Goal: Information Seeking & Learning: Learn about a topic

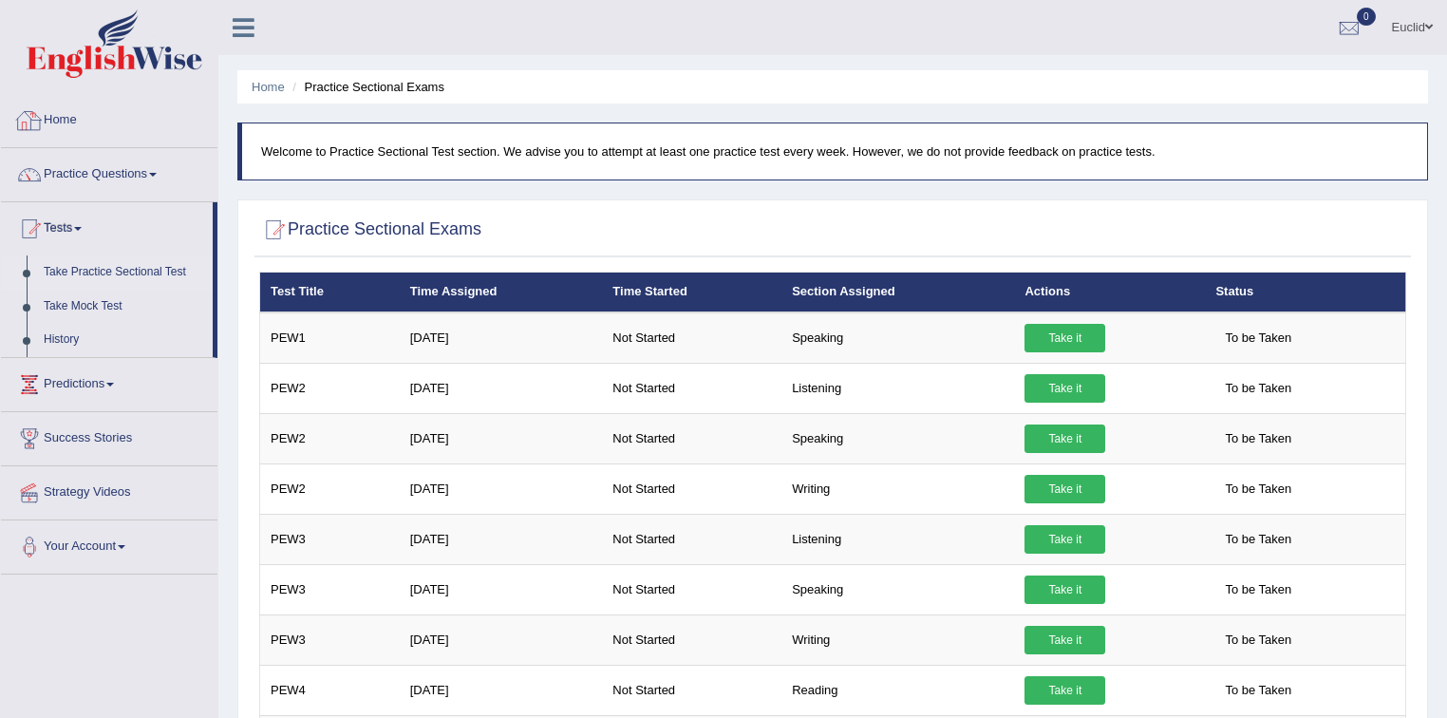
click at [53, 118] on link "Home" at bounding box center [109, 117] width 217 height 47
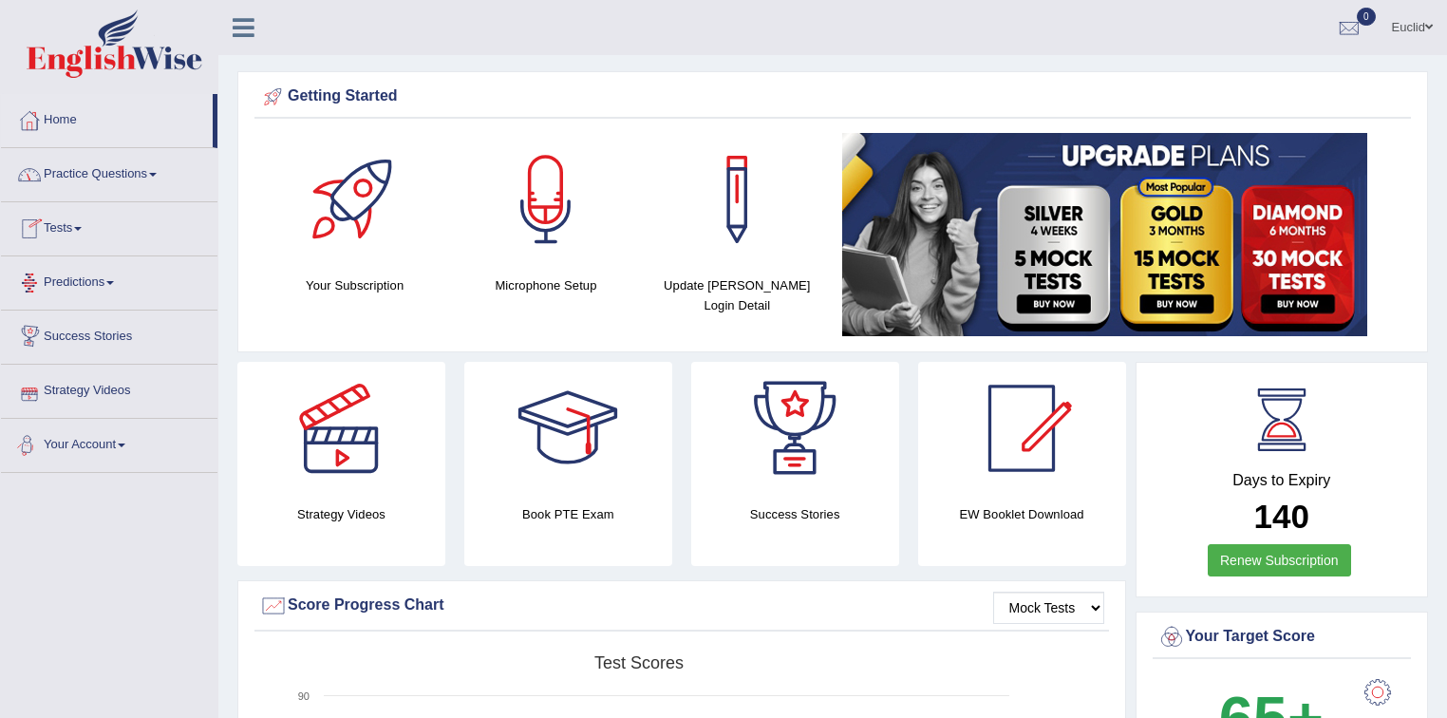
click at [123, 393] on link "Strategy Videos" at bounding box center [109, 388] width 217 height 47
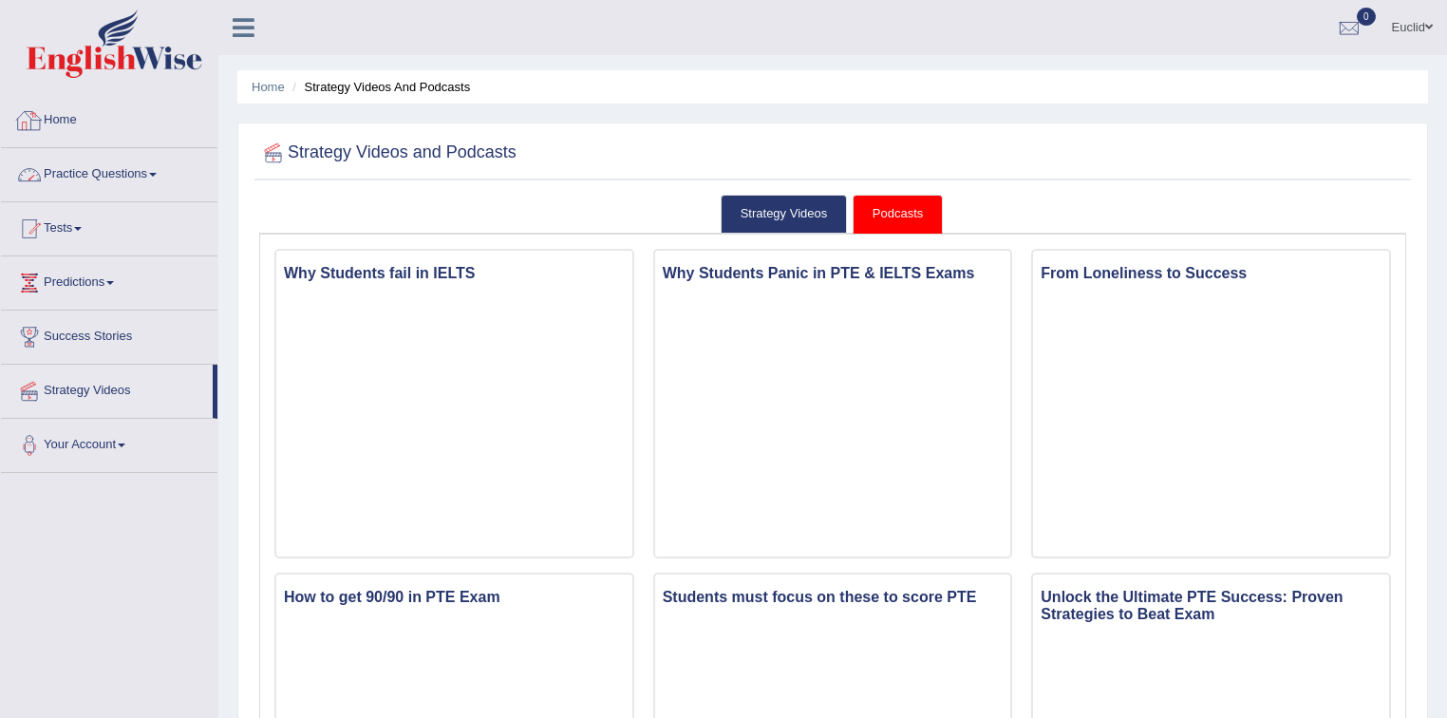
click at [141, 179] on link "Practice Questions" at bounding box center [109, 171] width 217 height 47
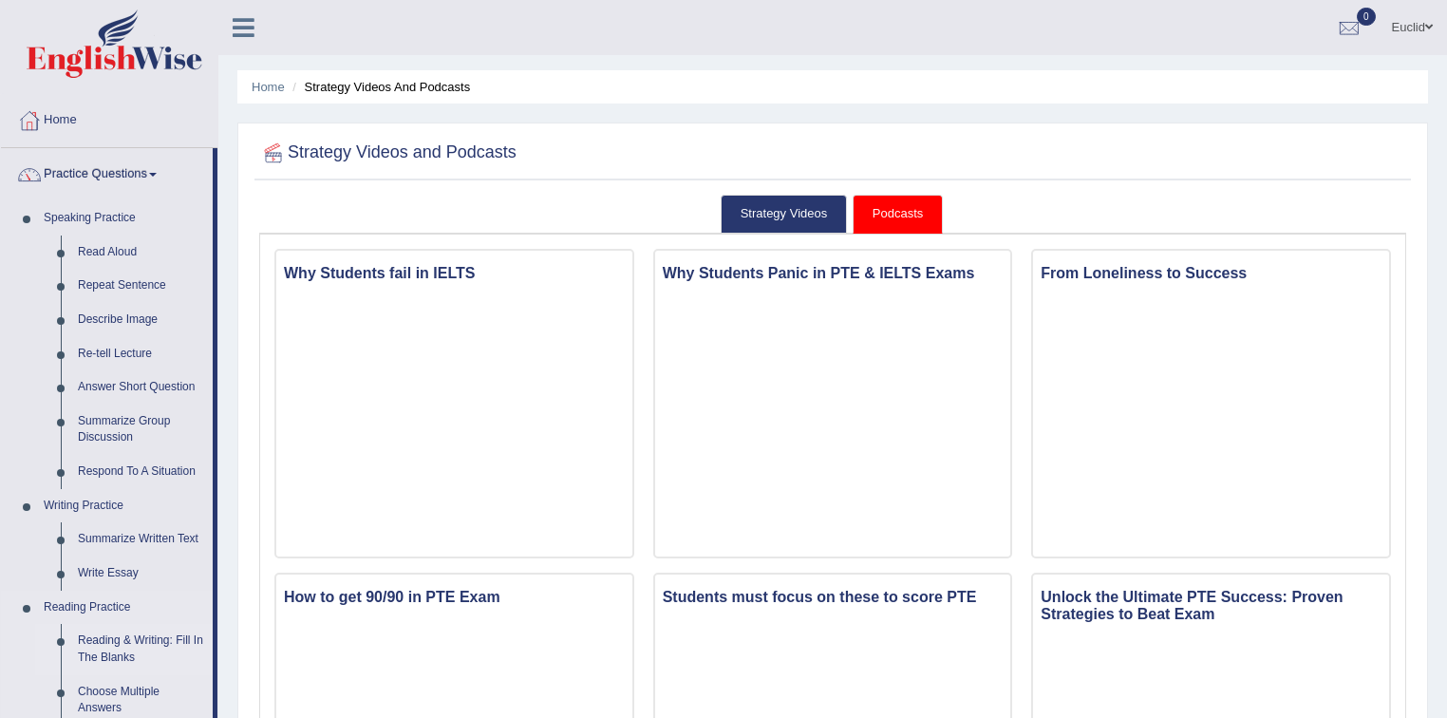
click at [132, 638] on link "Reading & Writing: Fill In The Blanks" at bounding box center [140, 649] width 143 height 50
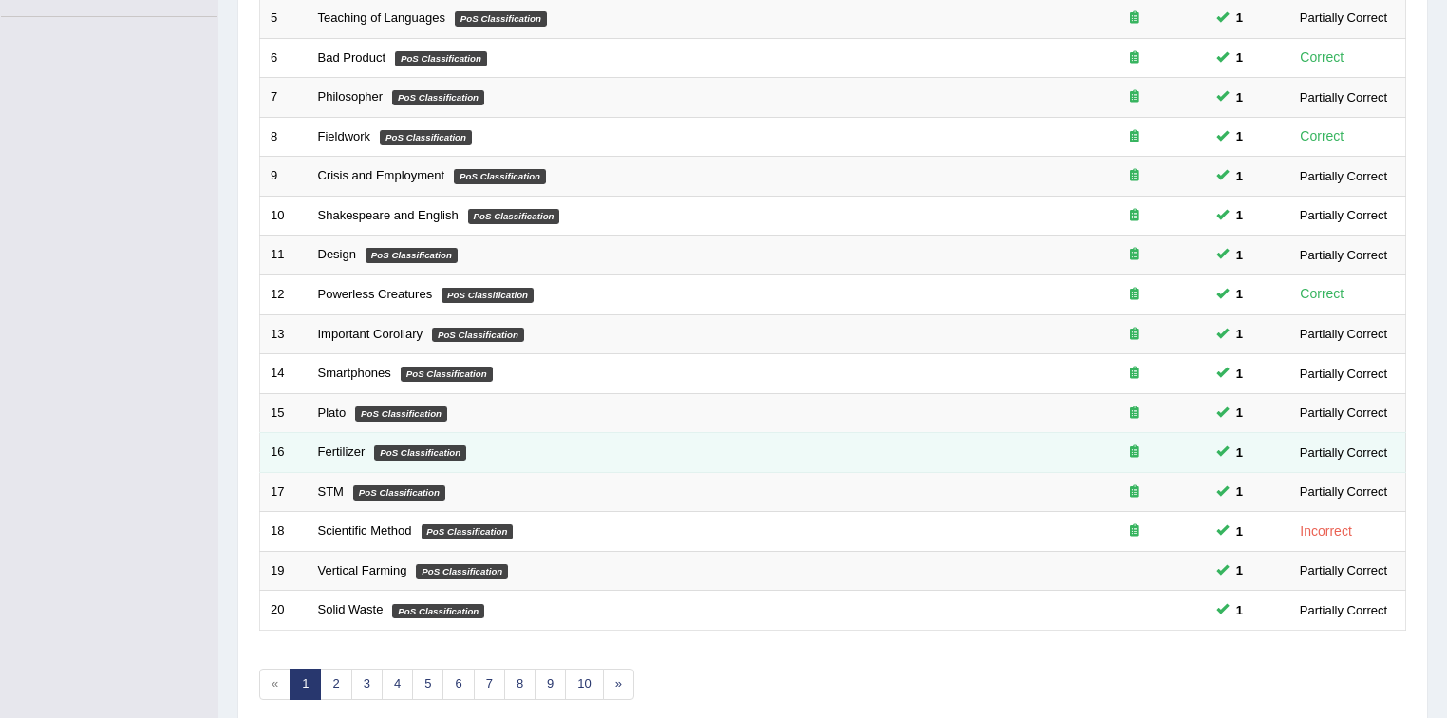
scroll to position [534, 0]
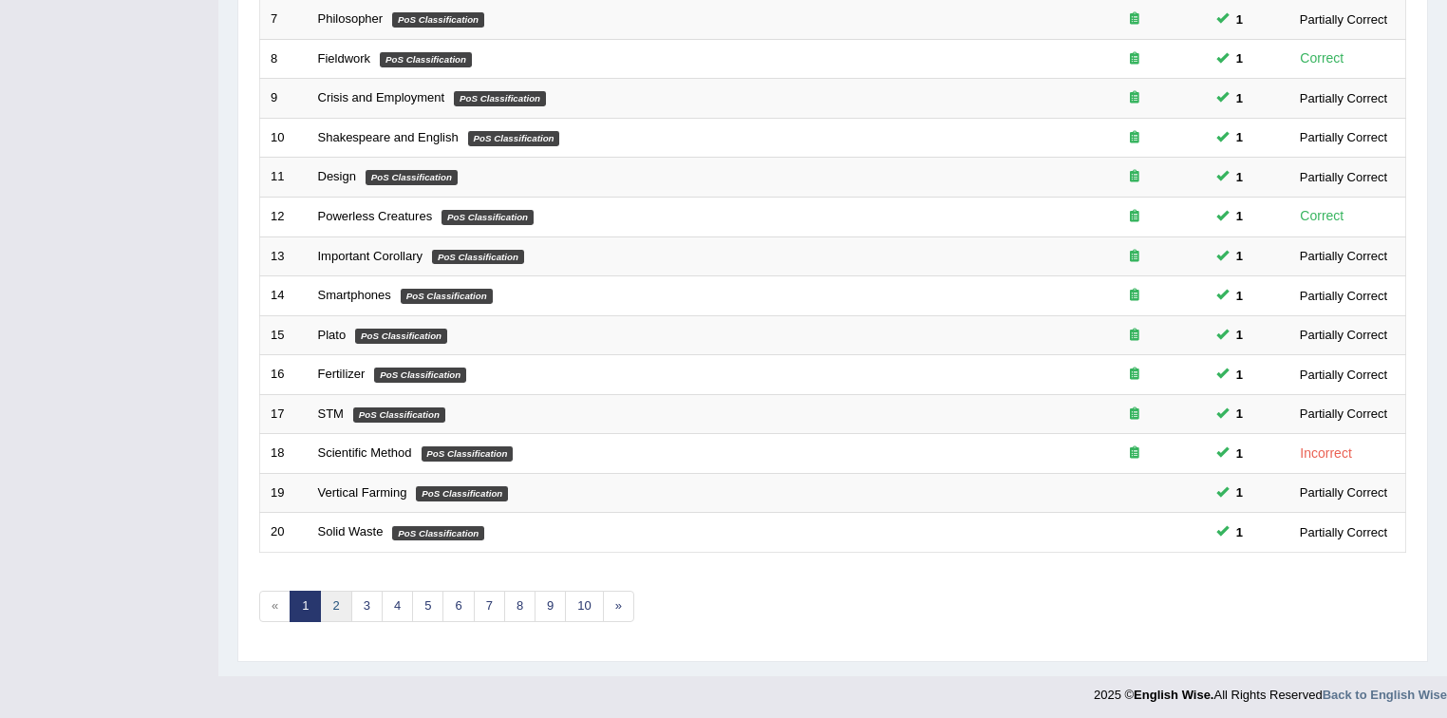
click at [331, 604] on link "2" at bounding box center [335, 606] width 31 height 31
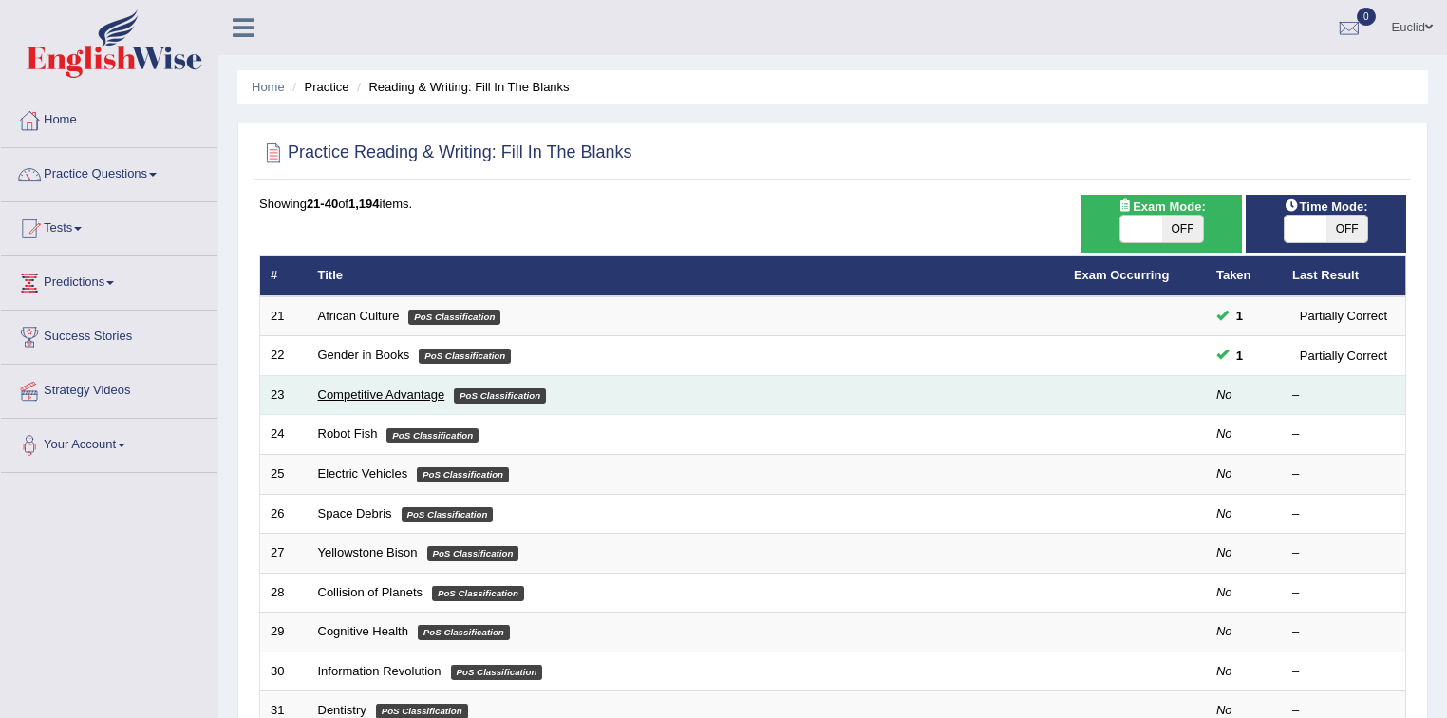
click at [400, 396] on link "Competitive Advantage" at bounding box center [381, 394] width 127 height 14
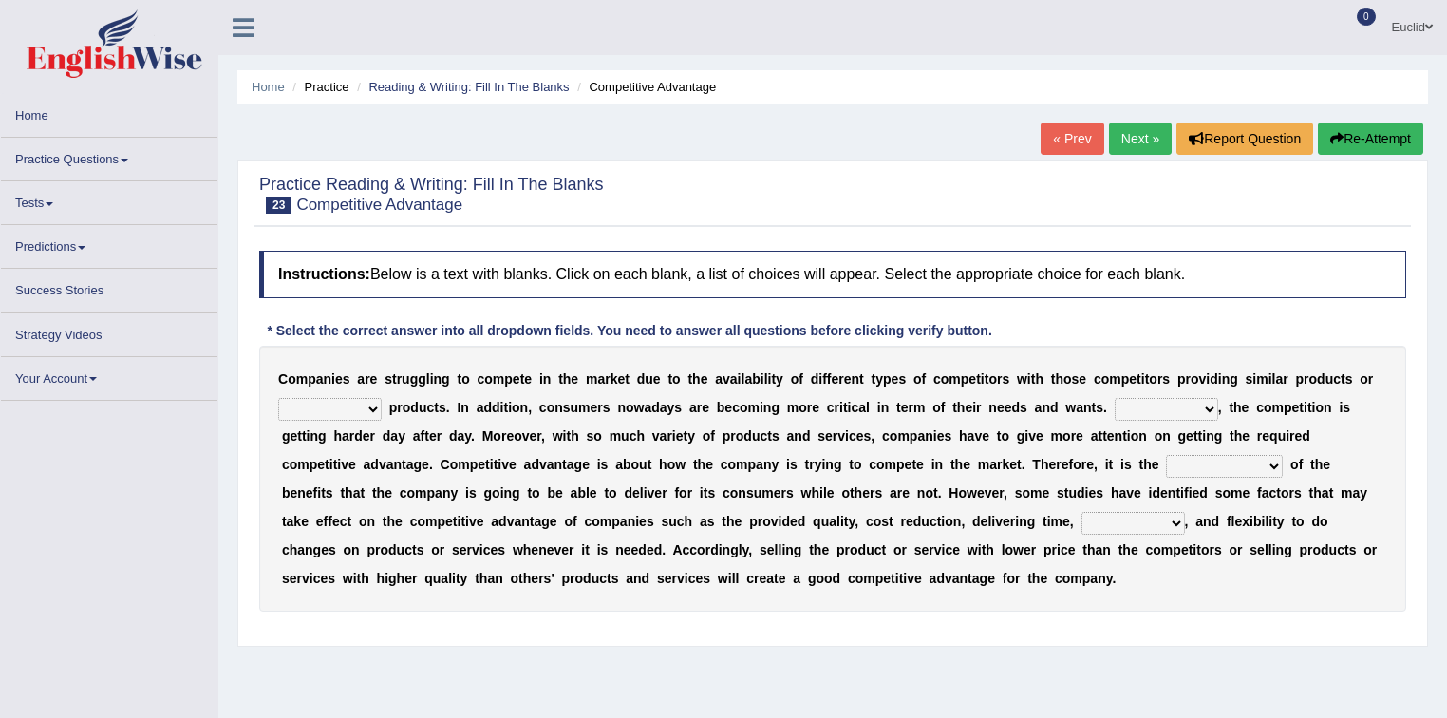
click at [370, 413] on select "constitution restitution substitution institution" at bounding box center [330, 409] width 104 height 23
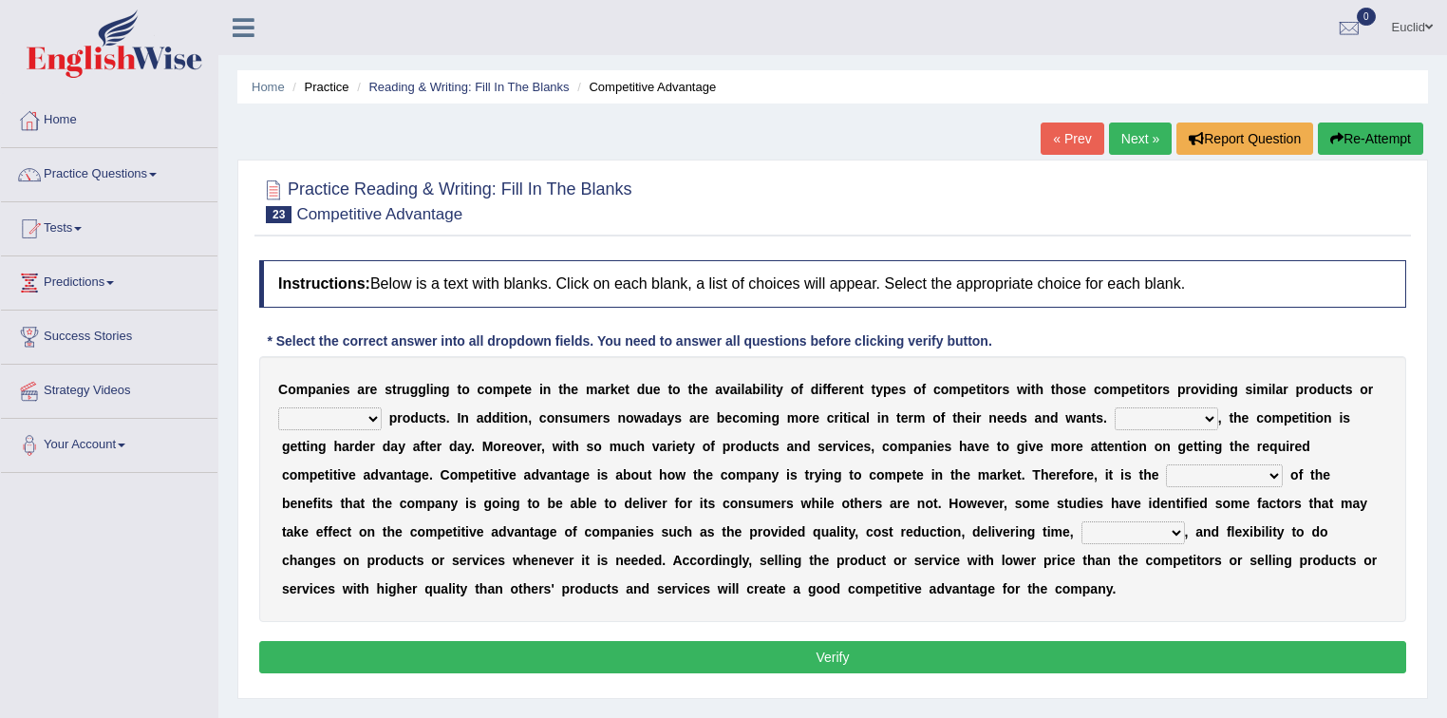
select select "substitution"
click at [278, 407] on select "constitution restitution substitution institution" at bounding box center [330, 418] width 104 height 23
click at [1142, 410] on select "However Instead Additionally Therefore" at bounding box center [1167, 418] width 104 height 23
select select "However"
click at [1115, 407] on select "However Instead Additionally Therefore" at bounding box center [1167, 418] width 104 height 23
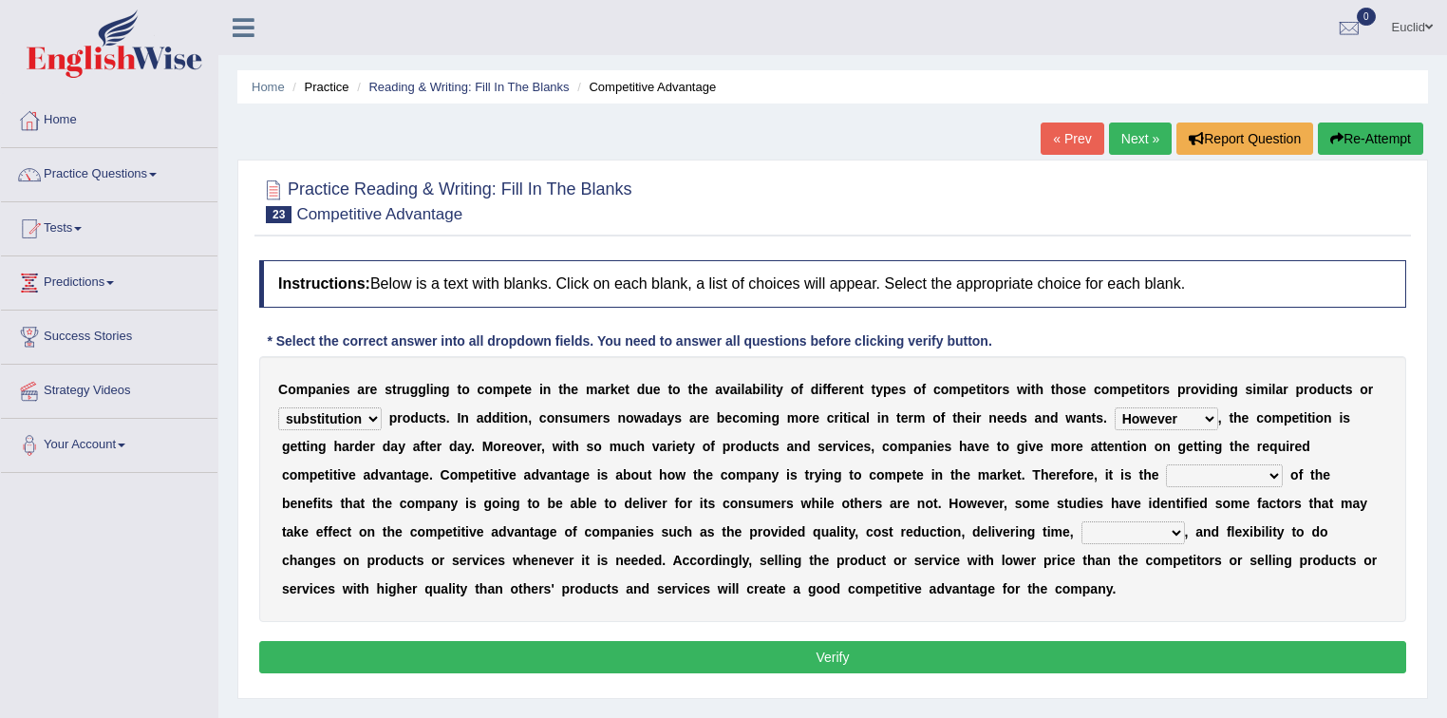
click at [1265, 475] on select "dissemination ordination determination incarnation" at bounding box center [1224, 475] width 117 height 23
select select "ordination"
click at [1166, 464] on select "dissemination ordination determination incarnation" at bounding box center [1224, 475] width 117 height 23
click at [1082, 528] on select "captivation aggregation deprivation innovation" at bounding box center [1134, 532] width 104 height 23
select select "innovation"
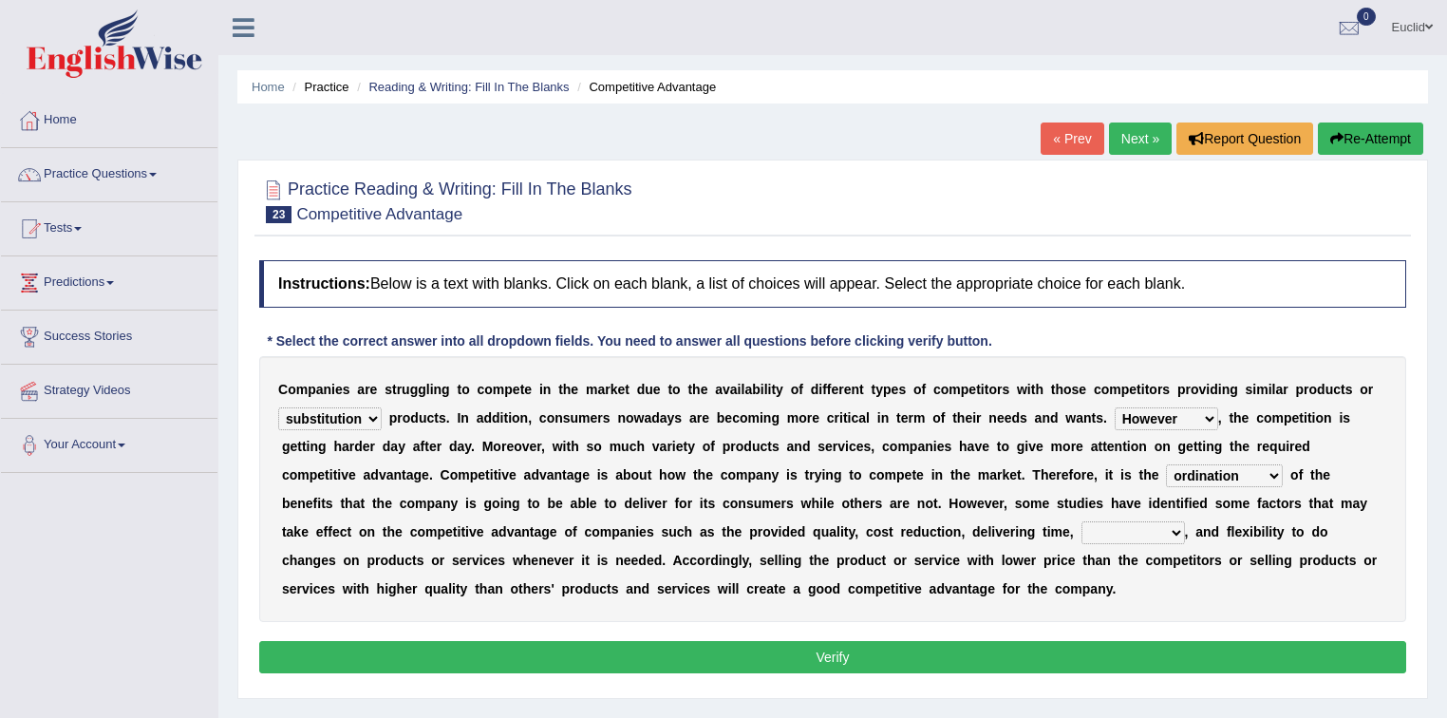
click at [1082, 521] on select "captivation aggregation deprivation innovation" at bounding box center [1134, 532] width 104 height 23
click at [1048, 661] on button "Verify" at bounding box center [832, 657] width 1147 height 32
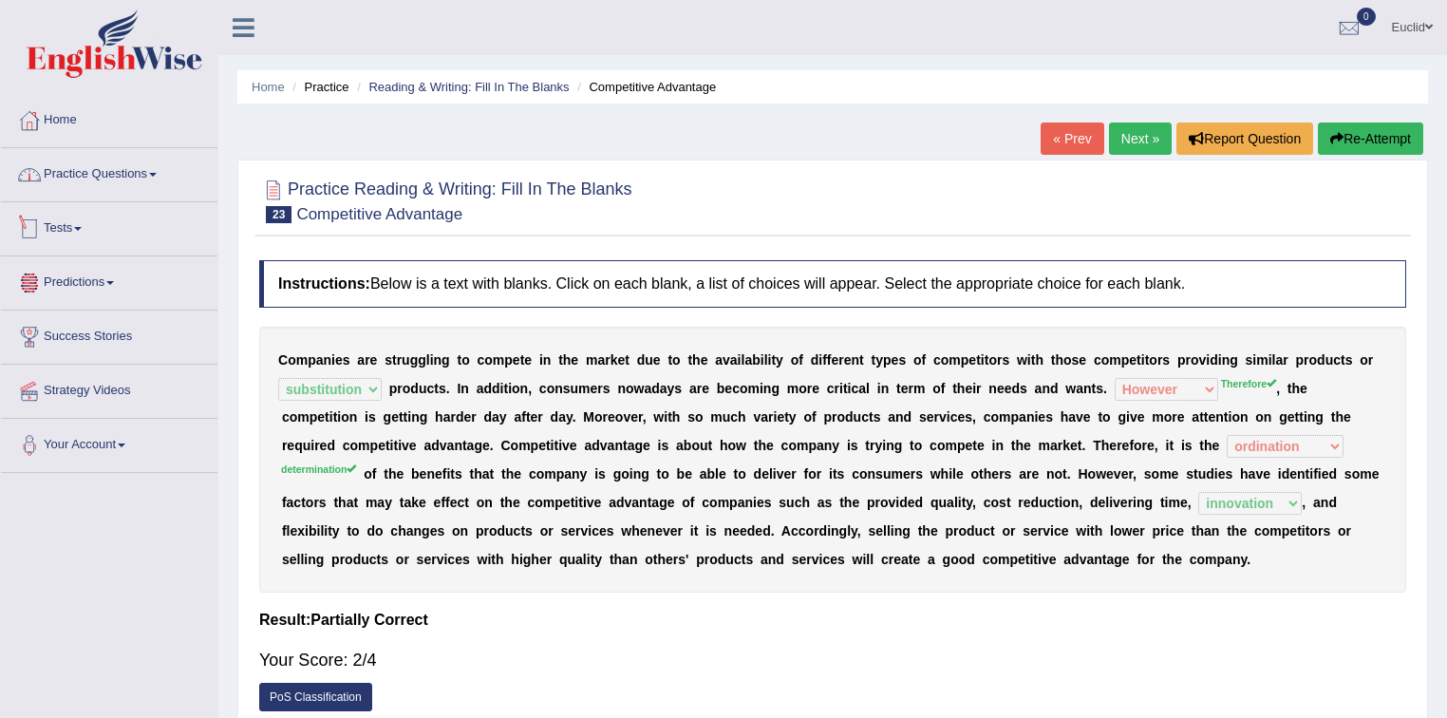
click at [148, 181] on link "Practice Questions" at bounding box center [109, 171] width 217 height 47
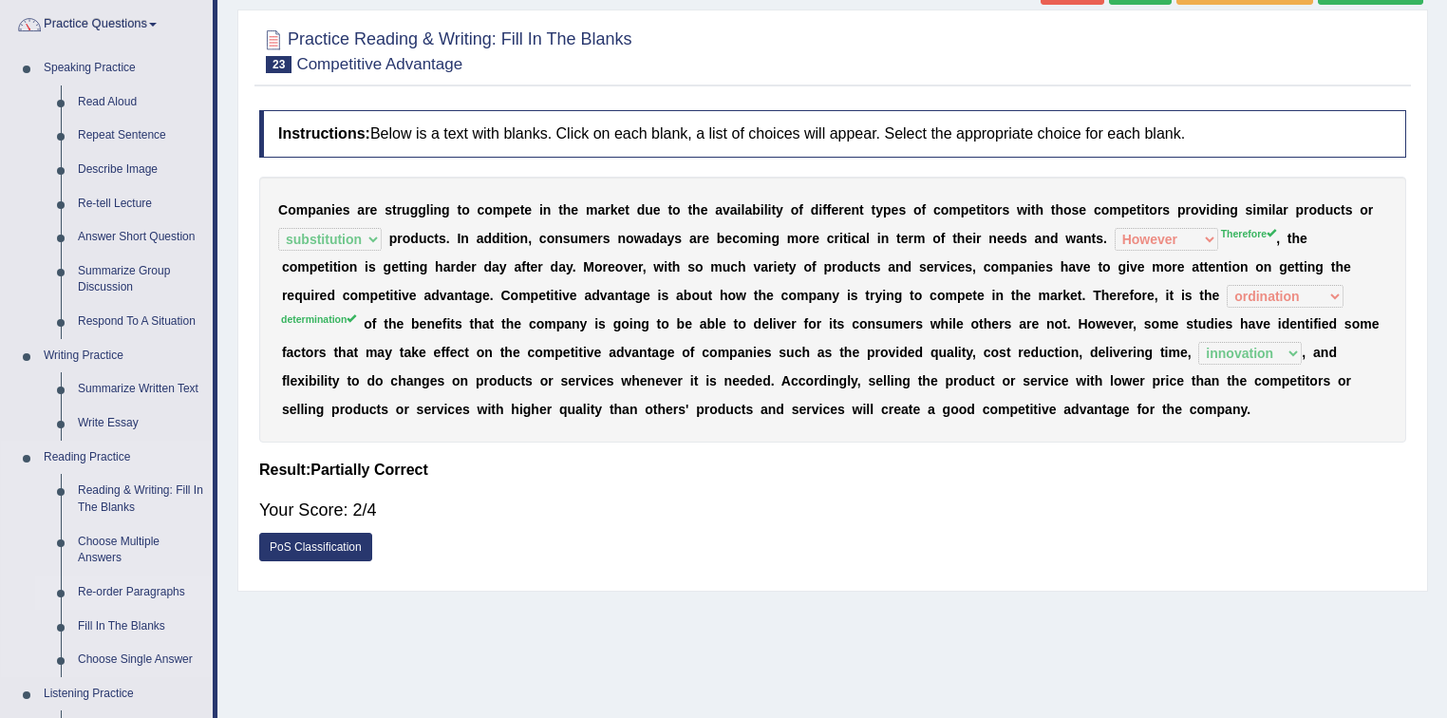
scroll to position [152, 0]
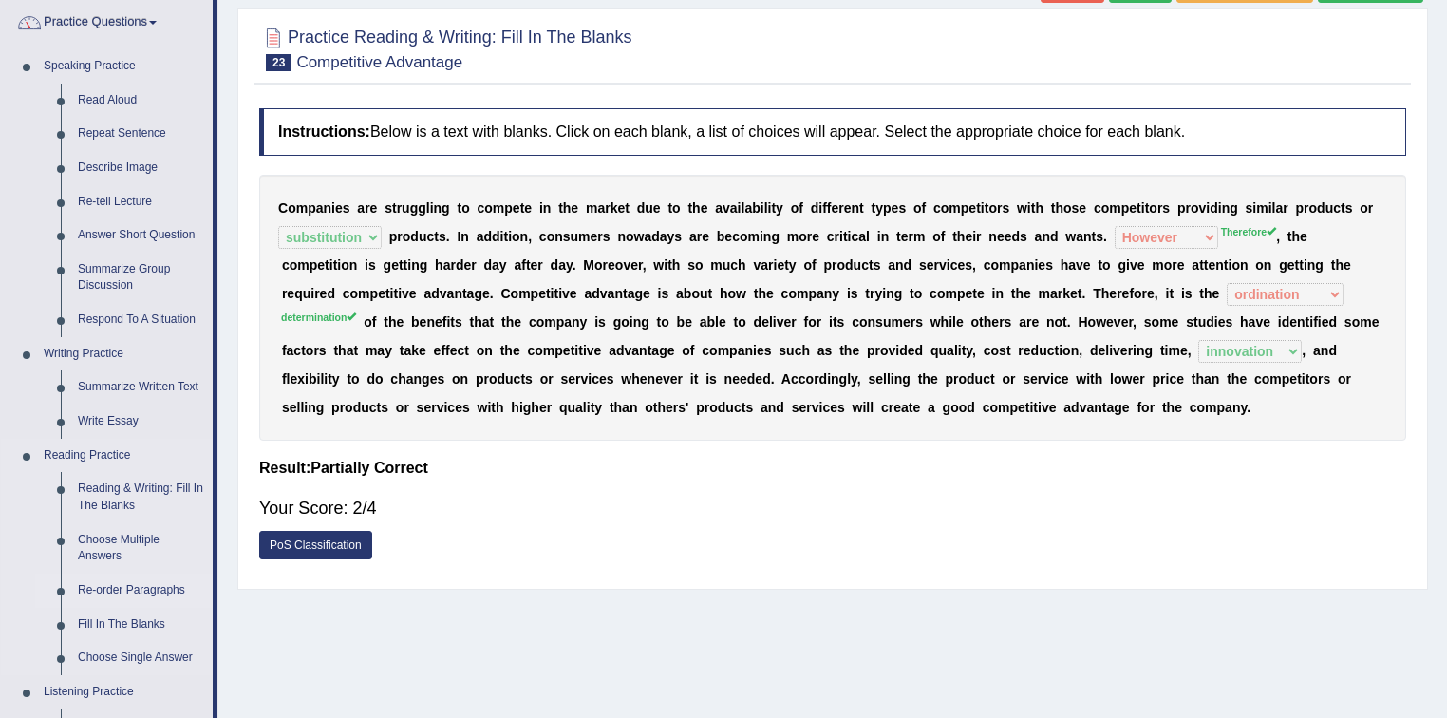
click at [121, 590] on link "Re-order Paragraphs" at bounding box center [140, 591] width 143 height 34
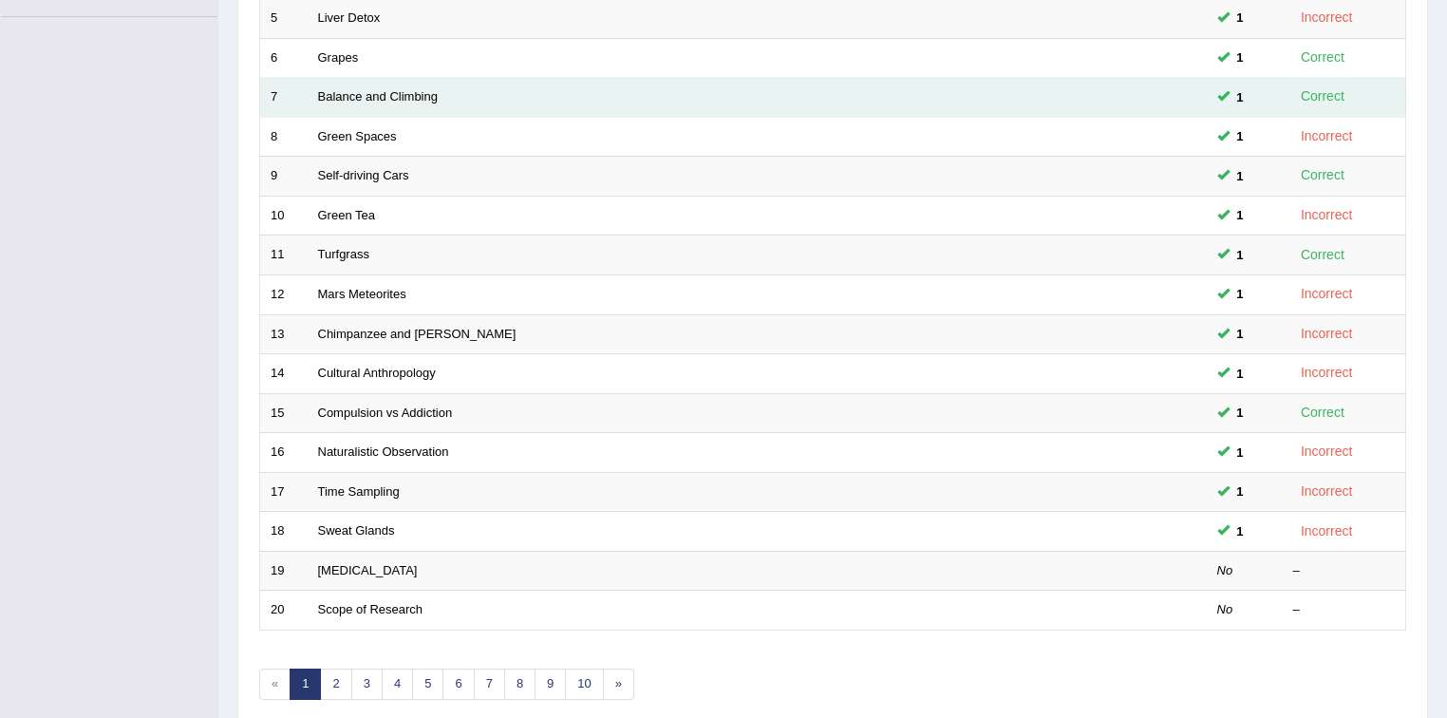
scroll to position [534, 0]
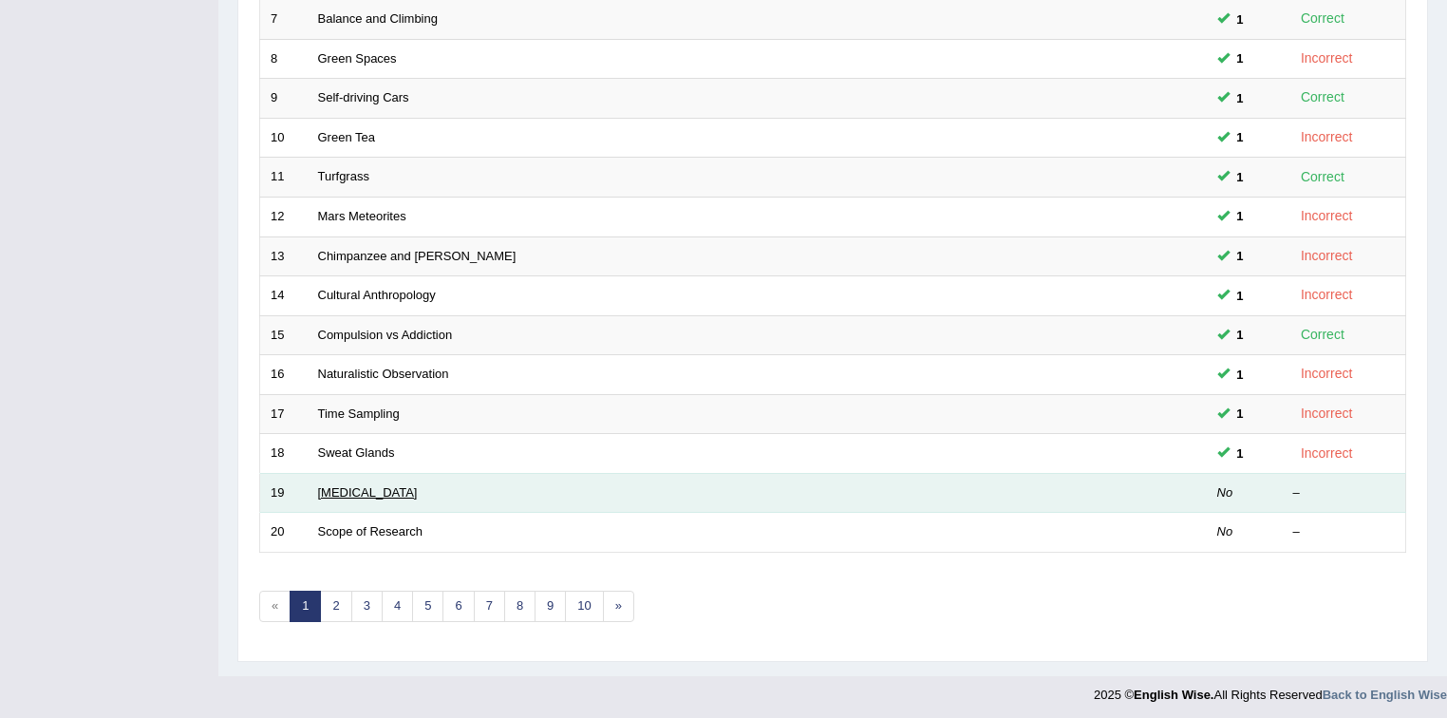
click at [349, 494] on link "Amygdala" at bounding box center [368, 492] width 100 height 14
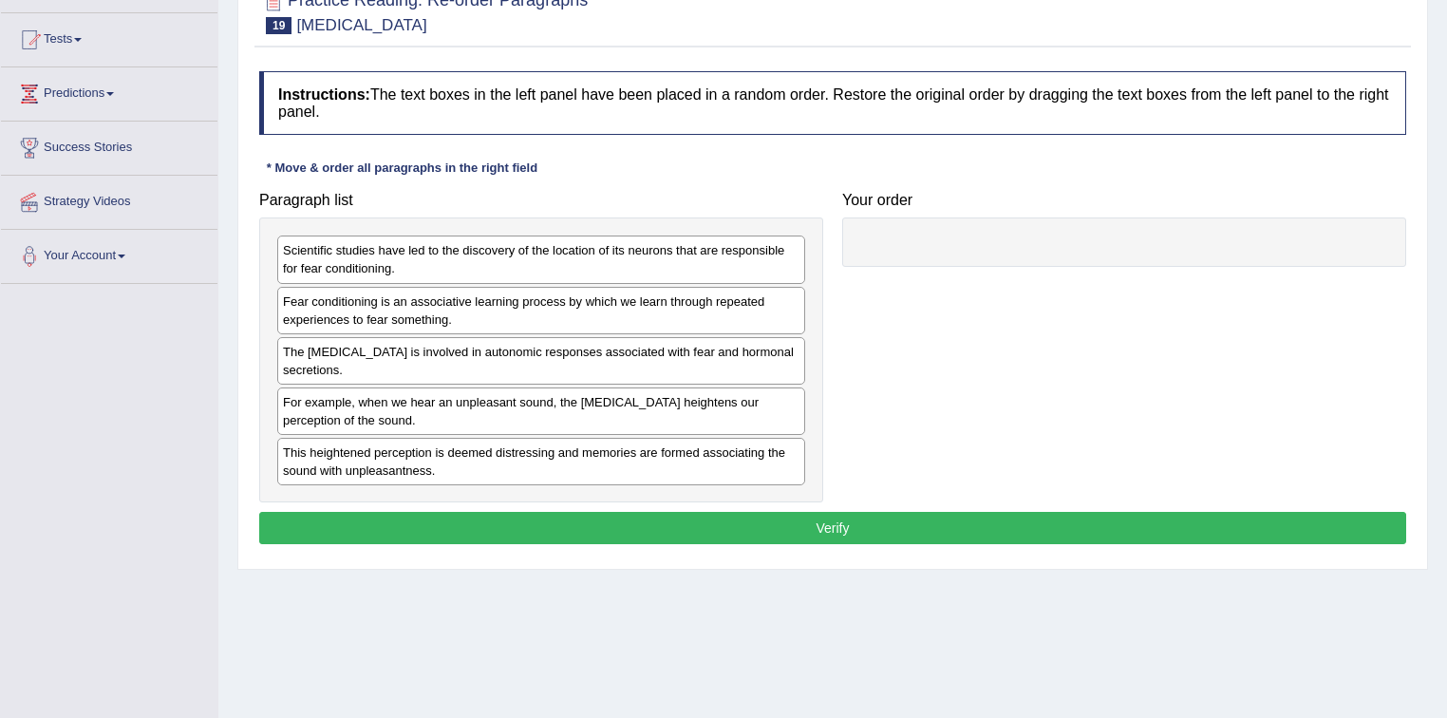
scroll to position [228, 0]
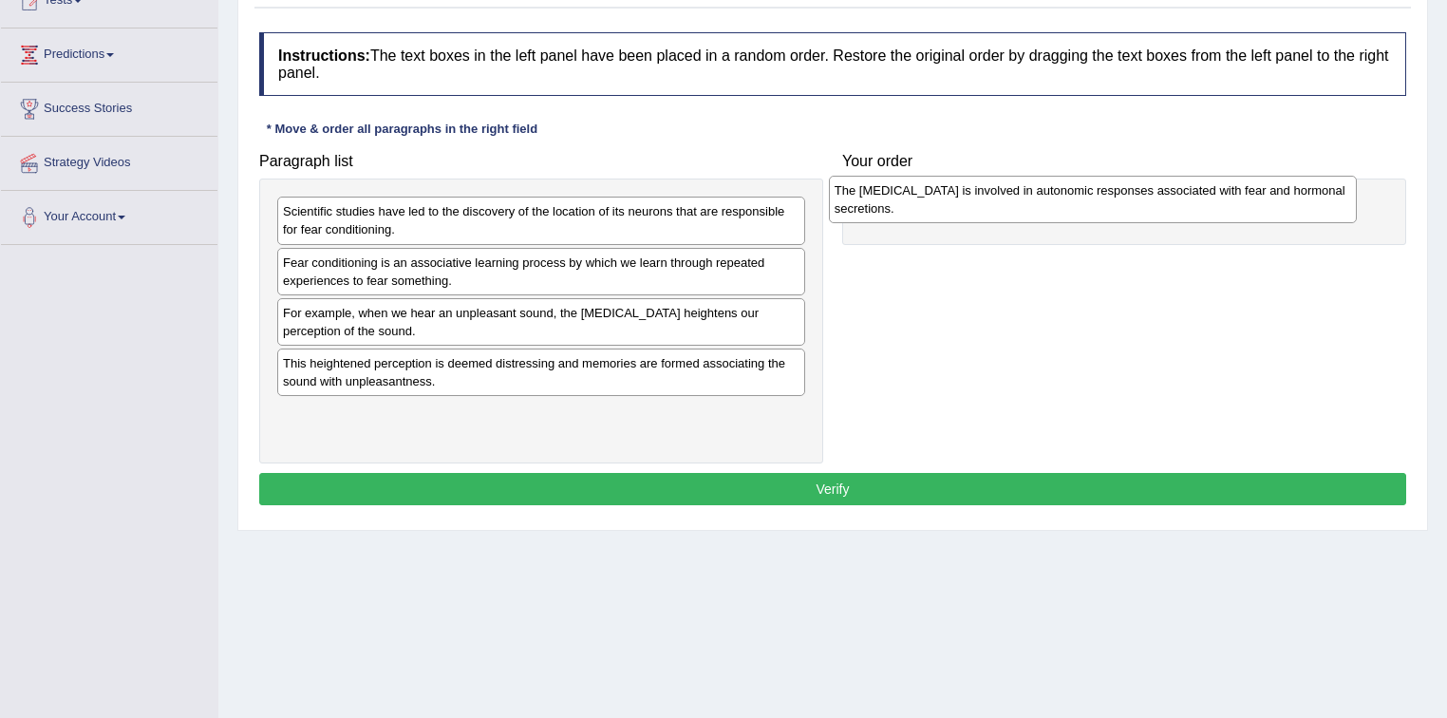
drag, startPoint x: 424, startPoint y: 324, endPoint x: 976, endPoint y: 202, distance: 565.0
click at [976, 202] on div "The amygdala is involved in autonomic responses associated with fear and hormon…" at bounding box center [1093, 199] width 529 height 47
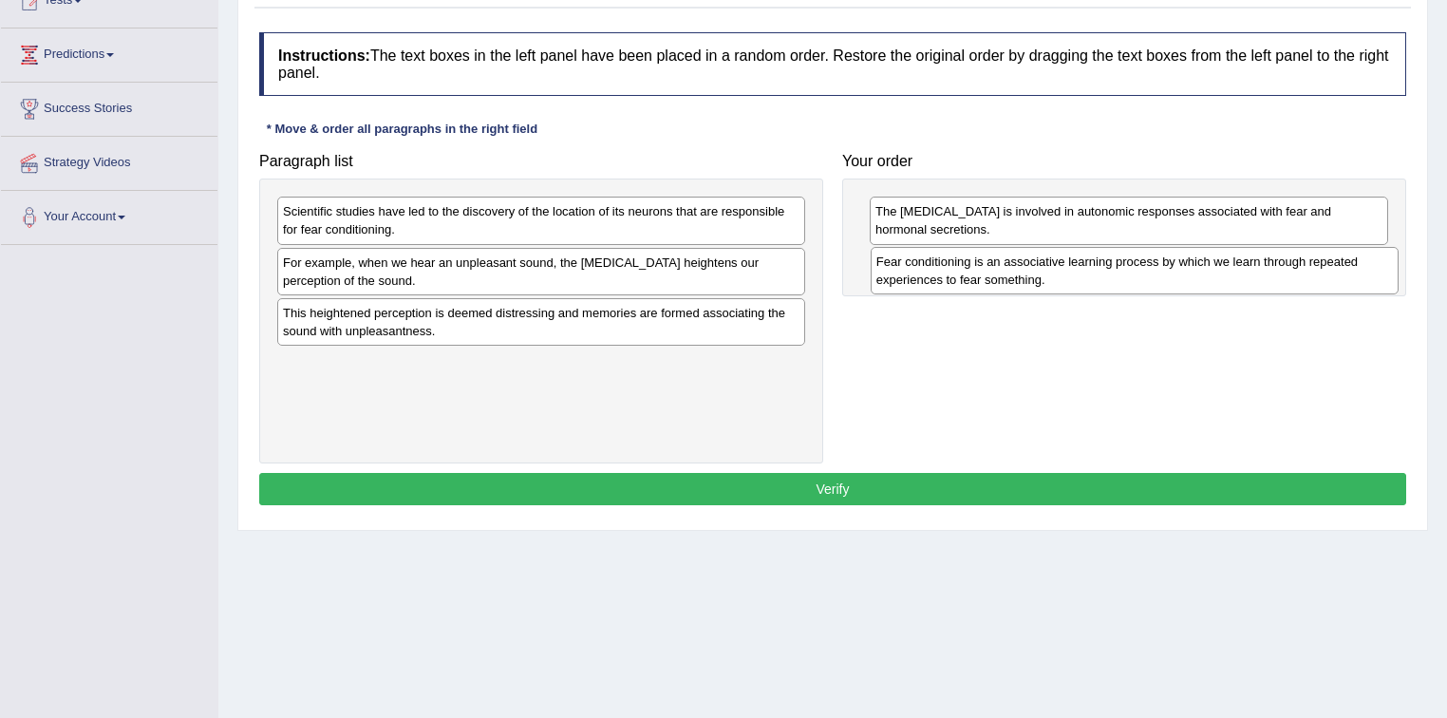
drag, startPoint x: 468, startPoint y: 273, endPoint x: 1069, endPoint y: 273, distance: 601.1
click at [1069, 273] on div "Fear conditioning is an associative learning process by which we learn through …" at bounding box center [1135, 270] width 529 height 47
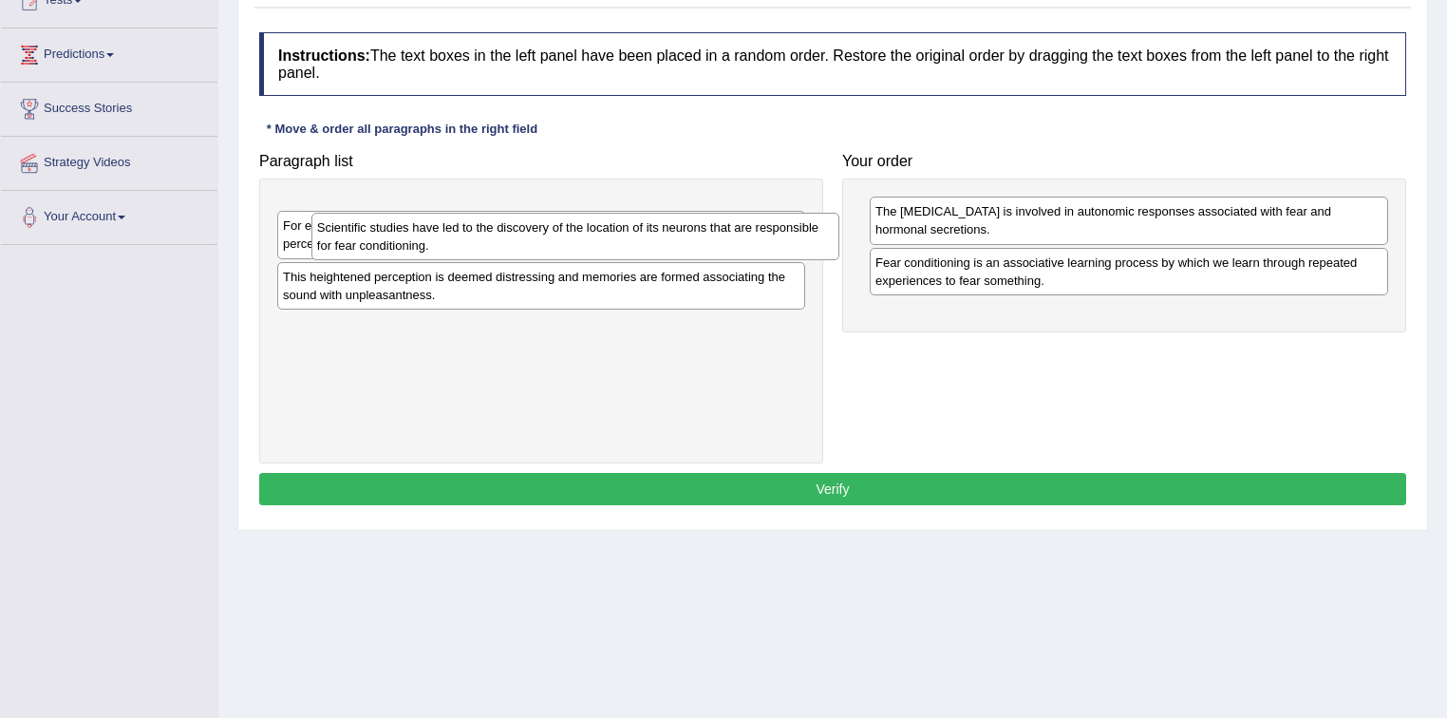
drag, startPoint x: 642, startPoint y: 219, endPoint x: 674, endPoint y: 226, distance: 33.0
click at [676, 236] on div "Scientific studies have led to the discovery of the location of its neurons tha…" at bounding box center [575, 236] width 529 height 47
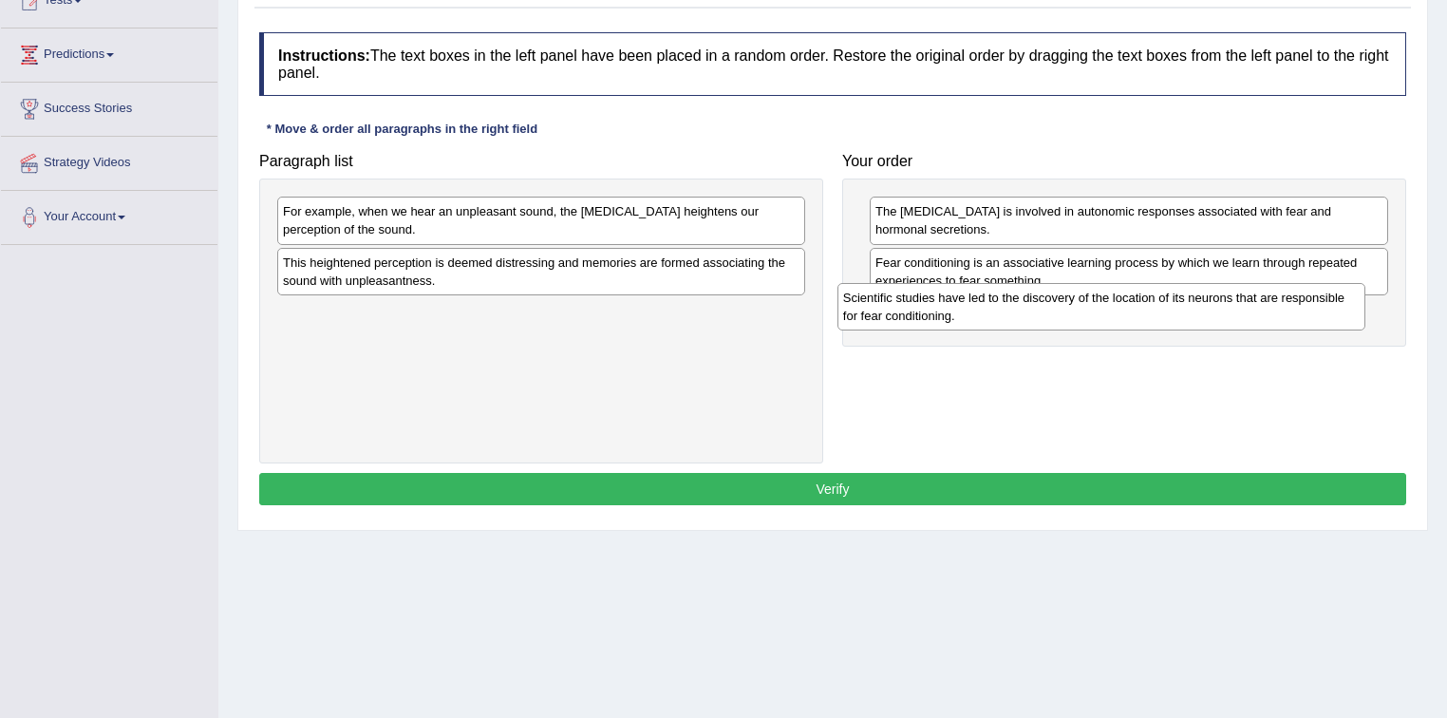
drag, startPoint x: 524, startPoint y: 220, endPoint x: 1097, endPoint y: 302, distance: 578.4
click at [1097, 302] on div "Scientific studies have led to the discovery of the location of its neurons tha…" at bounding box center [1102, 306] width 529 height 47
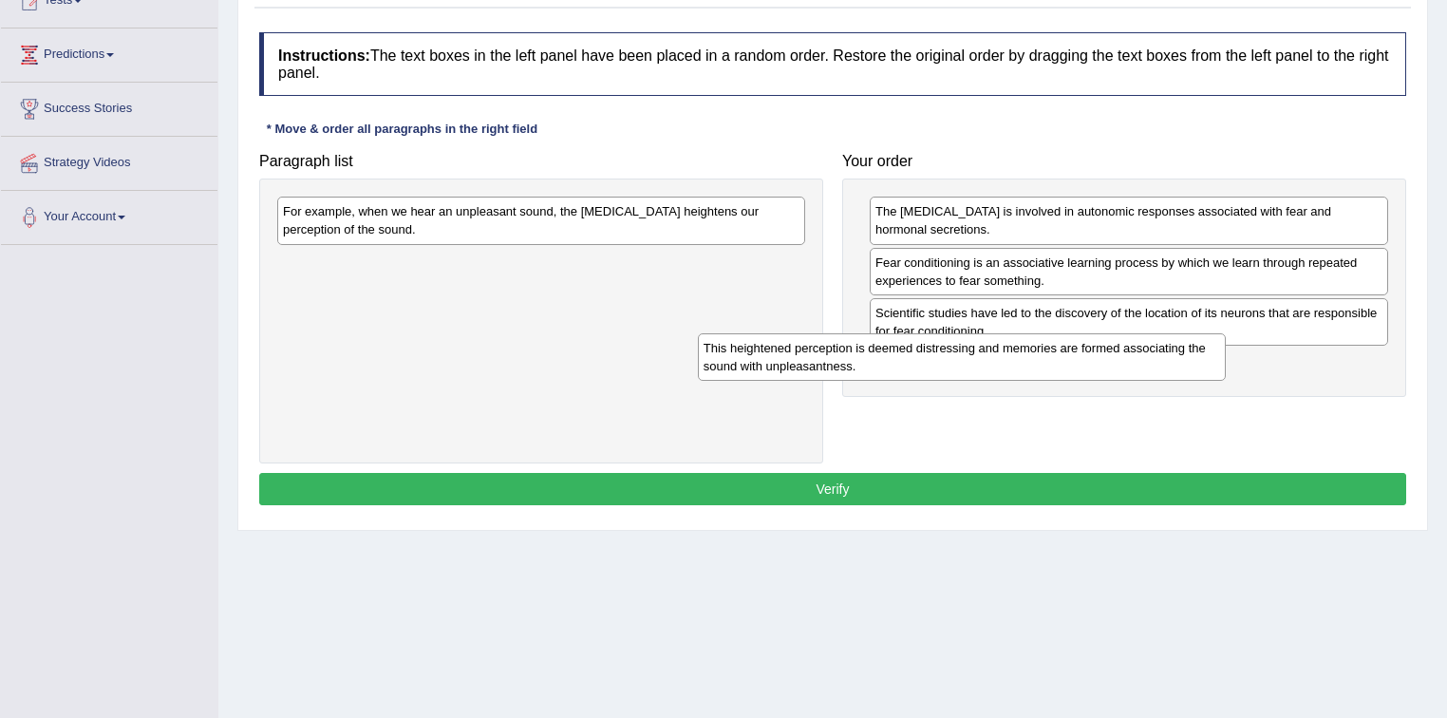
drag, startPoint x: 707, startPoint y: 264, endPoint x: 1163, endPoint y: 353, distance: 465.4
click at [1163, 353] on div "This heightened perception is deemed distressing and memories are formed associ…" at bounding box center [962, 356] width 529 height 47
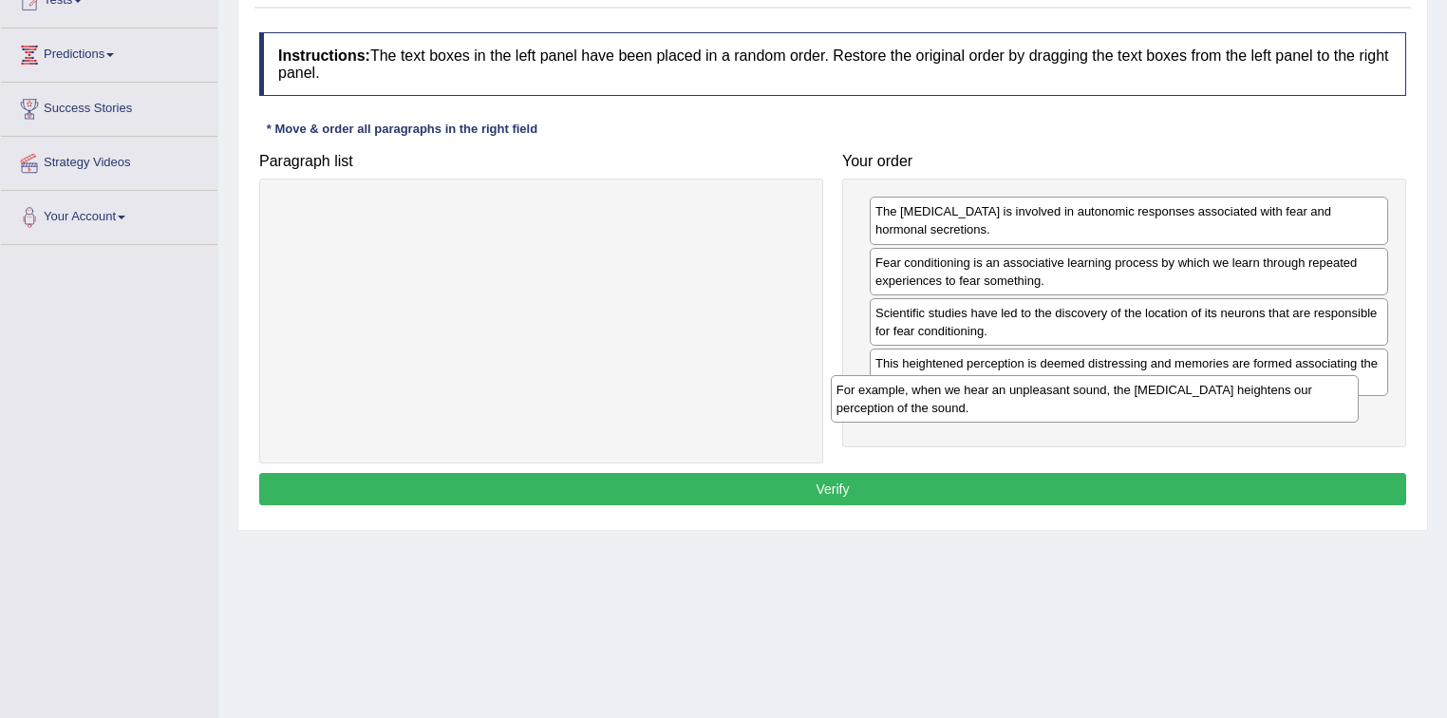
drag, startPoint x: 722, startPoint y: 213, endPoint x: 1276, endPoint y: 391, distance: 582.6
click at [1276, 391] on div "For example, when we hear an unpleasant sound, the amygdala heightens our perce…" at bounding box center [1095, 398] width 529 height 47
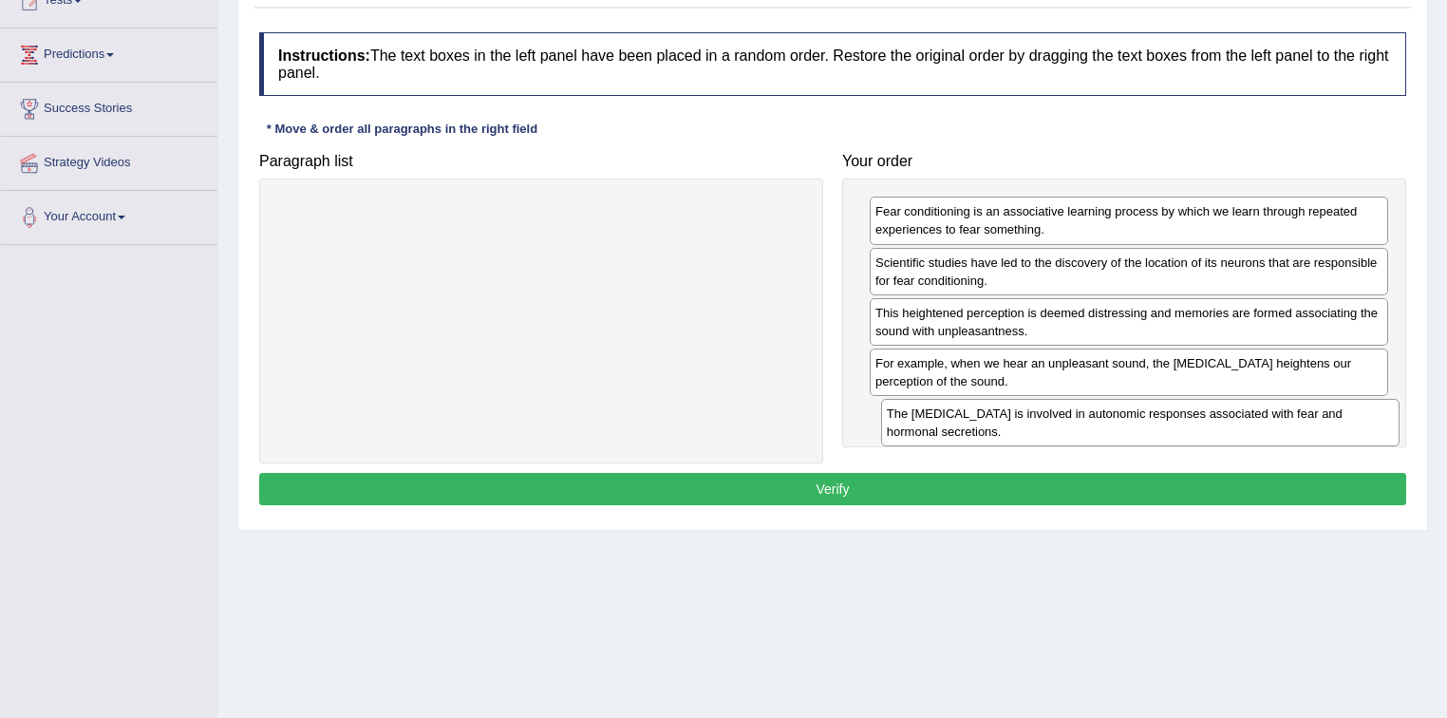
drag, startPoint x: 1090, startPoint y: 220, endPoint x: 1102, endPoint y: 423, distance: 202.6
click at [1102, 423] on div "The amygdala is involved in autonomic responses associated with fear and hormon…" at bounding box center [1140, 422] width 519 height 47
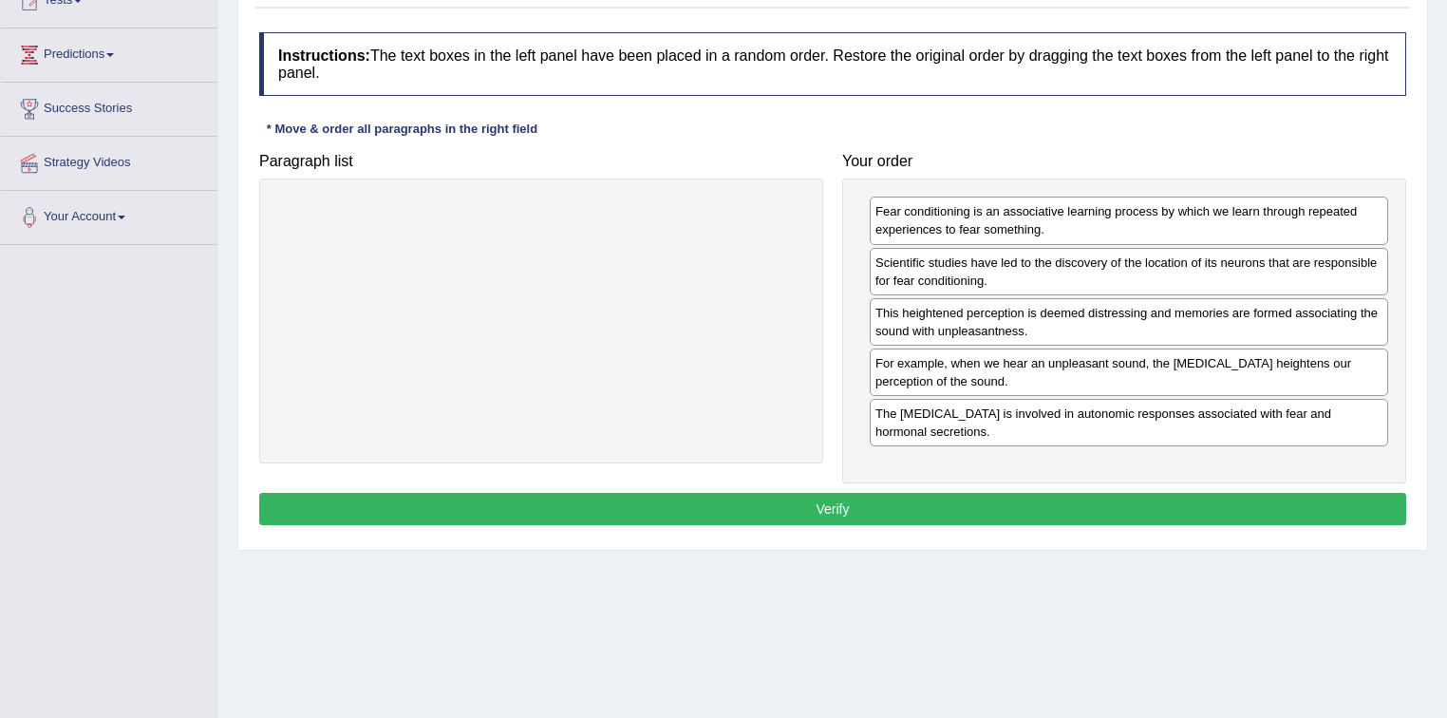
click at [872, 506] on button "Verify" at bounding box center [832, 509] width 1147 height 32
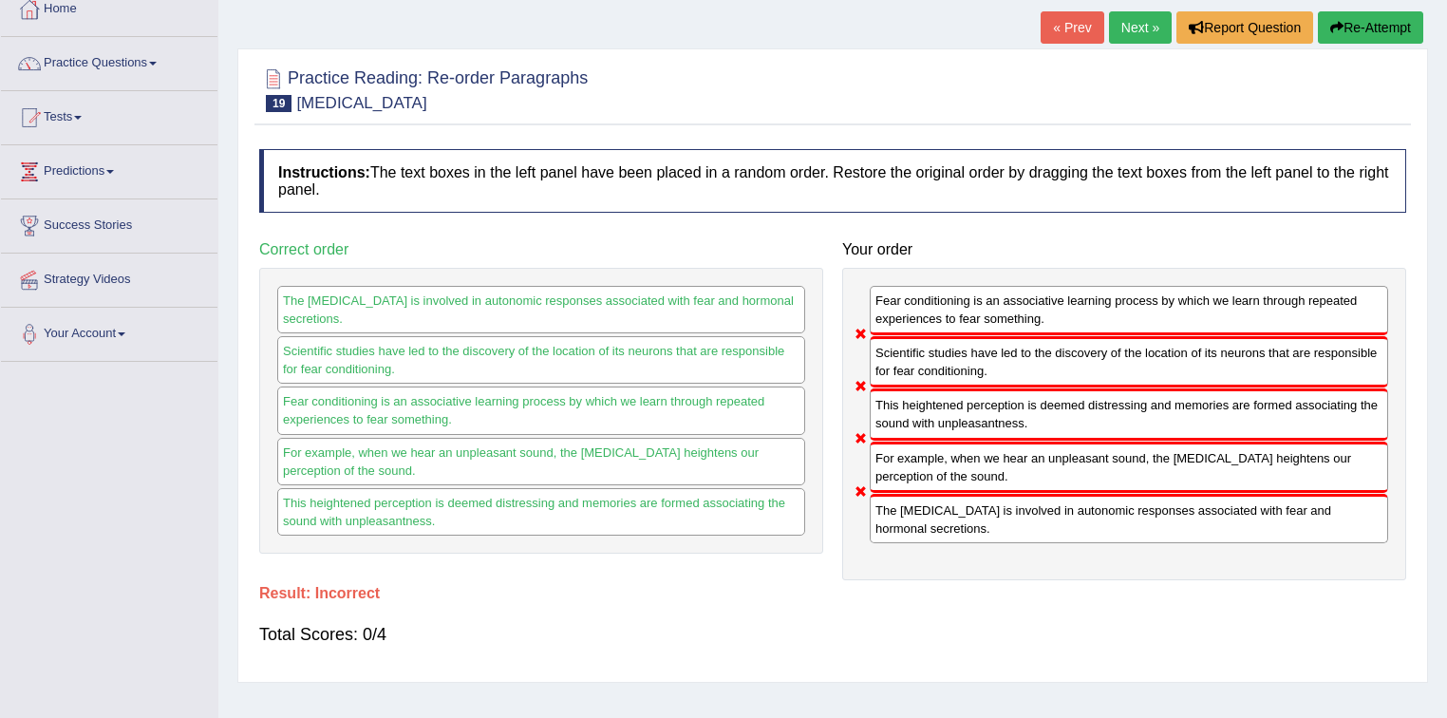
scroll to position [0, 0]
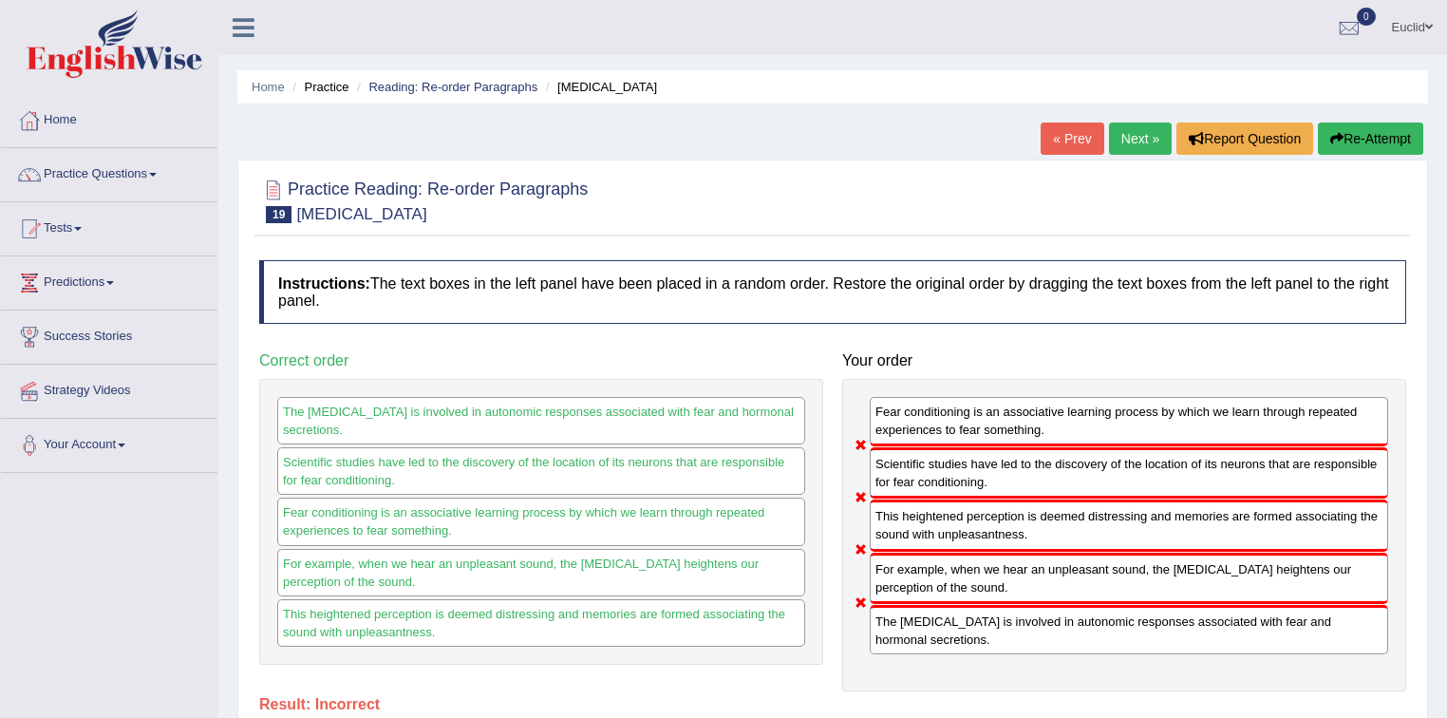
click at [1136, 145] on link "Next »" at bounding box center [1140, 139] width 63 height 32
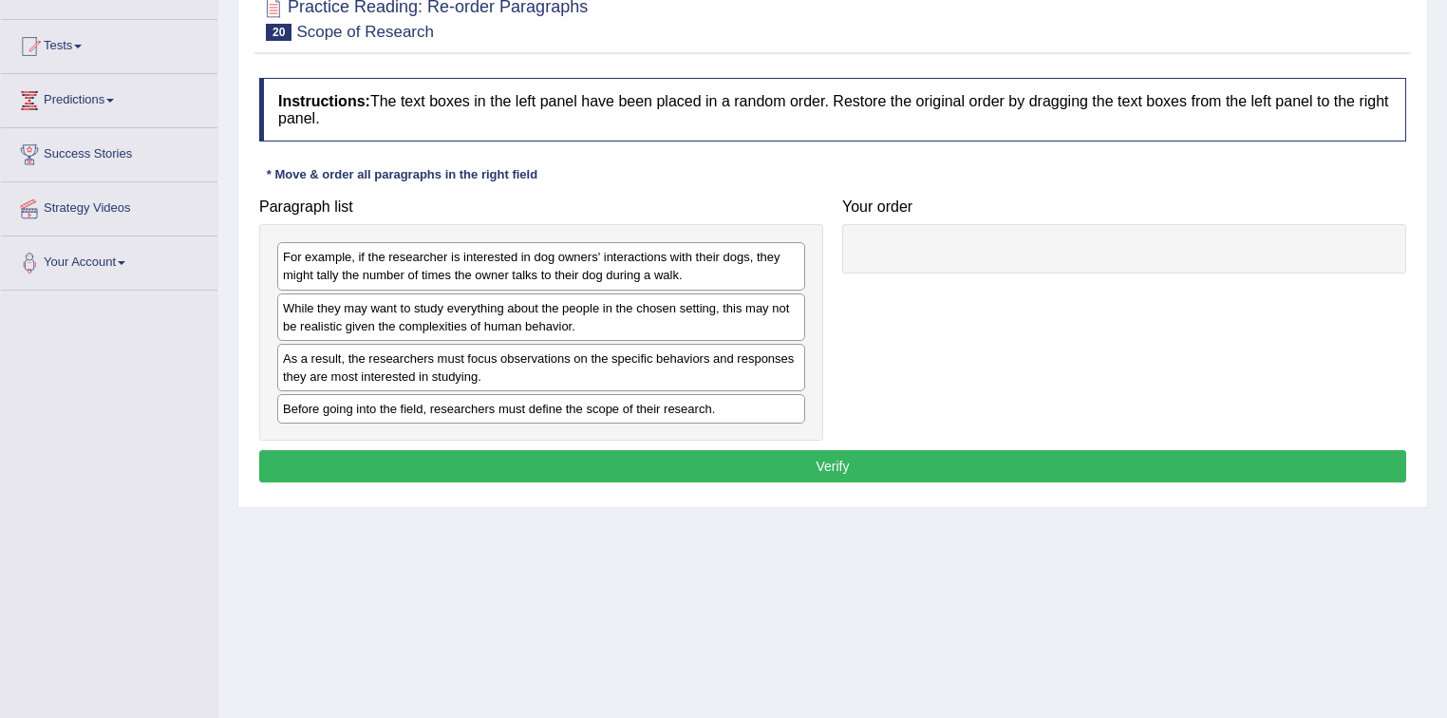
scroll to position [228, 0]
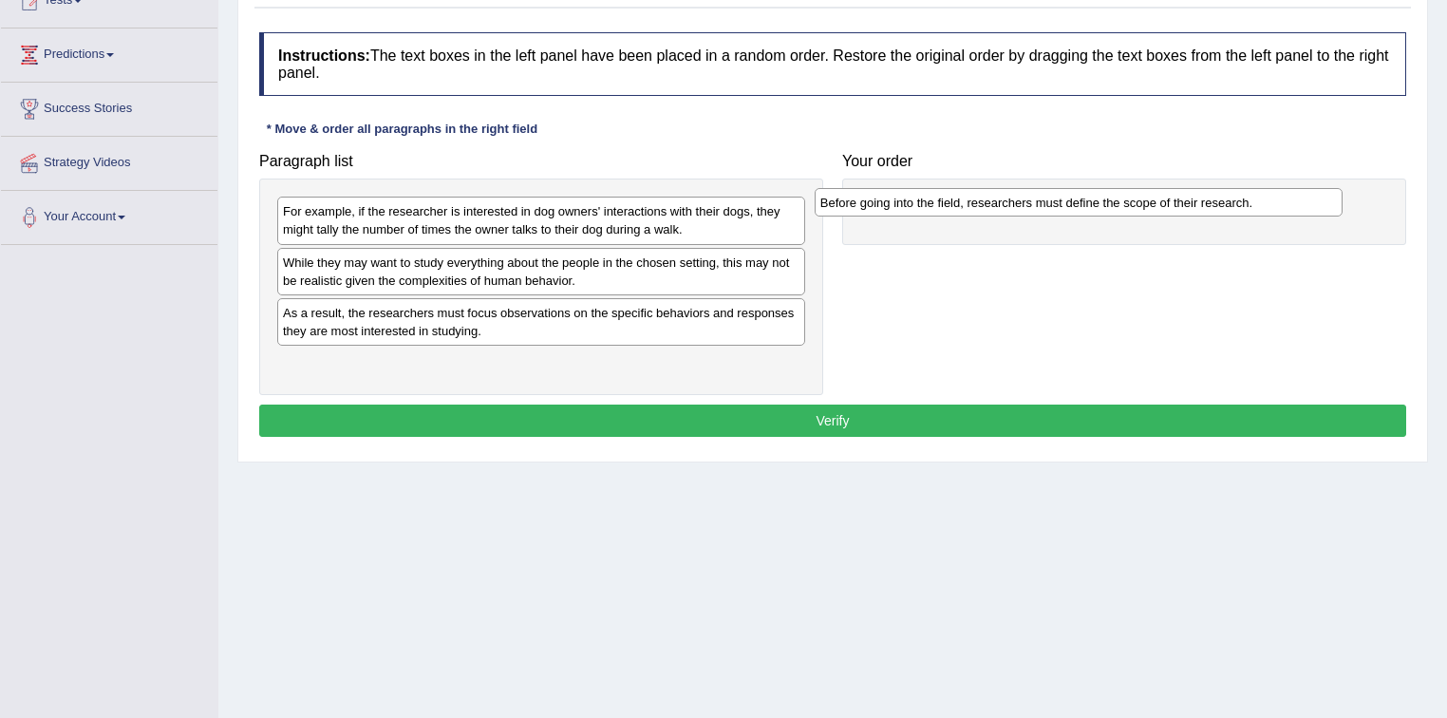
drag, startPoint x: 359, startPoint y: 362, endPoint x: 896, endPoint y: 202, distance: 560.7
click at [896, 202] on div "Before going into the field, researchers must define the scope of their researc…" at bounding box center [1079, 202] width 529 height 29
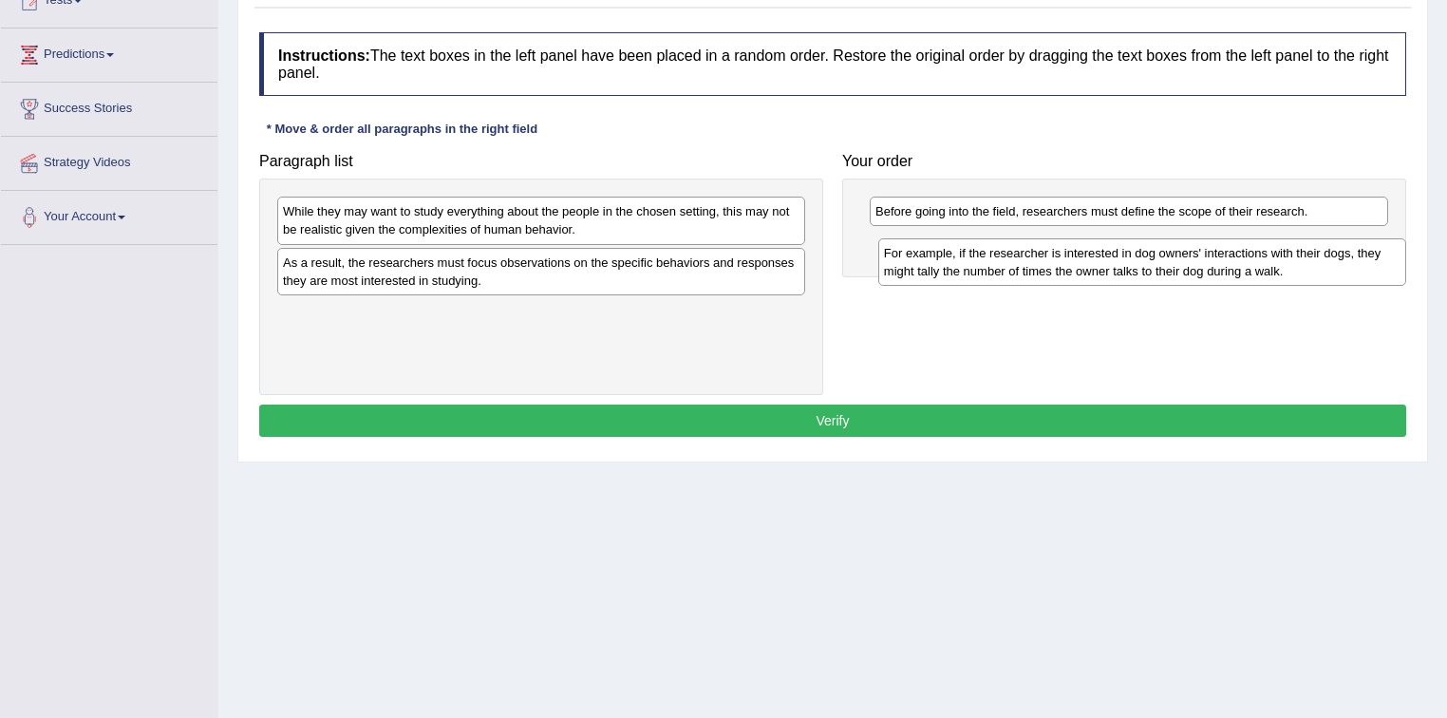
drag, startPoint x: 487, startPoint y: 224, endPoint x: 1088, endPoint y: 266, distance: 602.6
click at [1088, 266] on div "For example, if the researcher is interested in dog owners' interactions with t…" at bounding box center [1142, 261] width 529 height 47
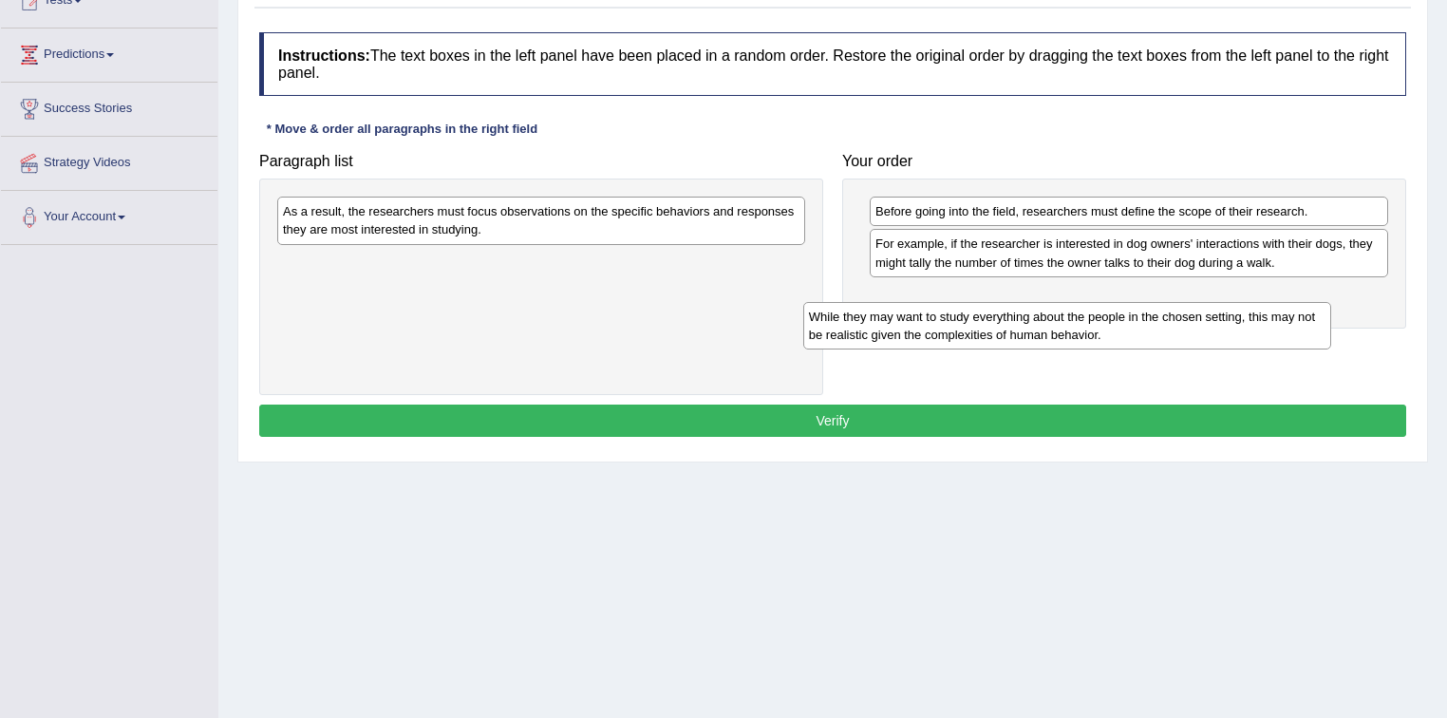
drag, startPoint x: 598, startPoint y: 225, endPoint x: 1138, endPoint y: 319, distance: 547.5
click at [1138, 319] on div "While they may want to study everything about the people in the chosen setting,…" at bounding box center [1067, 325] width 529 height 47
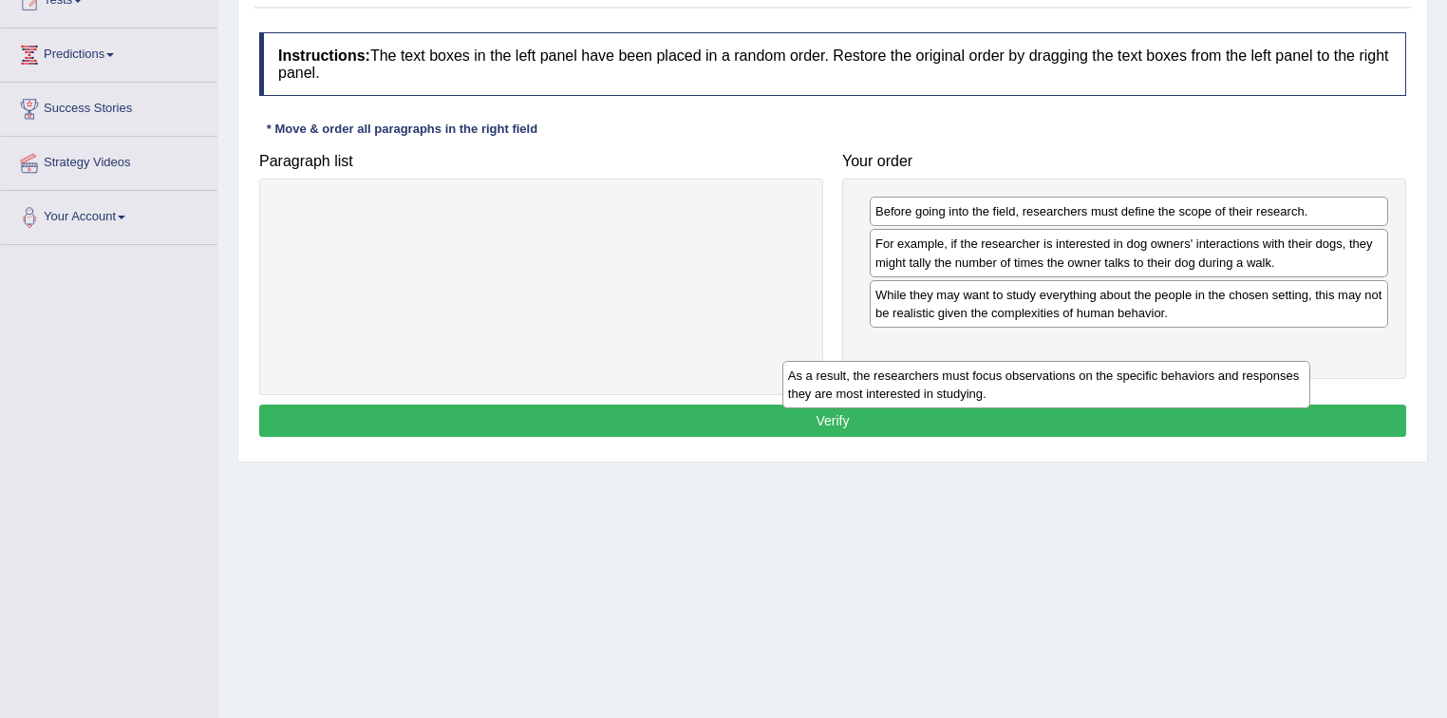
drag, startPoint x: 587, startPoint y: 207, endPoint x: 1114, endPoint y: 349, distance: 545.9
click at [1114, 361] on div "As a result, the researchers must focus observations on the specific behaviors …" at bounding box center [1046, 384] width 529 height 47
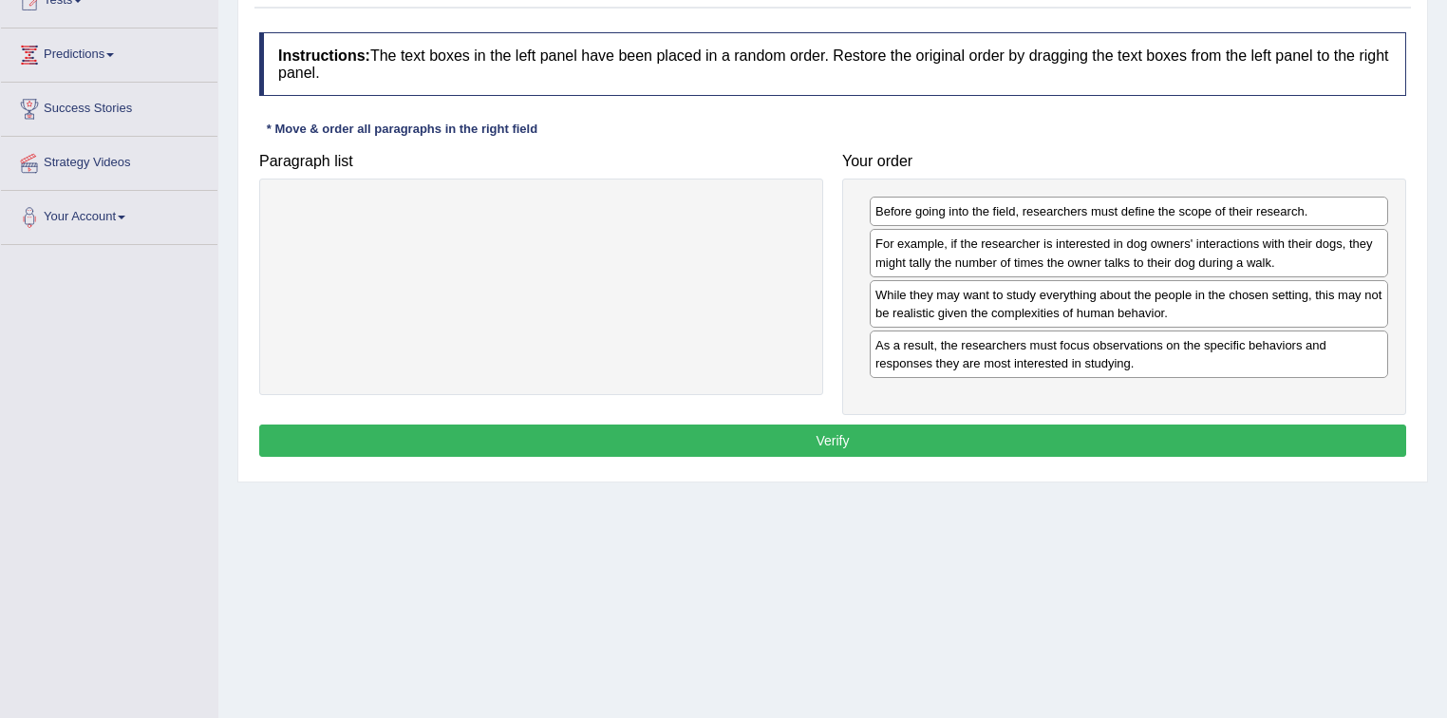
click at [836, 429] on button "Verify" at bounding box center [832, 440] width 1147 height 32
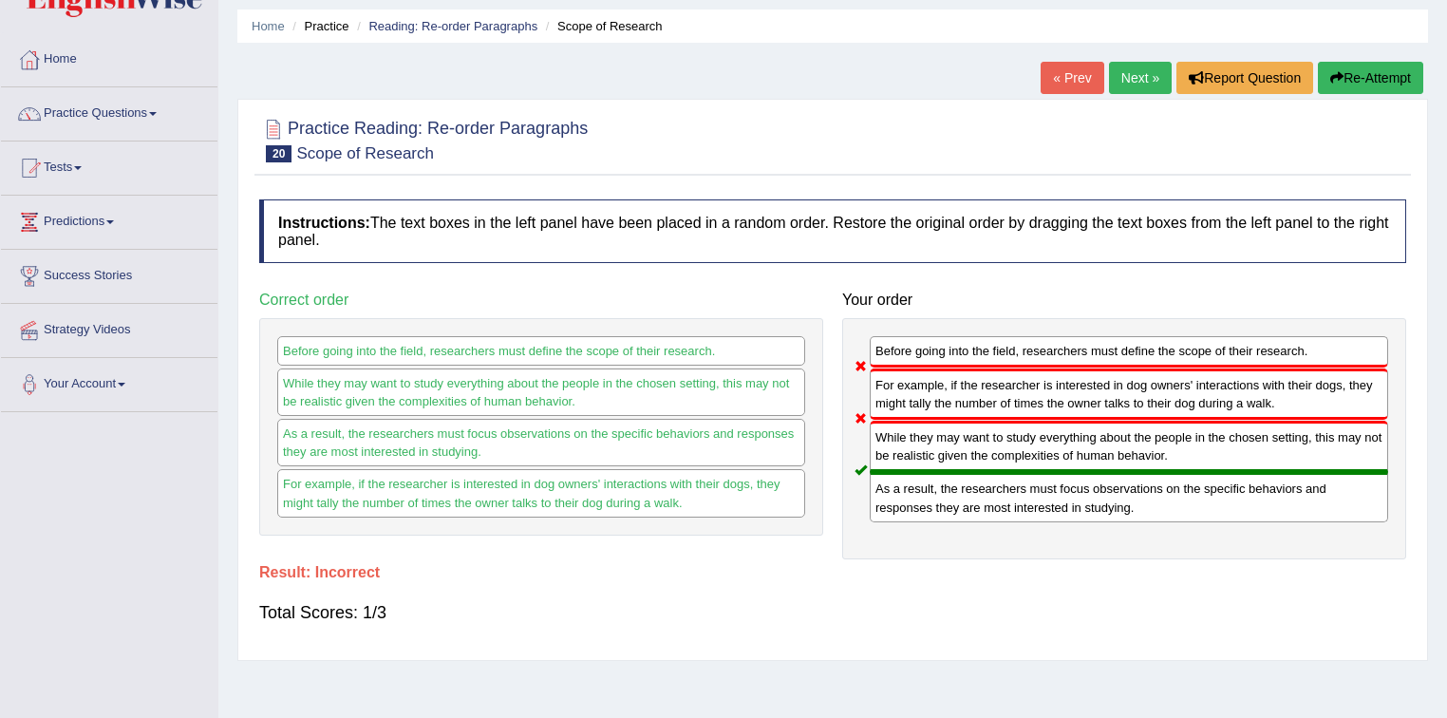
scroll to position [0, 0]
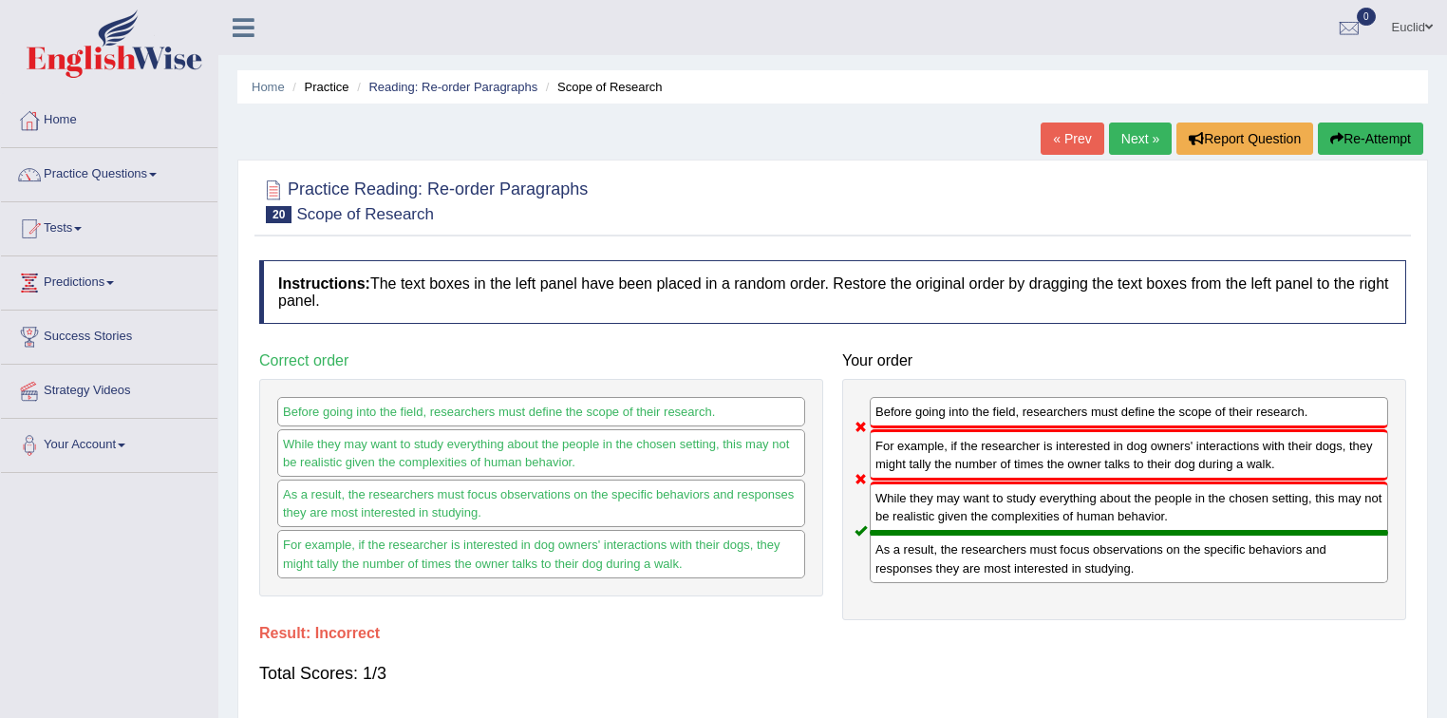
click at [1146, 131] on link "Next »" at bounding box center [1140, 139] width 63 height 32
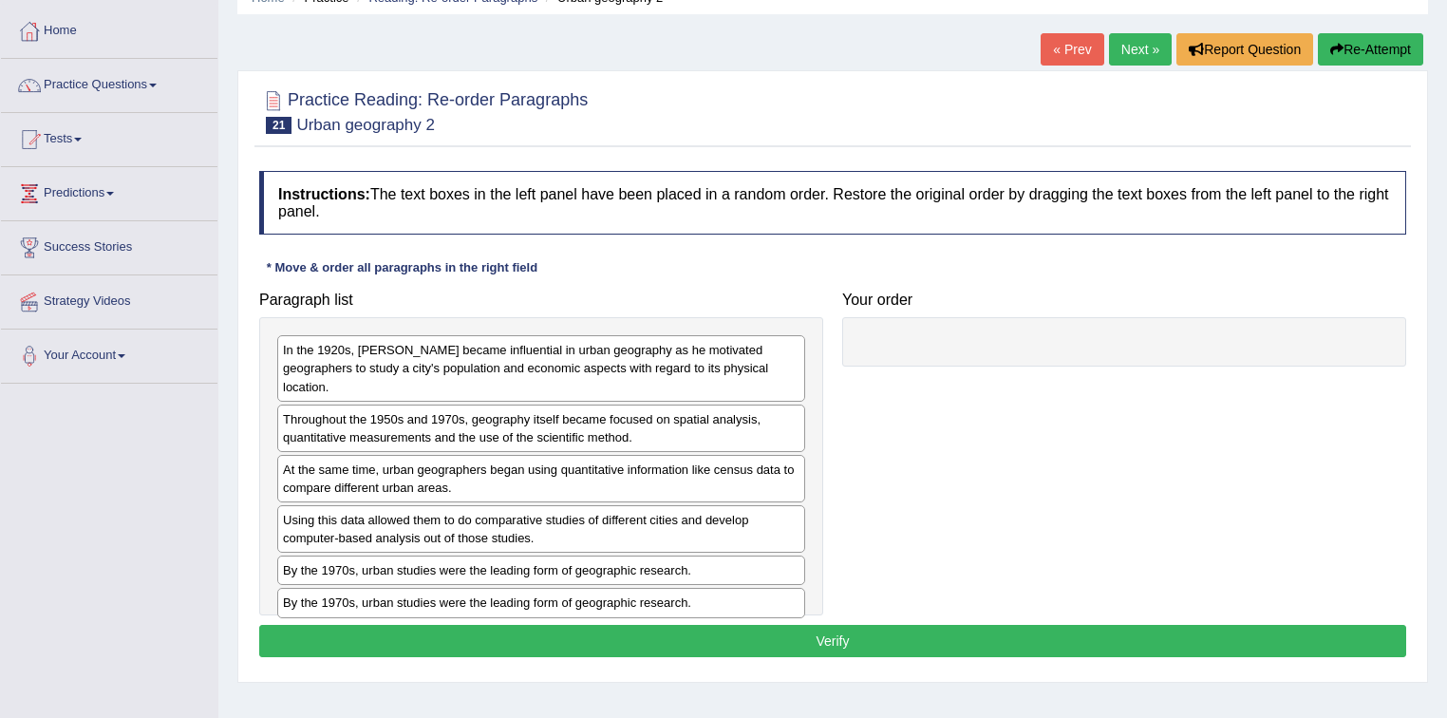
scroll to position [228, 0]
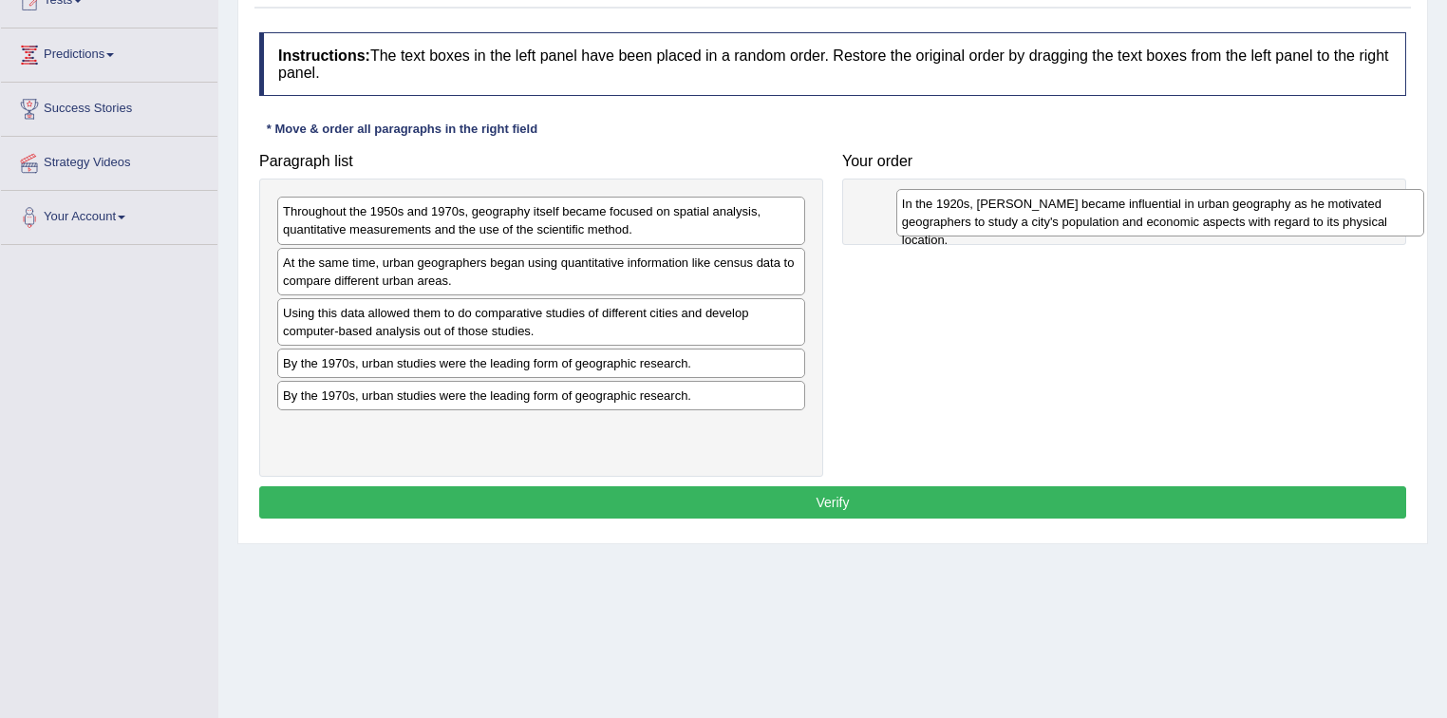
drag, startPoint x: 511, startPoint y: 217, endPoint x: 1045, endPoint y: 218, distance: 533.7
click at [1045, 218] on div "In the 1920s, Carl Sauer became influential in urban geography as he motivated …" at bounding box center [1160, 212] width 529 height 47
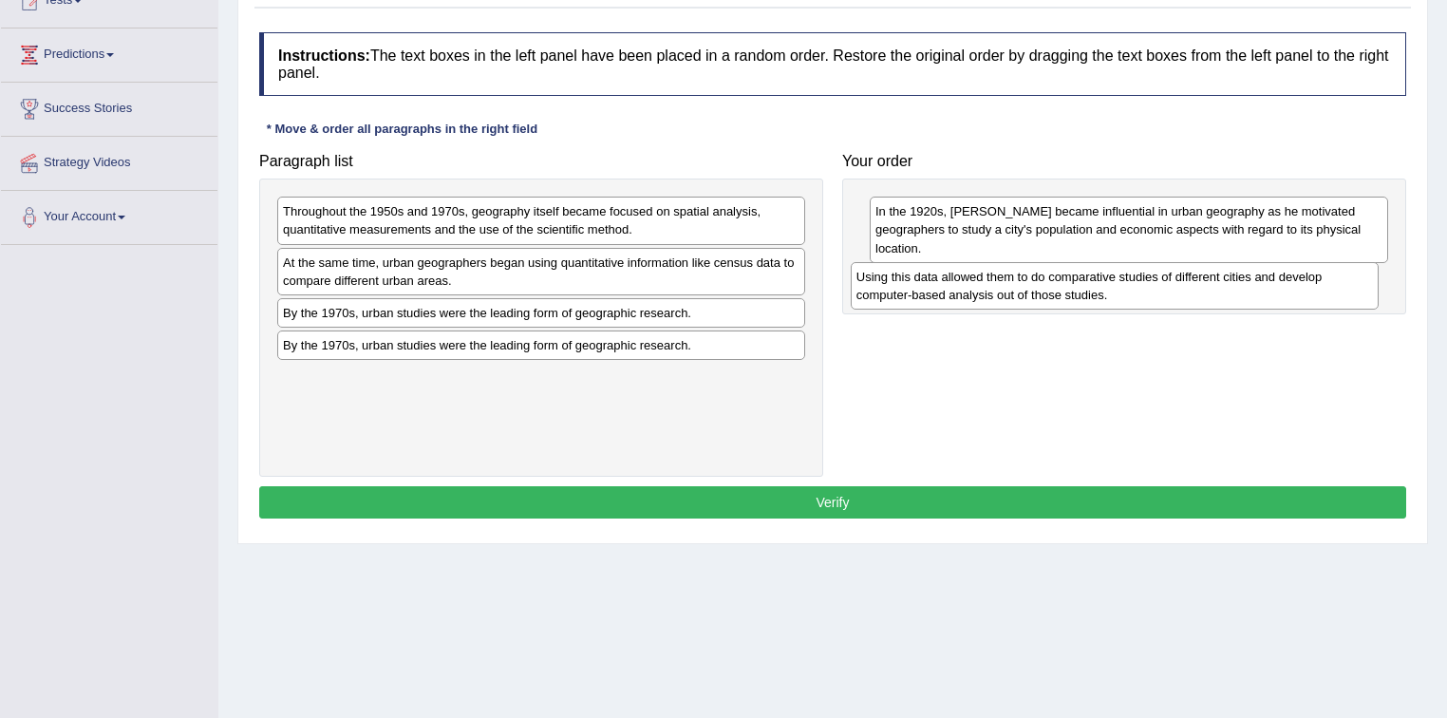
drag, startPoint x: 519, startPoint y: 324, endPoint x: 1093, endPoint y: 289, distance: 574.6
click at [1093, 289] on div "Using this data allowed them to do comparative studies of different cities and …" at bounding box center [1115, 285] width 529 height 47
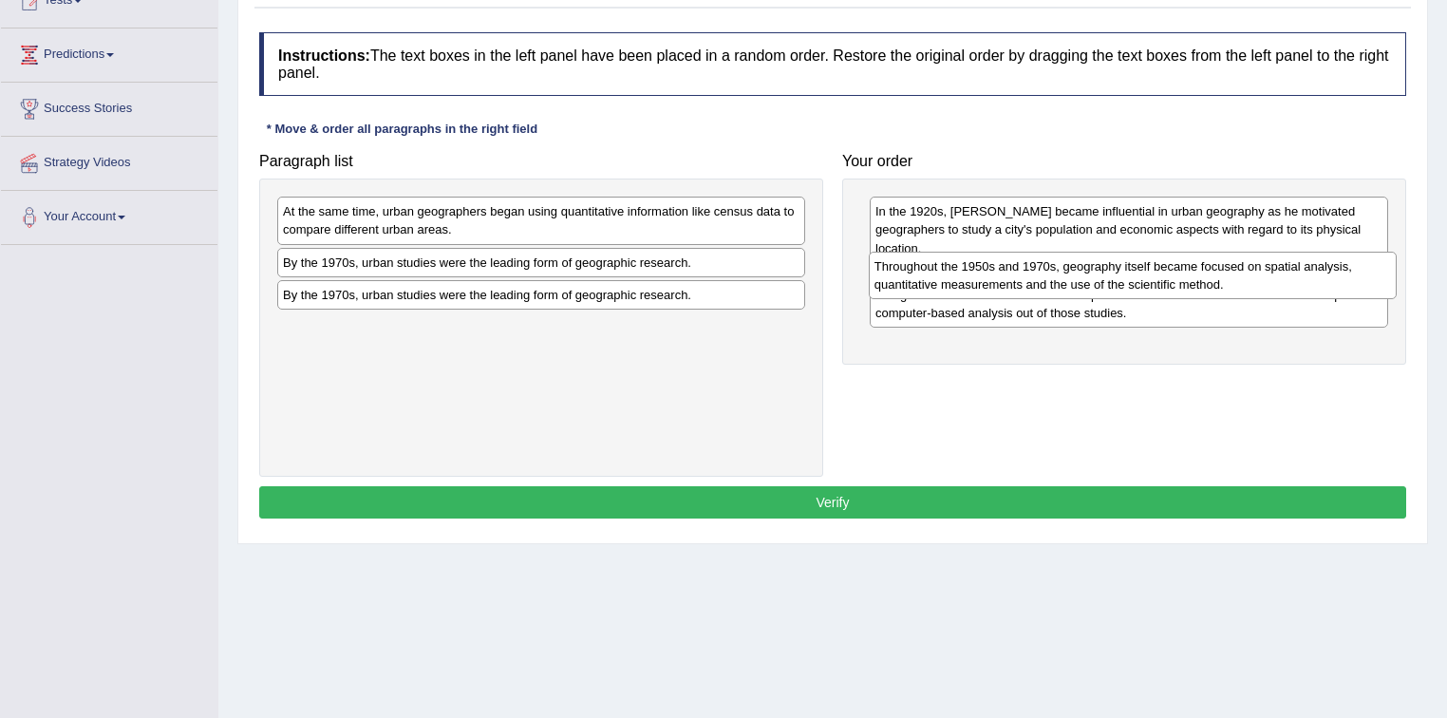
drag, startPoint x: 850, startPoint y: 239, endPoint x: 1338, endPoint y: 270, distance: 489.0
click at [1338, 270] on div "Throughout the 1950s and 1970s, geography itself became focused on spatial anal…" at bounding box center [1133, 275] width 529 height 47
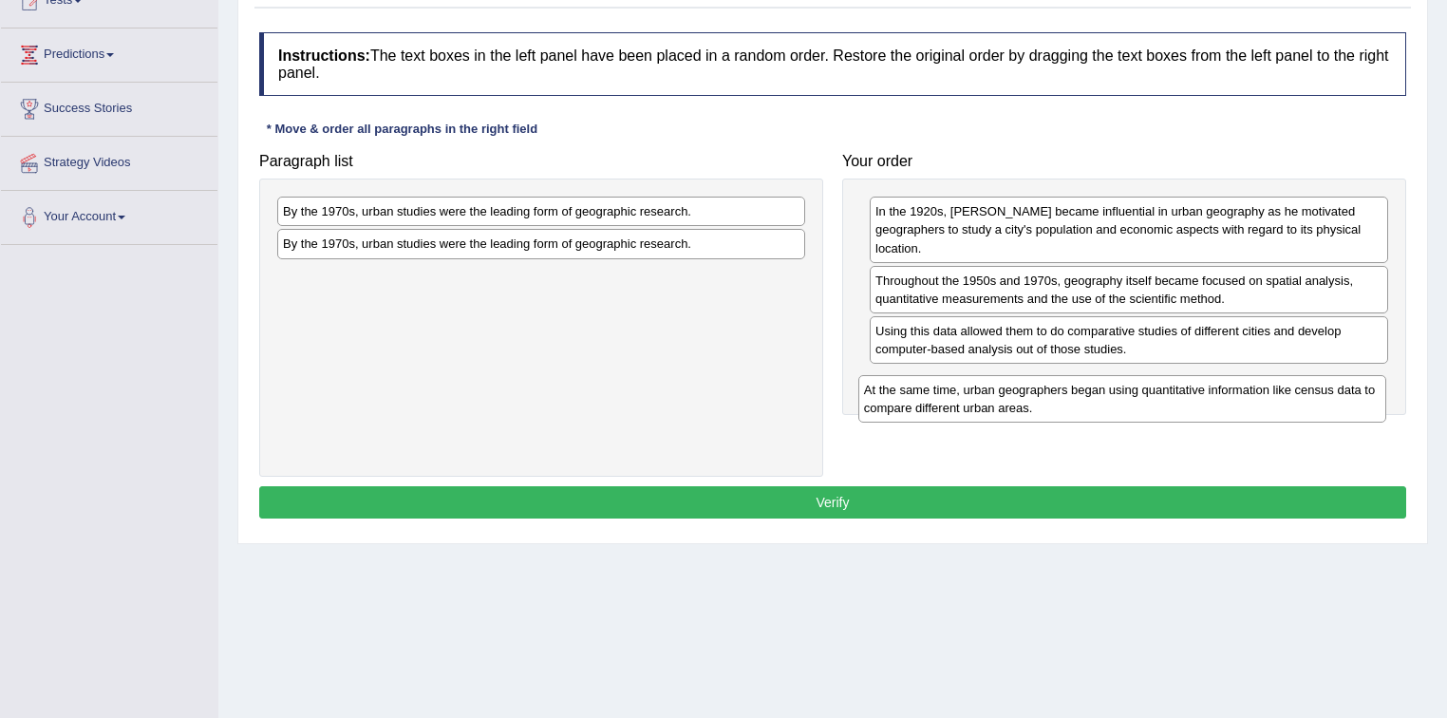
drag, startPoint x: 499, startPoint y: 229, endPoint x: 1090, endPoint y: 406, distance: 617.7
click at [1090, 406] on div "At the same time, urban geographers began using quantitative information like c…" at bounding box center [1122, 398] width 529 height 47
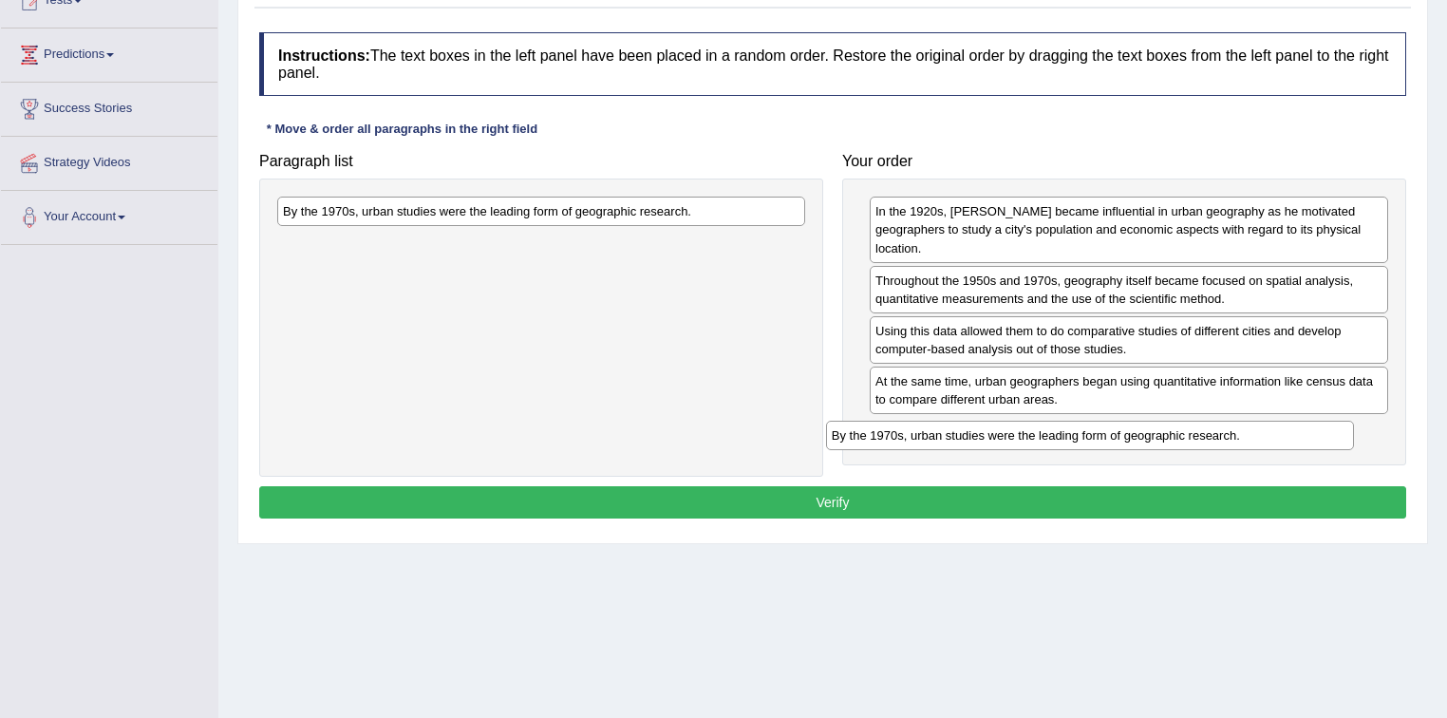
drag, startPoint x: 584, startPoint y: 216, endPoint x: 1129, endPoint y: 437, distance: 588.3
click at [1129, 437] on div "By the 1970s, urban studies were the leading form of geographic research." at bounding box center [1090, 435] width 529 height 29
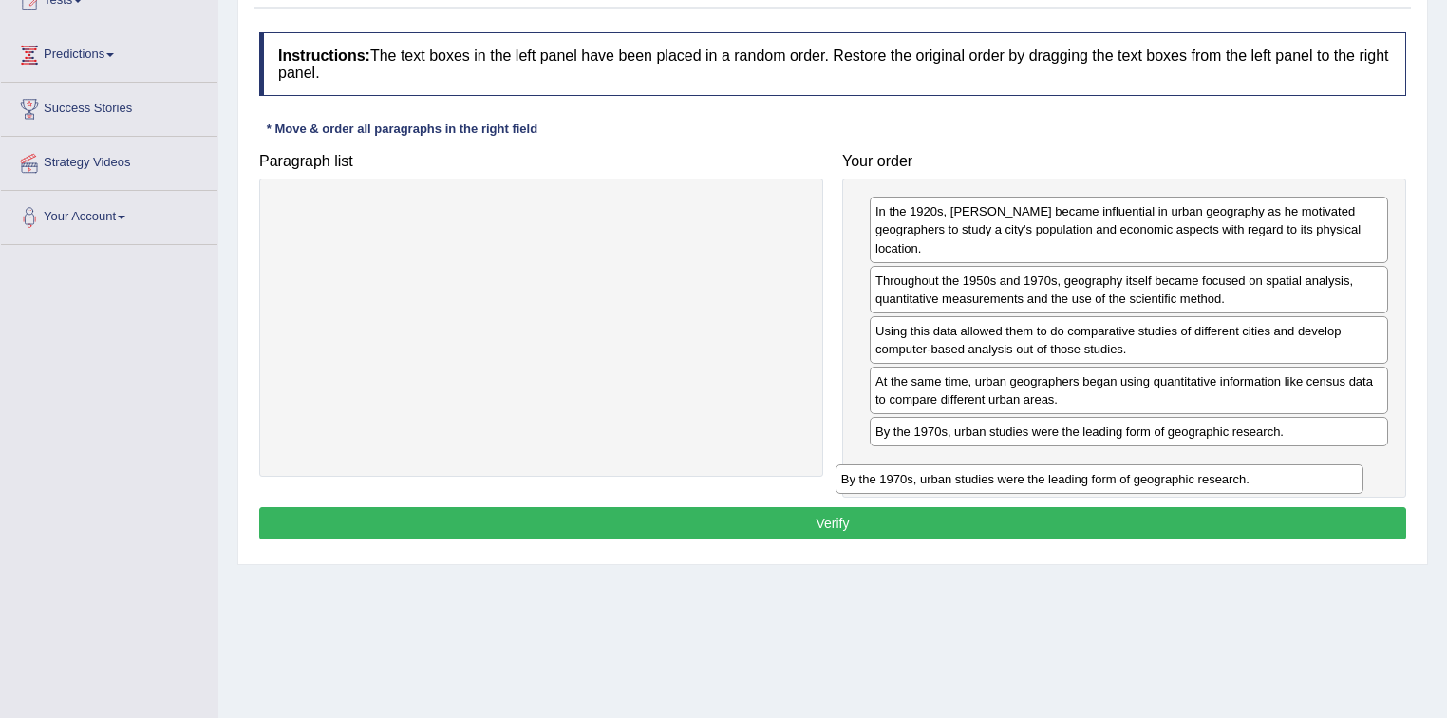
drag, startPoint x: 650, startPoint y: 213, endPoint x: 1208, endPoint y: 481, distance: 619.3
click at [1208, 481] on div "By the 1970s, urban studies were the leading form of geographic research." at bounding box center [1100, 478] width 529 height 29
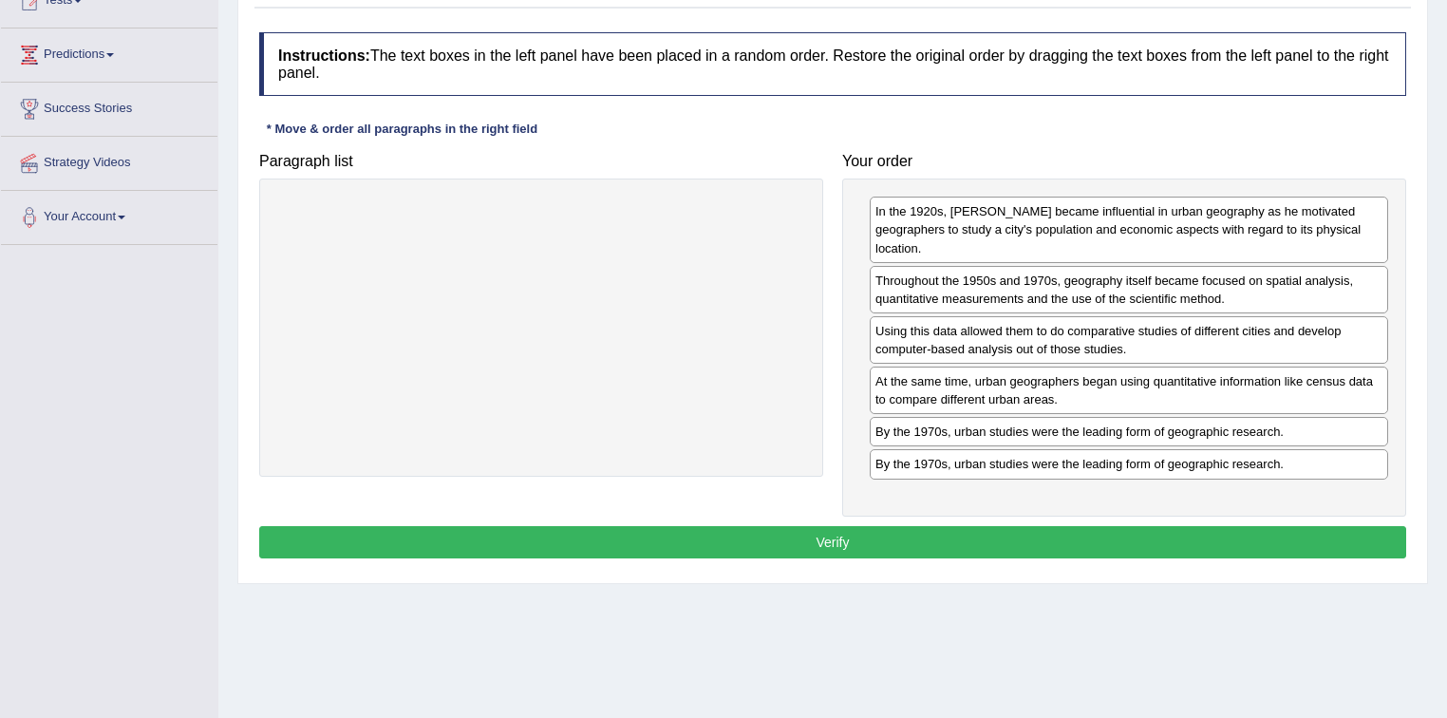
click at [820, 536] on button "Verify" at bounding box center [832, 542] width 1147 height 32
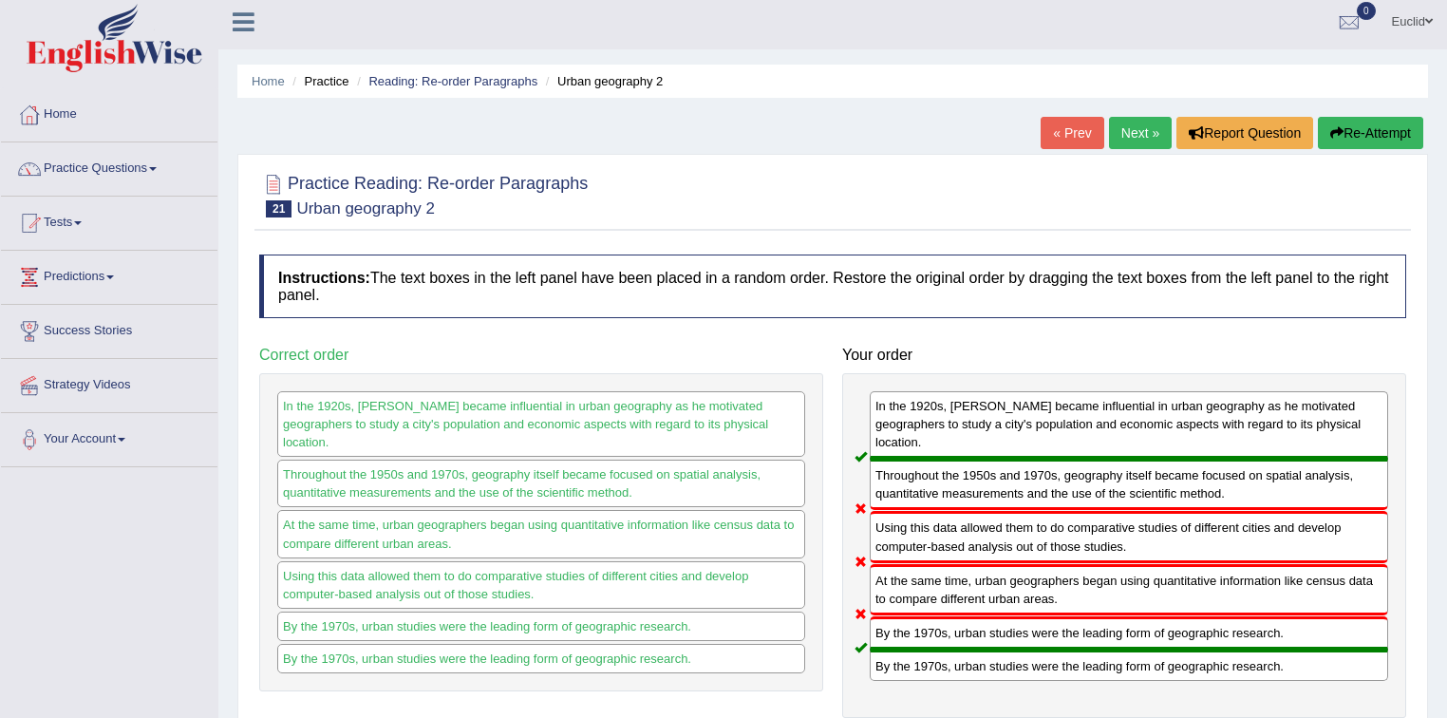
scroll to position [0, 0]
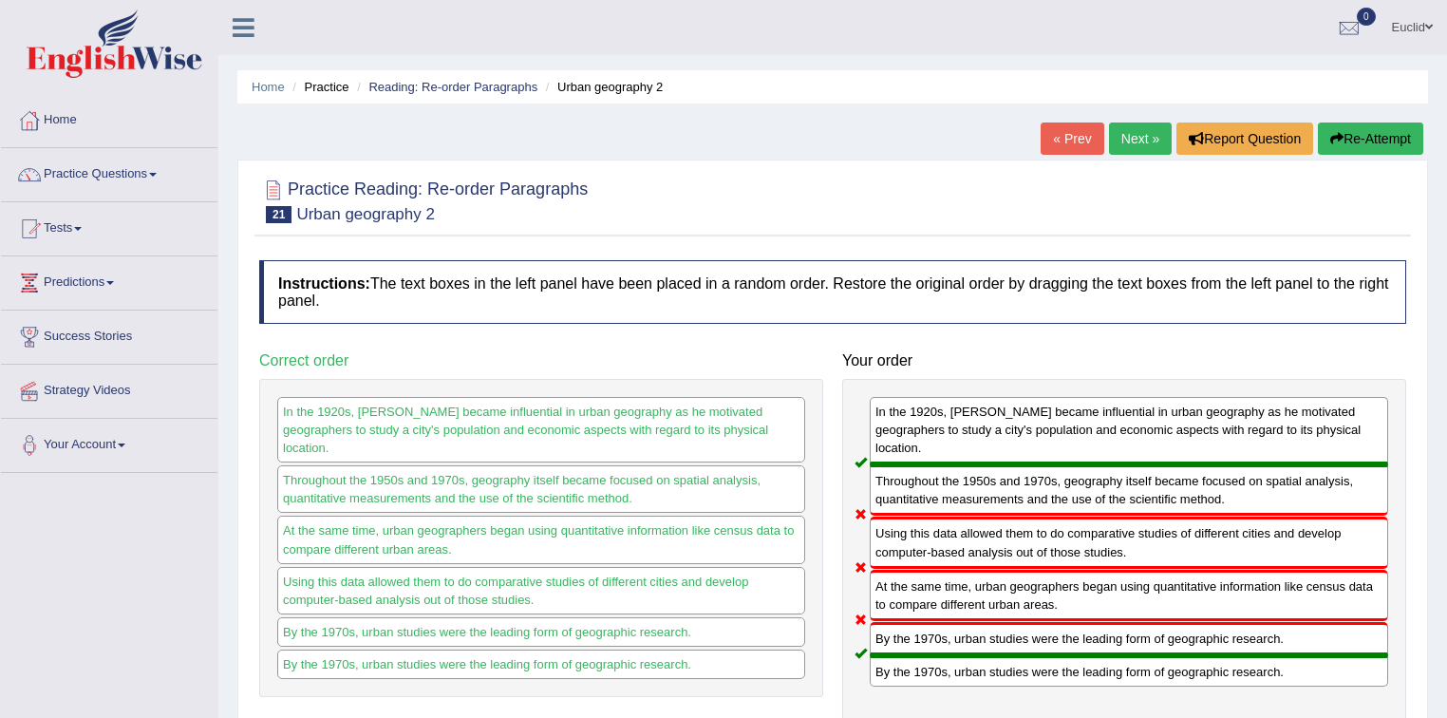
click at [1135, 139] on link "Next »" at bounding box center [1140, 139] width 63 height 32
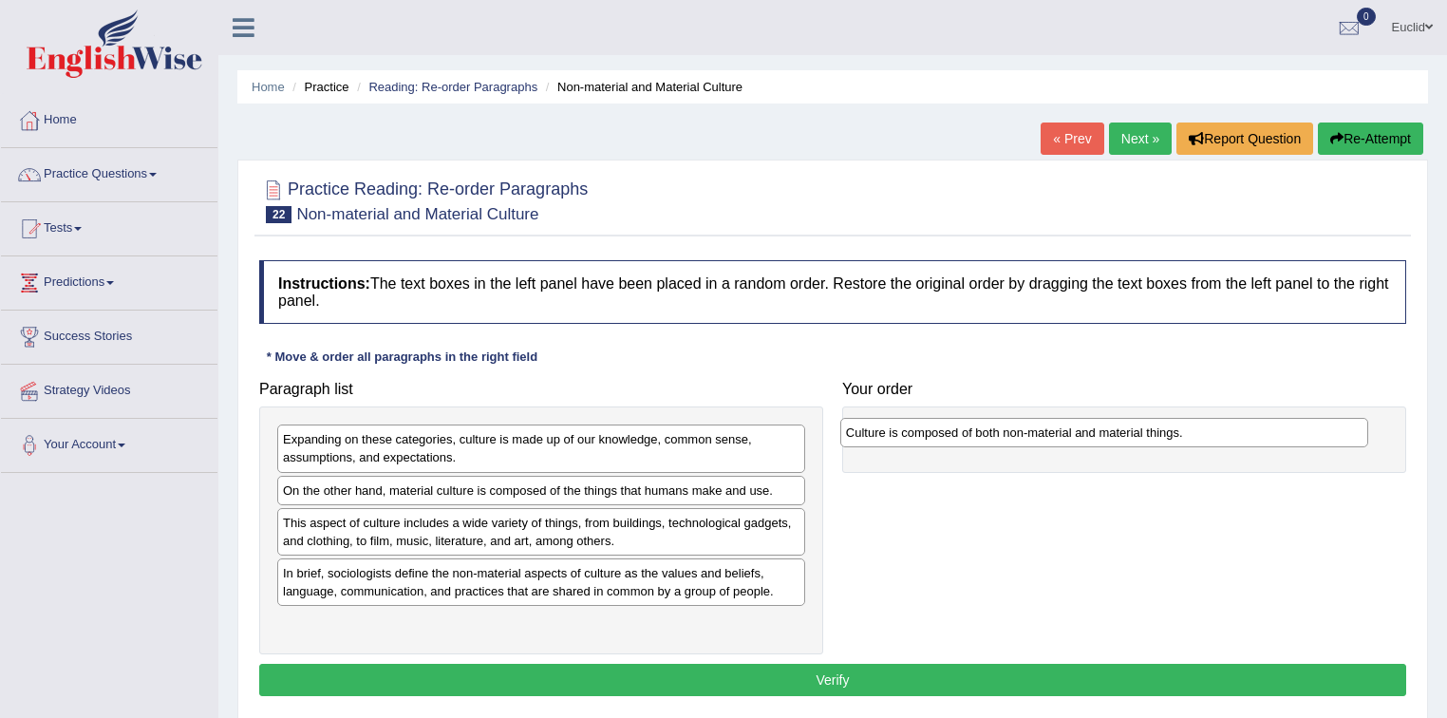
drag, startPoint x: 546, startPoint y: 609, endPoint x: 1035, endPoint y: 438, distance: 518.1
click at [1035, 438] on div "Culture is composed of both non-material and material things." at bounding box center [1104, 432] width 529 height 29
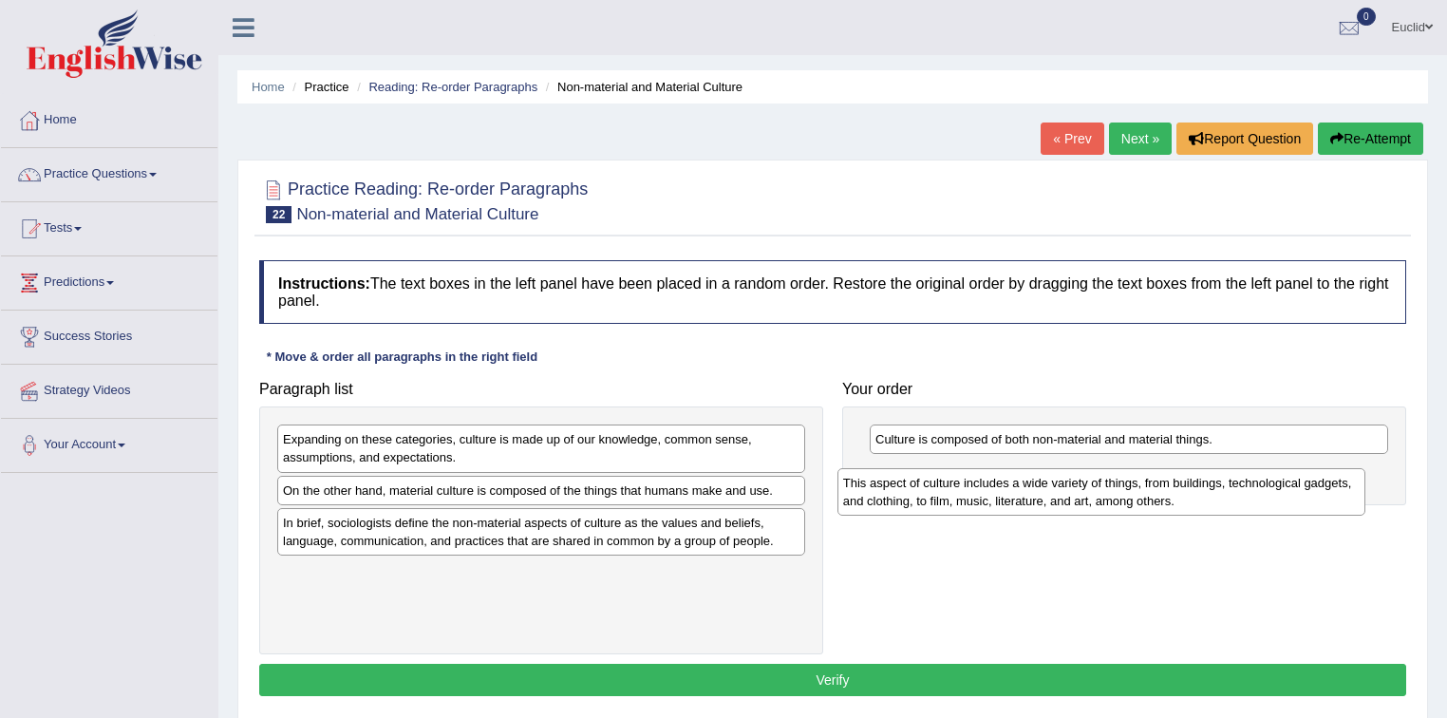
drag, startPoint x: 433, startPoint y: 537, endPoint x: 993, endPoint y: 498, distance: 561.6
click at [993, 498] on div "This aspect of culture includes a wide variety of things, from buildings, techn…" at bounding box center [1102, 491] width 529 height 47
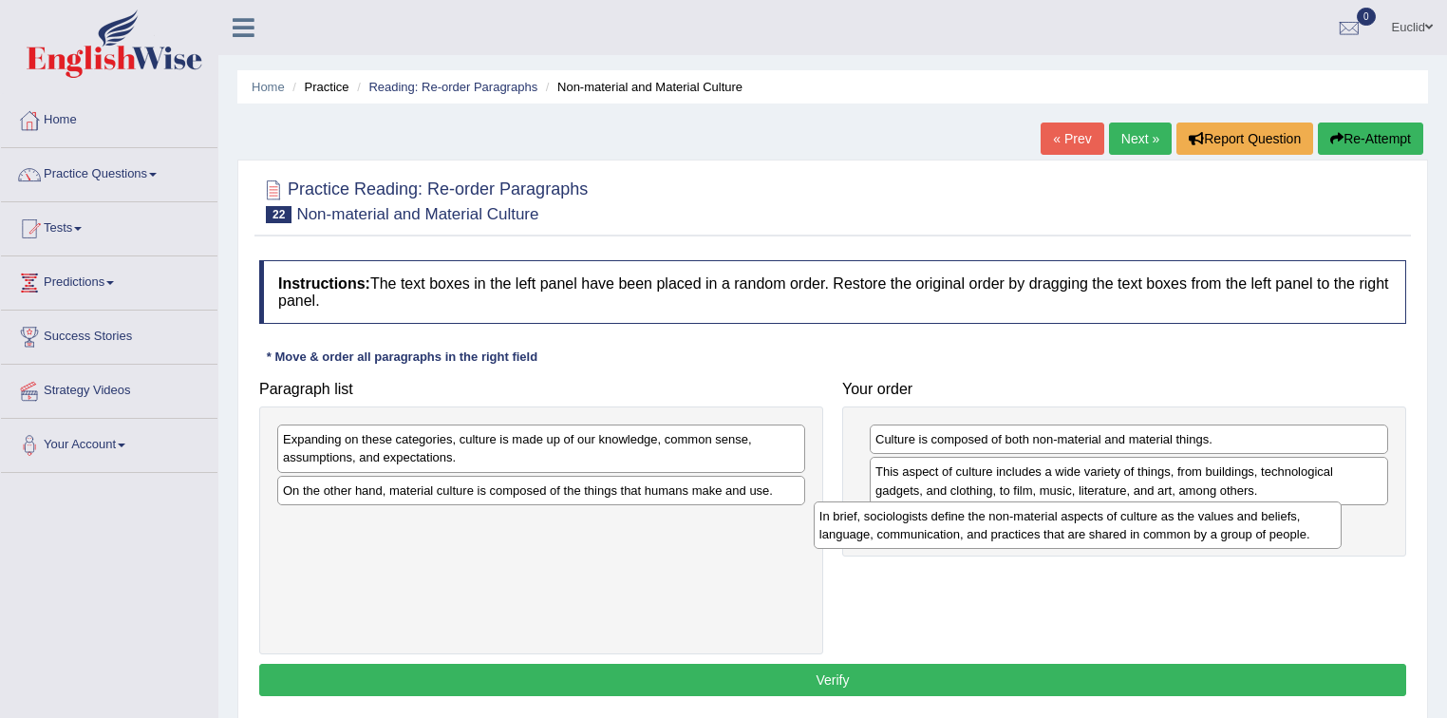
drag, startPoint x: 507, startPoint y: 530, endPoint x: 1044, endPoint y: 524, distance: 536.6
click at [1044, 524] on div "In brief, sociologists define the non-material aspects of culture as the values…" at bounding box center [1078, 524] width 529 height 47
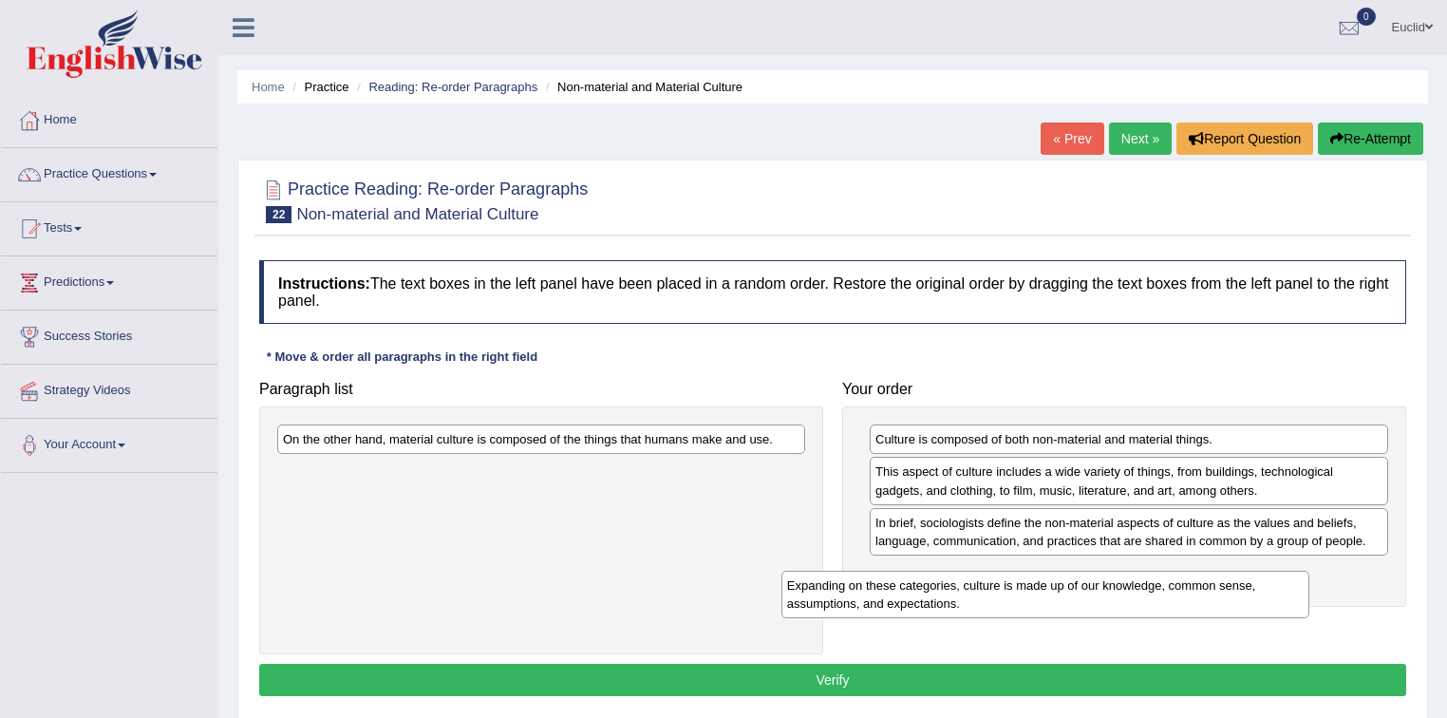
drag, startPoint x: 670, startPoint y: 444, endPoint x: 1166, endPoint y: 592, distance: 517.1
click at [1176, 591] on div "Expanding on these categories, culture is made up of our knowledge, common sens…" at bounding box center [1046, 594] width 529 height 47
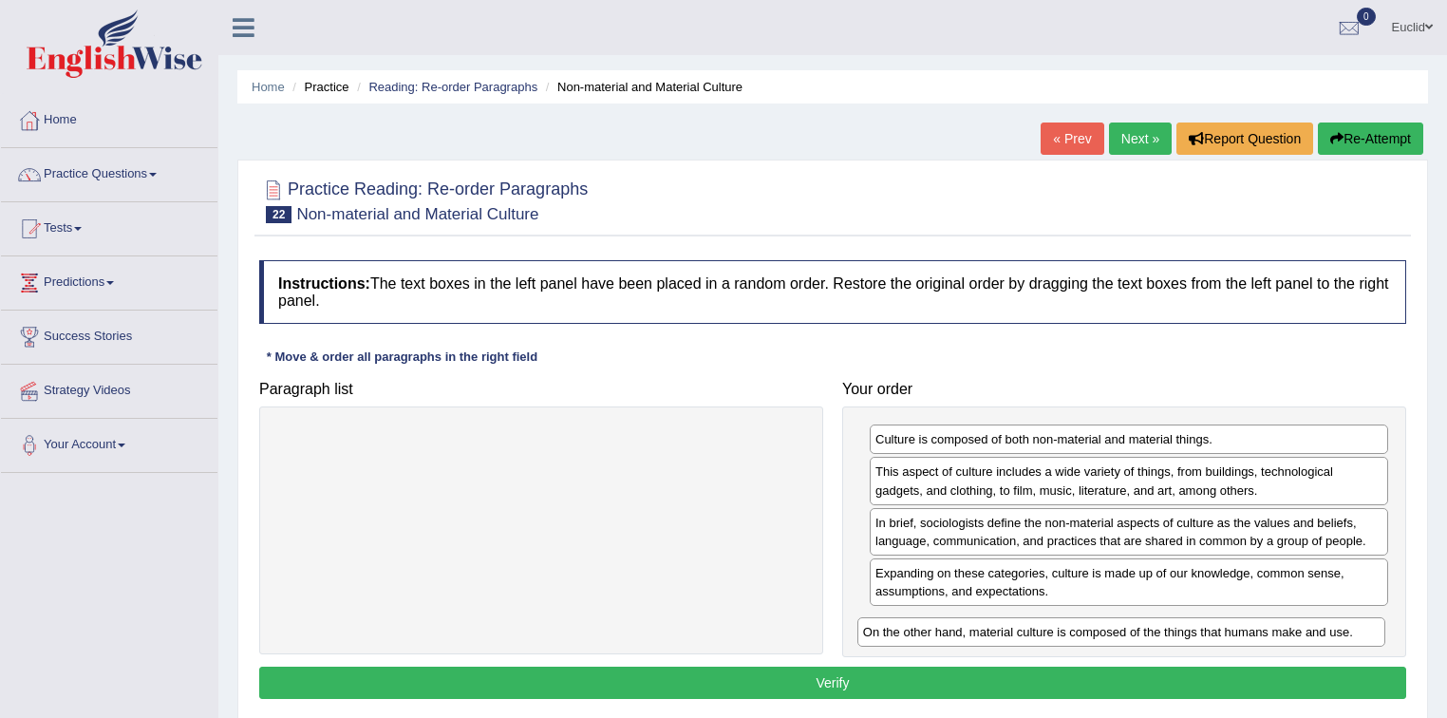
drag, startPoint x: 771, startPoint y: 440, endPoint x: 1351, endPoint y: 632, distance: 611.4
click at [1351, 632] on div "On the other hand, material culture is composed of the things that humans make …" at bounding box center [1122, 631] width 529 height 29
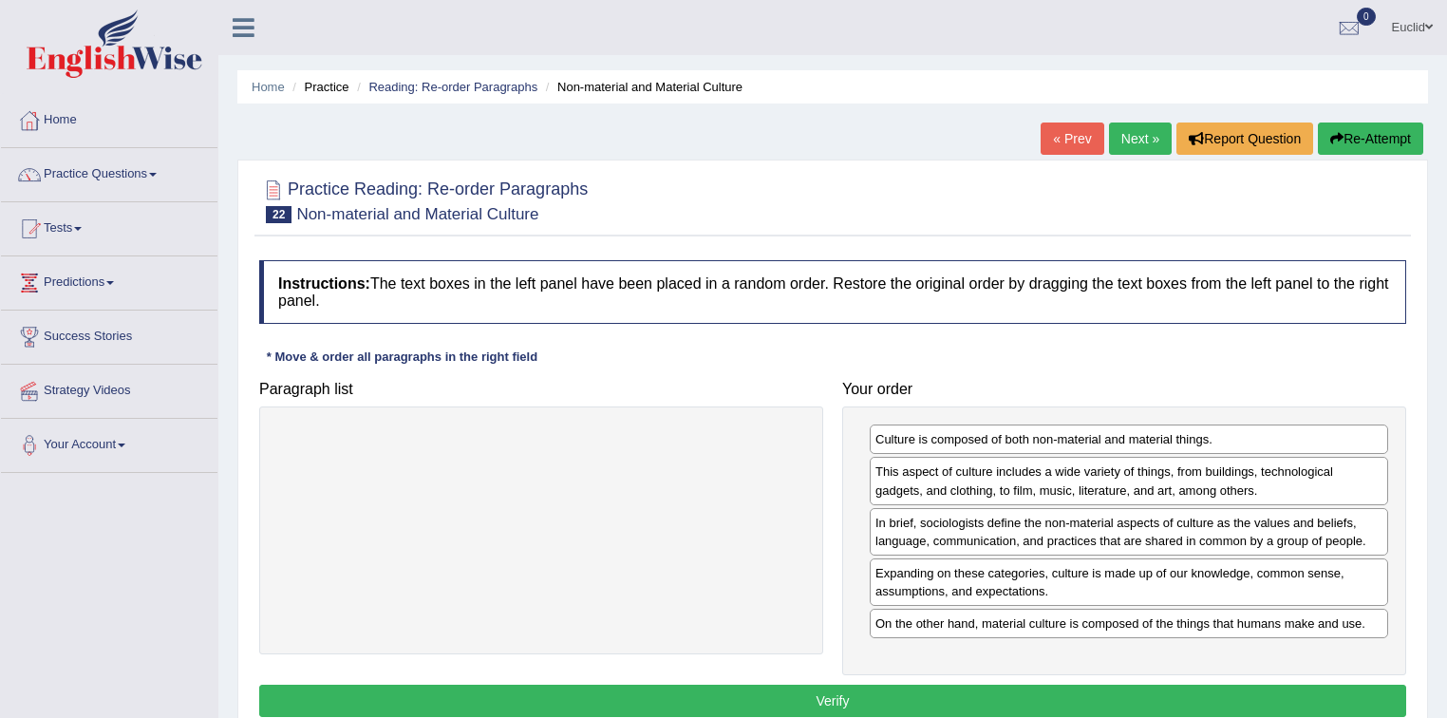
click at [949, 698] on button "Verify" at bounding box center [832, 701] width 1147 height 32
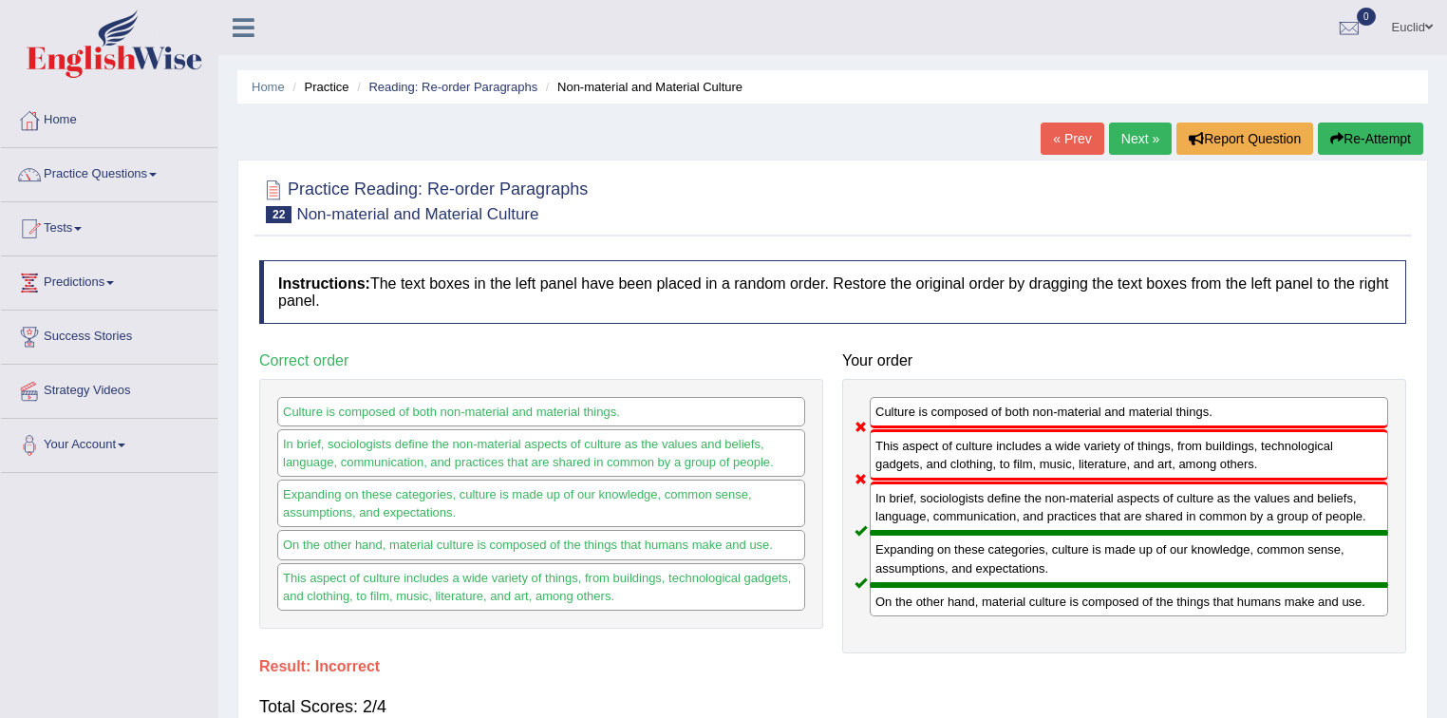
click at [1136, 148] on link "Next »" at bounding box center [1140, 139] width 63 height 32
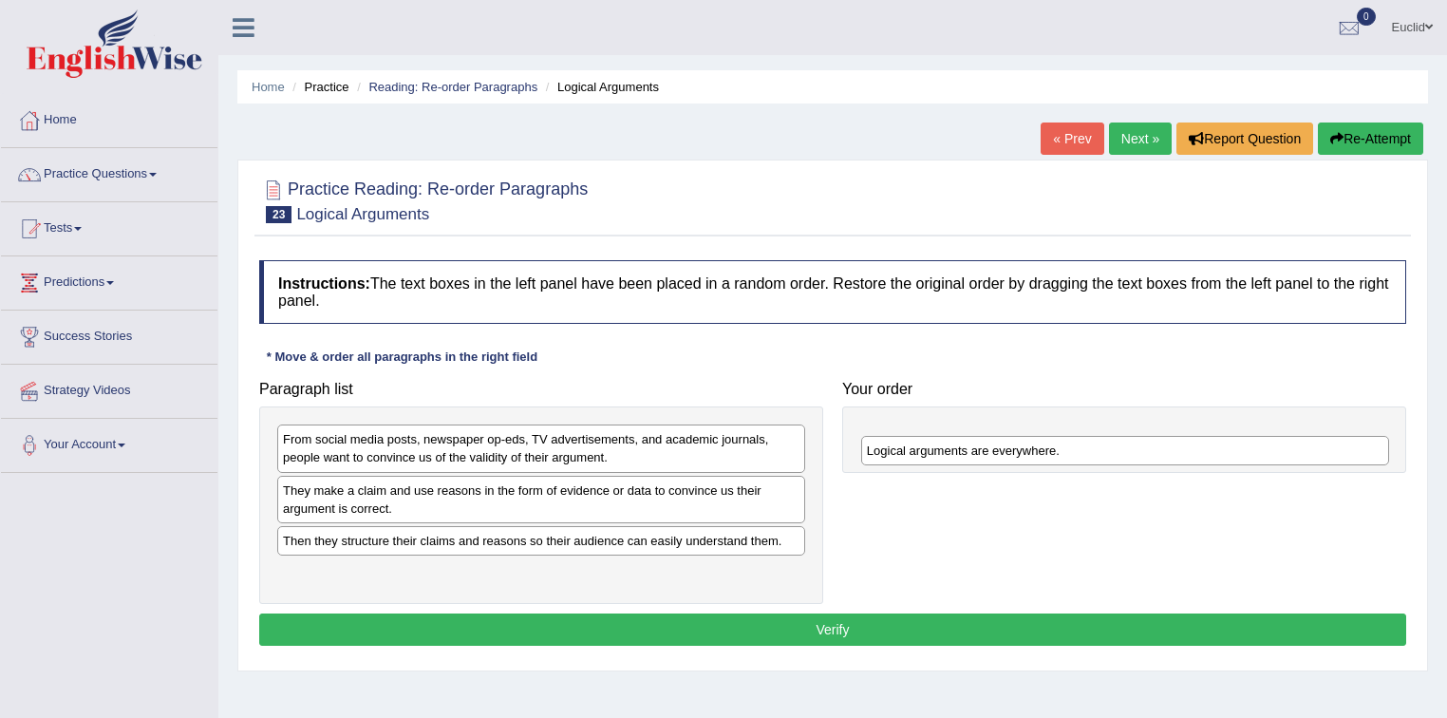
drag, startPoint x: 386, startPoint y: 541, endPoint x: 970, endPoint y: 452, distance: 590.8
click at [970, 452] on div "Logical arguments are everywhere." at bounding box center [1125, 450] width 529 height 29
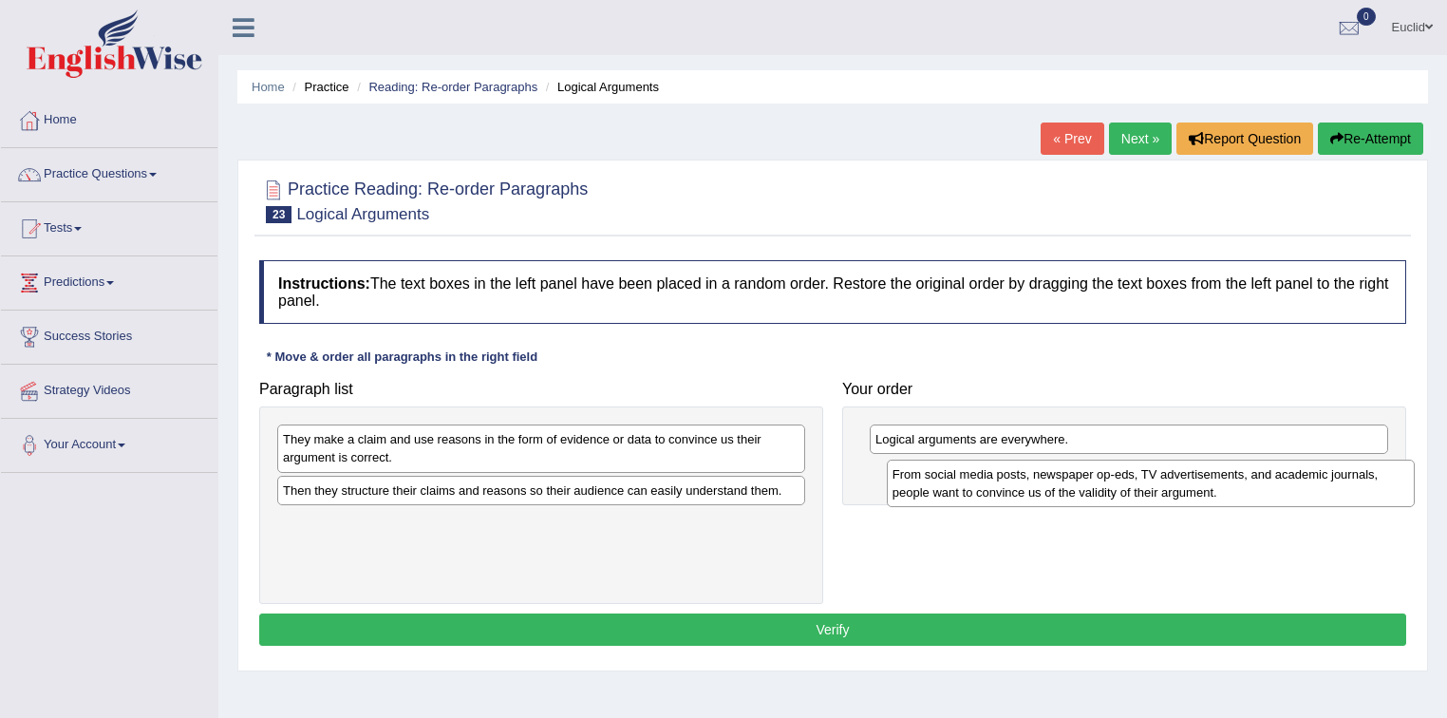
drag, startPoint x: 471, startPoint y: 447, endPoint x: 1081, endPoint y: 482, distance: 610.7
click at [1081, 482] on div "From social media posts, newspaper op-eds, TV advertisements, and academic jour…" at bounding box center [1151, 483] width 529 height 47
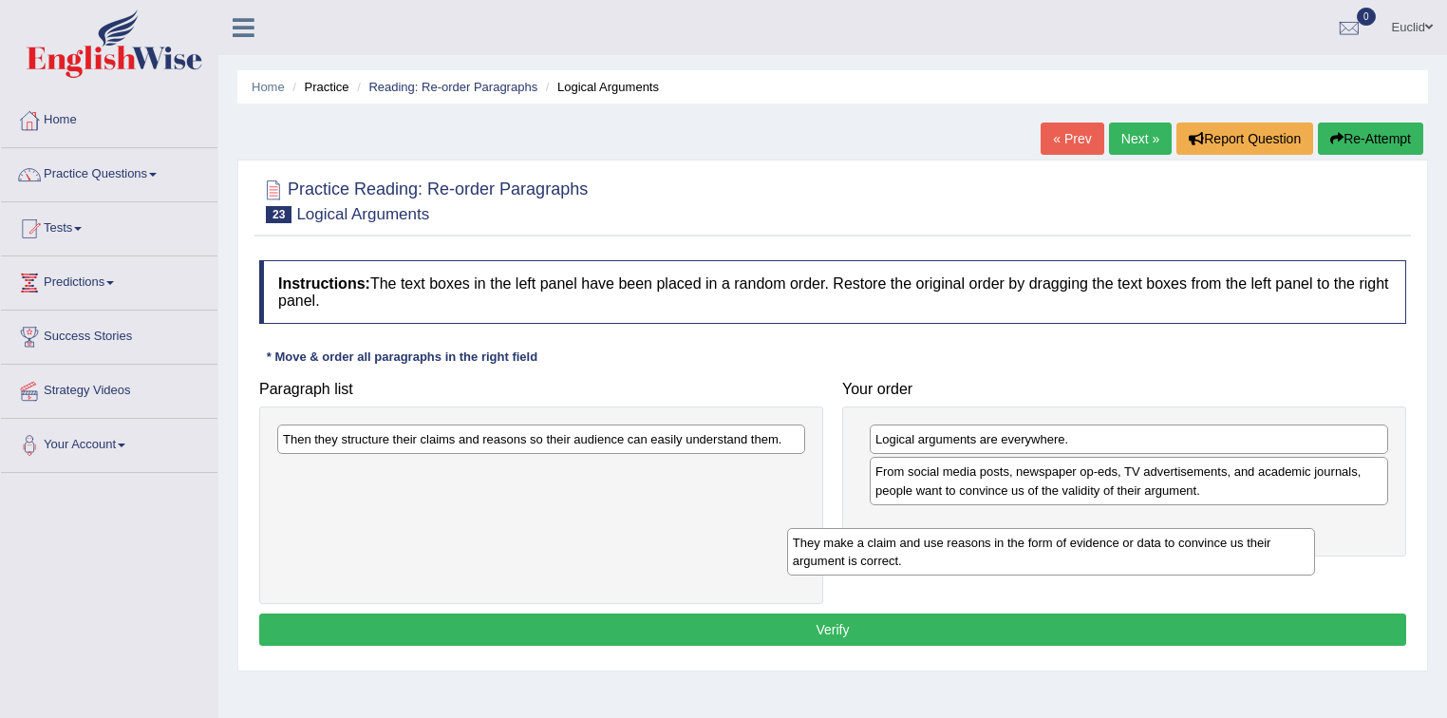
drag, startPoint x: 598, startPoint y: 449, endPoint x: 1134, endPoint y: 536, distance: 542.5
click at [1134, 536] on div "They make a claim and use reasons in the form of evidence or data to convince u…" at bounding box center [1051, 551] width 529 height 47
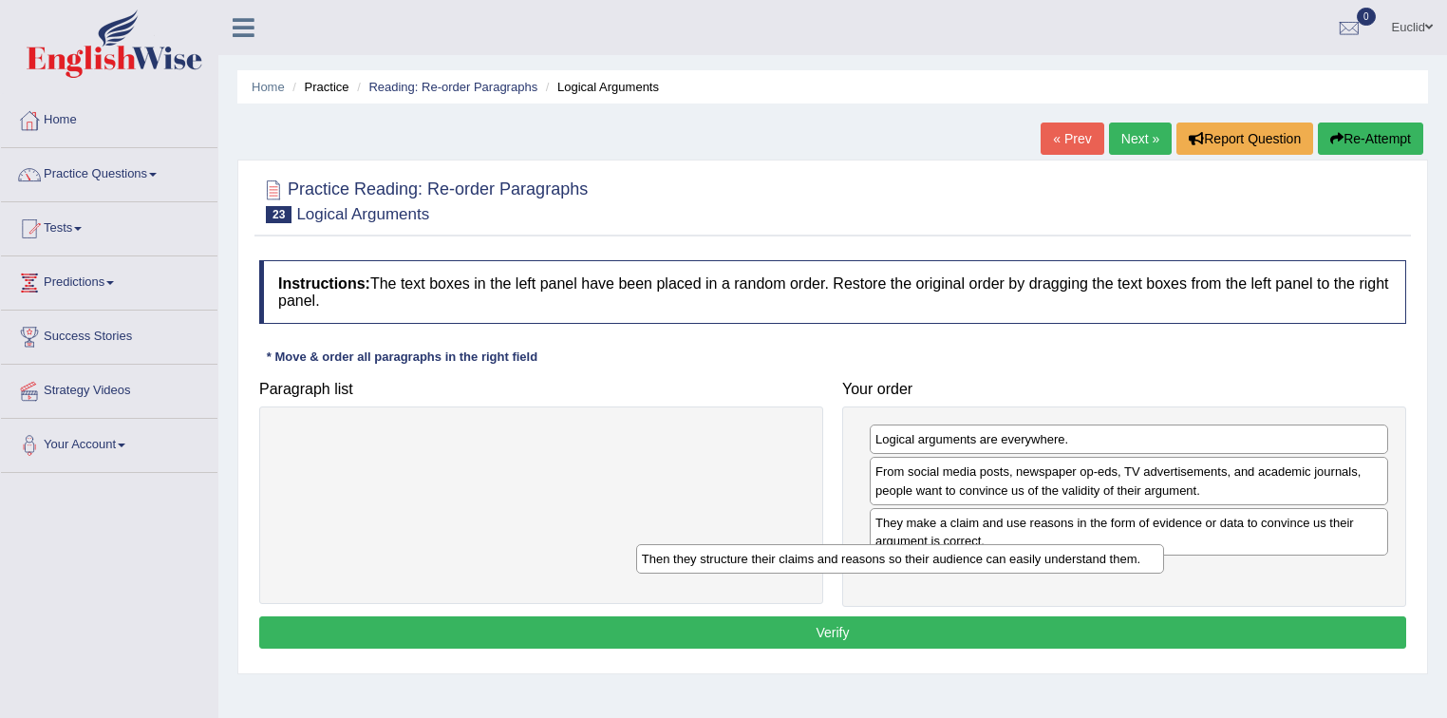
drag, startPoint x: 732, startPoint y: 444, endPoint x: 1177, endPoint y: 573, distance: 462.5
click at [1165, 569] on div "Then they structure their claims and reasons so their audience can easily under…" at bounding box center [900, 558] width 529 height 29
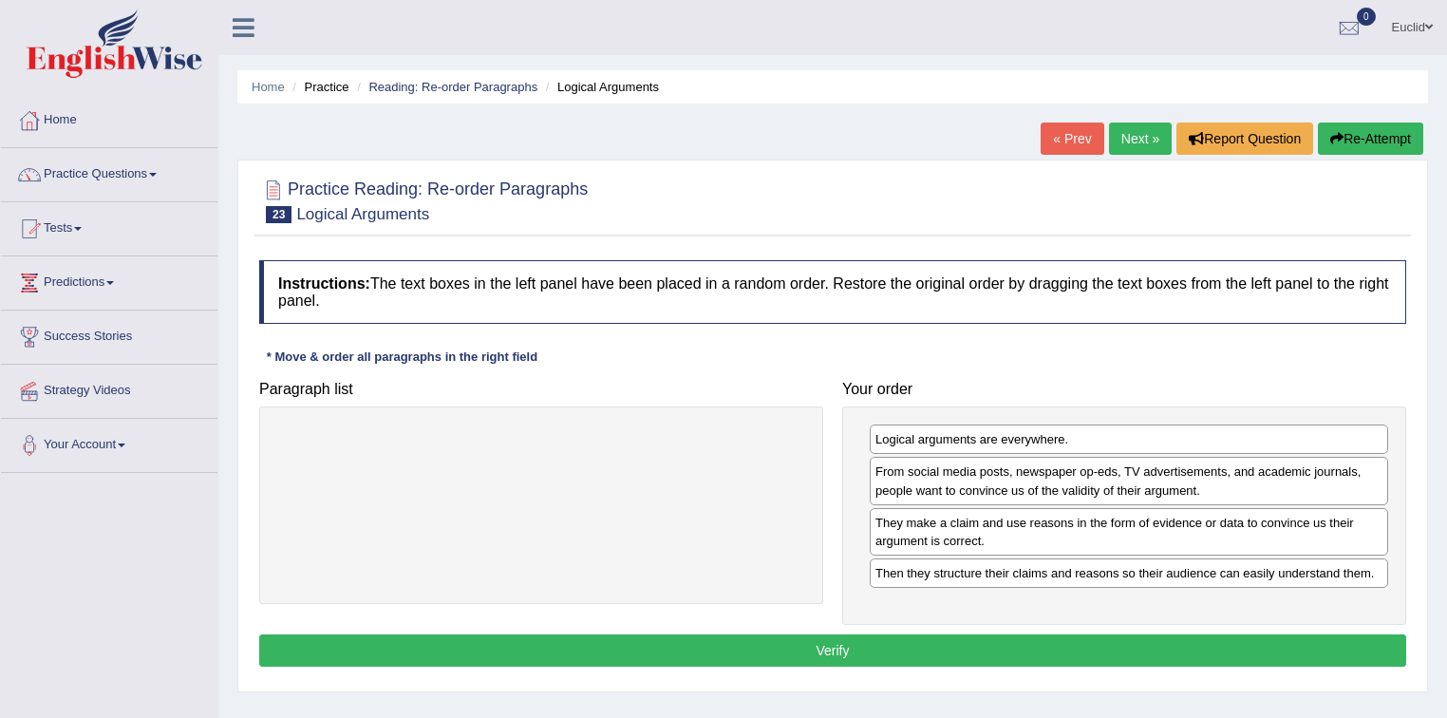
click at [872, 648] on button "Verify" at bounding box center [832, 650] width 1147 height 32
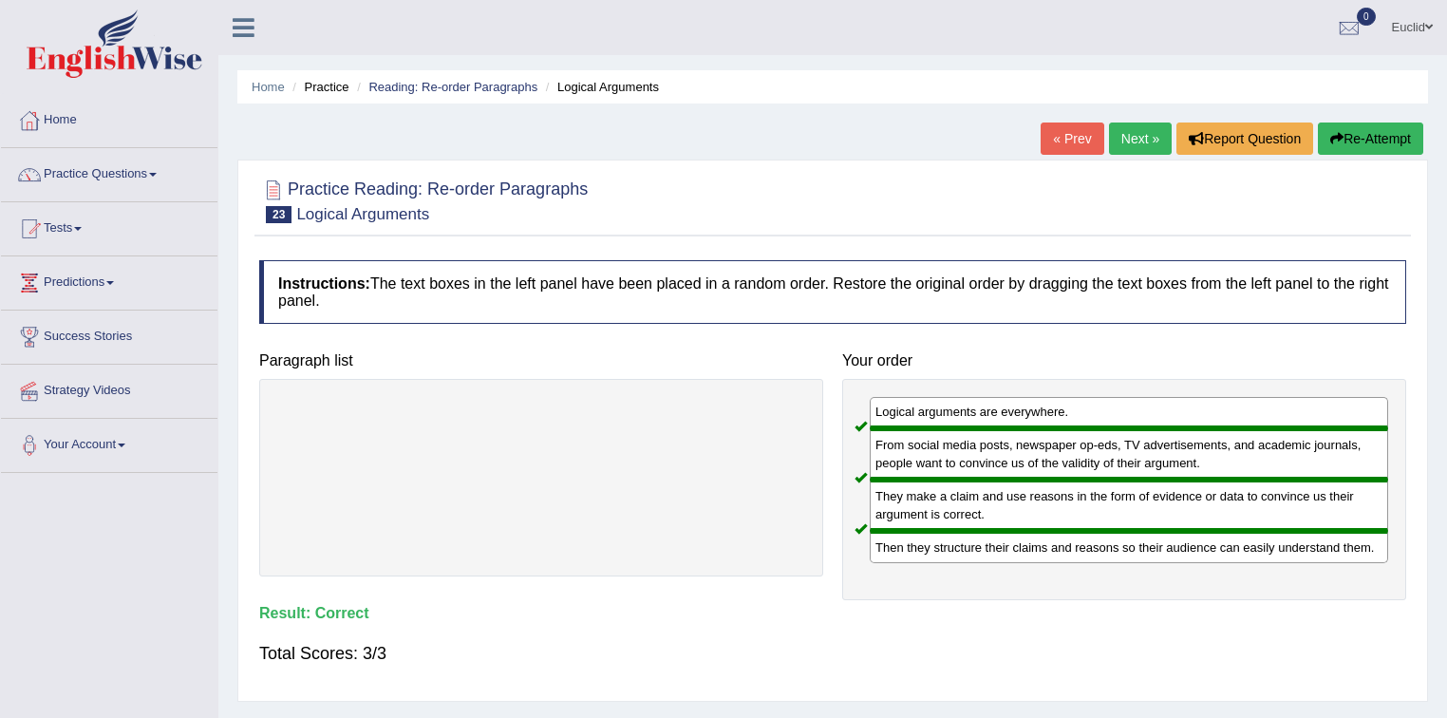
click at [1129, 148] on link "Next »" at bounding box center [1140, 139] width 63 height 32
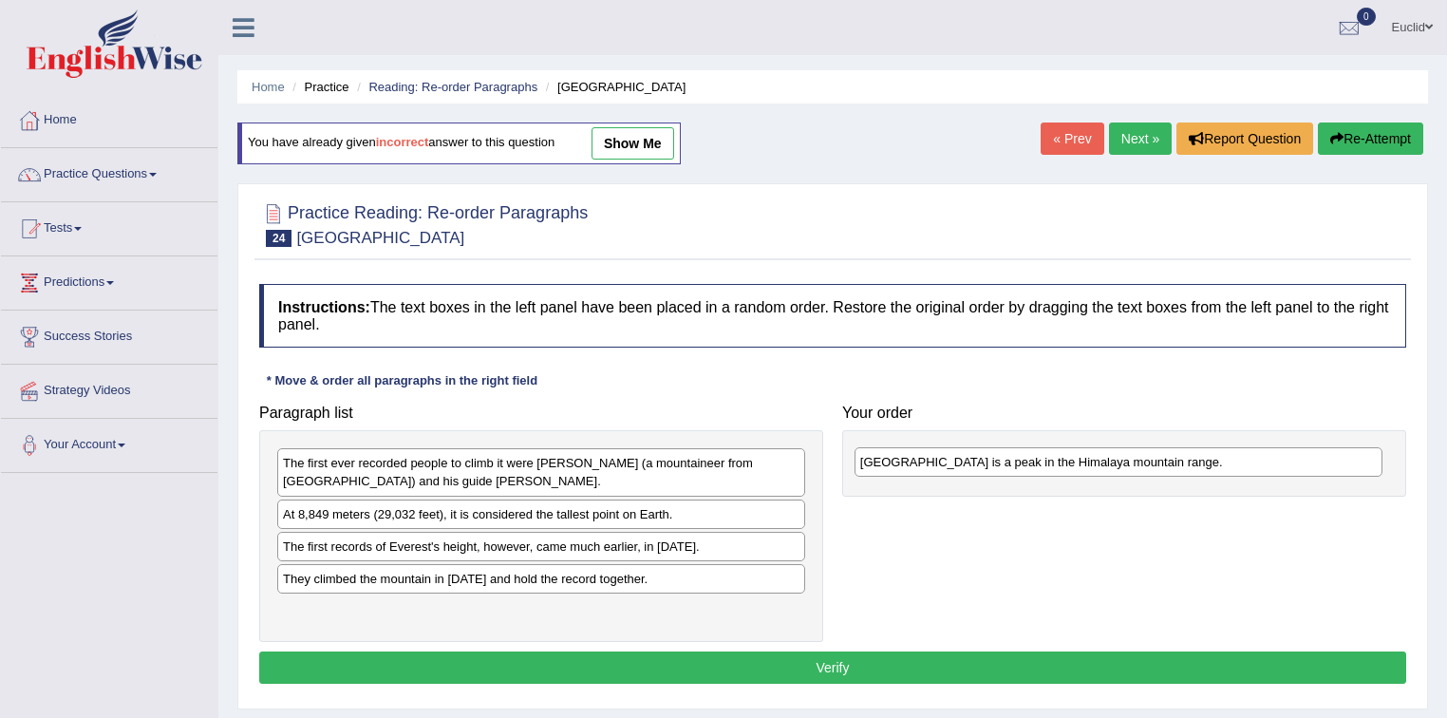
drag, startPoint x: 552, startPoint y: 566, endPoint x: 1040, endPoint y: 462, distance: 499.0
click at [1040, 462] on div "Mount Everest is a peak in the Himalaya mountain range." at bounding box center [1119, 461] width 529 height 29
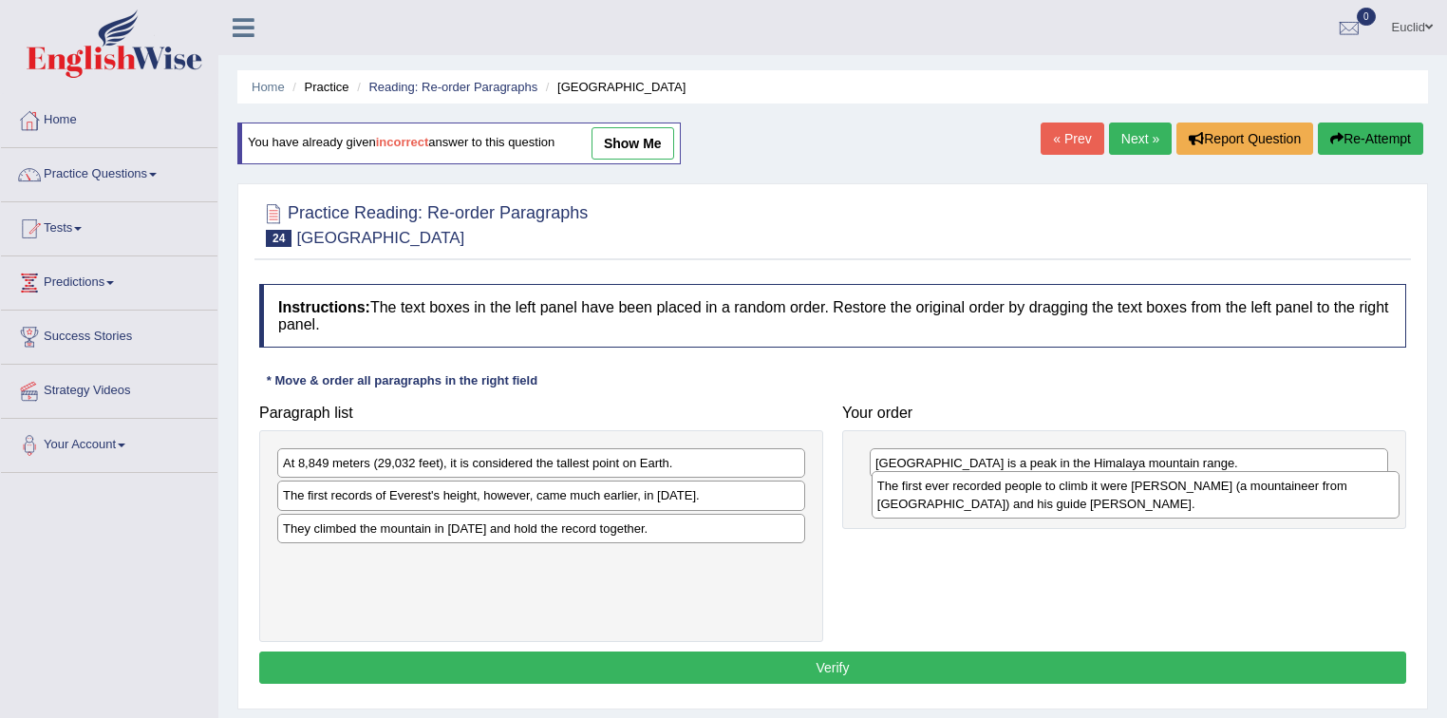
drag, startPoint x: 532, startPoint y: 479, endPoint x: 1126, endPoint y: 501, distance: 594.9
click at [1126, 501] on div "The first ever recorded people to climb it were Edmund Hillary (a mountaineer f…" at bounding box center [1136, 494] width 529 height 47
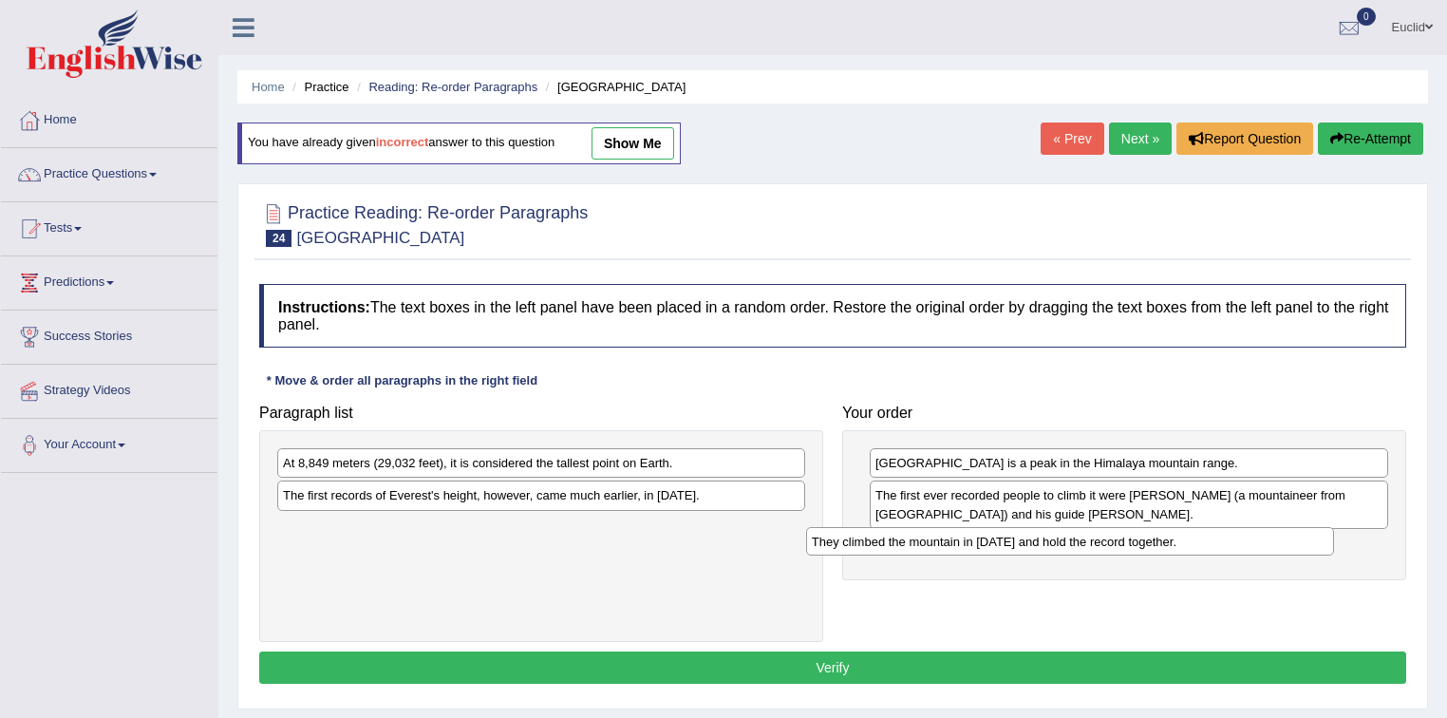
drag, startPoint x: 577, startPoint y: 527, endPoint x: 1128, endPoint y: 539, distance: 550.9
click at [1128, 539] on div "They climbed the mountain in 1953 and hold the record together." at bounding box center [1070, 541] width 529 height 29
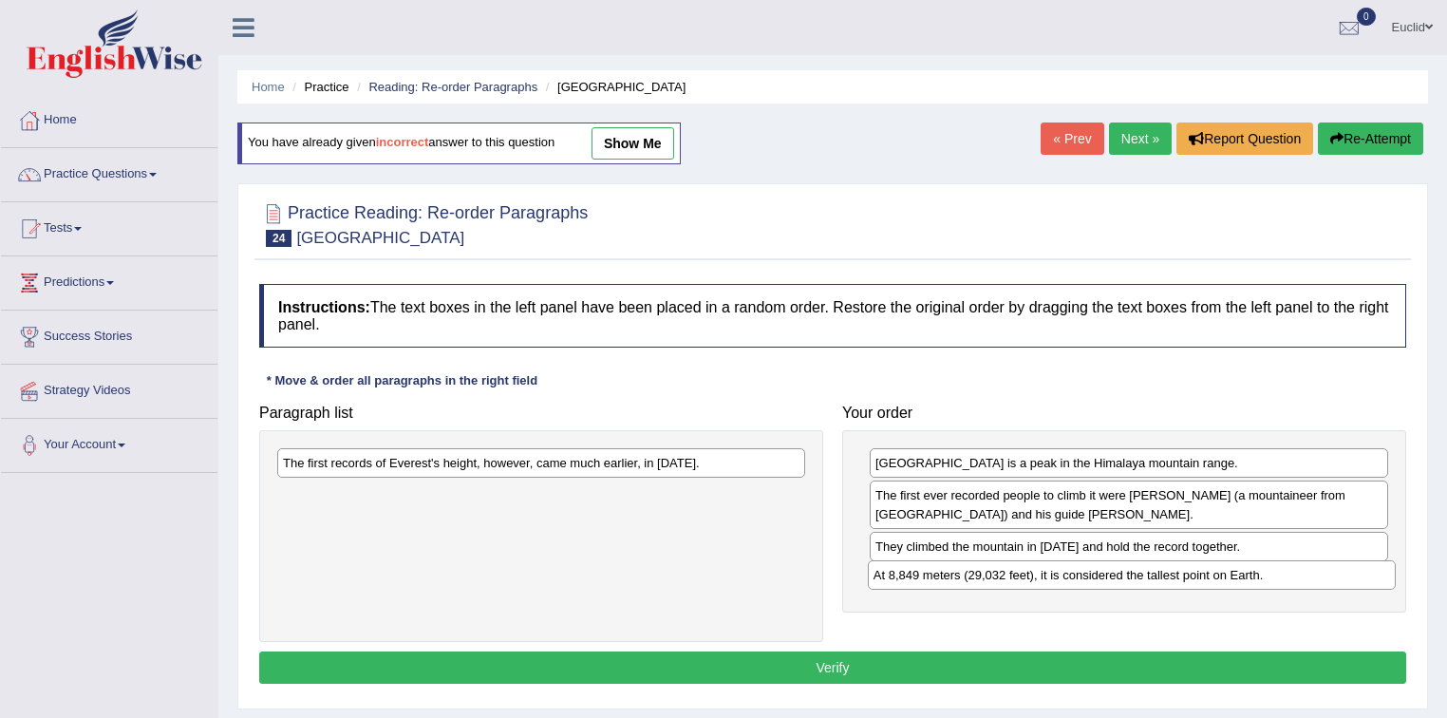
drag, startPoint x: 545, startPoint y: 463, endPoint x: 1136, endPoint y: 575, distance: 601.2
click at [1136, 575] on div "At 8,849 meters (29,032 feet), it is considered the tallest point on Earth." at bounding box center [1132, 574] width 529 height 29
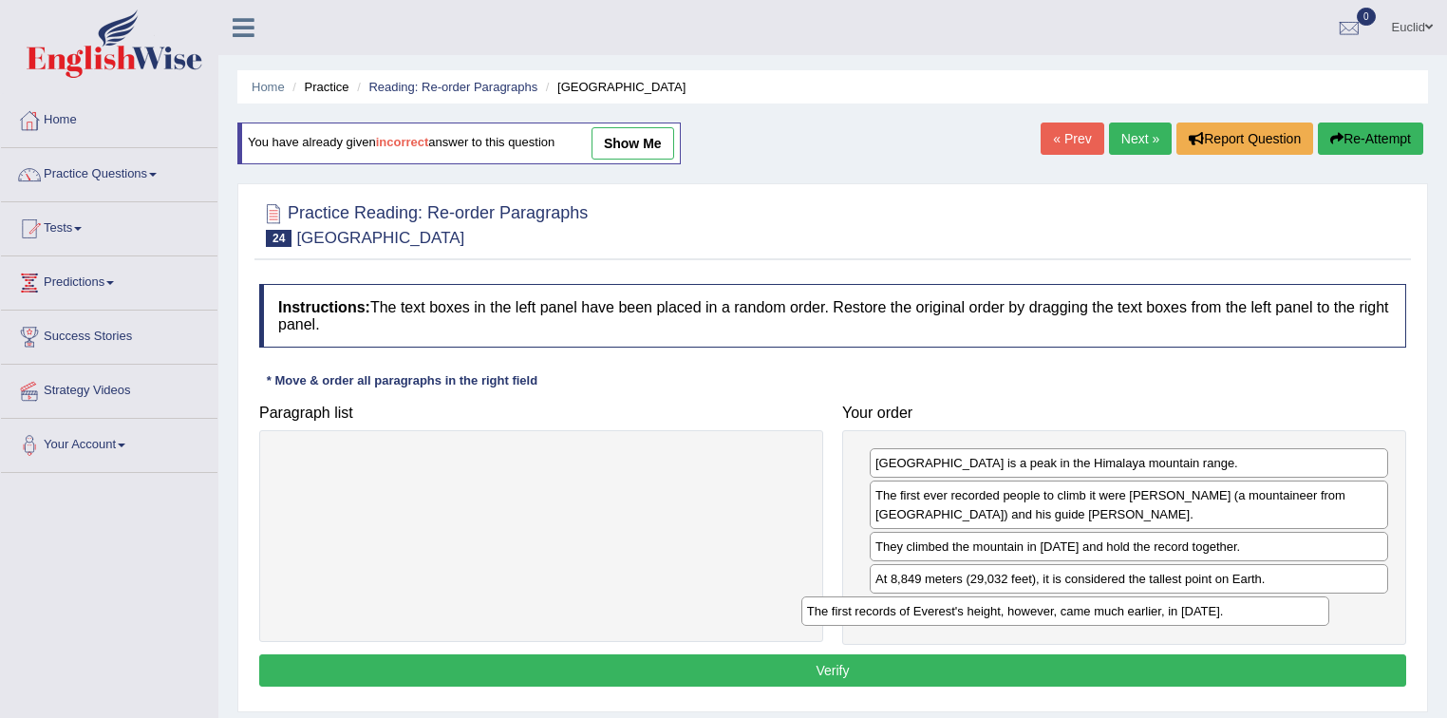
drag, startPoint x: 609, startPoint y: 456, endPoint x: 1133, endPoint y: 604, distance: 544.7
click at [1133, 604] on div "The first records of Everest's height, however, came much earlier, in 1856." at bounding box center [1065, 610] width 529 height 29
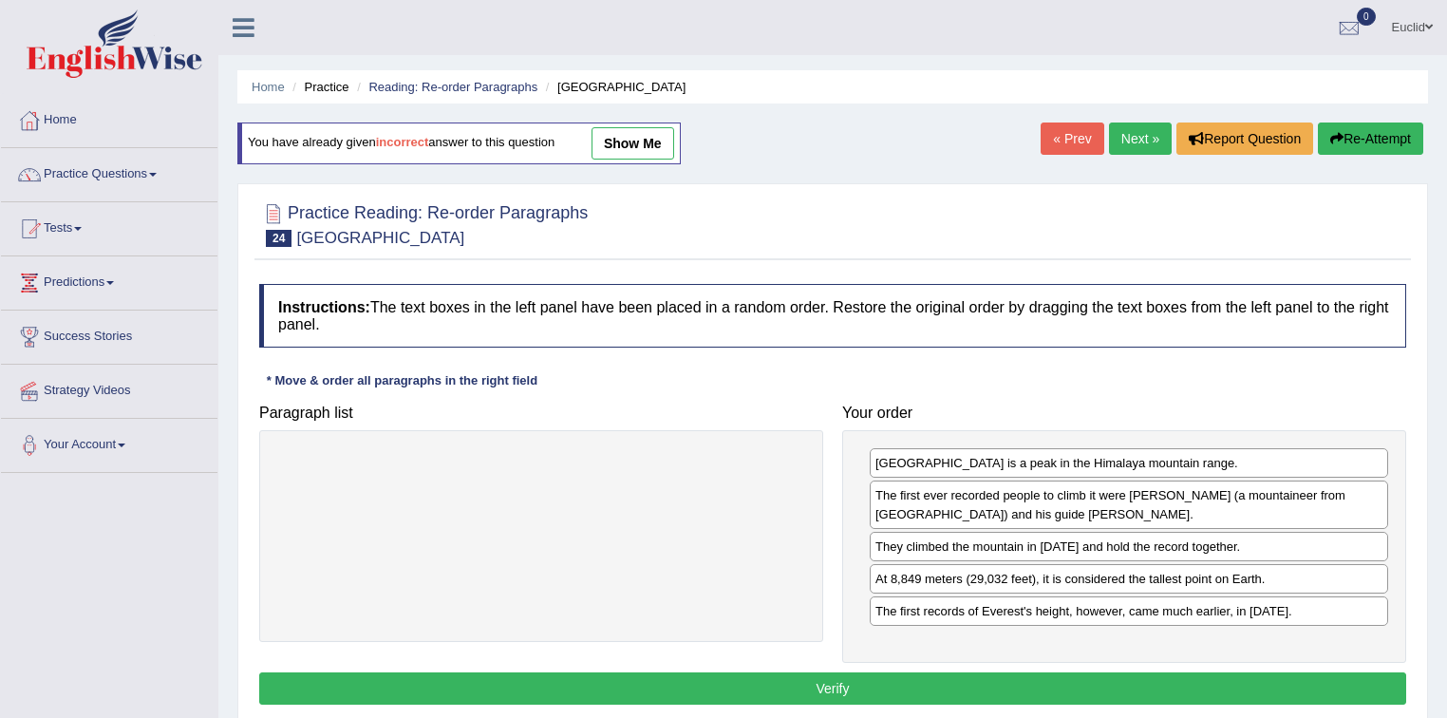
click at [719, 686] on button "Verify" at bounding box center [832, 688] width 1147 height 32
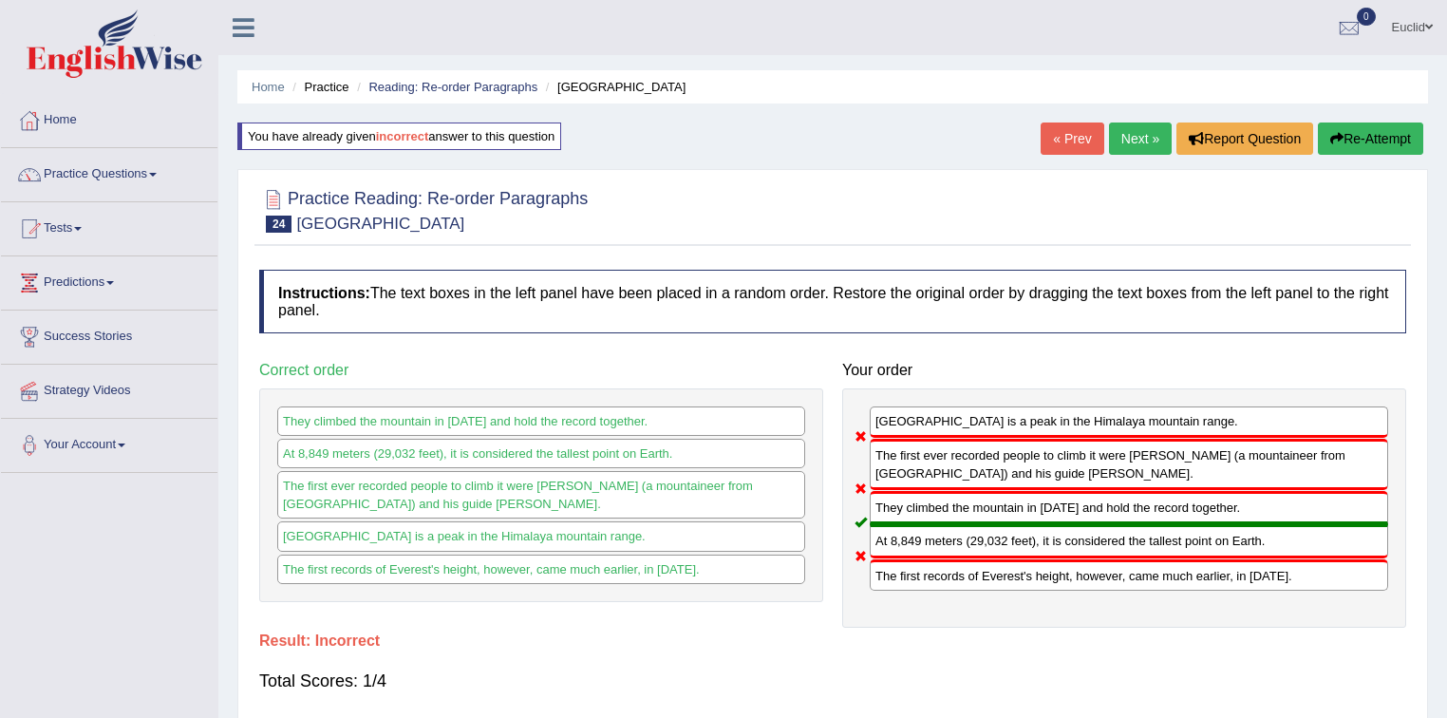
click at [1143, 144] on link "Next »" at bounding box center [1140, 139] width 63 height 32
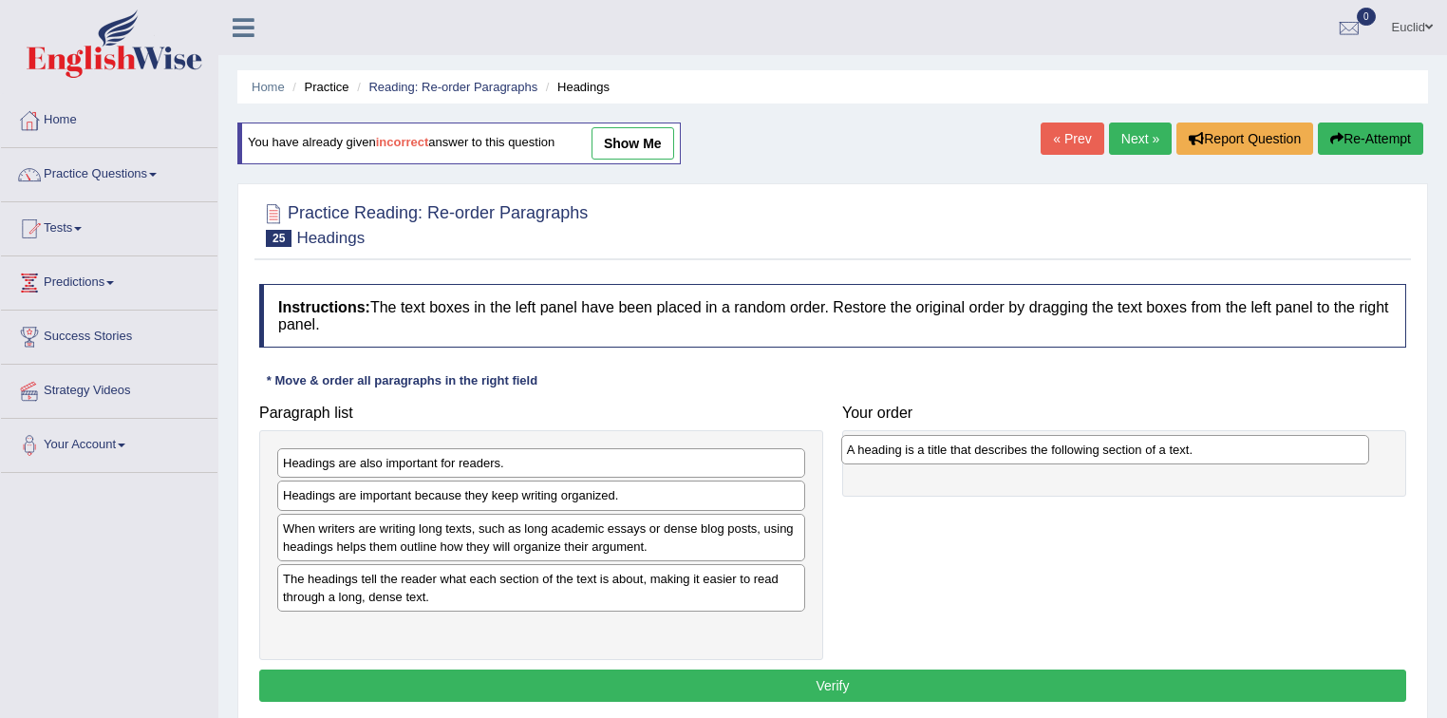
drag, startPoint x: 437, startPoint y: 498, endPoint x: 1001, endPoint y: 452, distance: 565.9
click at [1001, 452] on div "A heading is a title that describes the following section of a text." at bounding box center [1105, 449] width 529 height 29
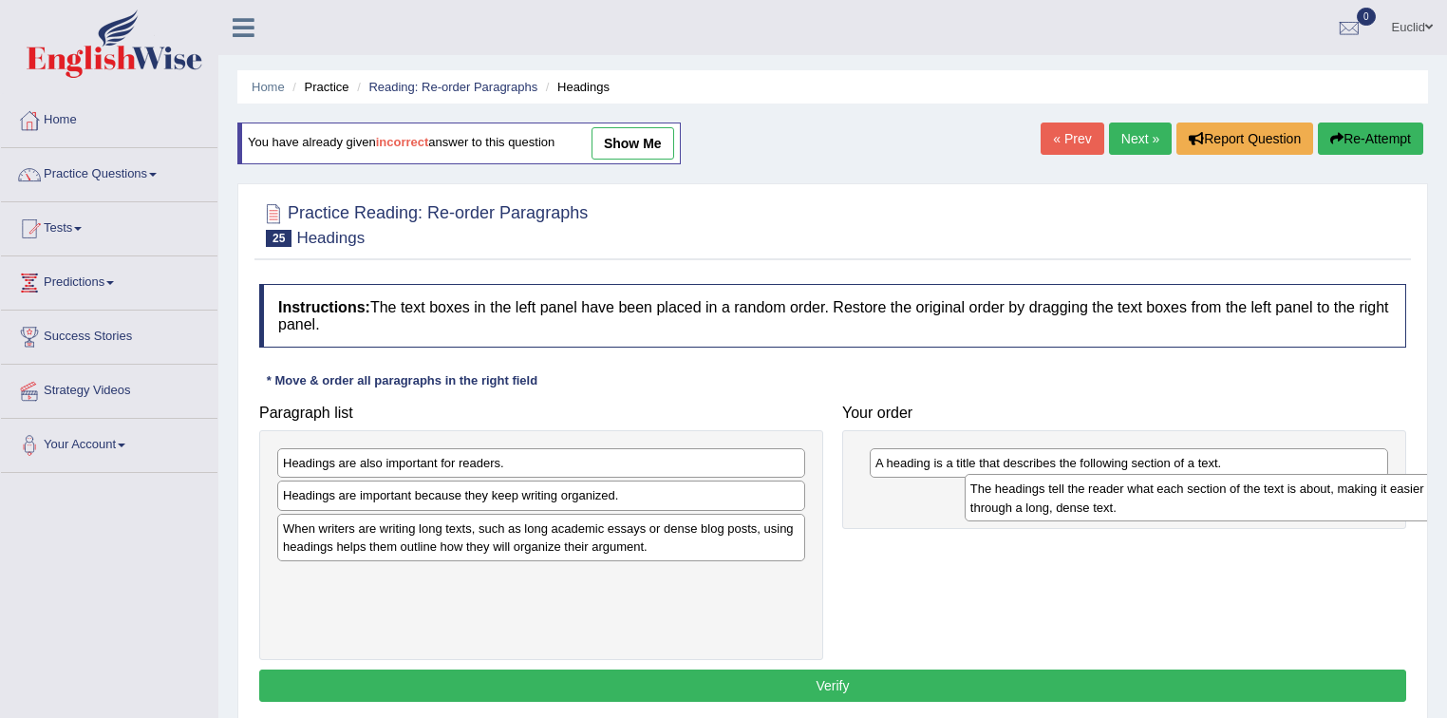
drag, startPoint x: 414, startPoint y: 593, endPoint x: 1043, endPoint y: 510, distance: 634.1
click at [1043, 510] on div "The headings tell the reader what each section of the text is about, making it …" at bounding box center [1229, 497] width 529 height 47
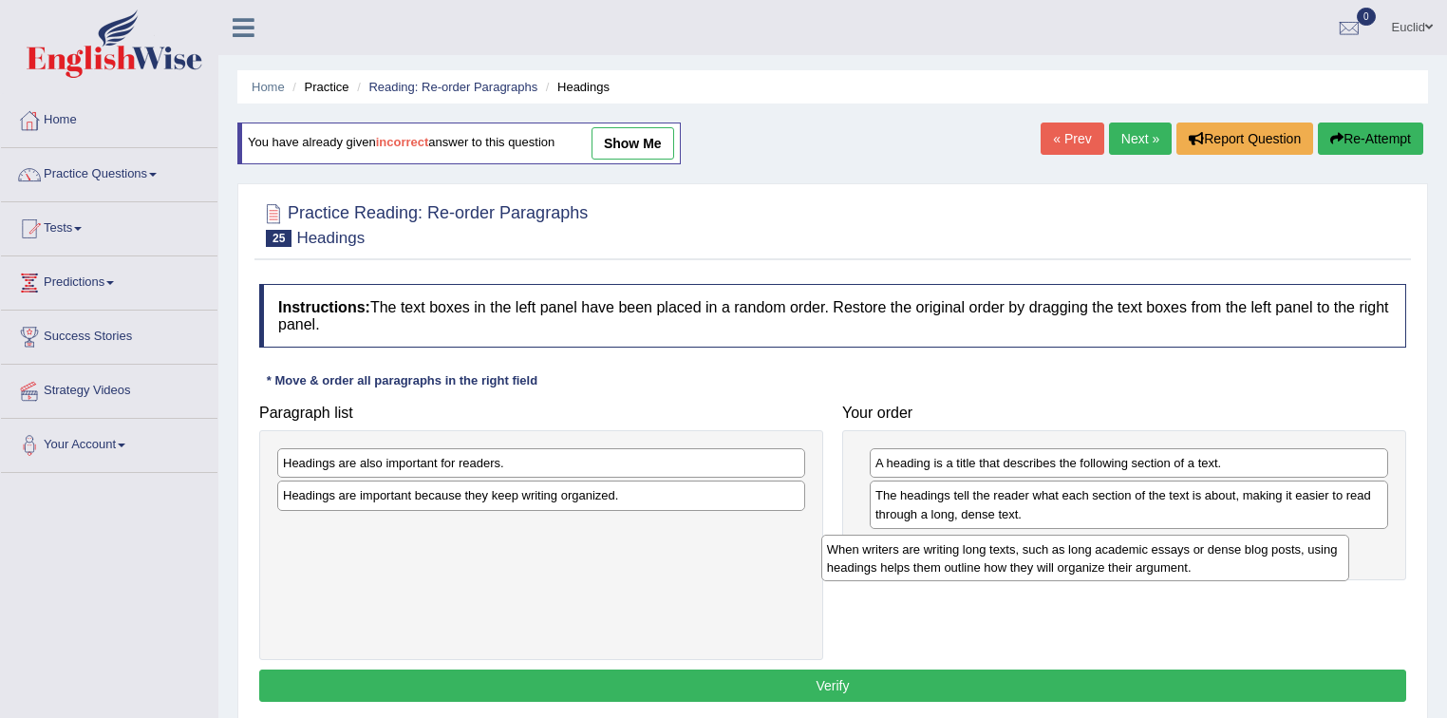
drag, startPoint x: 536, startPoint y: 541, endPoint x: 1058, endPoint y: 565, distance: 522.8
click at [1058, 565] on div "When writers are writing long texts, such as long academic essays or dense blog…" at bounding box center [1085, 558] width 529 height 47
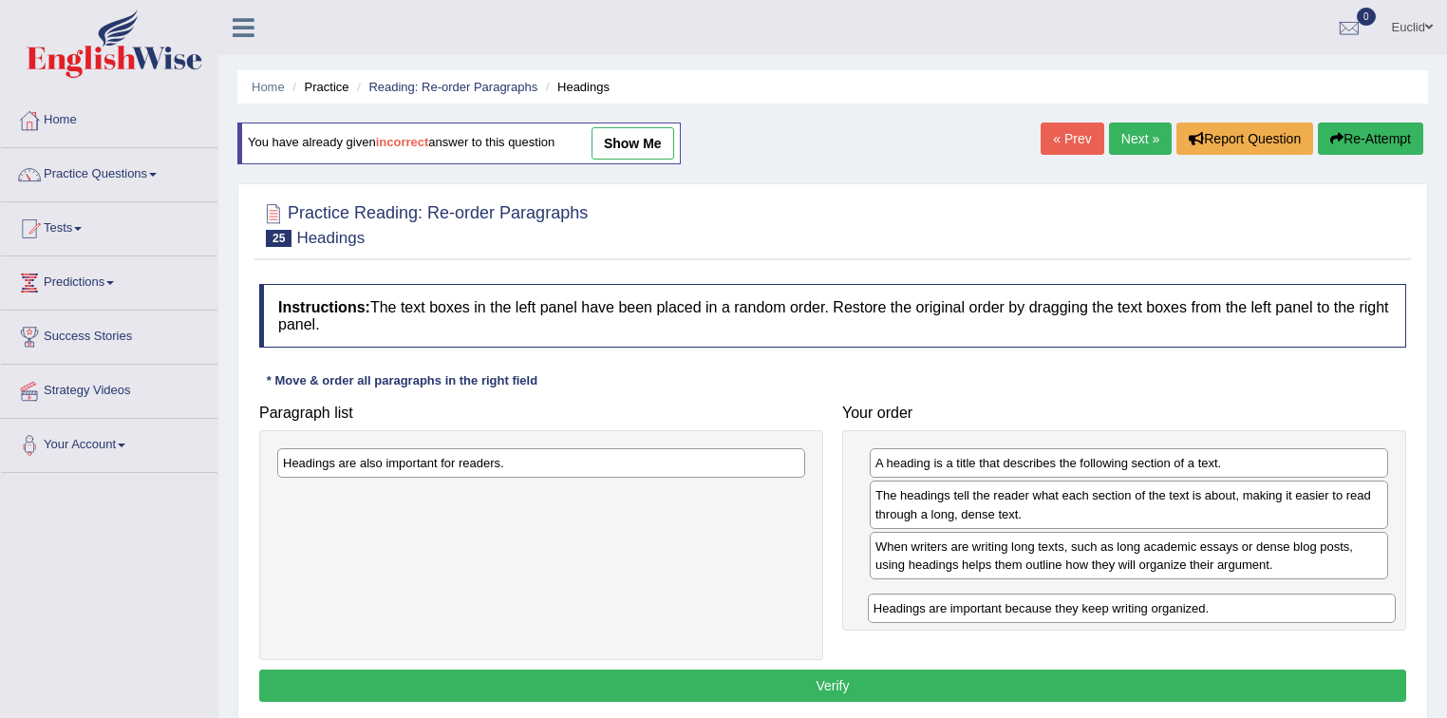
drag, startPoint x: 443, startPoint y: 494, endPoint x: 1006, endPoint y: 593, distance: 571.7
click at [1034, 605] on div "Headings are important because they keep writing organized." at bounding box center [1132, 608] width 529 height 29
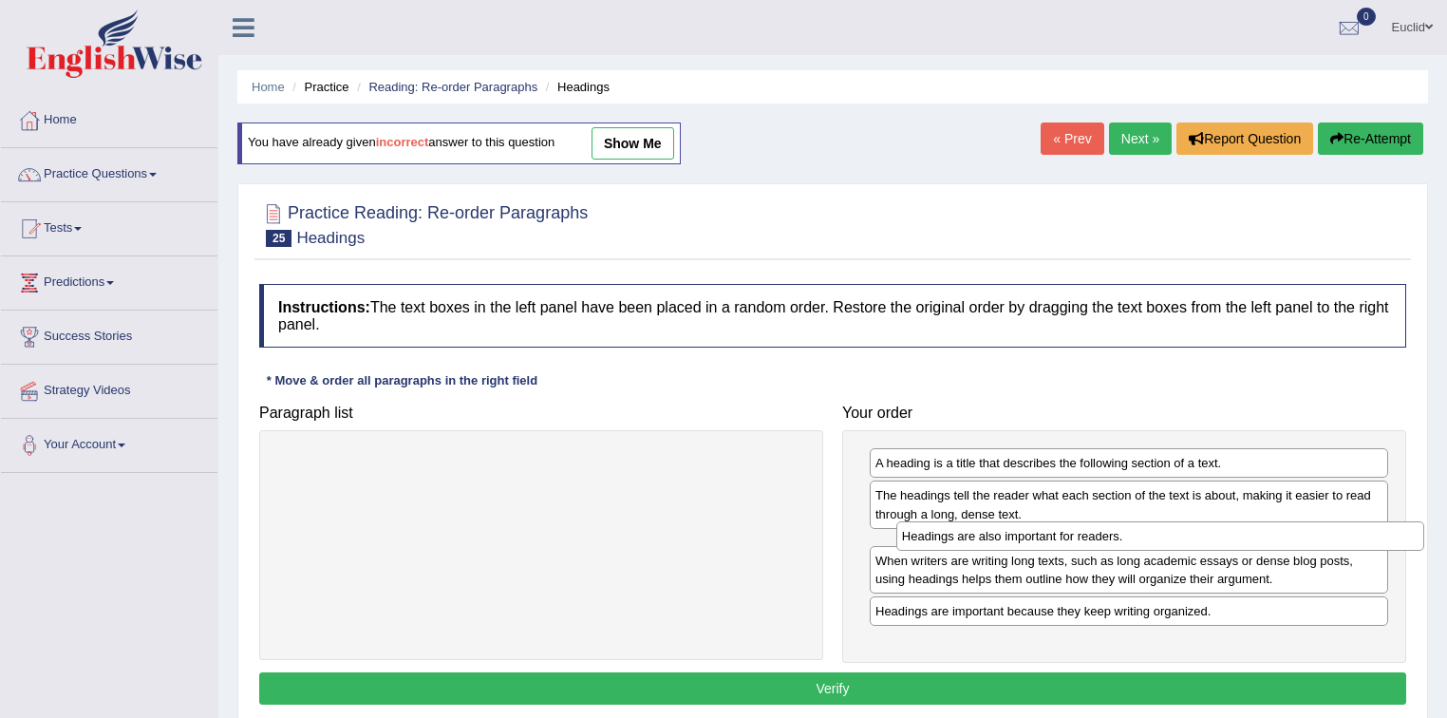
drag, startPoint x: 543, startPoint y: 472, endPoint x: 1162, endPoint y: 545, distance: 623.5
click at [1162, 545] on div "Headings are also important for readers." at bounding box center [1160, 535] width 529 height 29
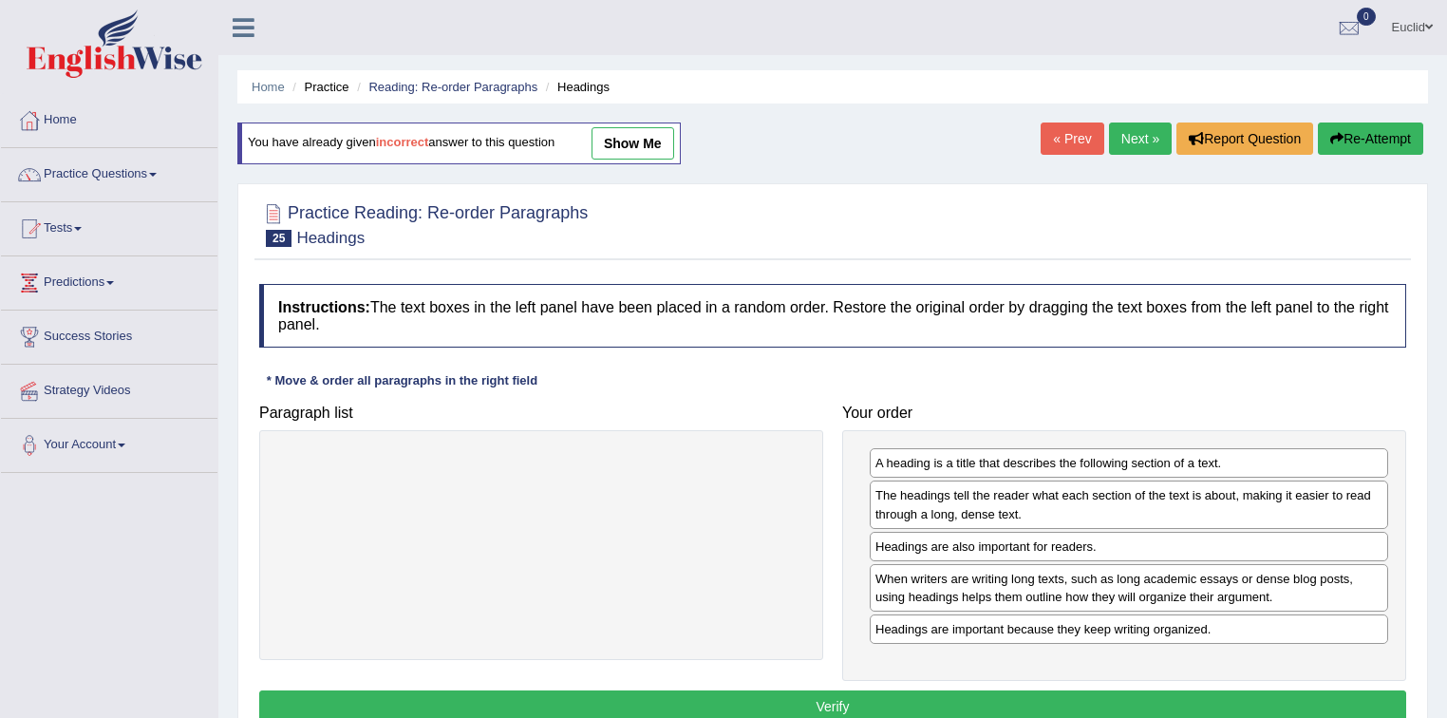
drag, startPoint x: 891, startPoint y: 706, endPoint x: 901, endPoint y: 705, distance: 10.5
click at [893, 705] on button "Verify" at bounding box center [832, 706] width 1147 height 32
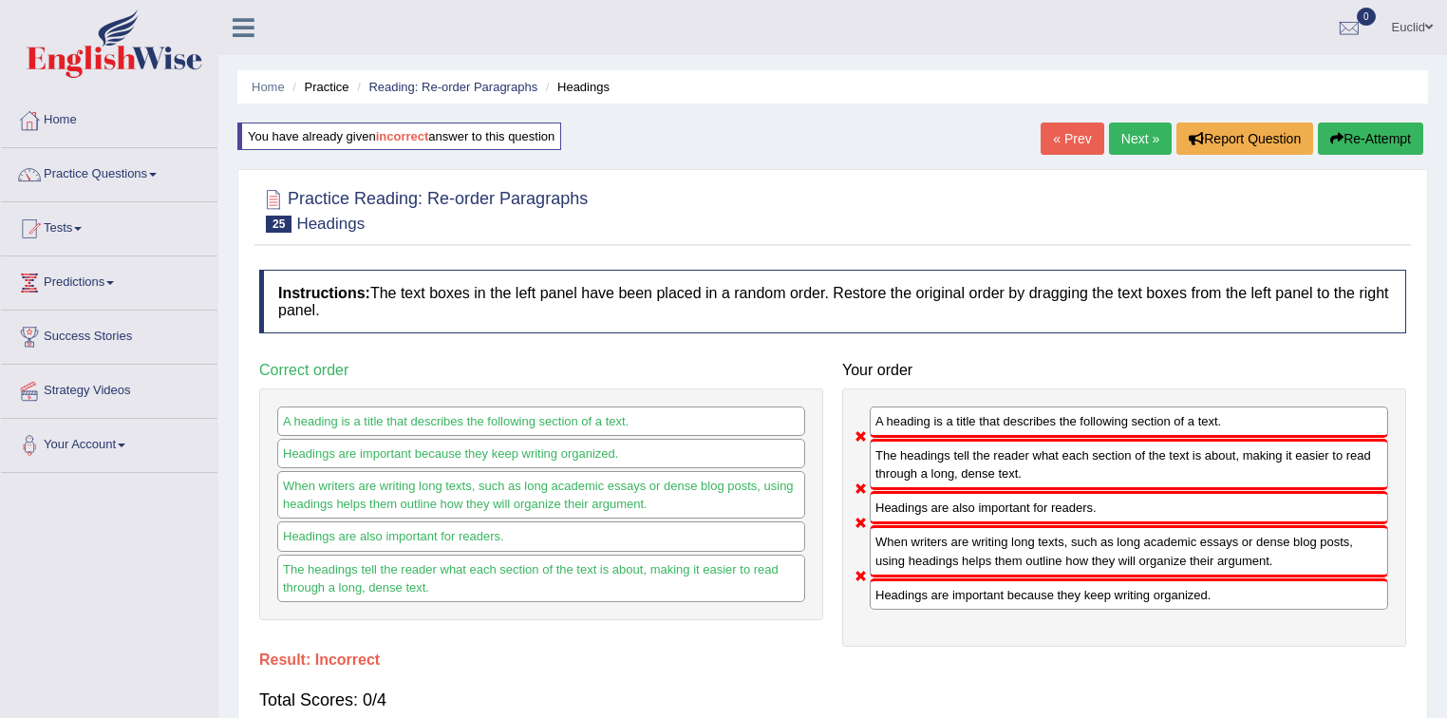
click at [1149, 149] on link "Next »" at bounding box center [1140, 139] width 63 height 32
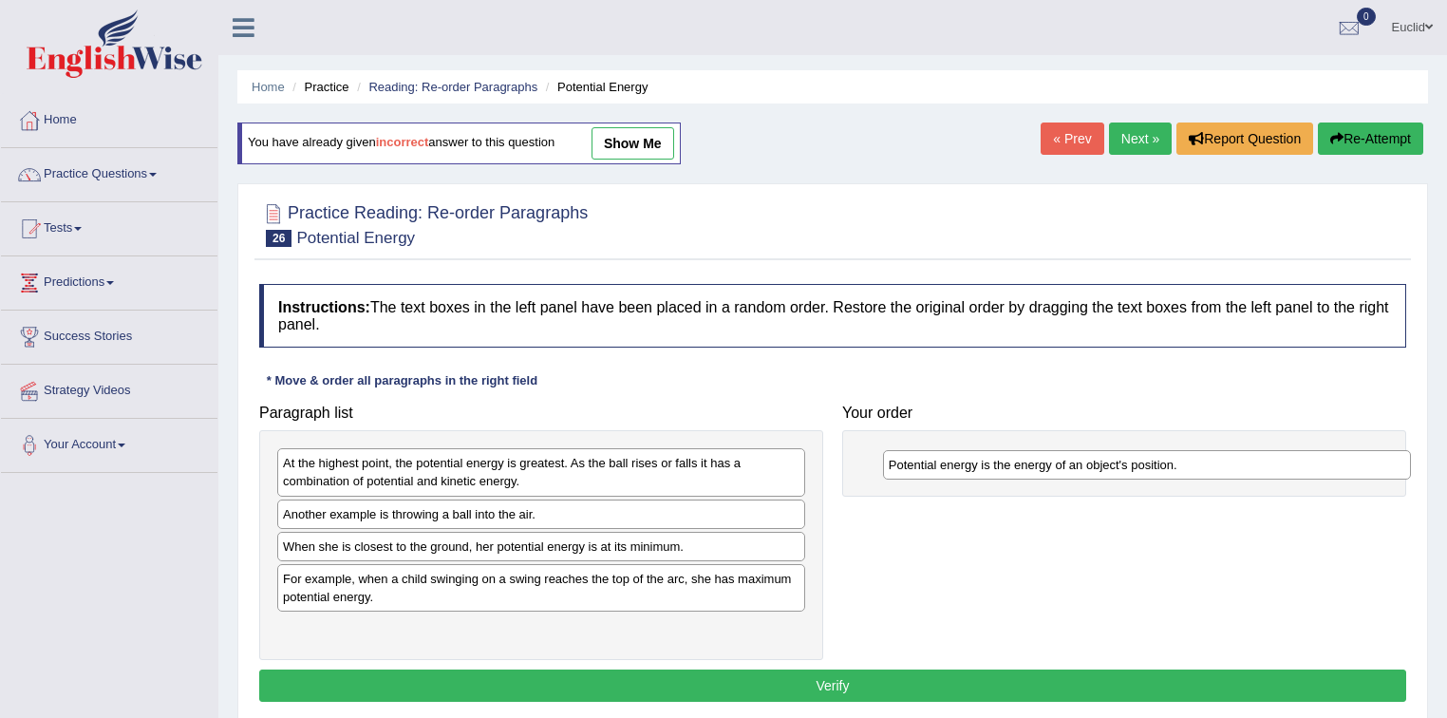
drag, startPoint x: 465, startPoint y: 464, endPoint x: 1071, endPoint y: 465, distance: 605.9
click at [1071, 465] on div "Potential energy is the energy of an object's position." at bounding box center [1147, 464] width 529 height 29
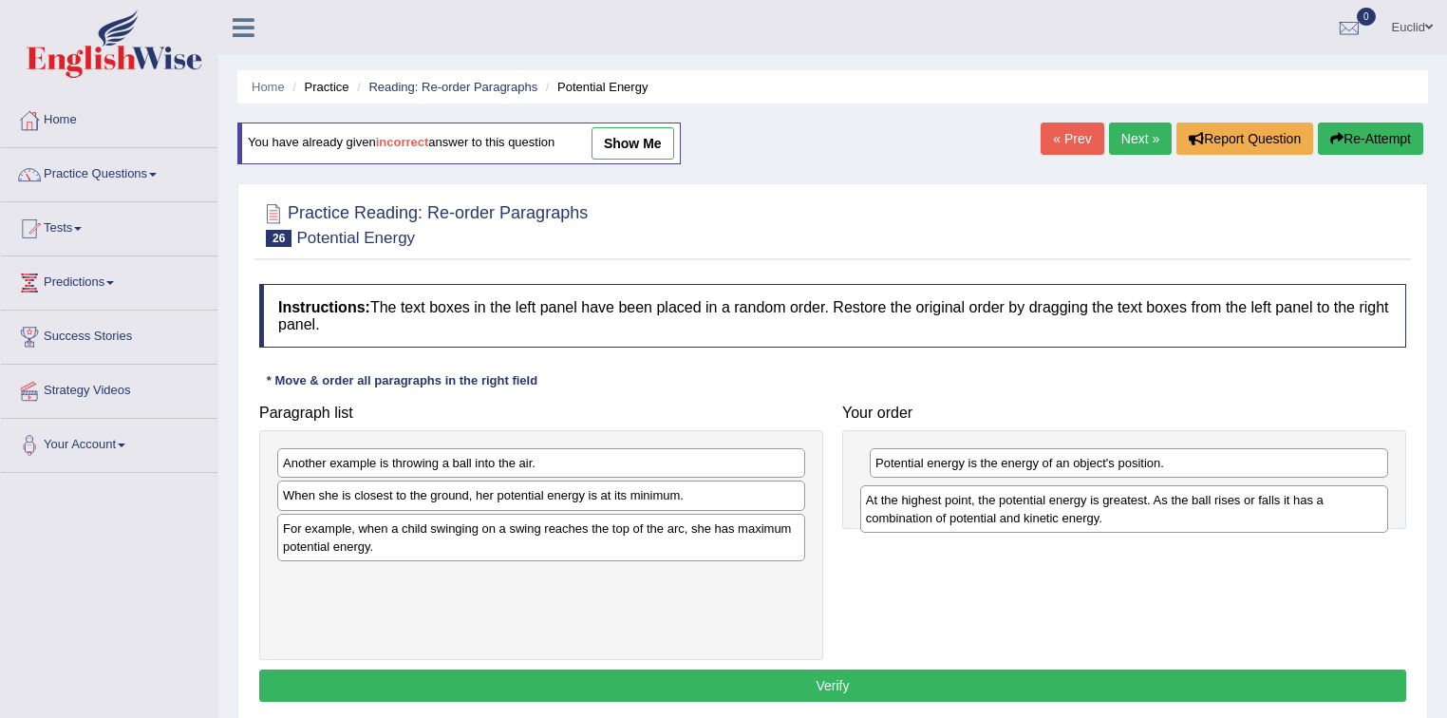
drag, startPoint x: 466, startPoint y: 479, endPoint x: 1049, endPoint y: 516, distance: 584.2
click at [1049, 516] on div "At the highest point, the potential energy is greatest. As the ball rises or fa…" at bounding box center [1124, 508] width 529 height 47
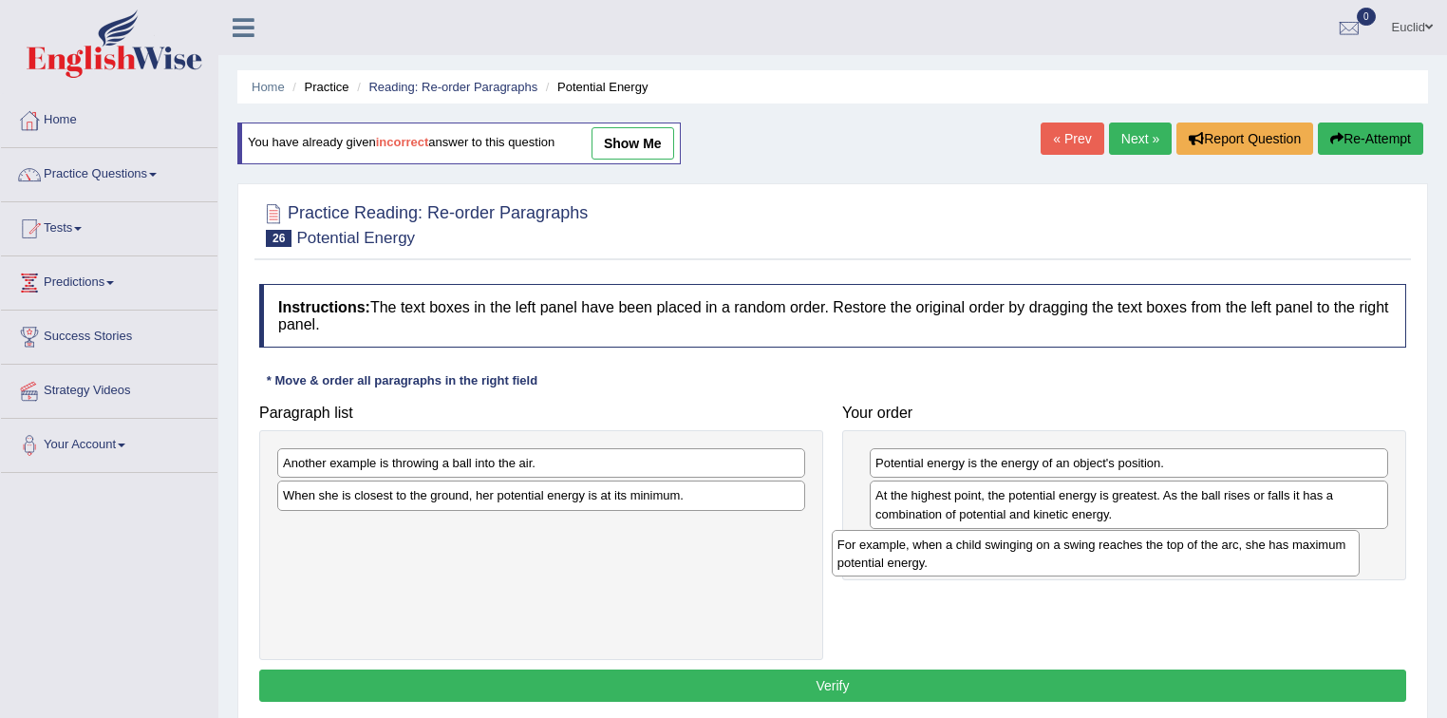
drag, startPoint x: 528, startPoint y: 539, endPoint x: 1083, endPoint y: 556, distance: 554.8
click at [1083, 556] on div "For example, when a child swinging on a swing reaches the top of the arc, she h…" at bounding box center [1096, 553] width 529 height 47
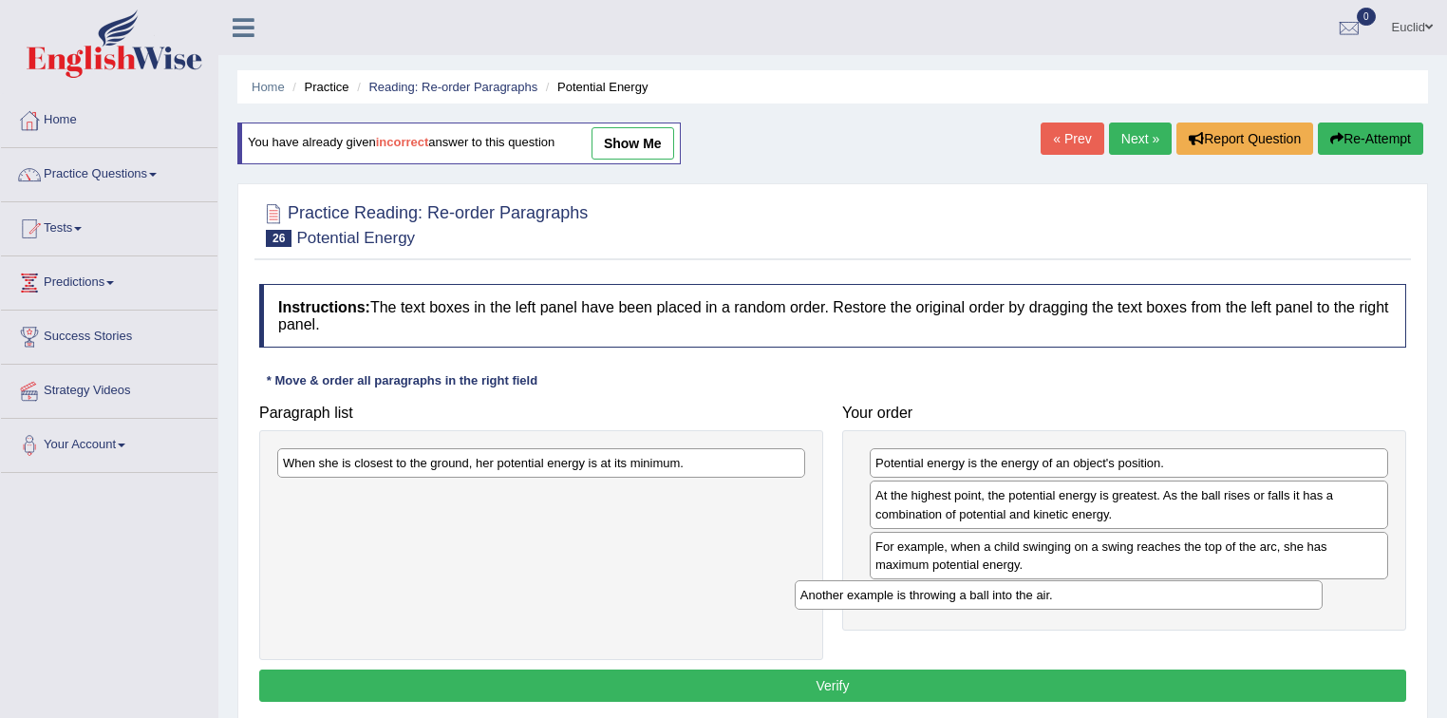
drag, startPoint x: 601, startPoint y: 471, endPoint x: 1119, endPoint y: 603, distance: 534.1
click at [1119, 603] on div "Another example is throwing a ball into the air." at bounding box center [1059, 594] width 529 height 29
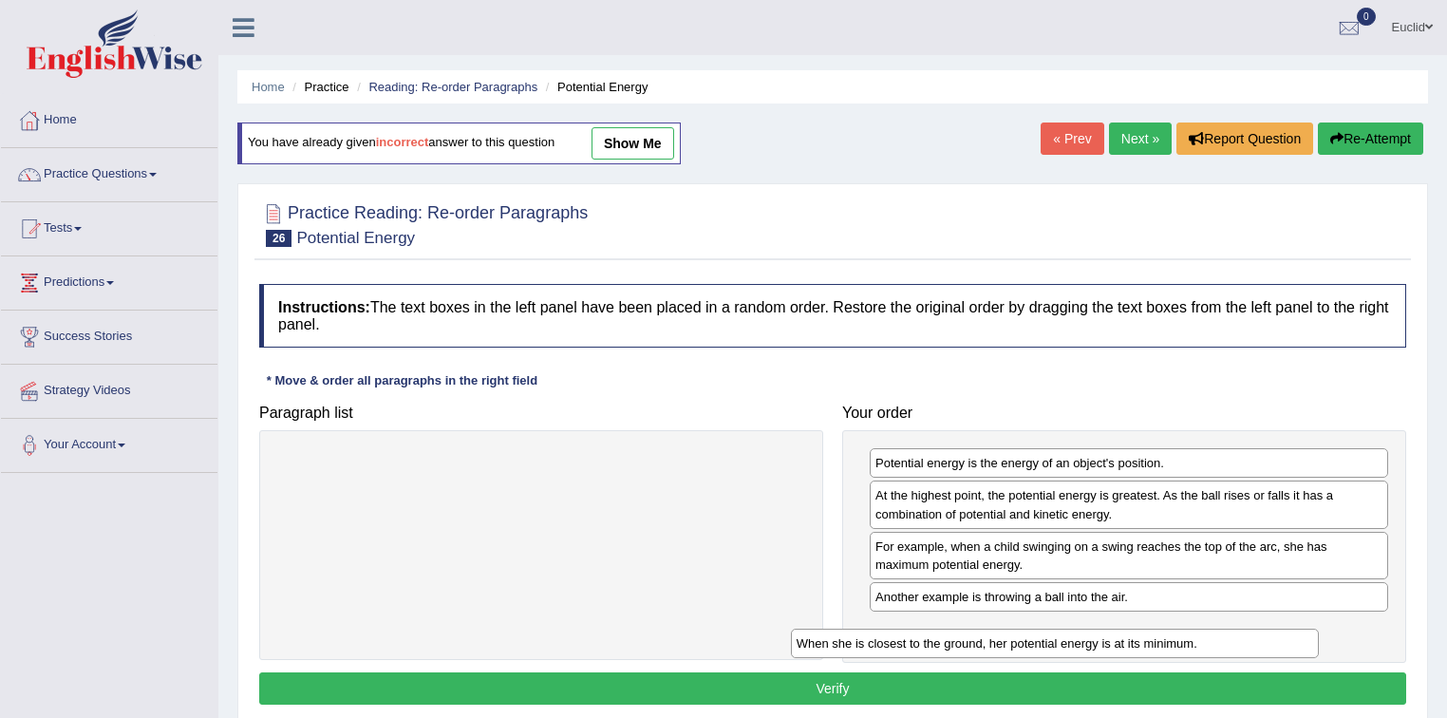
drag, startPoint x: 485, startPoint y: 454, endPoint x: 1024, endPoint y: 631, distance: 566.7
click at [1024, 631] on div "When she is closest to the ground, her potential energy is at its minimum." at bounding box center [1055, 643] width 529 height 29
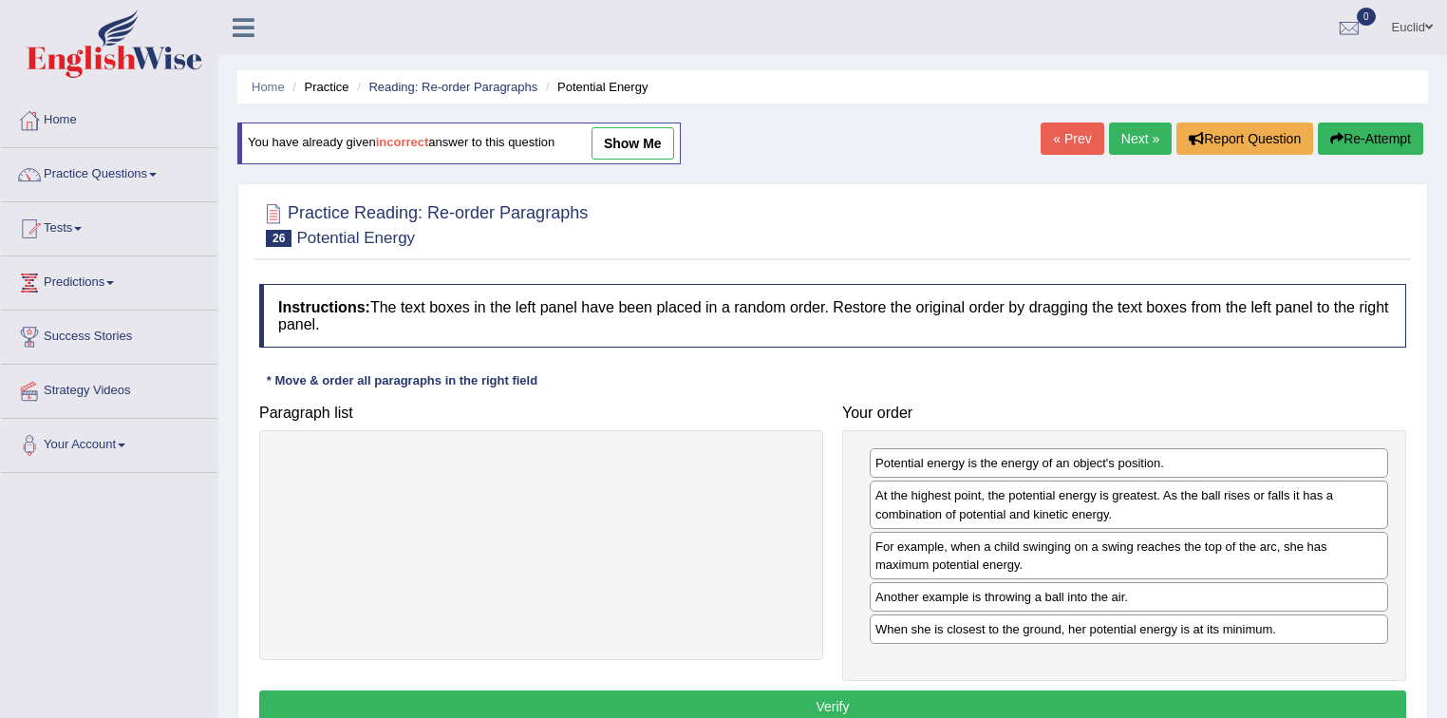
click at [840, 699] on button "Verify" at bounding box center [832, 706] width 1147 height 32
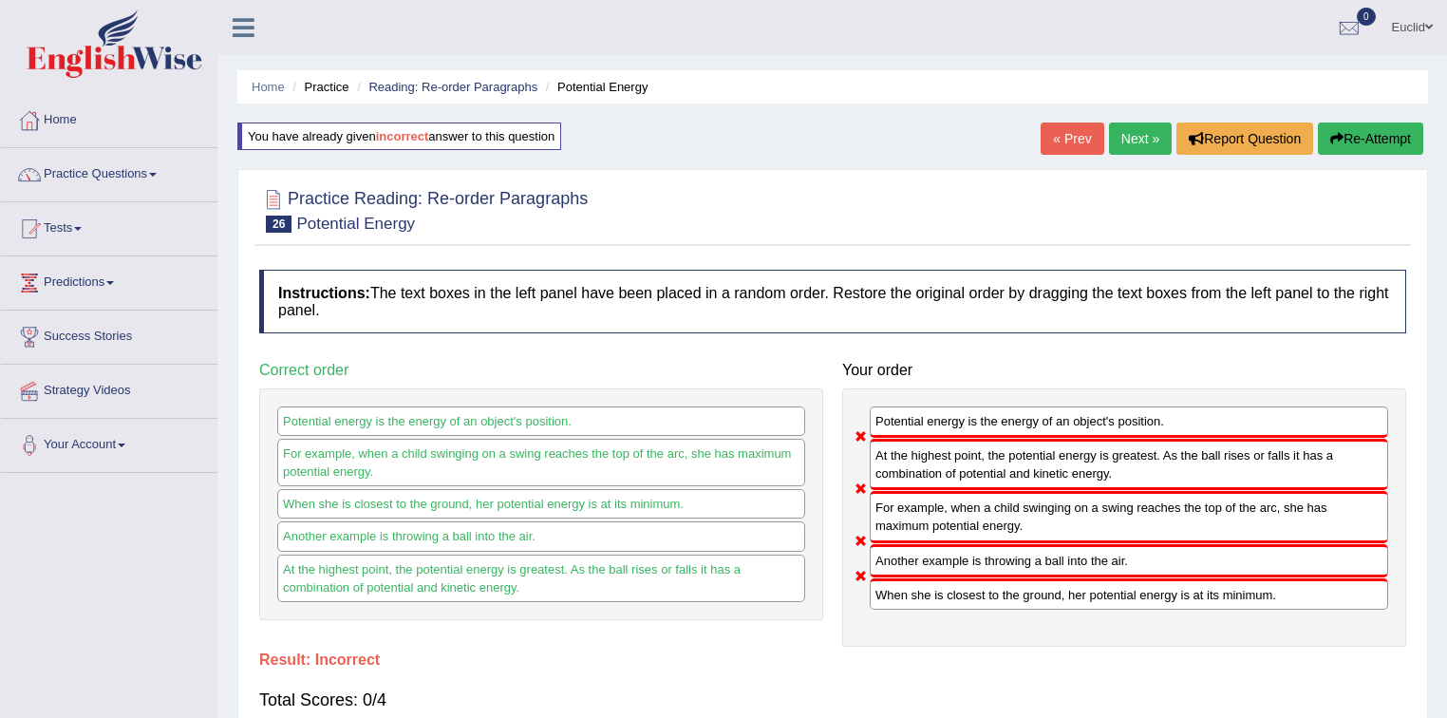
click at [1139, 137] on link "Next »" at bounding box center [1140, 139] width 63 height 32
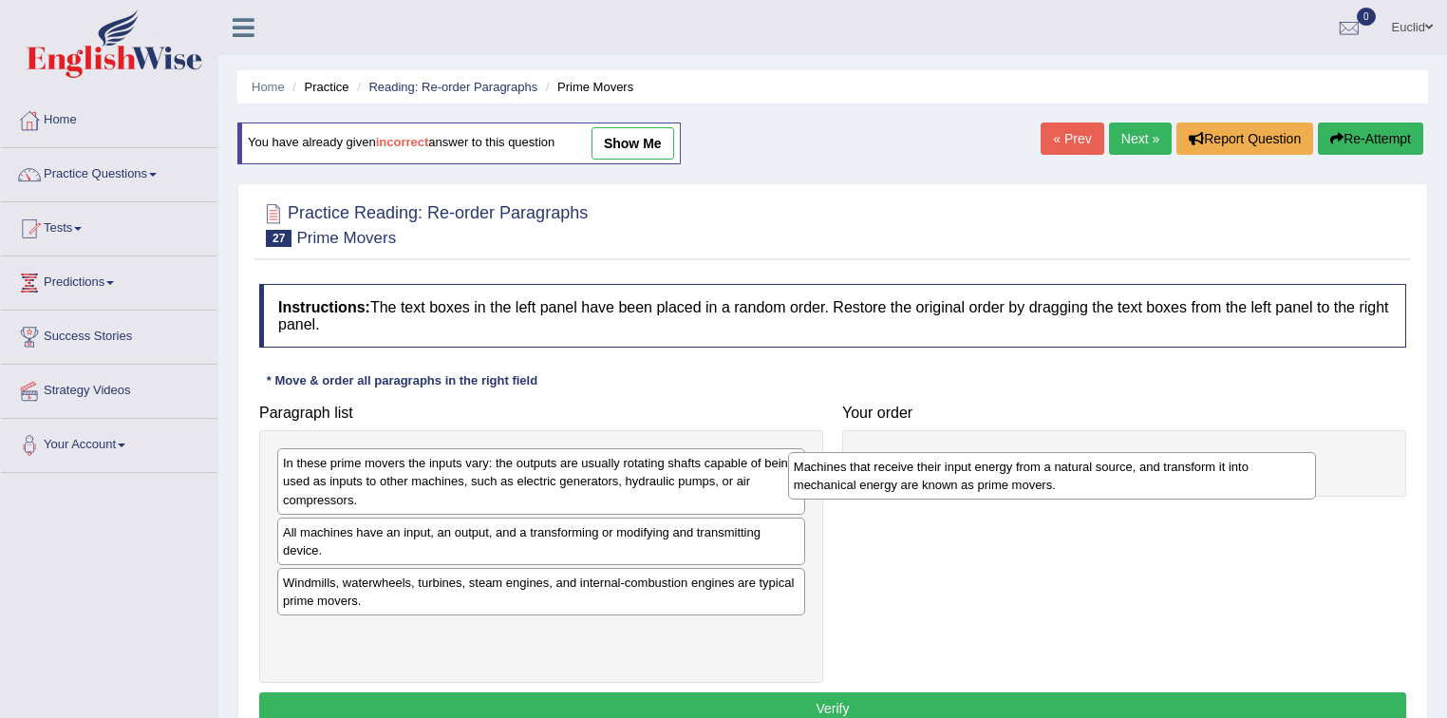
drag, startPoint x: 351, startPoint y: 650, endPoint x: 866, endPoint y: 482, distance: 541.1
click at [866, 482] on div "Machines that receive their input energy from a natural source, and transform i…" at bounding box center [1052, 475] width 529 height 47
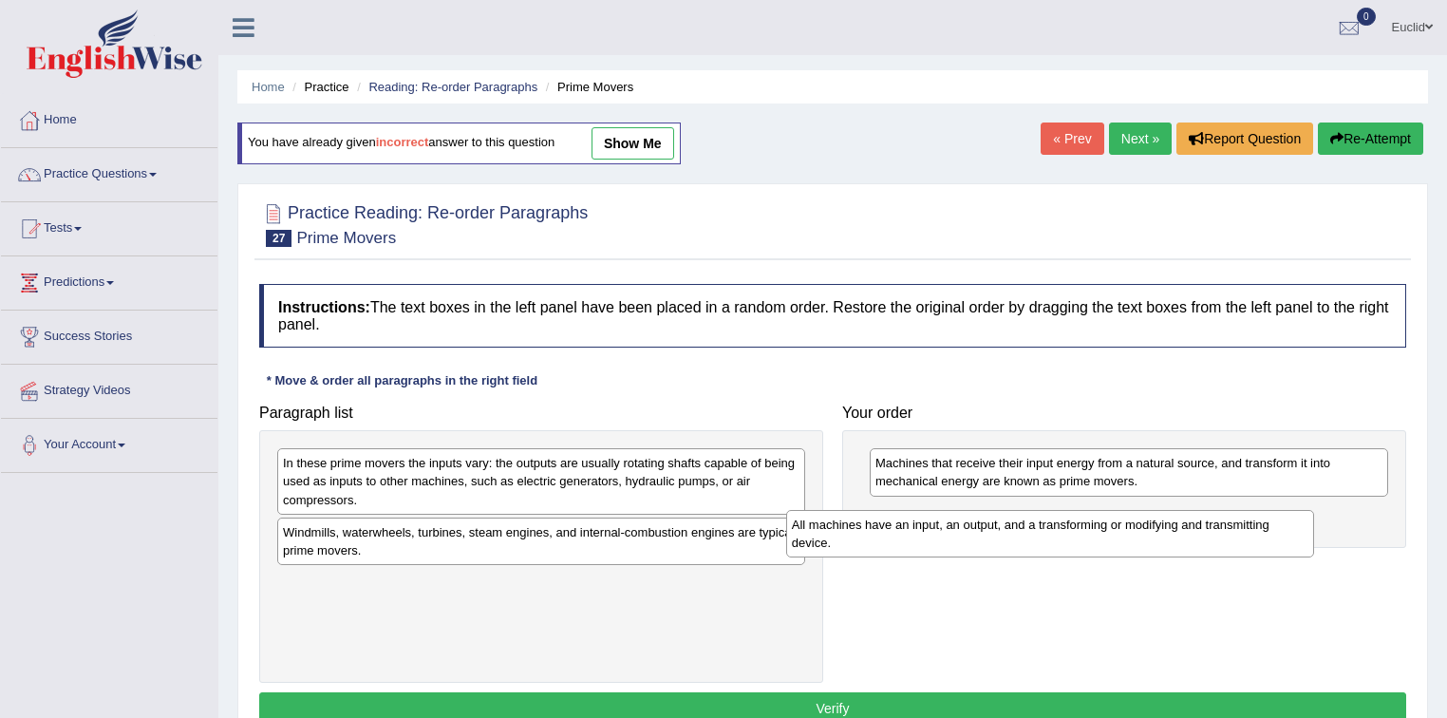
drag, startPoint x: 402, startPoint y: 551, endPoint x: 941, endPoint y: 531, distance: 539.7
click at [942, 531] on div "All machines have an input, an output, and a transforming or modifying and tran…" at bounding box center [1050, 533] width 529 height 47
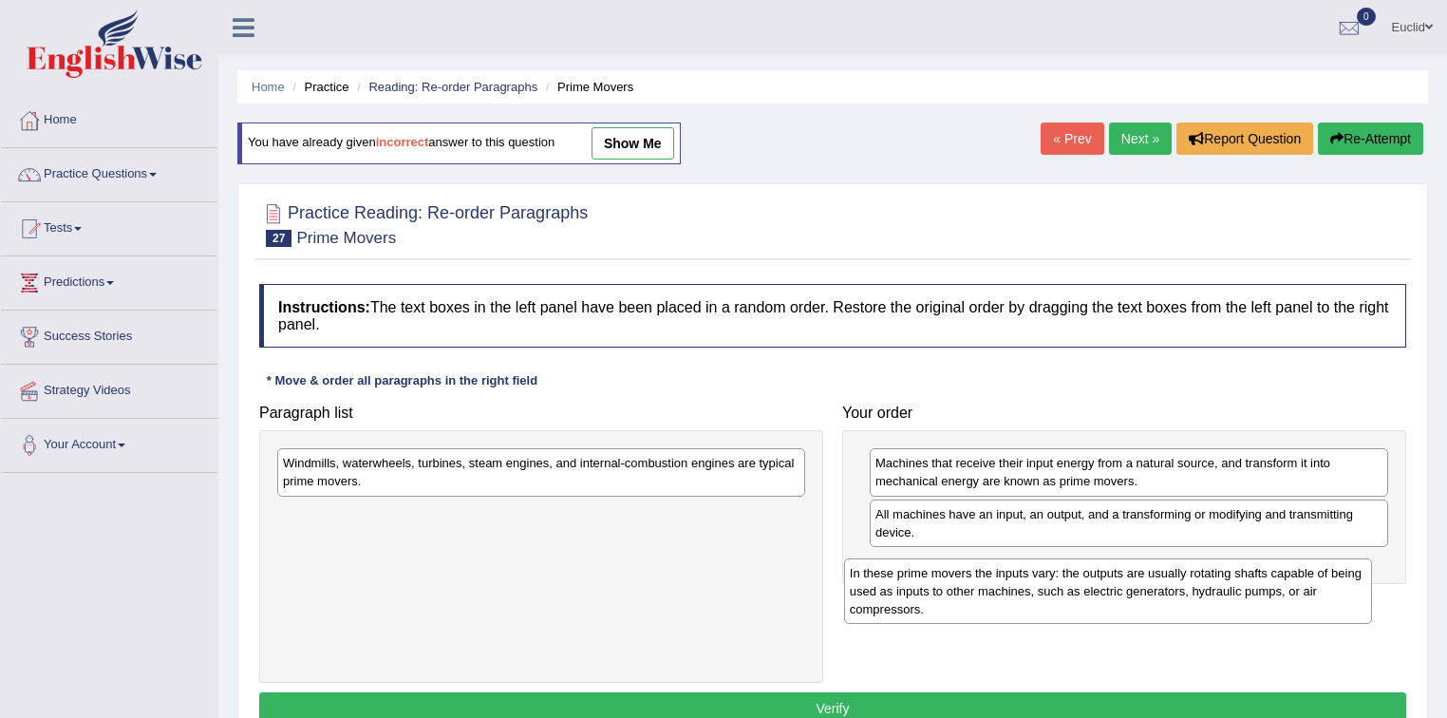
drag, startPoint x: 480, startPoint y: 487, endPoint x: 1052, endPoint y: 562, distance: 577.5
click at [1052, 562] on div "In these prime movers the inputs vary: the outputs are usually rotating shafts …" at bounding box center [1108, 591] width 529 height 66
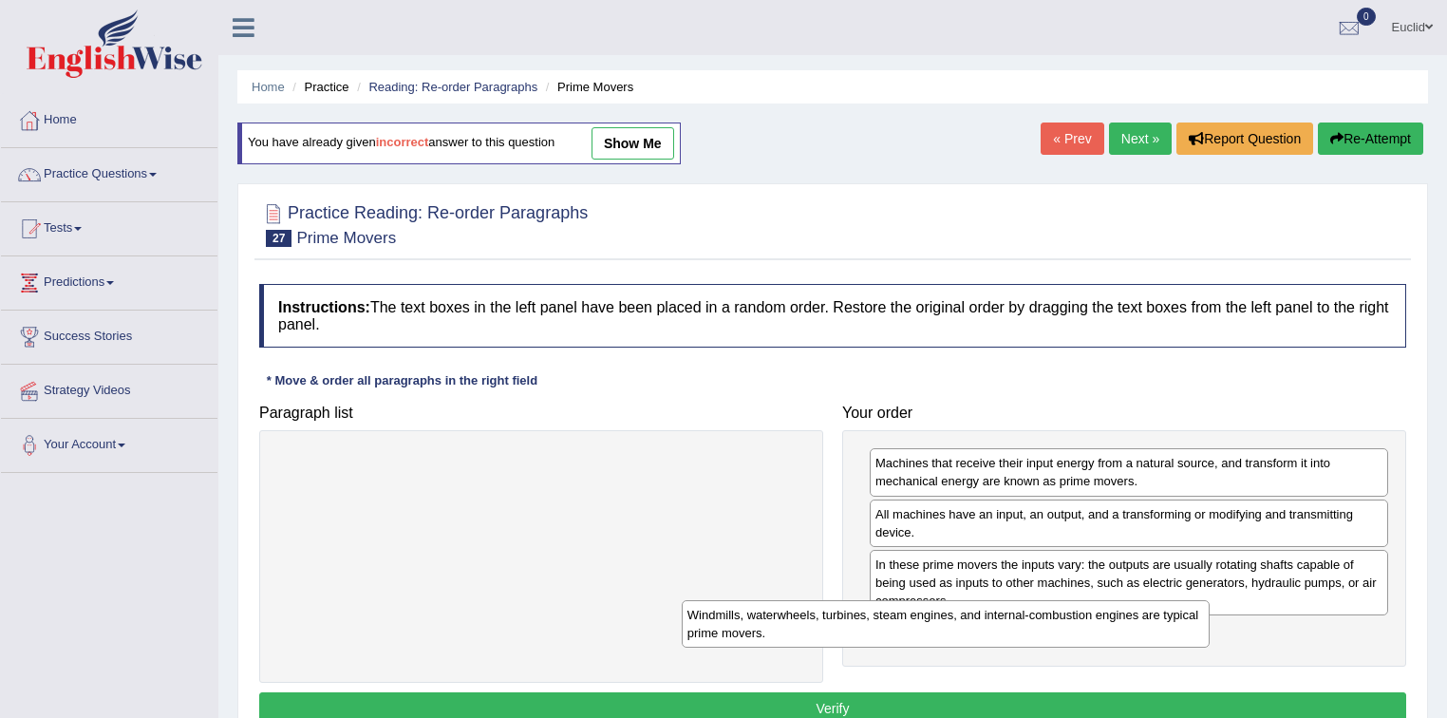
drag, startPoint x: 607, startPoint y: 471, endPoint x: 1100, endPoint y: 642, distance: 521.6
click at [1096, 641] on div "Windmills, waterwheels, turbines, steam engines, and internal-combustion engine…" at bounding box center [946, 623] width 529 height 47
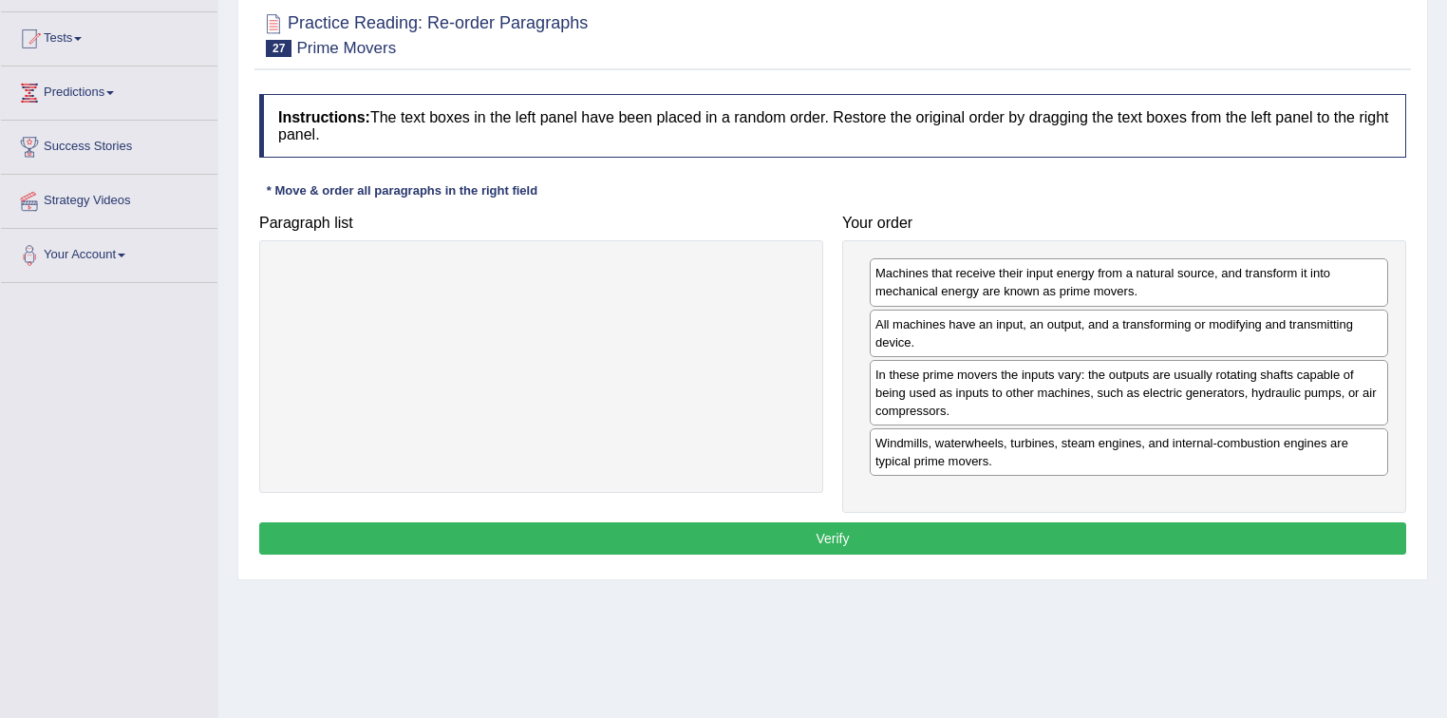
scroll to position [279, 0]
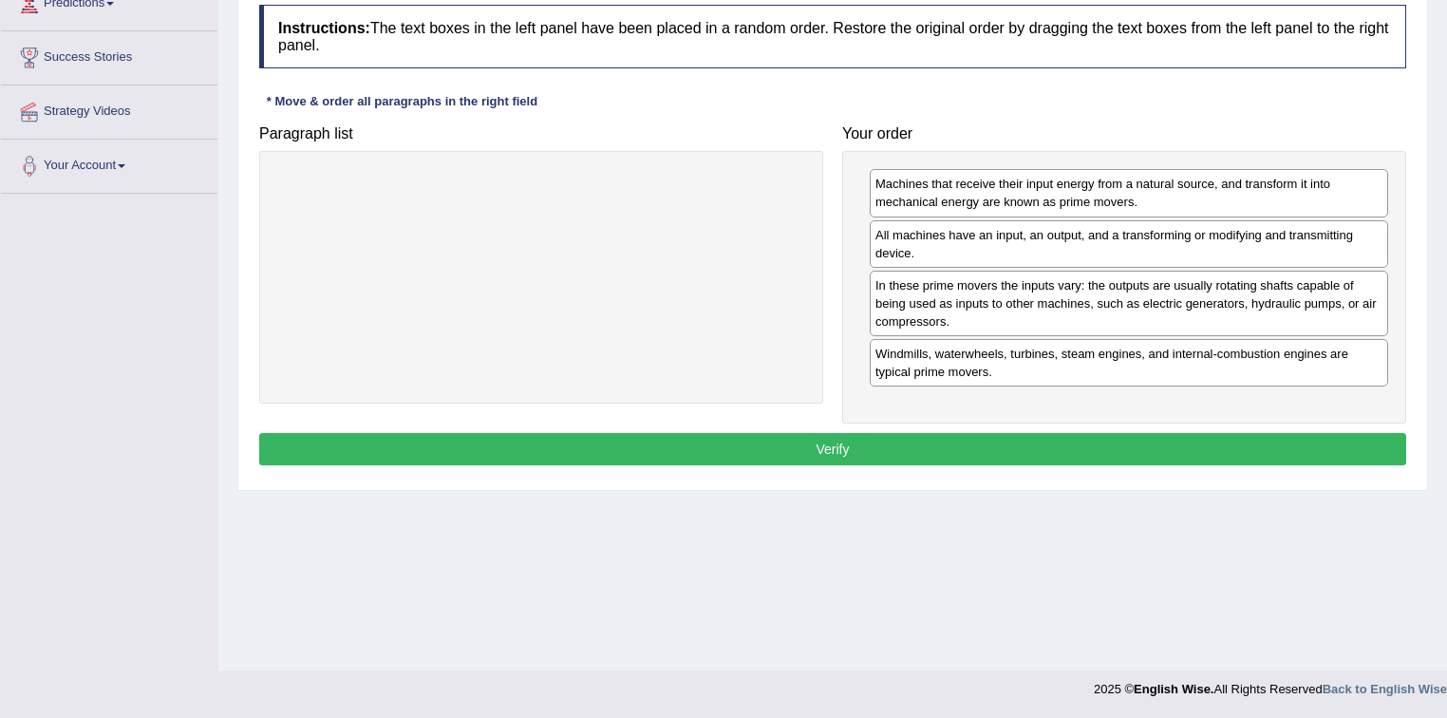
click at [906, 443] on button "Verify" at bounding box center [832, 449] width 1147 height 32
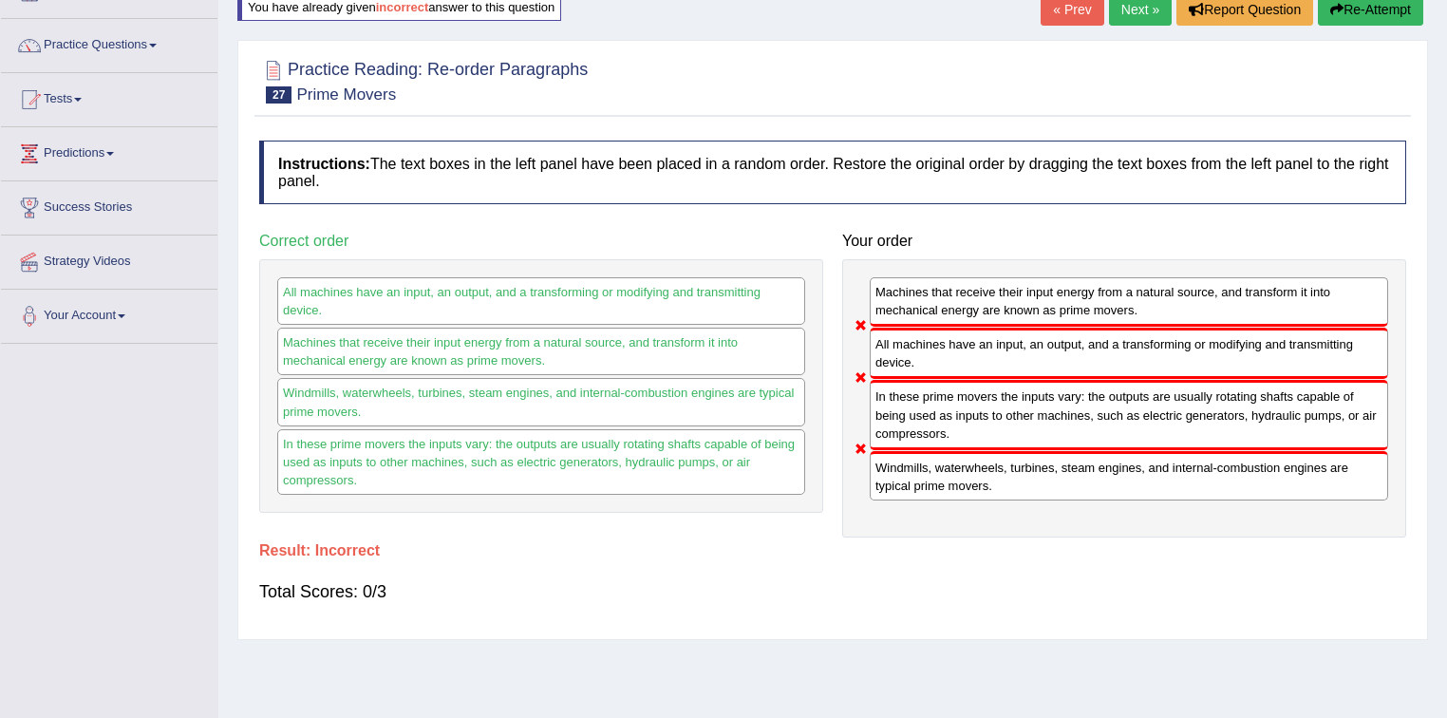
scroll to position [127, 0]
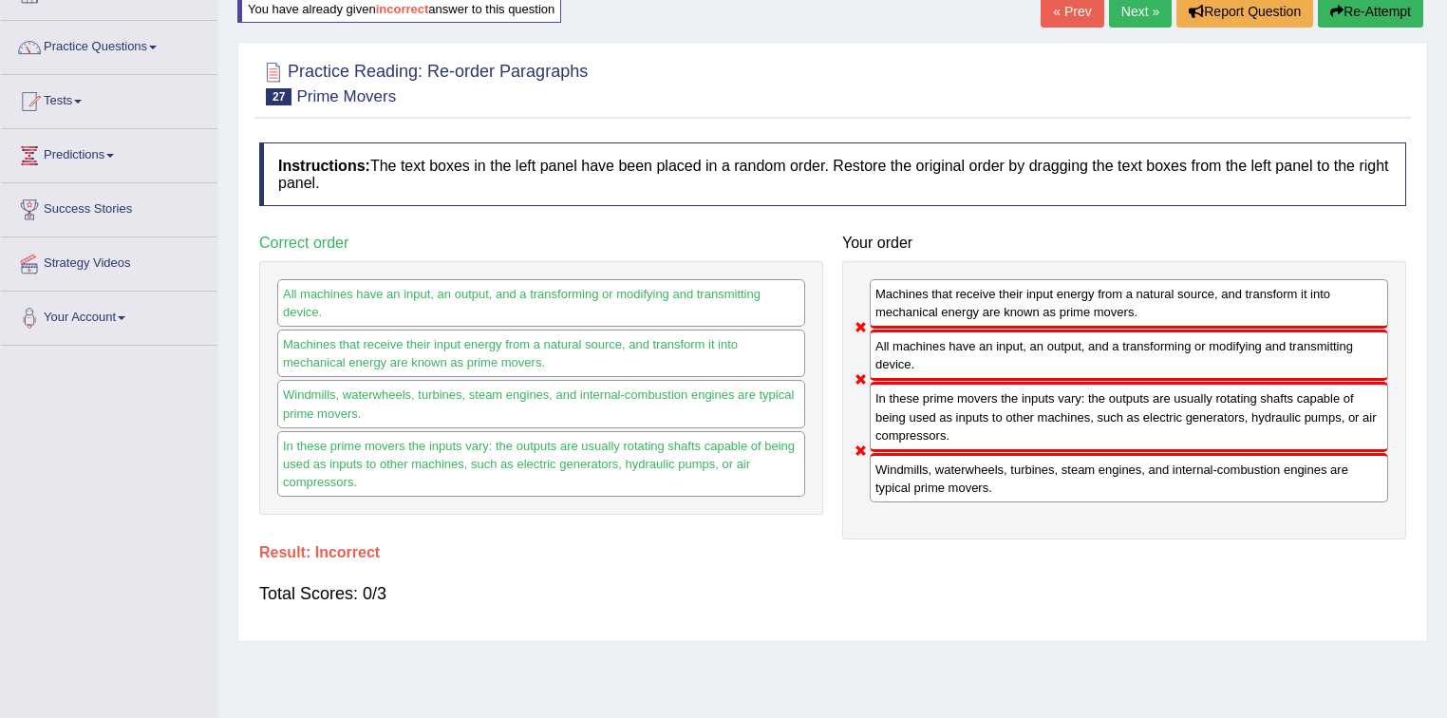
click at [1138, 9] on link "Next »" at bounding box center [1140, 11] width 63 height 32
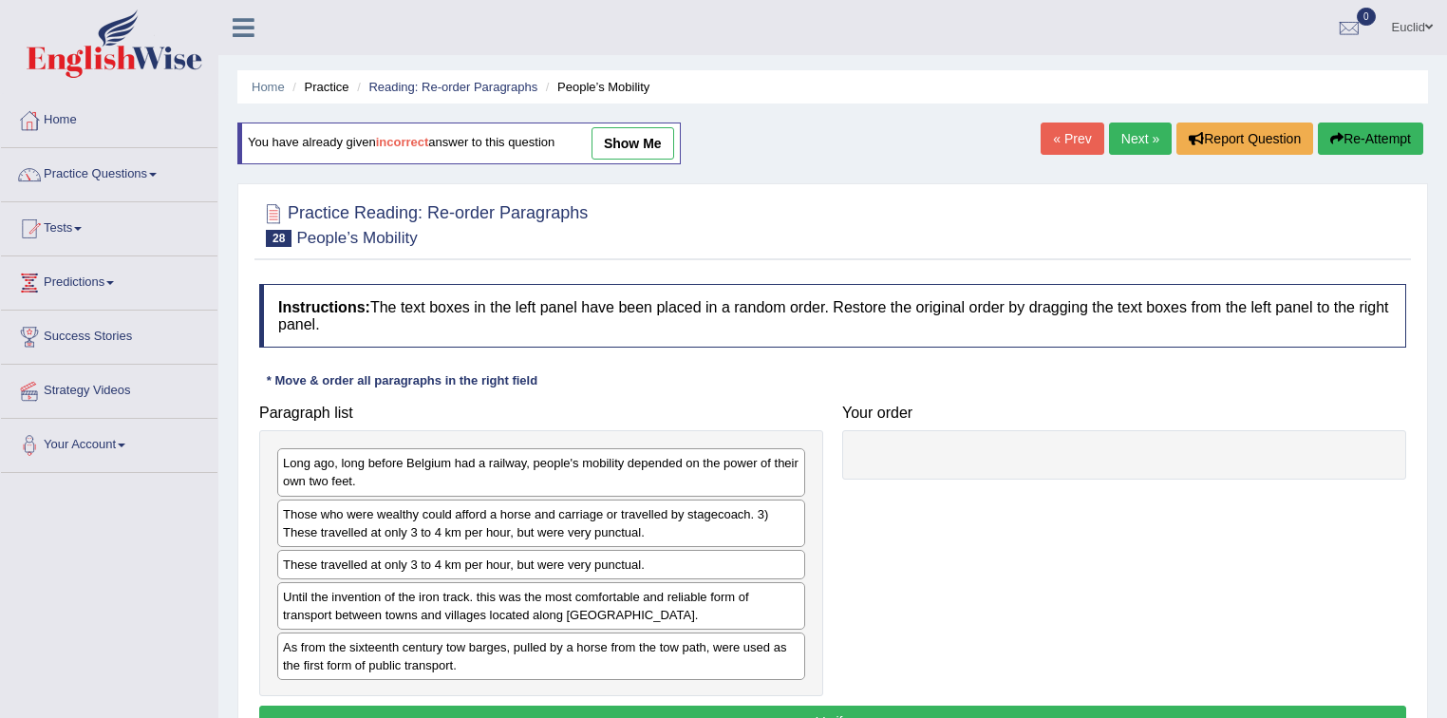
scroll to position [76, 0]
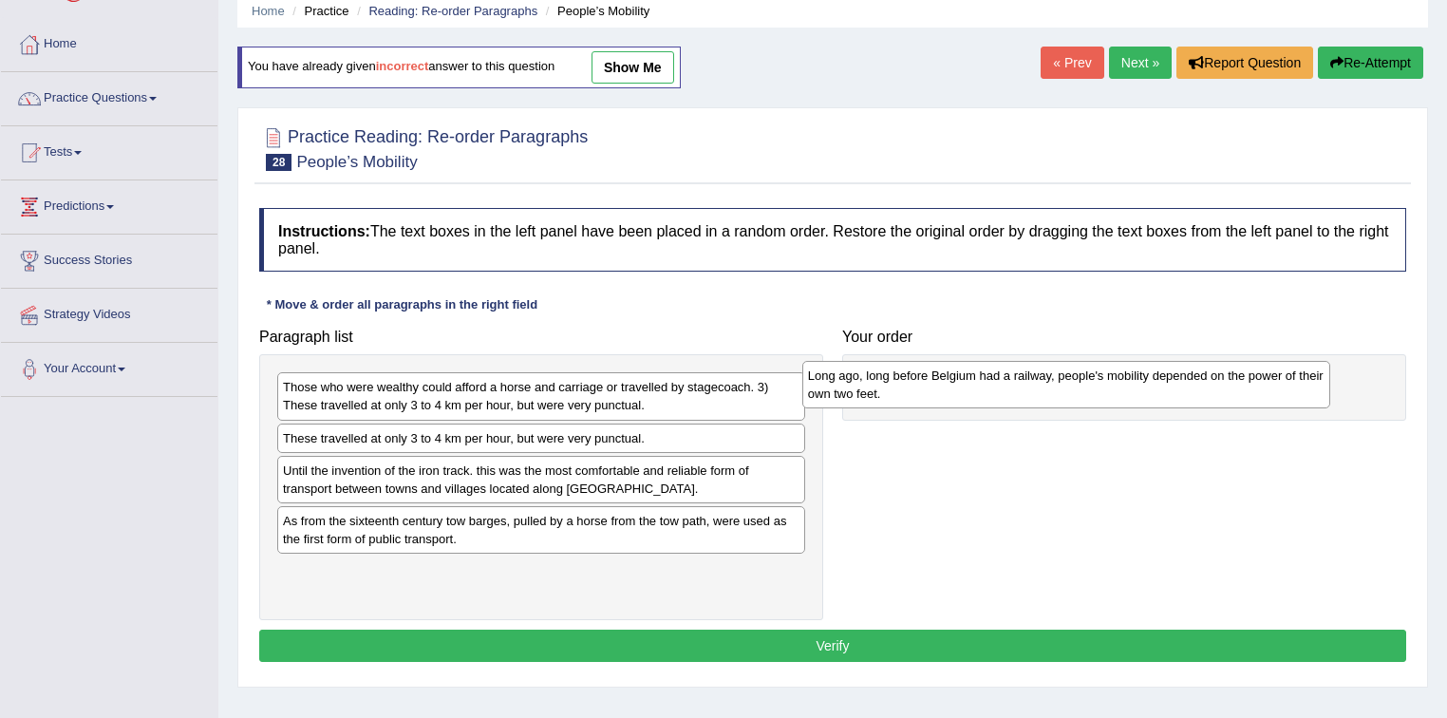
drag, startPoint x: 500, startPoint y: 407, endPoint x: 1067, endPoint y: 397, distance: 567.0
click at [1067, 397] on div "Long ago, long before Belgium had a railway, people's mobility depended on the …" at bounding box center [1066, 384] width 529 height 47
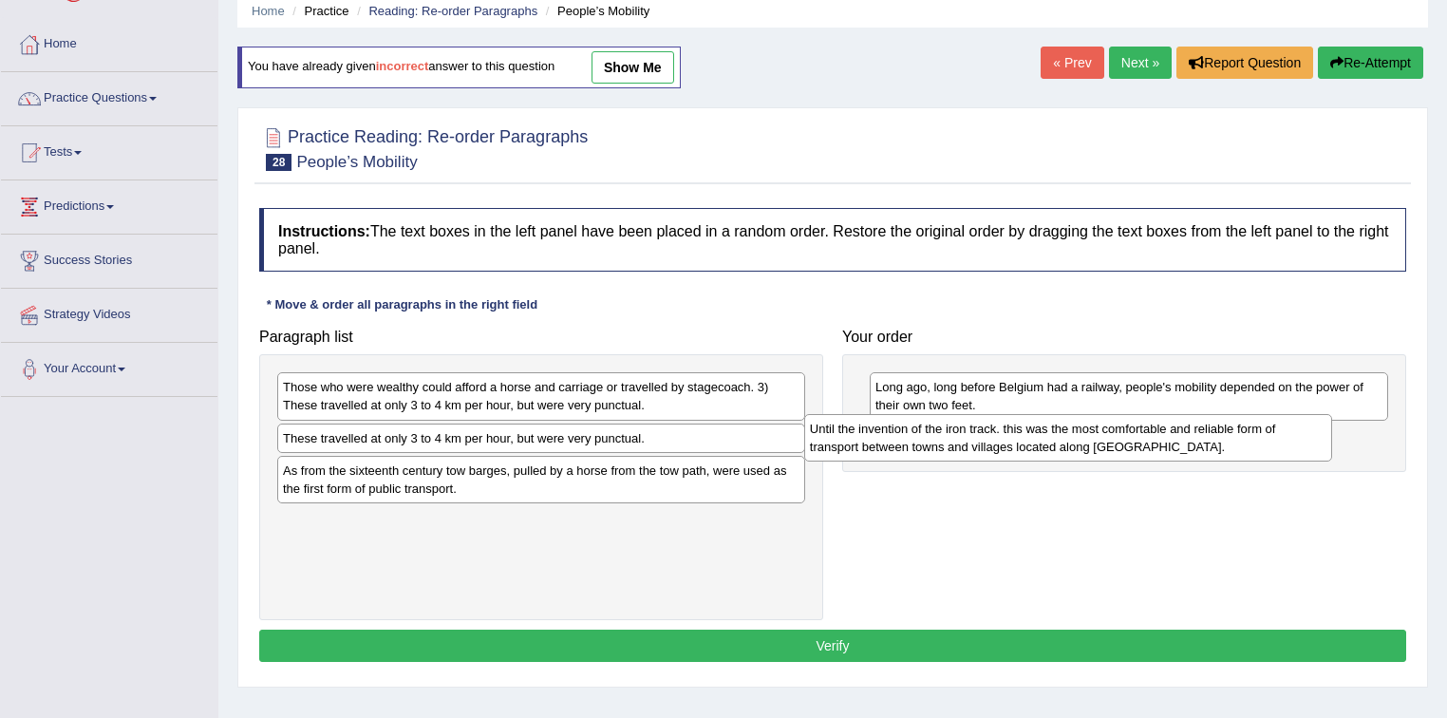
drag, startPoint x: 476, startPoint y: 479, endPoint x: 1005, endPoint y: 438, distance: 530.5
click at [1005, 438] on div "Until the invention of the iron track. this was the most comfortable and reliab…" at bounding box center [1068, 437] width 529 height 47
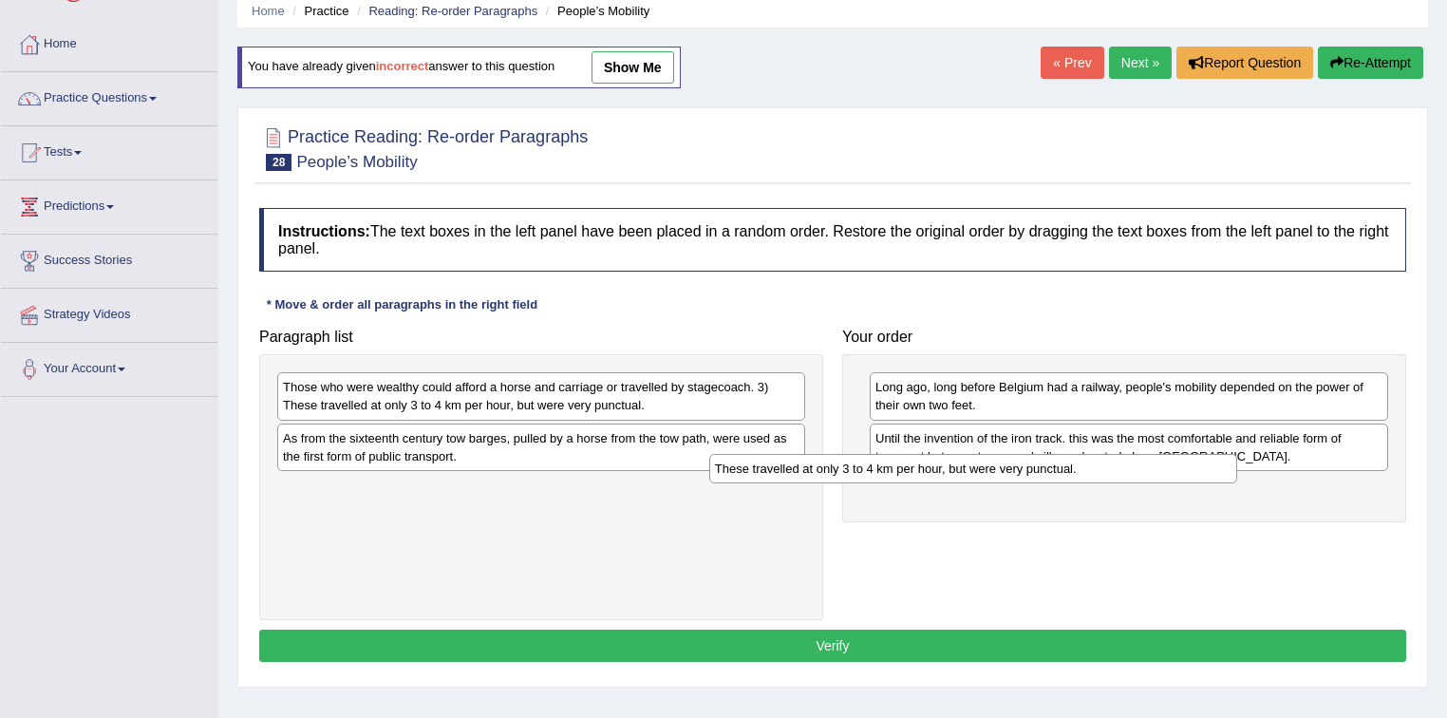
drag, startPoint x: 590, startPoint y: 443, endPoint x: 1025, endPoint y: 473, distance: 436.0
click at [1025, 473] on div "These travelled at only 3 to 4 km per hour, but were very punctual." at bounding box center [973, 468] width 529 height 29
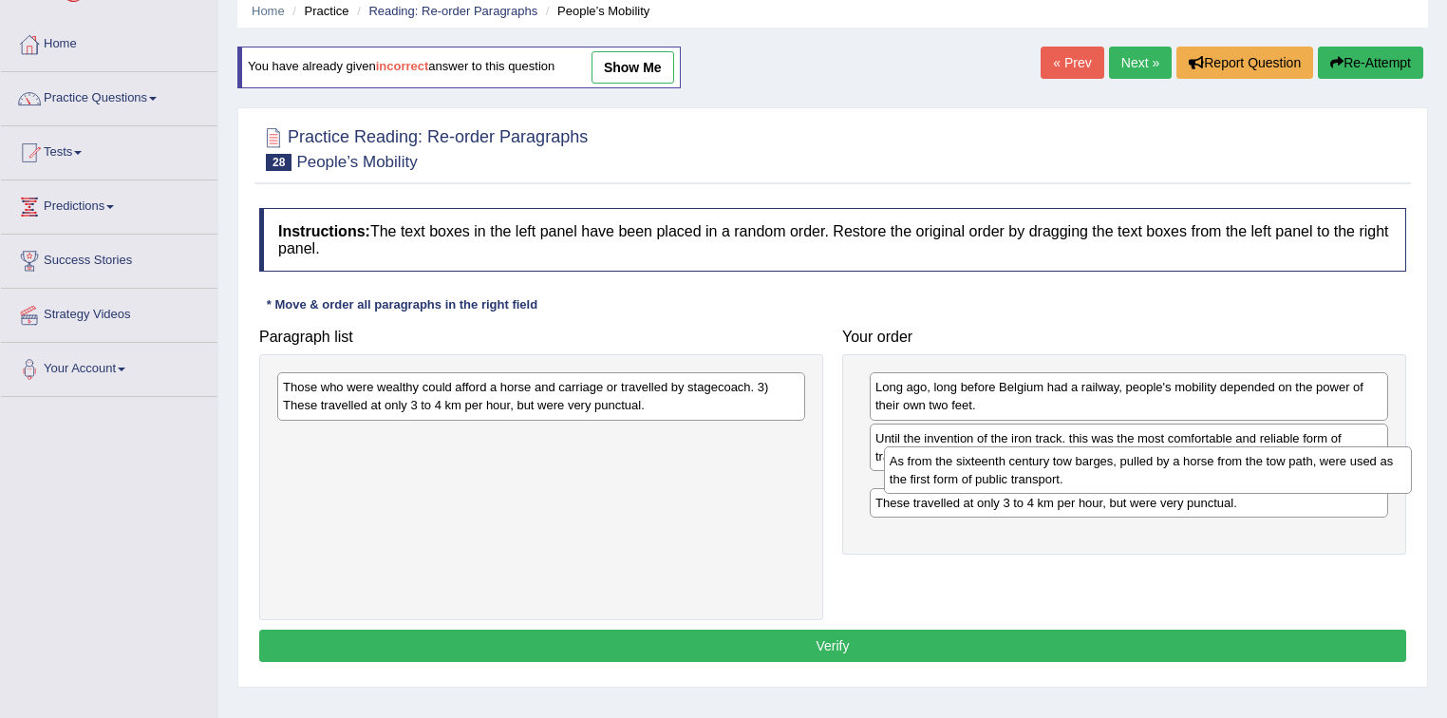
drag, startPoint x: 536, startPoint y: 439, endPoint x: 1142, endPoint y: 462, distance: 607.3
click at [1142, 462] on div "As from the sixteenth century tow barges, pulled by a horse from the tow path, …" at bounding box center [1148, 469] width 529 height 47
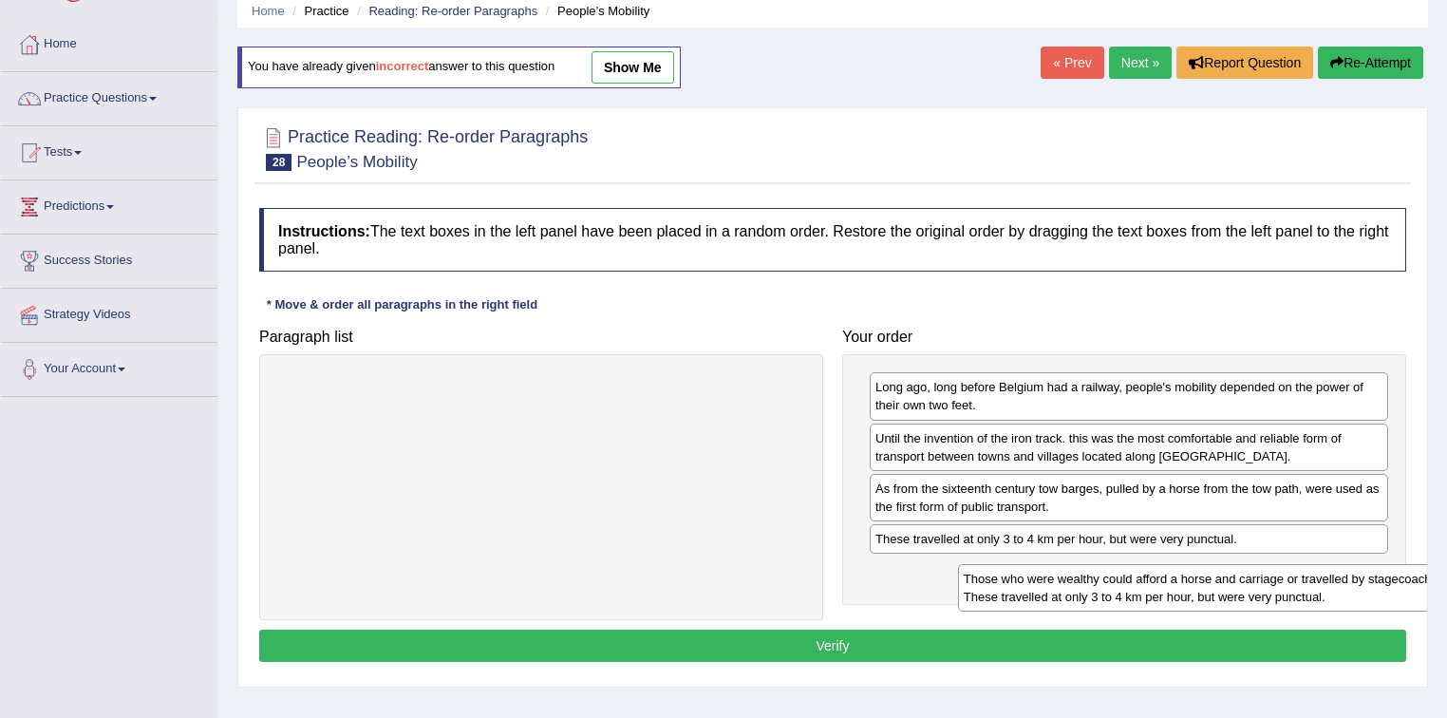
drag, startPoint x: 466, startPoint y: 395, endPoint x: 1056, endPoint y: 570, distance: 615.1
click at [1146, 587] on div "Those who were wealthy could afford a horse and carriage or travelled by stagec…" at bounding box center [1222, 587] width 529 height 47
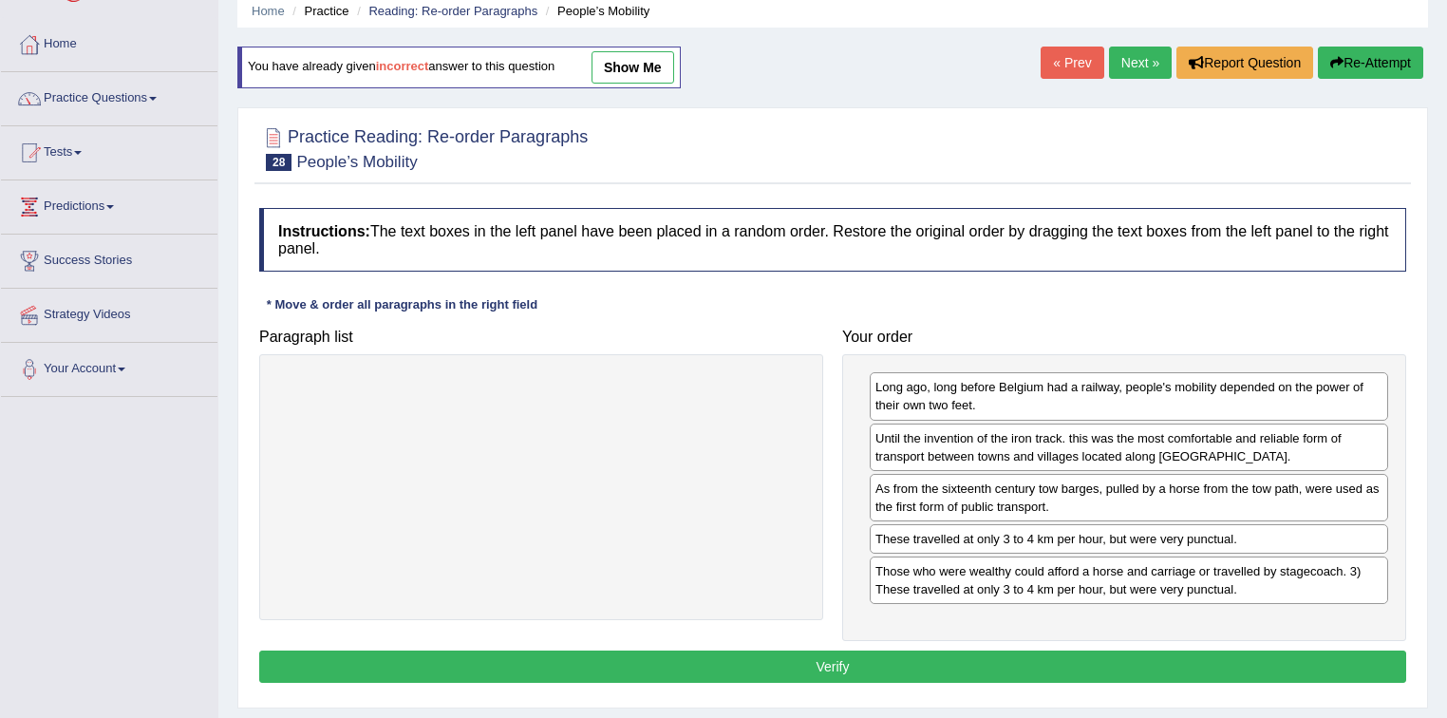
click at [763, 657] on button "Verify" at bounding box center [832, 666] width 1147 height 32
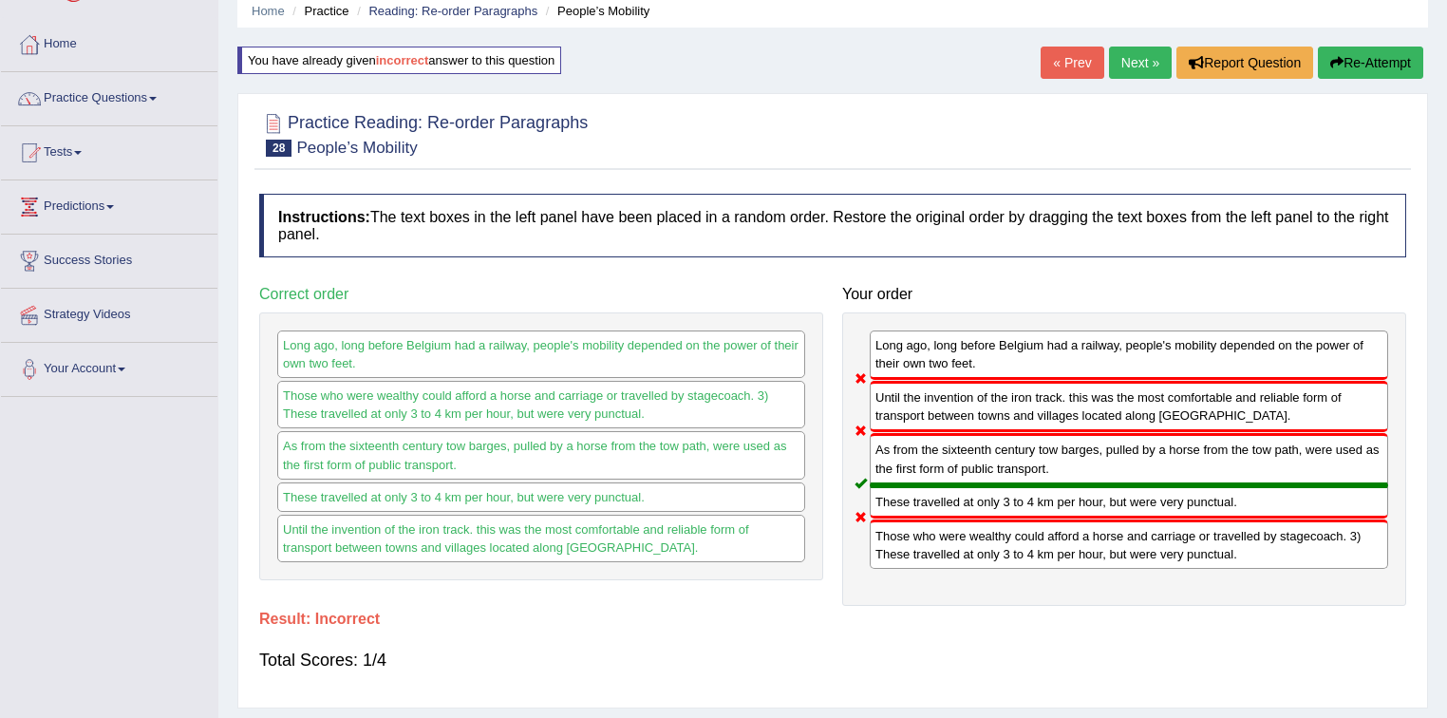
click at [1132, 57] on link "Next »" at bounding box center [1140, 63] width 63 height 32
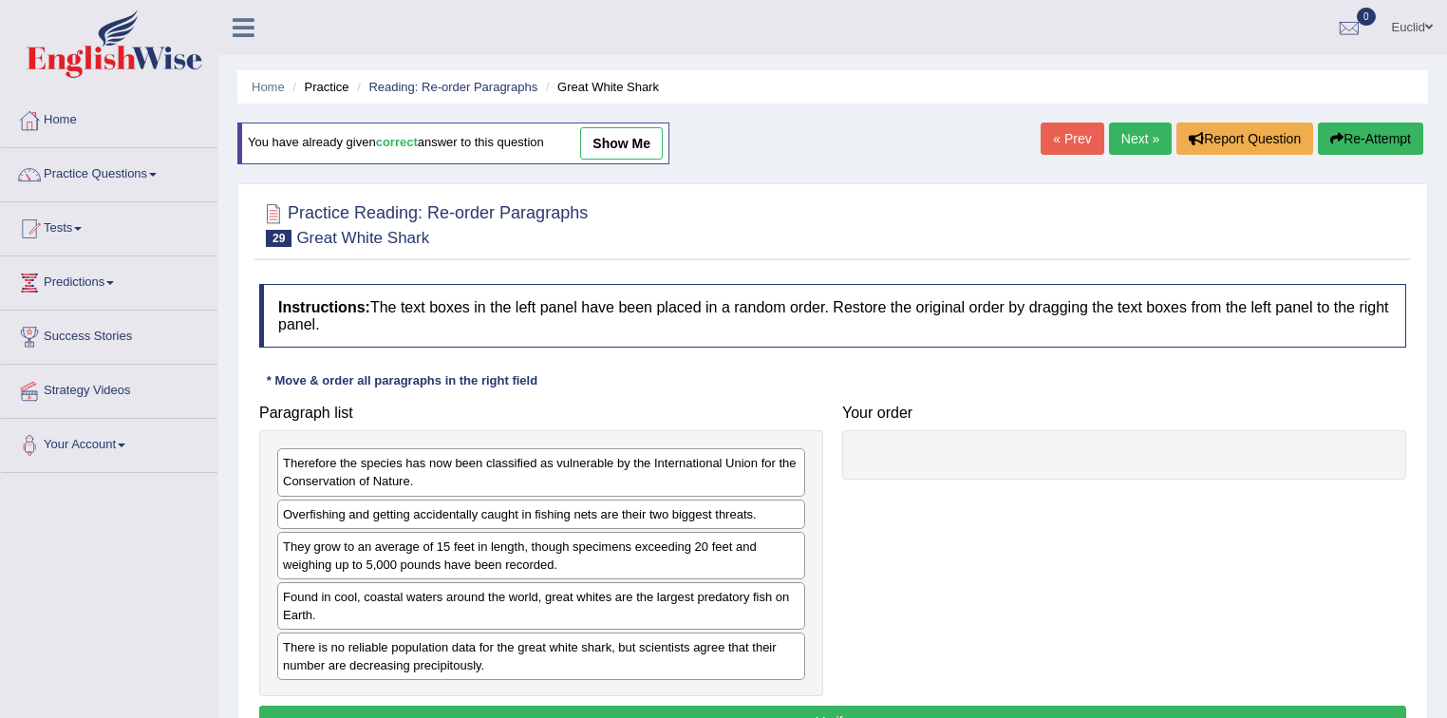
click at [639, 146] on link "show me" at bounding box center [621, 143] width 83 height 32
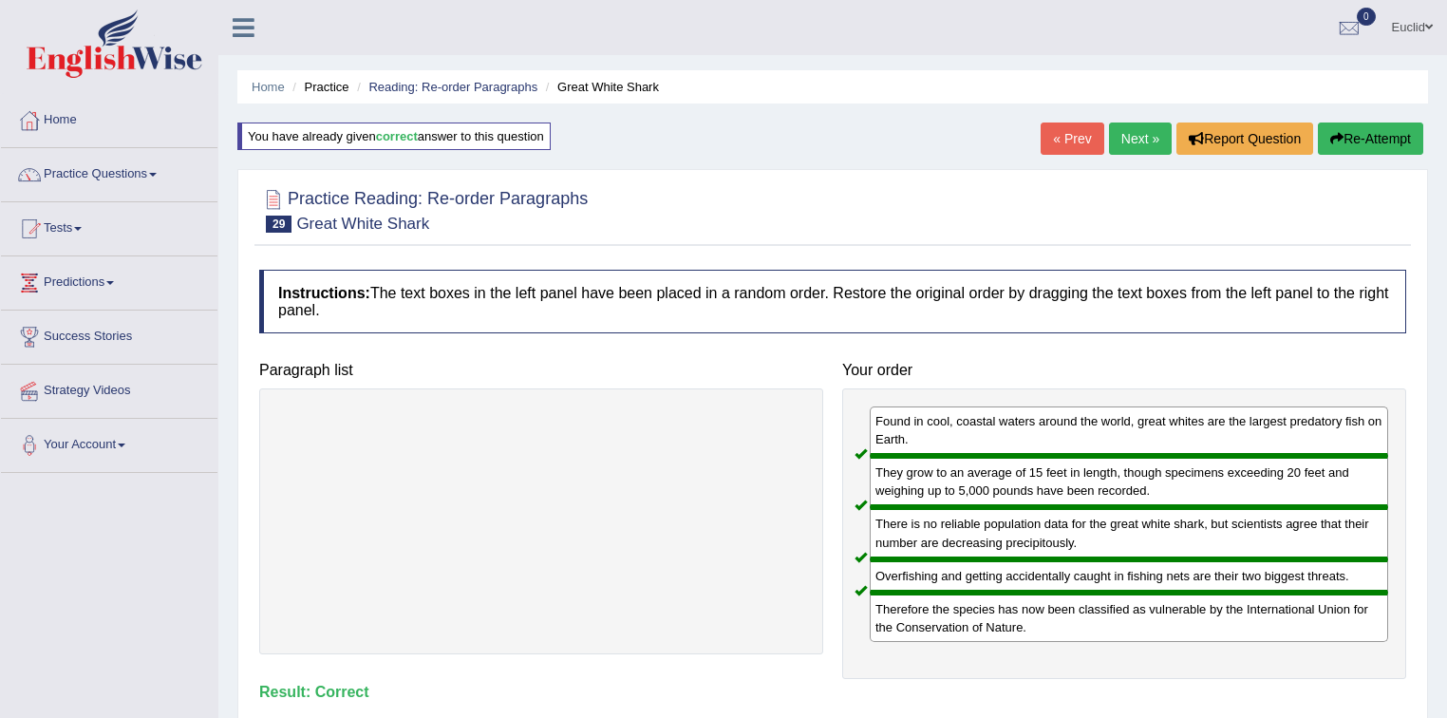
click at [1140, 141] on link "Next »" at bounding box center [1140, 139] width 63 height 32
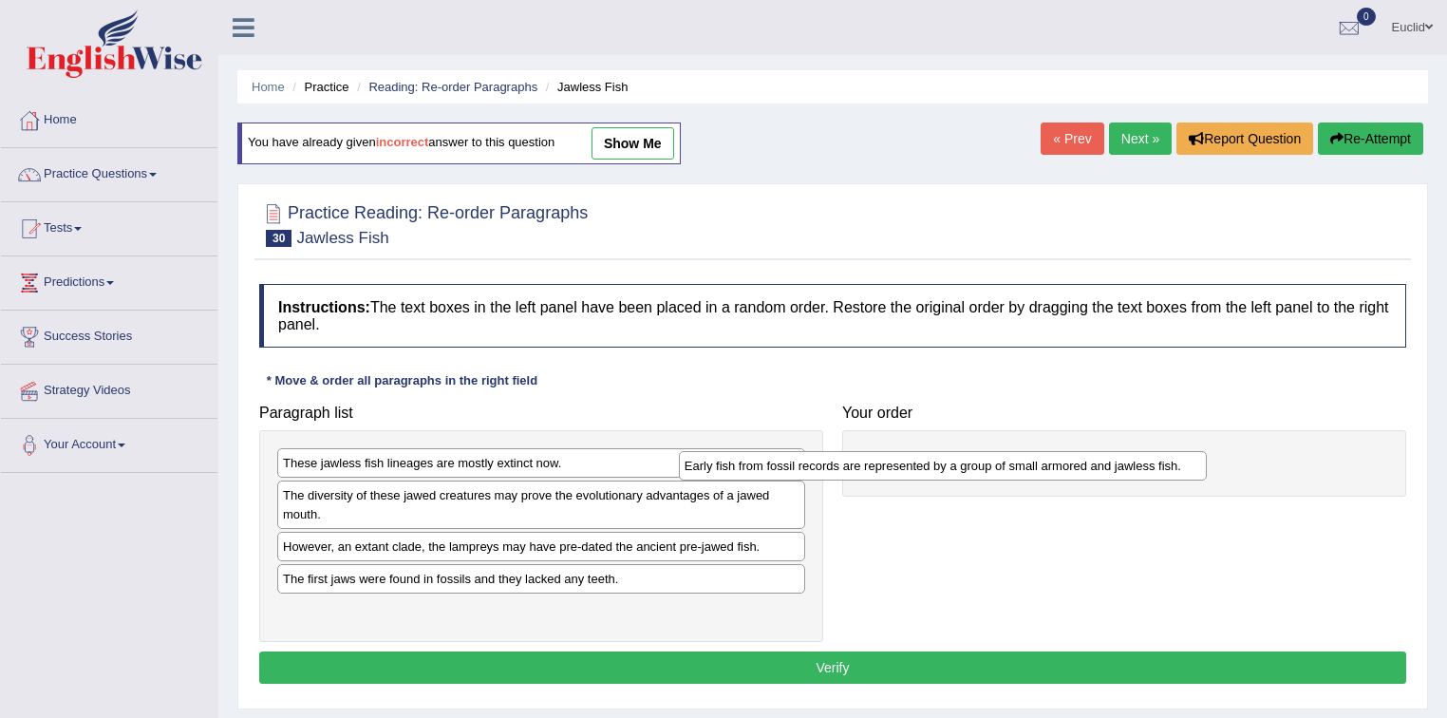
drag, startPoint x: 608, startPoint y: 501, endPoint x: 1136, endPoint y: 433, distance: 532.4
click at [1136, 451] on div "Early fish from fossil records are represented by a group of small armored and …" at bounding box center [943, 465] width 529 height 29
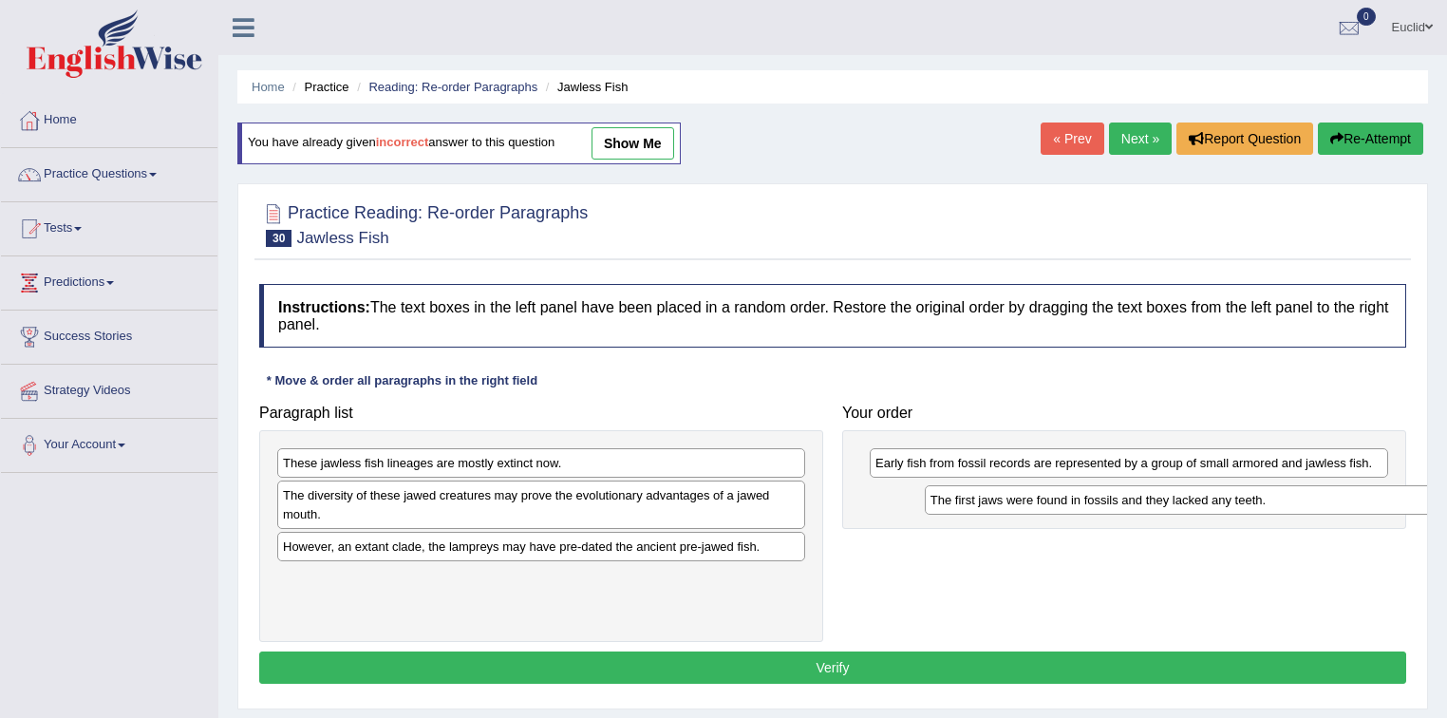
drag, startPoint x: 425, startPoint y: 584, endPoint x: 1073, endPoint y: 506, distance: 652.3
click at [1073, 506] on div "The first jaws were found in fossils and they lacked any teeth." at bounding box center [1189, 499] width 529 height 29
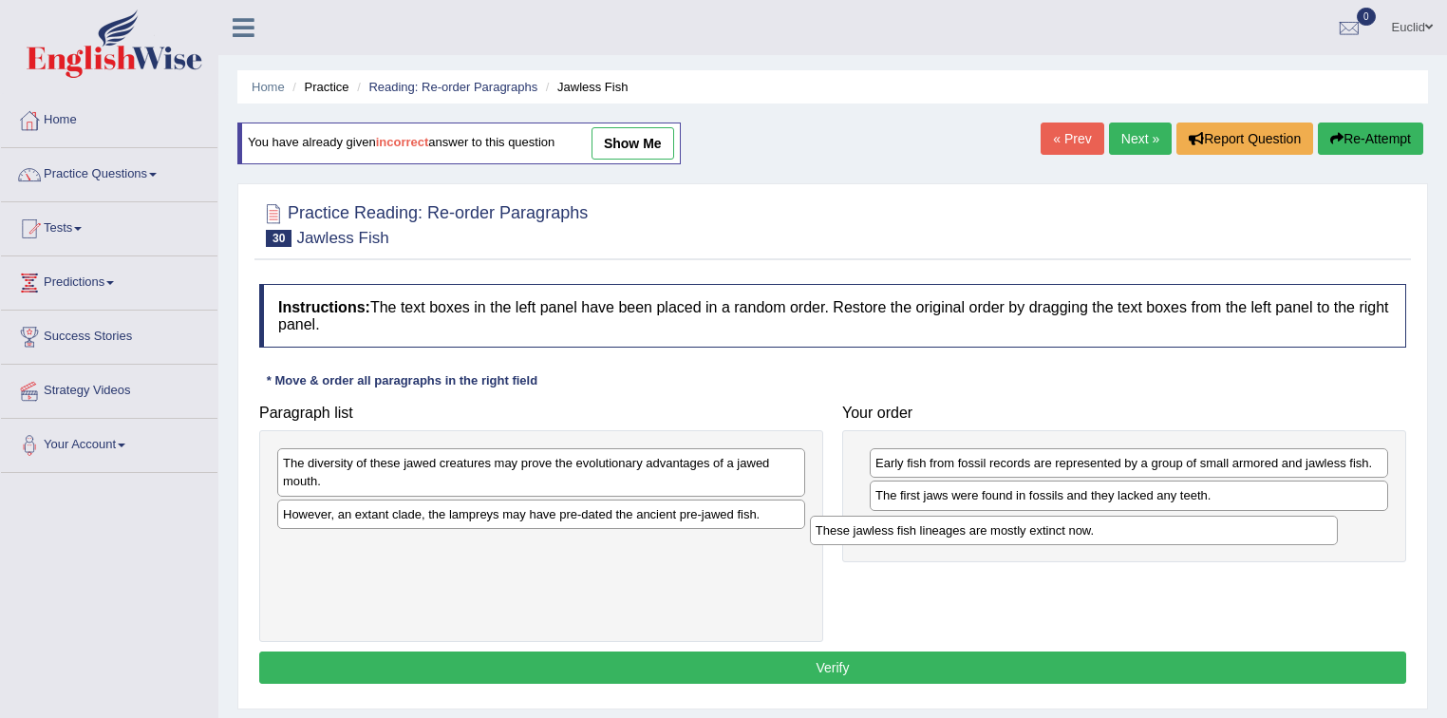
drag, startPoint x: 506, startPoint y: 463, endPoint x: 1039, endPoint y: 531, distance: 537.0
click at [1039, 531] on div "These jawless fish lineages are mostly extinct now." at bounding box center [1074, 530] width 529 height 29
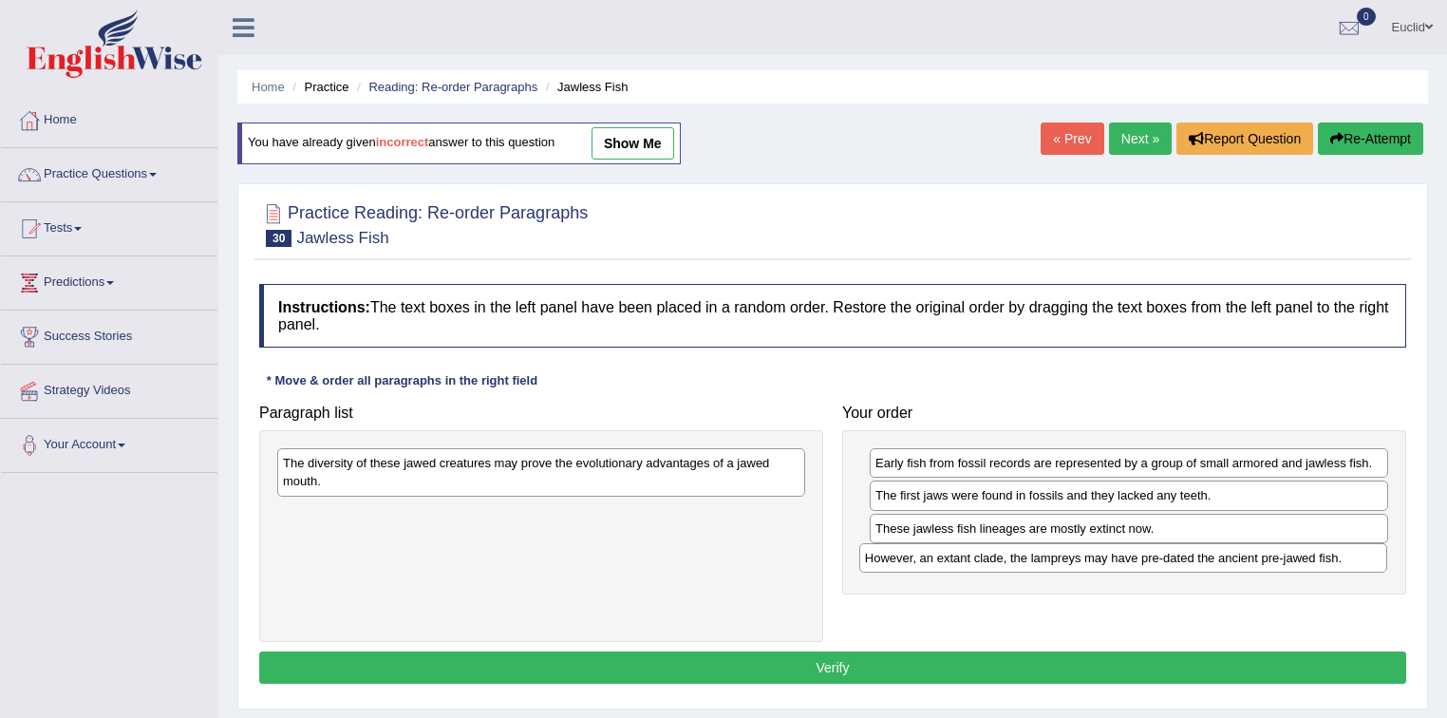
drag, startPoint x: 485, startPoint y: 510, endPoint x: 1067, endPoint y: 555, distance: 583.8
click at [1067, 555] on div "However, an extant clade, the lampreys may have pre-dated the ancient pre-jawed…" at bounding box center [1123, 557] width 529 height 29
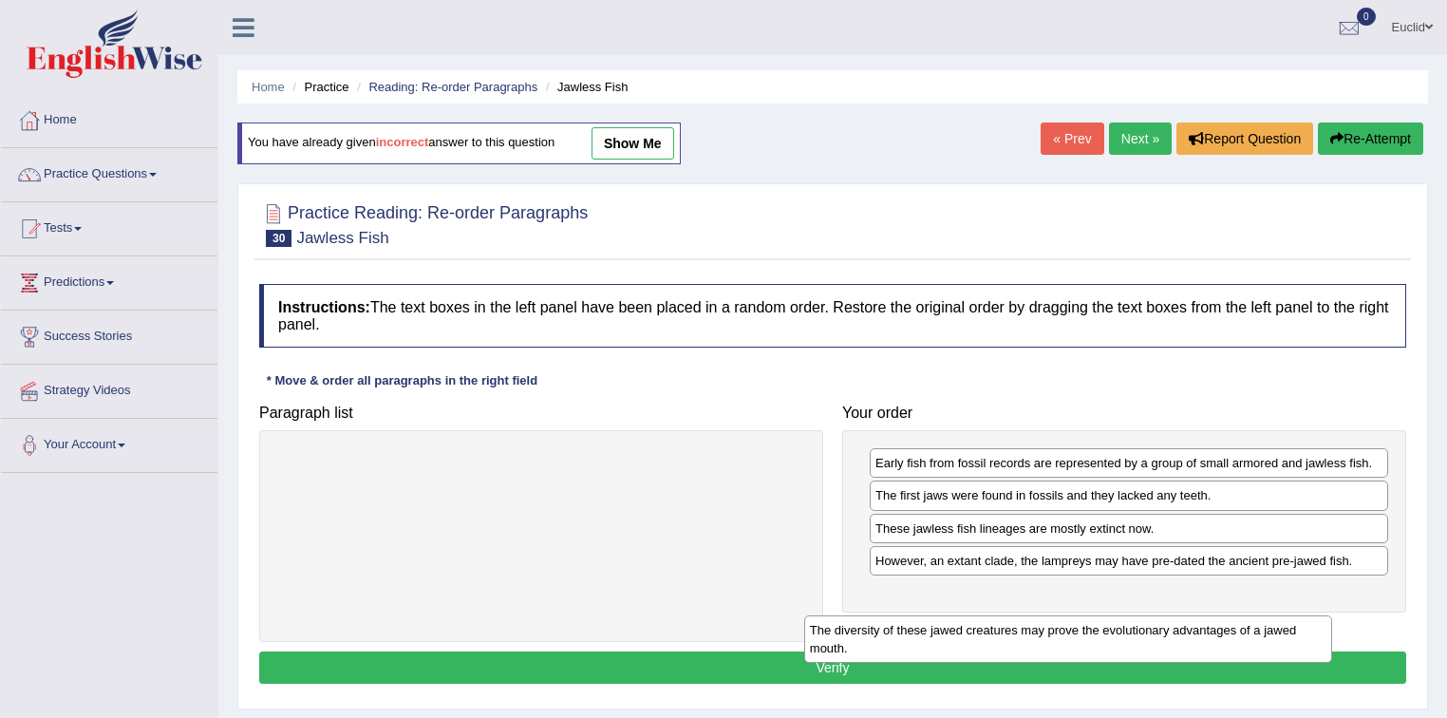
drag, startPoint x: 581, startPoint y: 462, endPoint x: 1146, endPoint y: 612, distance: 584.6
click at [1145, 615] on div "The diversity of these jawed creatures may prove the evolutionary advantages of…" at bounding box center [1068, 638] width 529 height 47
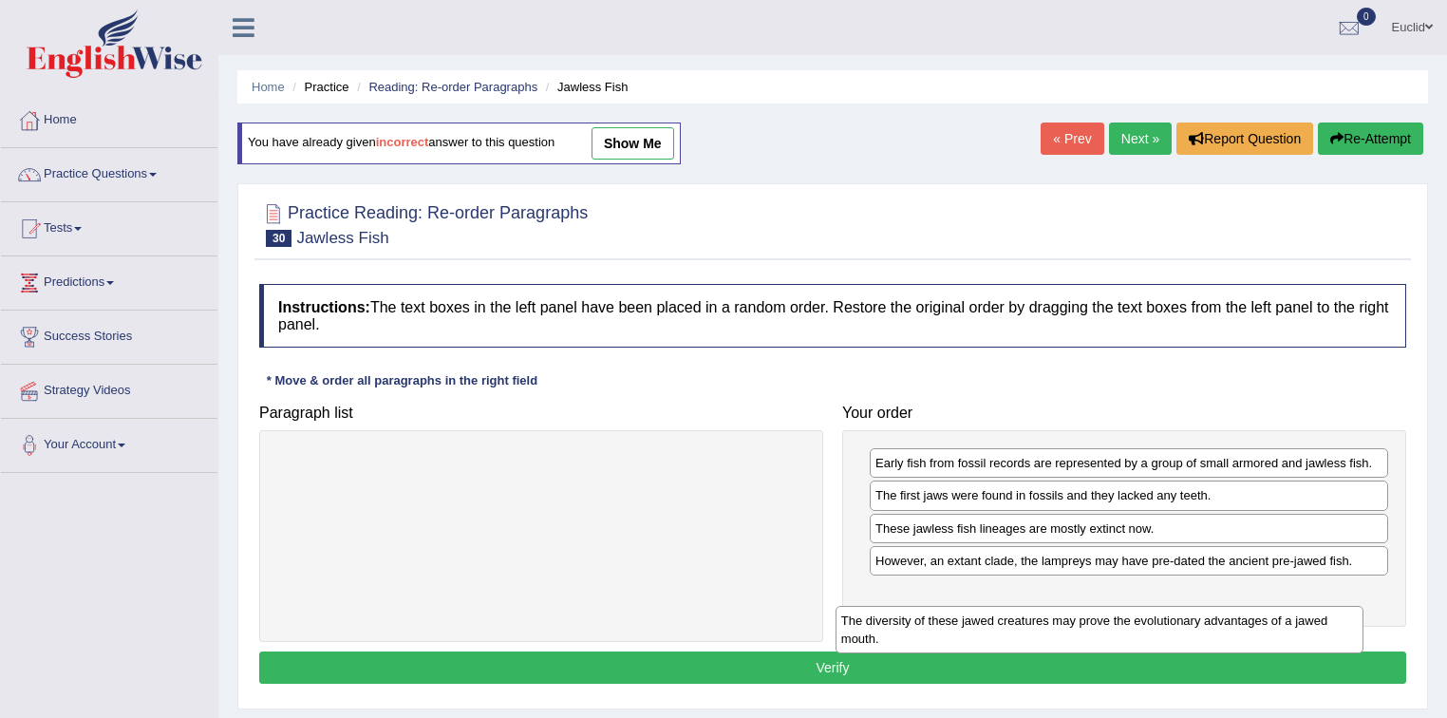
drag, startPoint x: 667, startPoint y: 473, endPoint x: 1272, endPoint y: 613, distance: 621.7
click at [1269, 637] on div "The diversity of these jawed creatures may prove the evolutionary advantages of…" at bounding box center [1100, 629] width 529 height 47
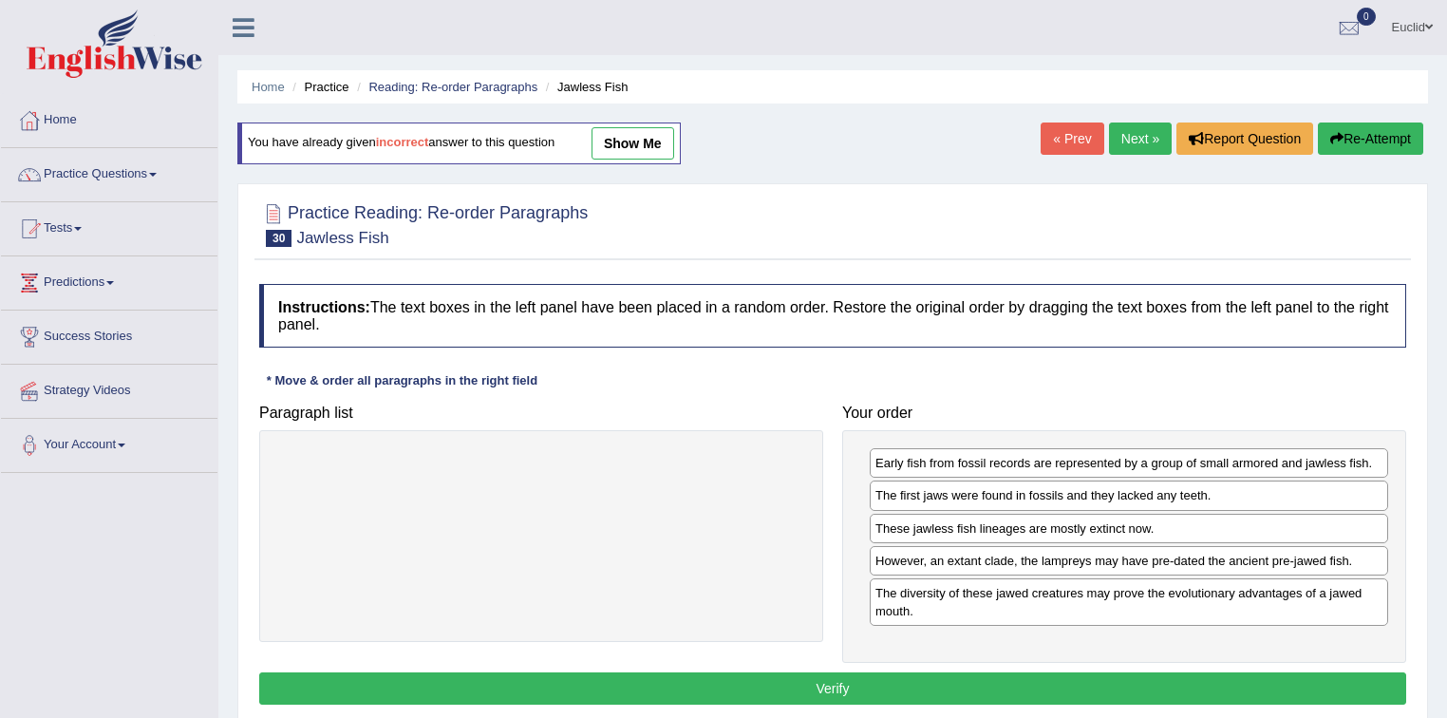
click at [800, 684] on button "Verify" at bounding box center [832, 688] width 1147 height 32
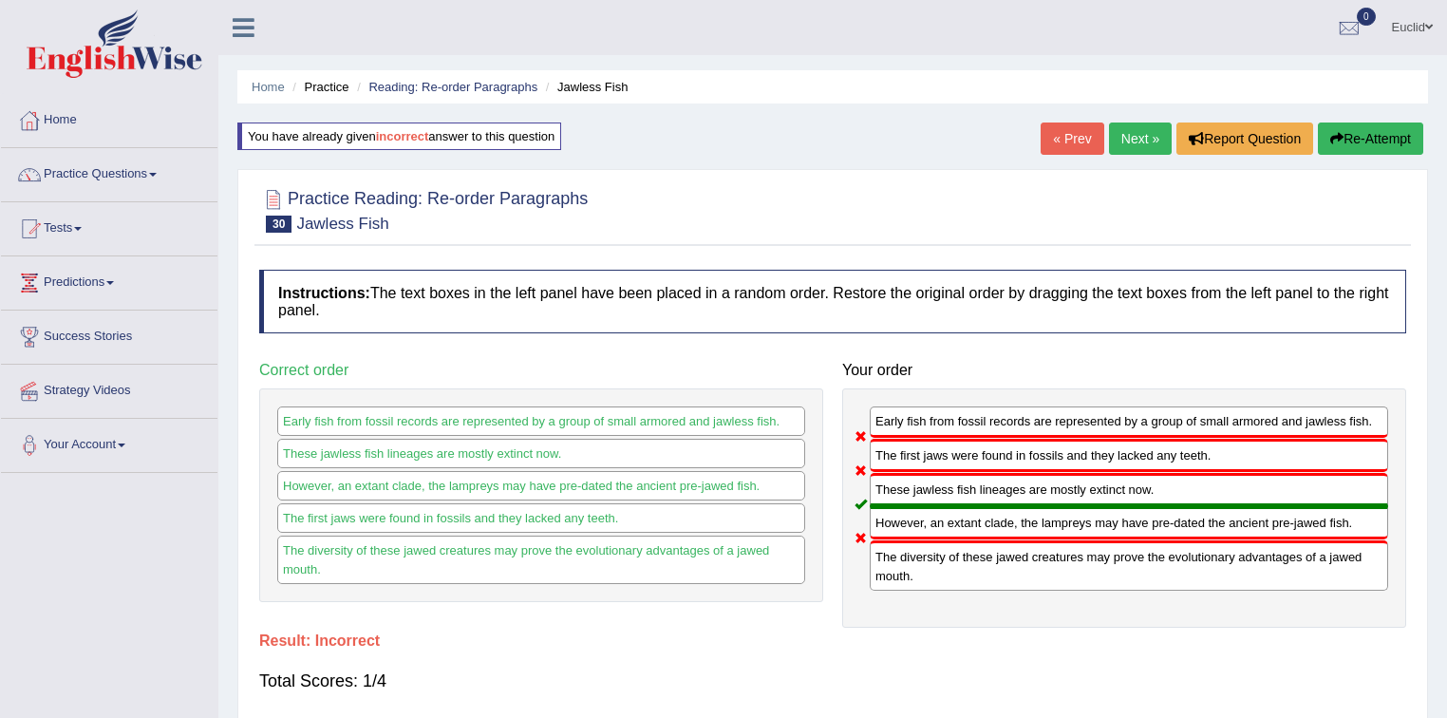
click at [1134, 144] on link "Next »" at bounding box center [1140, 139] width 63 height 32
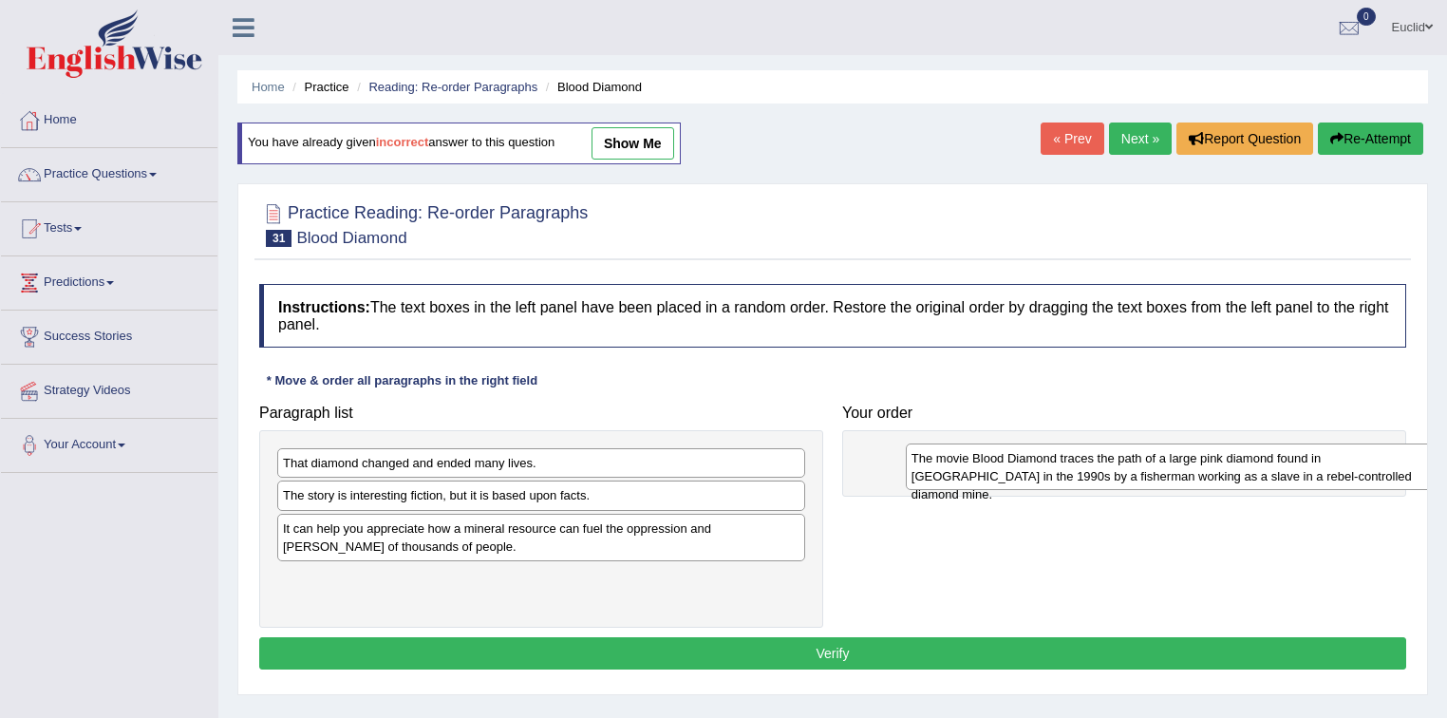
drag, startPoint x: 450, startPoint y: 536, endPoint x: 1065, endPoint y: 458, distance: 620.3
click at [1079, 460] on div "The movie Blood Diamond traces the path of a large pink diamond found in [GEOGR…" at bounding box center [1170, 466] width 529 height 47
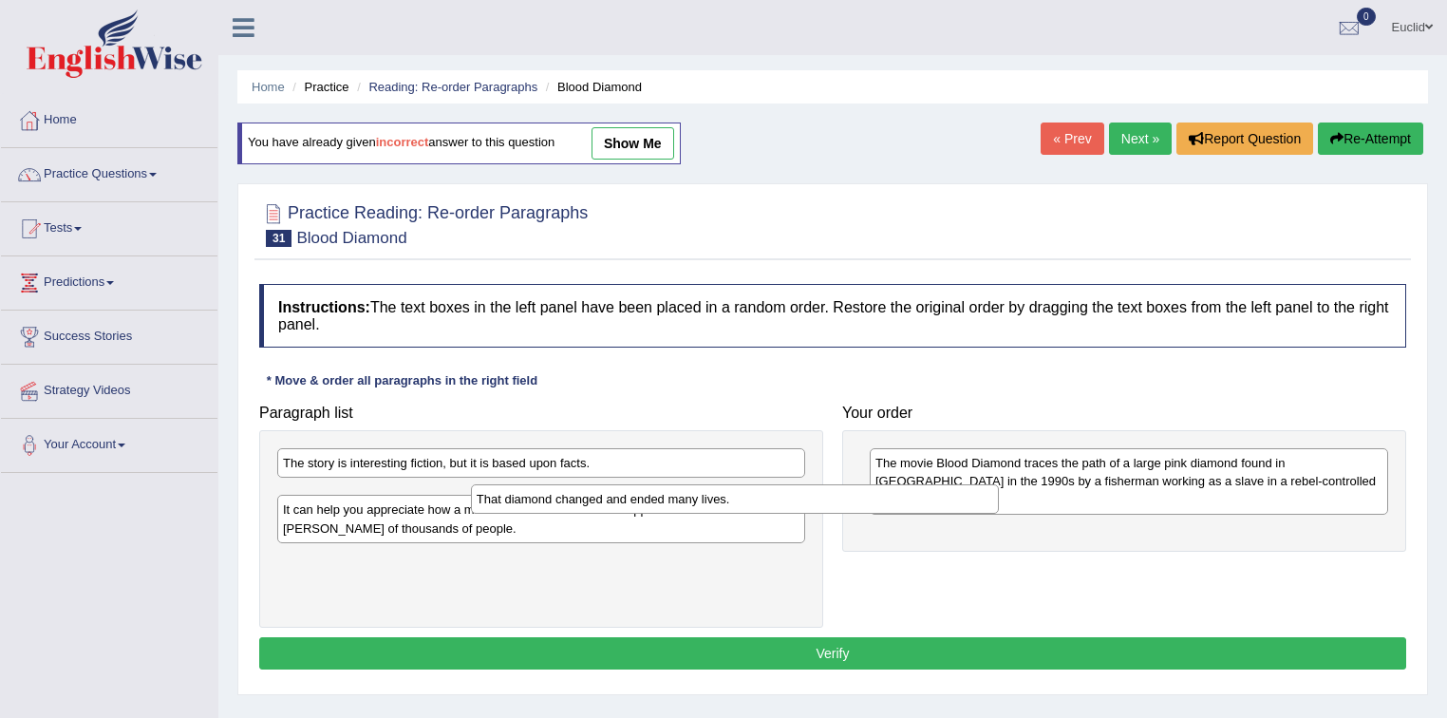
drag, startPoint x: 680, startPoint y: 475, endPoint x: 931, endPoint y: 506, distance: 252.6
click at [931, 506] on div "That diamond changed and ended many lives." at bounding box center [735, 498] width 529 height 29
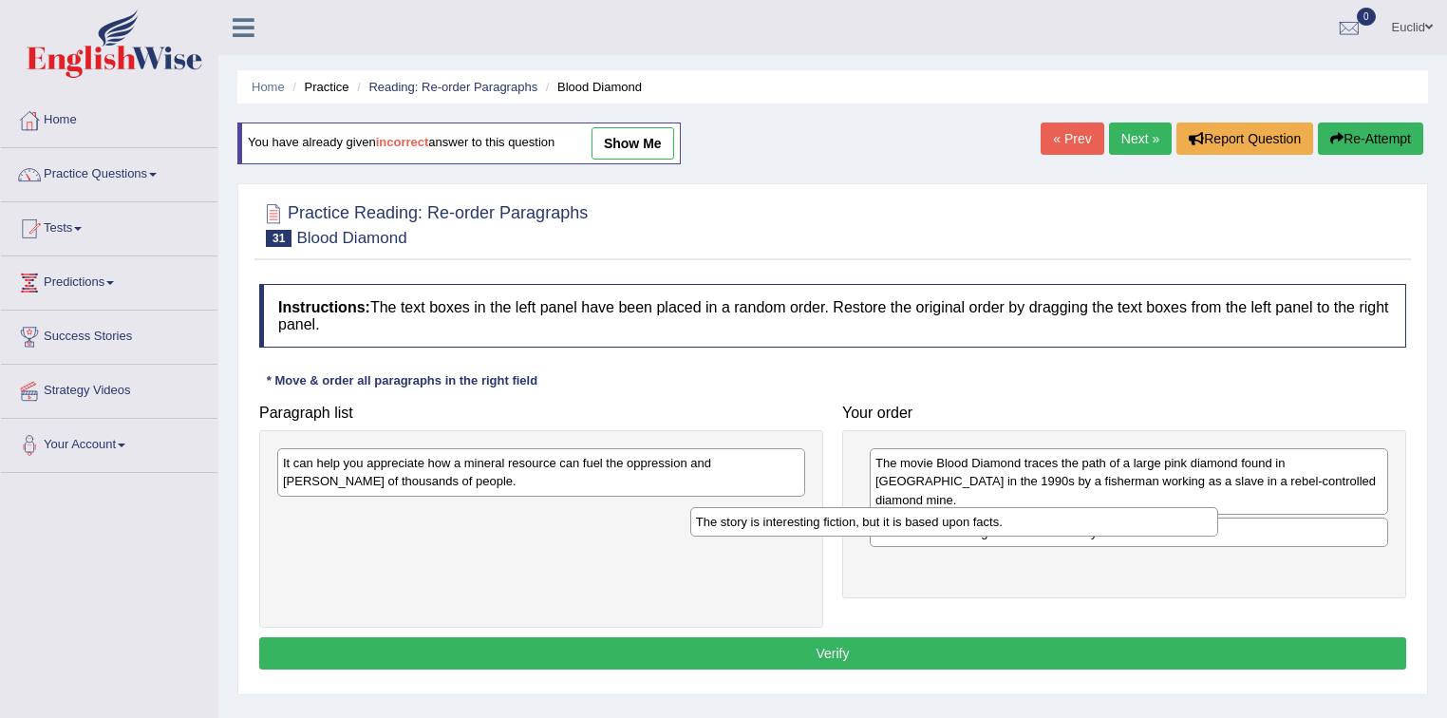
drag, startPoint x: 615, startPoint y: 471, endPoint x: 963, endPoint y: 532, distance: 352.8
click at [1006, 520] on div "The story is interesting fiction, but it is based upon facts." at bounding box center [954, 521] width 529 height 29
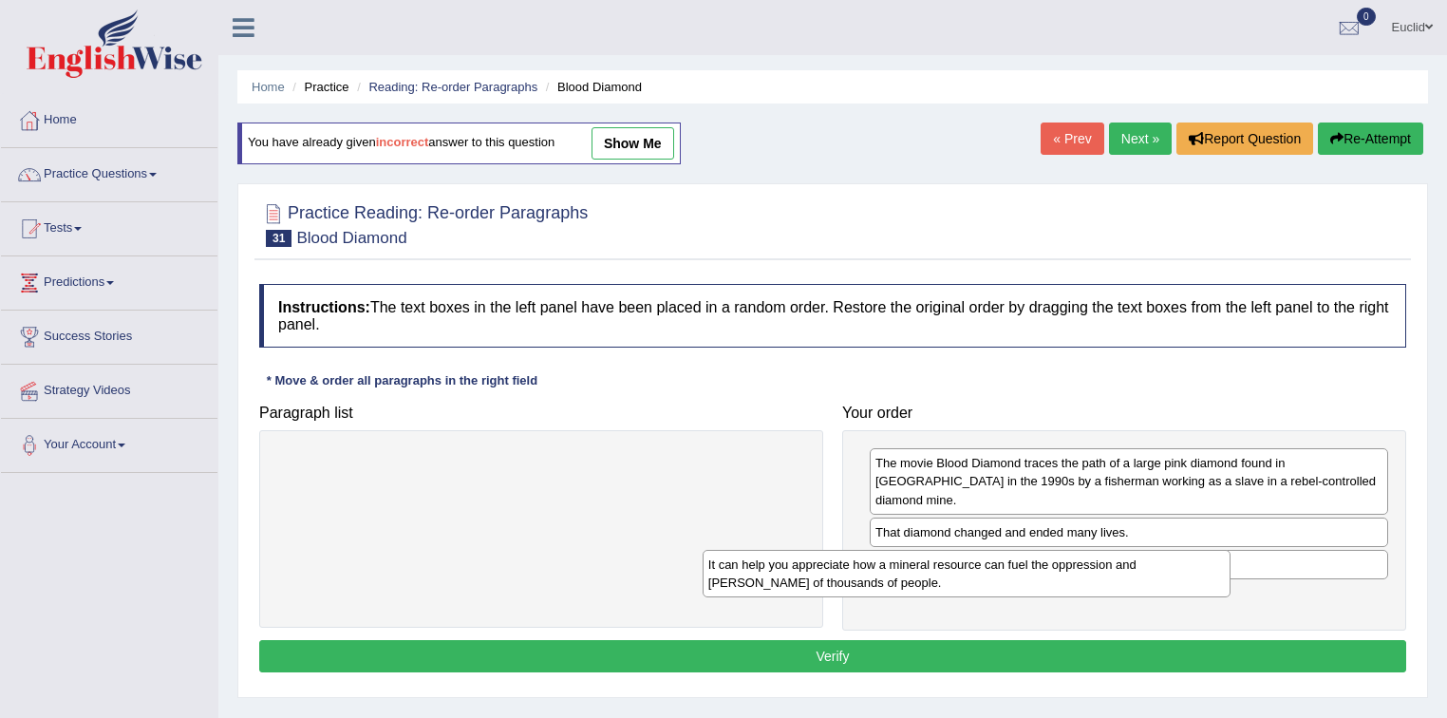
drag, startPoint x: 644, startPoint y: 485, endPoint x: 1090, endPoint y: 586, distance: 457.5
click at [1090, 586] on div "It can help you appreciate how a mineral resource can fuel the oppression and […" at bounding box center [967, 573] width 529 height 47
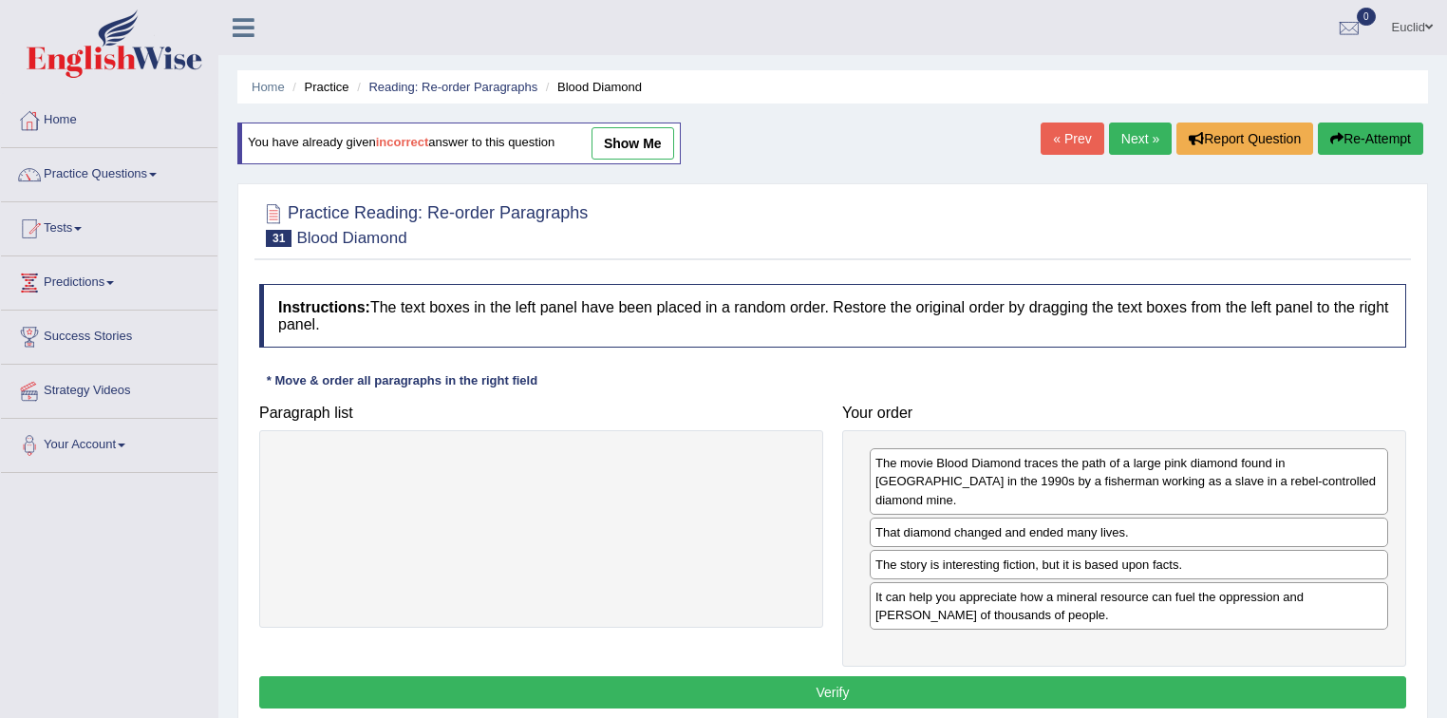
click at [717, 676] on button "Verify" at bounding box center [832, 692] width 1147 height 32
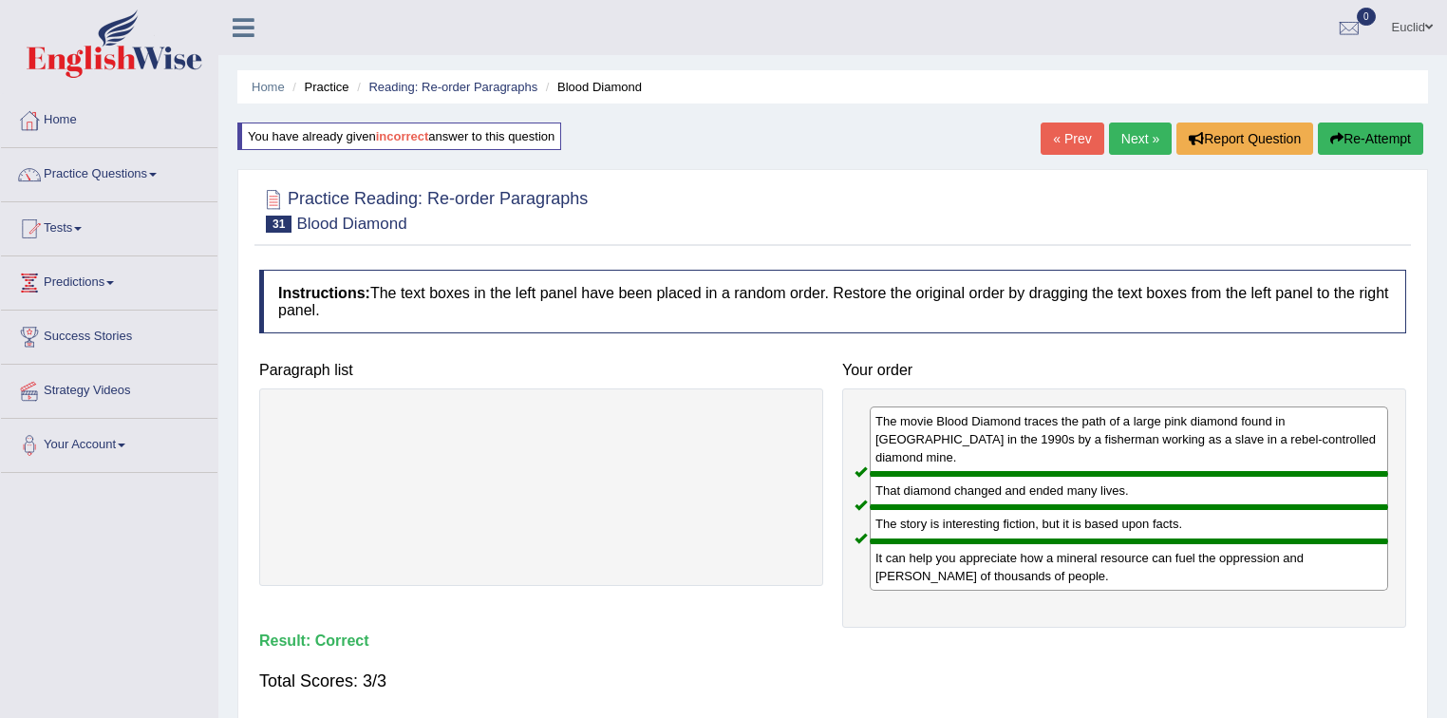
click at [1140, 146] on link "Next »" at bounding box center [1140, 139] width 63 height 32
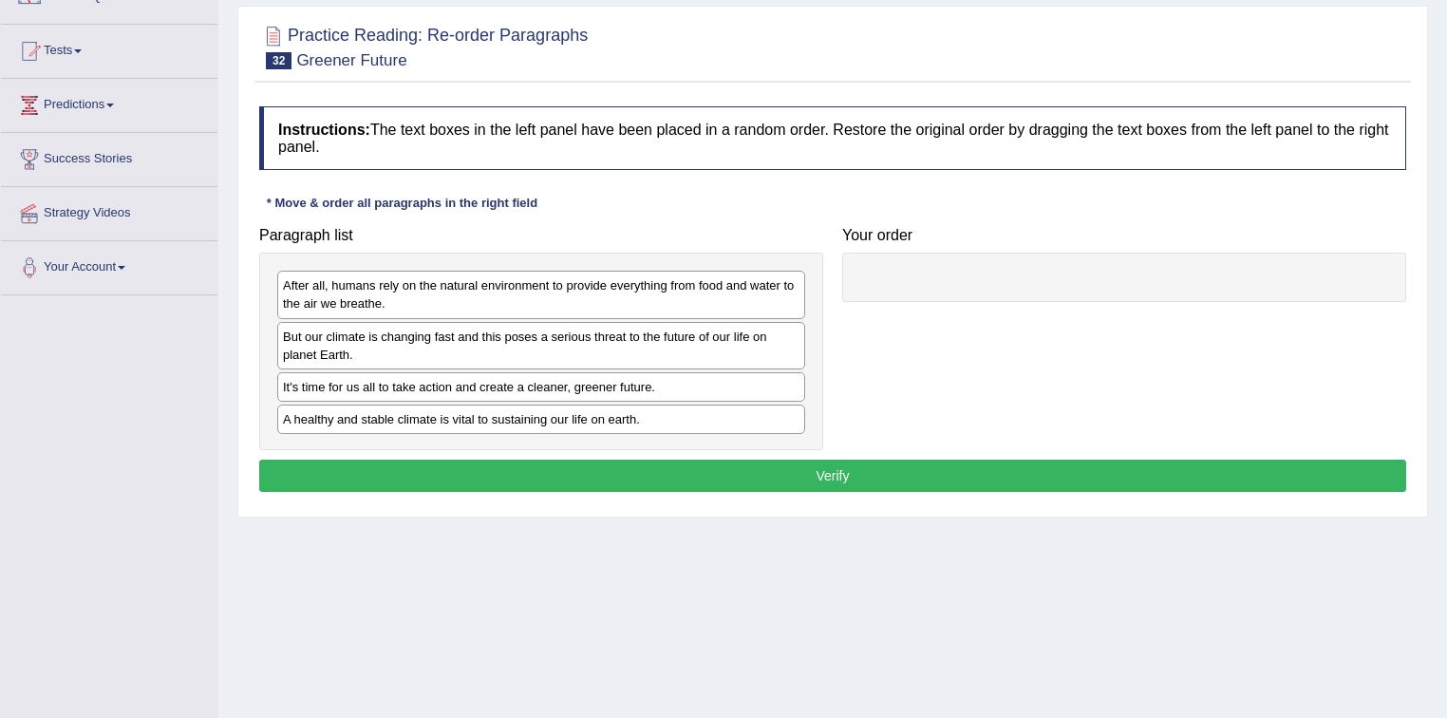
scroll to position [228, 0]
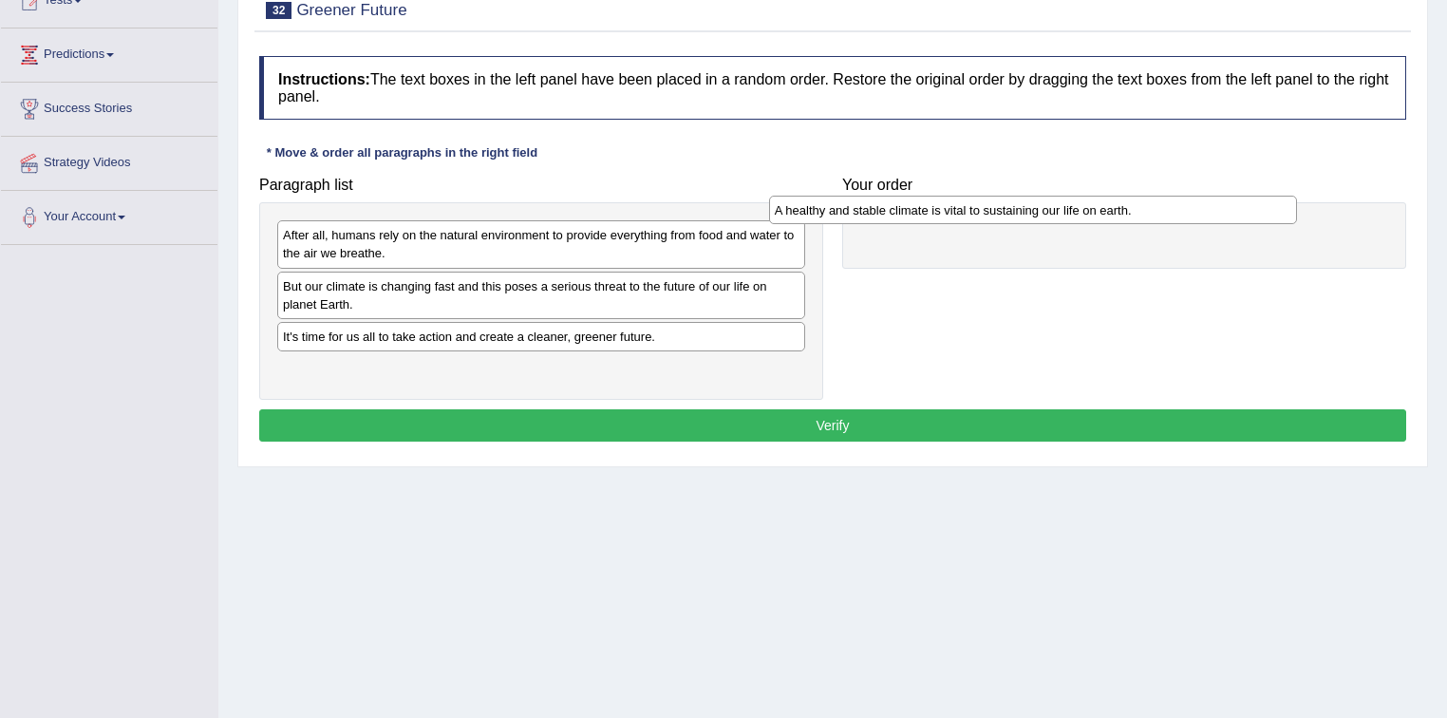
drag, startPoint x: 559, startPoint y: 368, endPoint x: 1051, endPoint y: 211, distance: 516.5
click at [1051, 211] on div "A healthy and stable climate is vital to sustaining our life on earth." at bounding box center [1033, 210] width 529 height 29
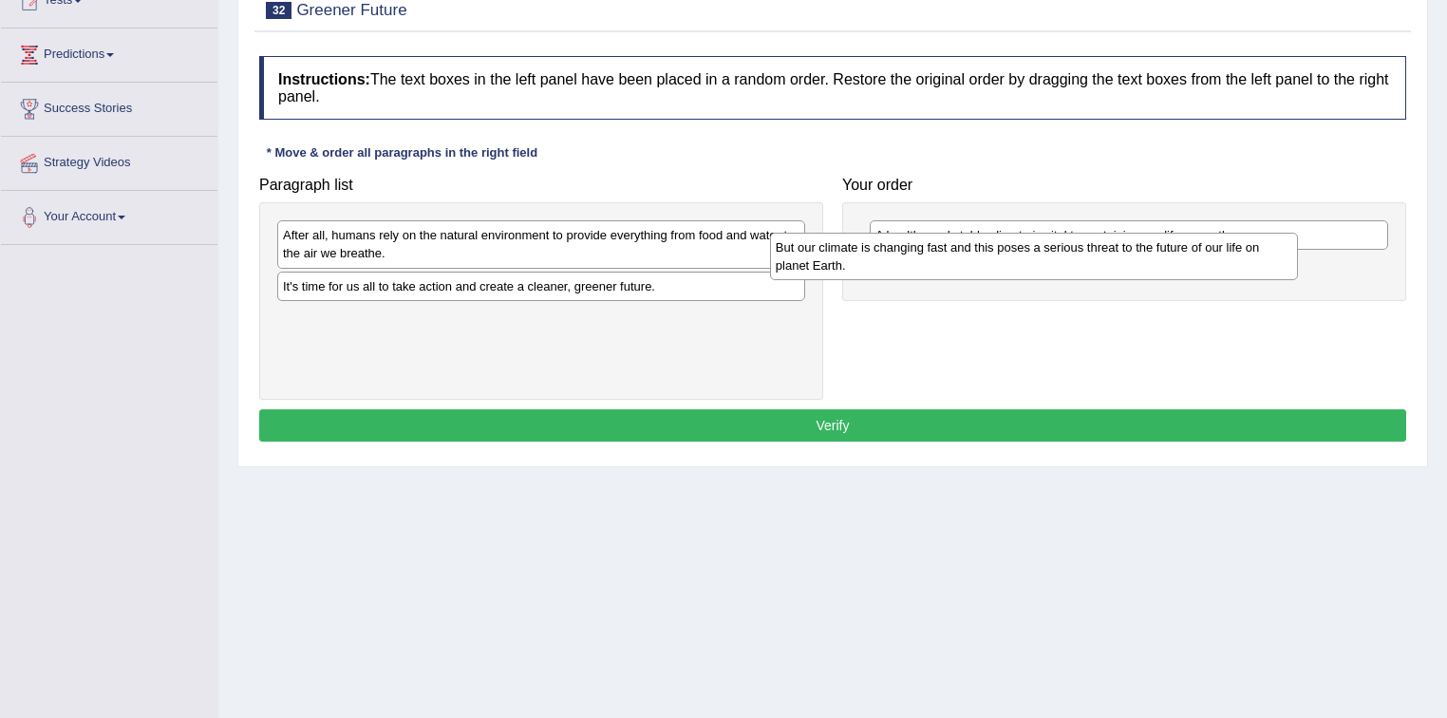
drag, startPoint x: 446, startPoint y: 297, endPoint x: 941, endPoint y: 262, distance: 496.0
click at [941, 262] on div "But our climate is changing fast and this poses a serious threat to the future …" at bounding box center [1034, 256] width 529 height 47
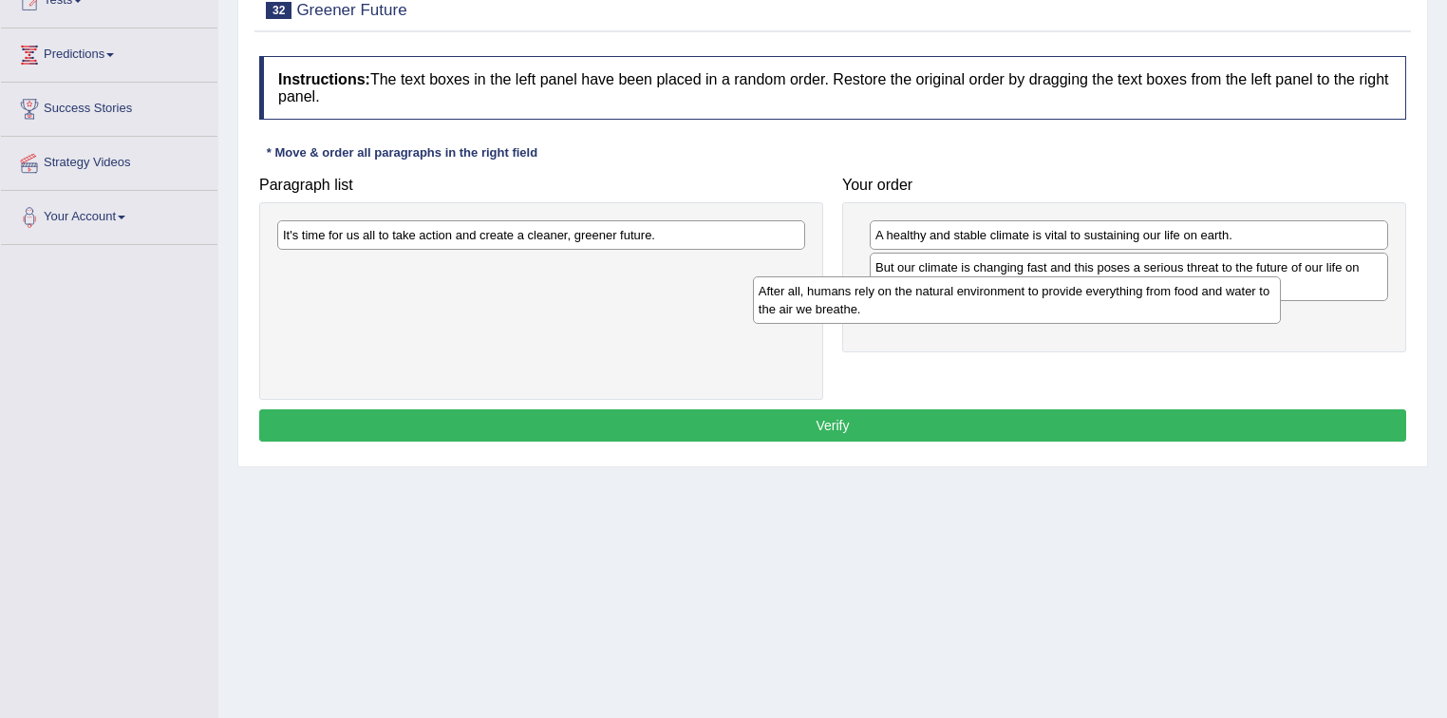
drag, startPoint x: 544, startPoint y: 258, endPoint x: 1081, endPoint y: 325, distance: 540.6
click at [1078, 324] on div "After all, humans rely on the natural environment to provide everything from fo…" at bounding box center [1017, 299] width 529 height 47
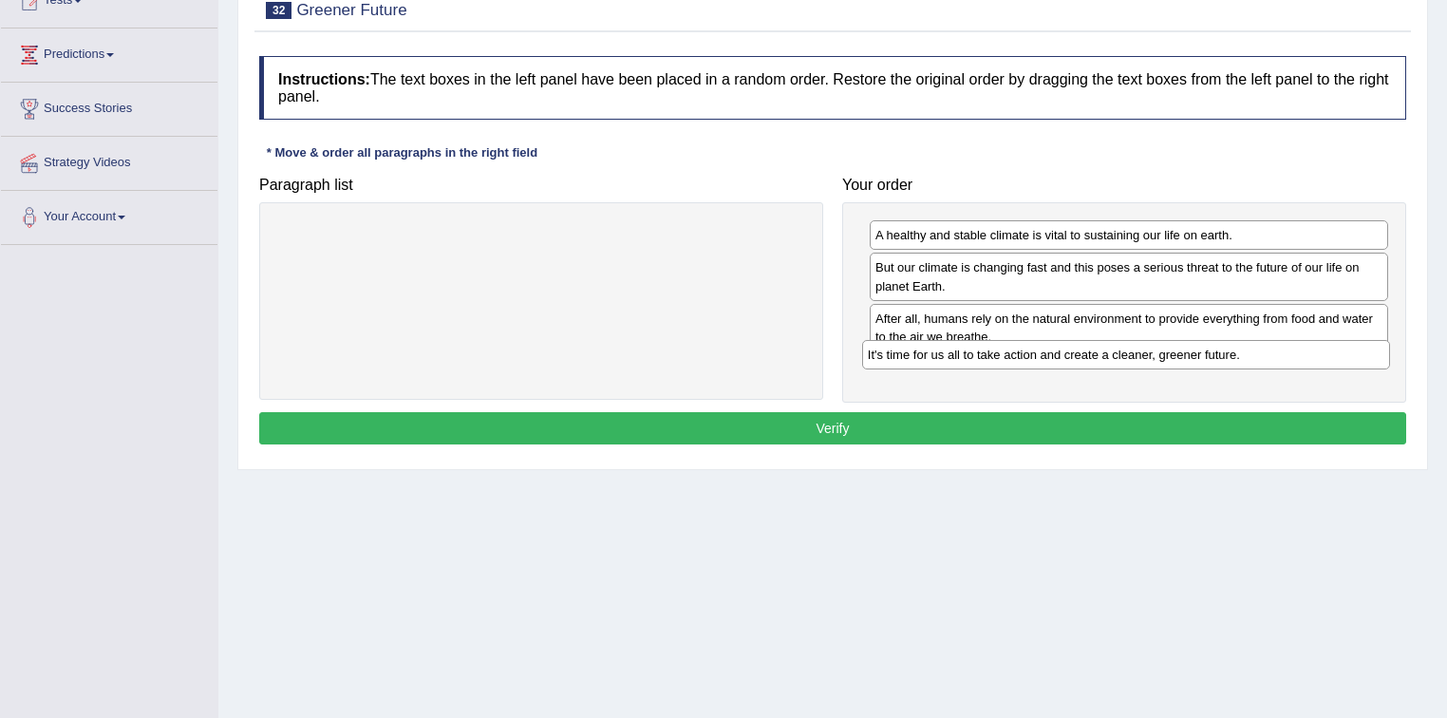
drag, startPoint x: 566, startPoint y: 234, endPoint x: 1136, endPoint y: 376, distance: 587.3
click at [1153, 356] on div "It's time for us all to take action and create a cleaner, greener future." at bounding box center [1126, 354] width 529 height 29
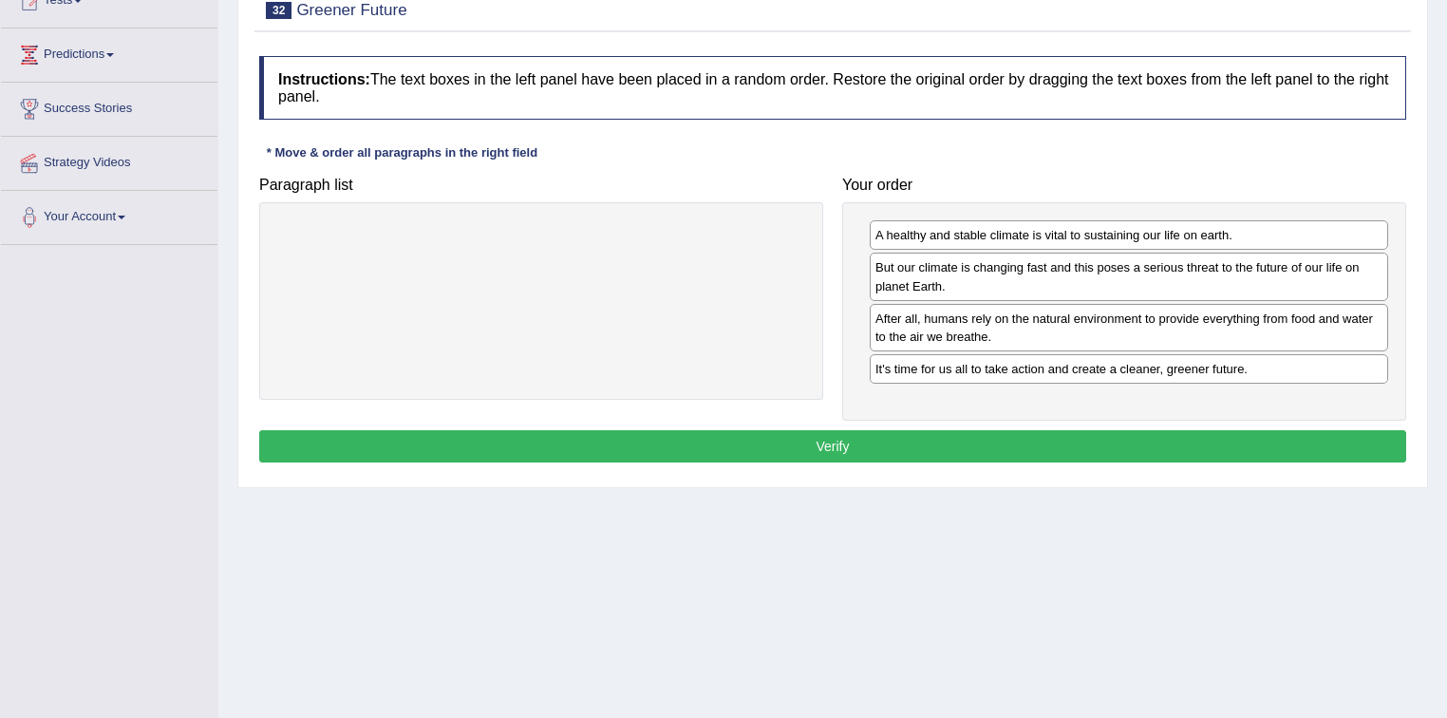
click at [820, 434] on button "Verify" at bounding box center [832, 446] width 1147 height 32
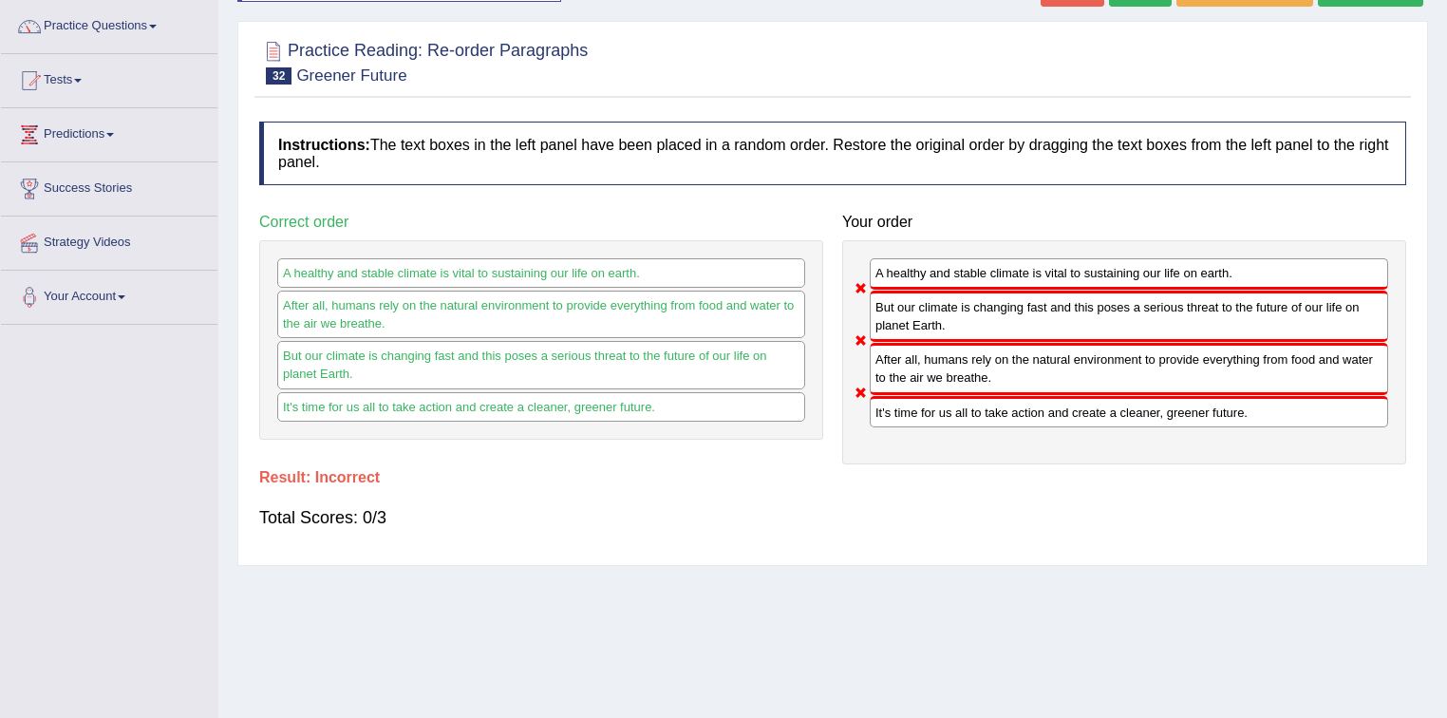
scroll to position [0, 0]
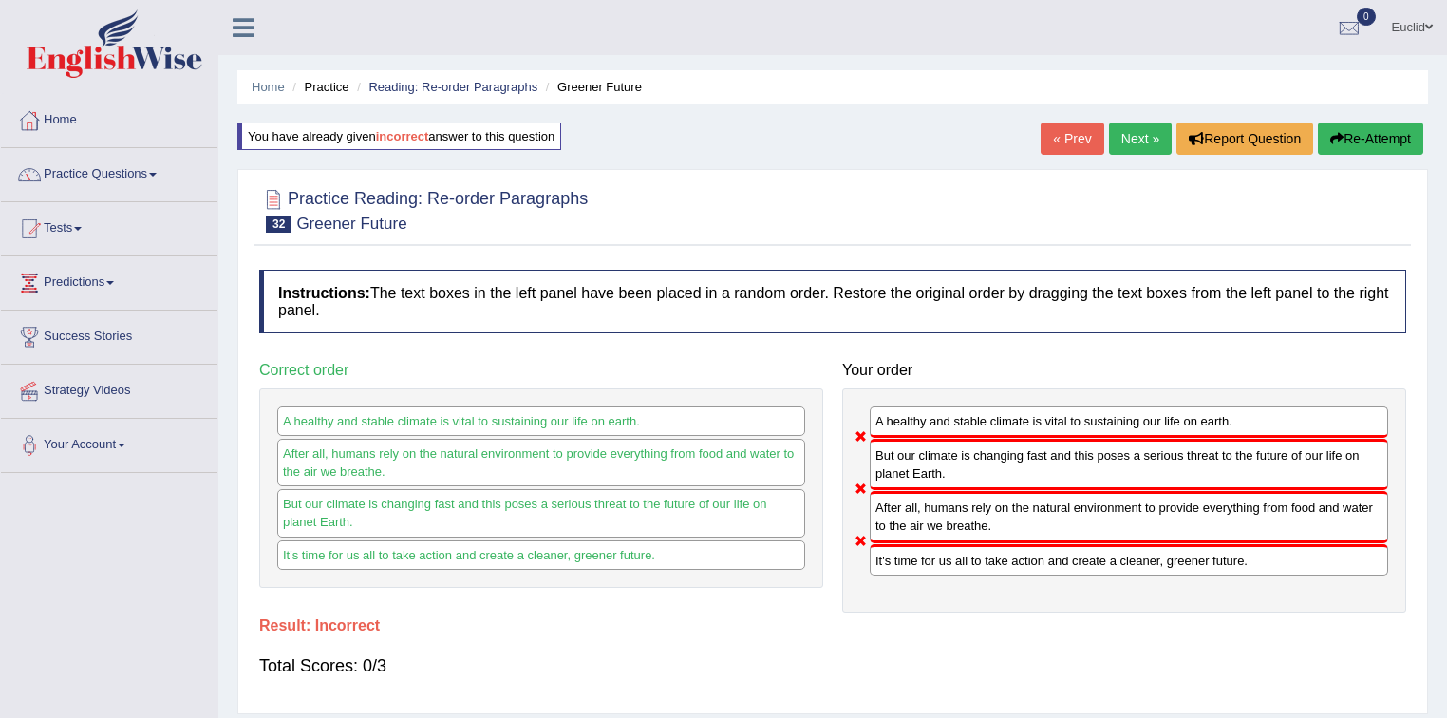
click at [1140, 137] on link "Next »" at bounding box center [1140, 139] width 63 height 32
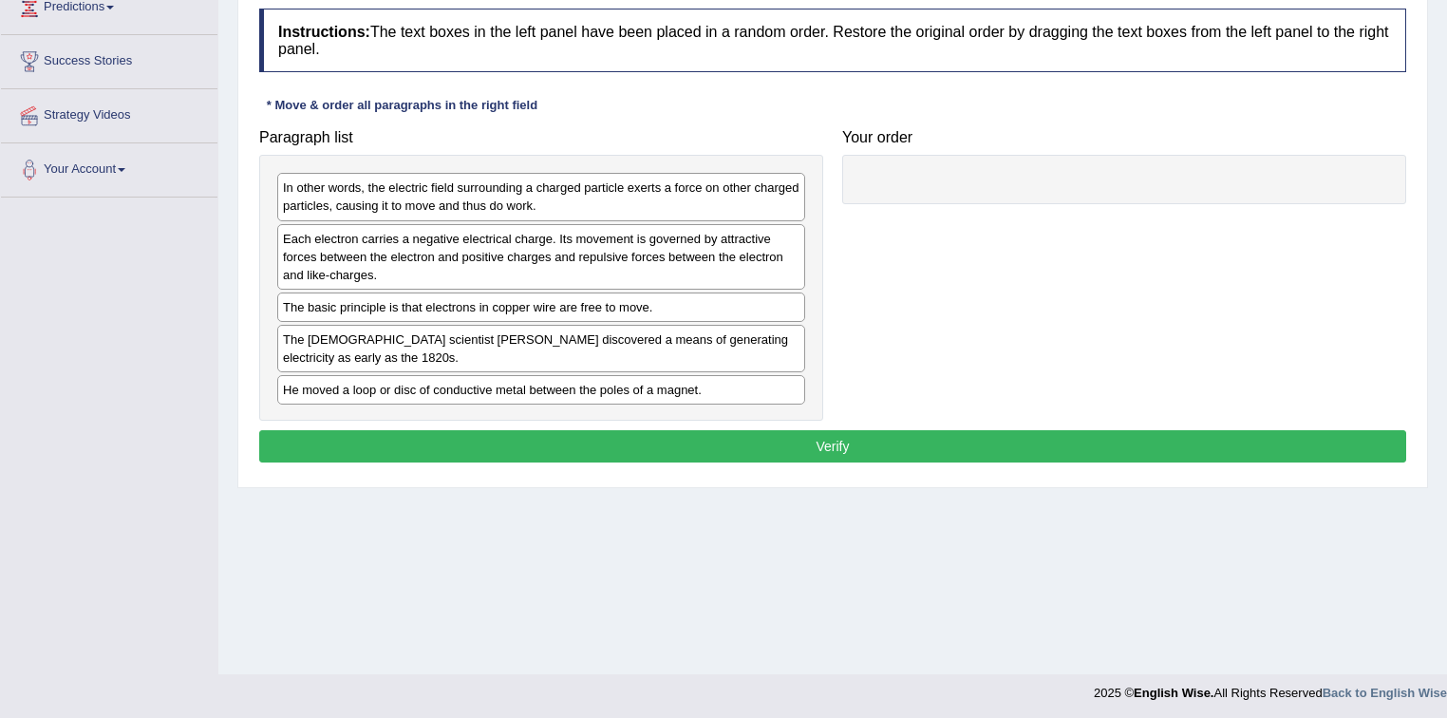
scroll to position [279, 0]
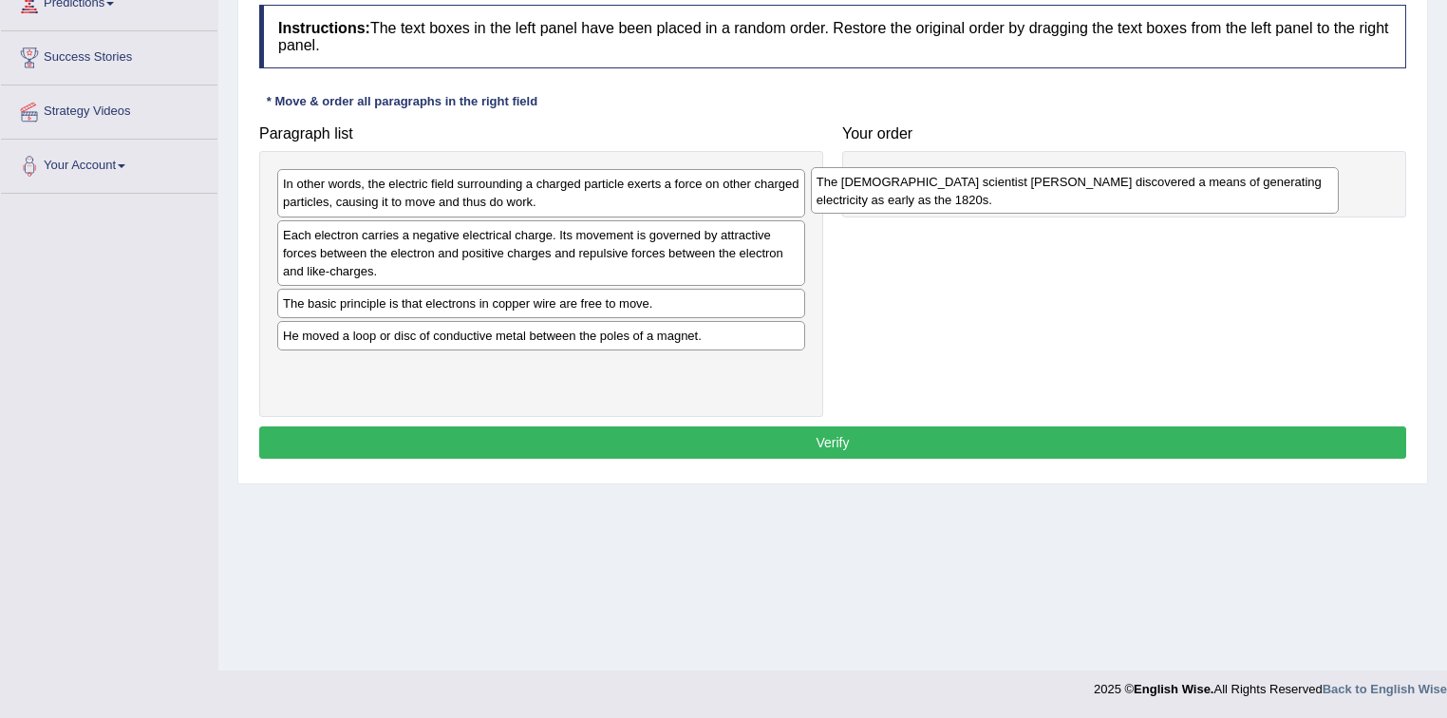
drag, startPoint x: 424, startPoint y: 346, endPoint x: 964, endPoint y: 184, distance: 563.9
click at [964, 184] on div "The British scientist Michael Faraday discovered a means of generating electric…" at bounding box center [1075, 190] width 529 height 47
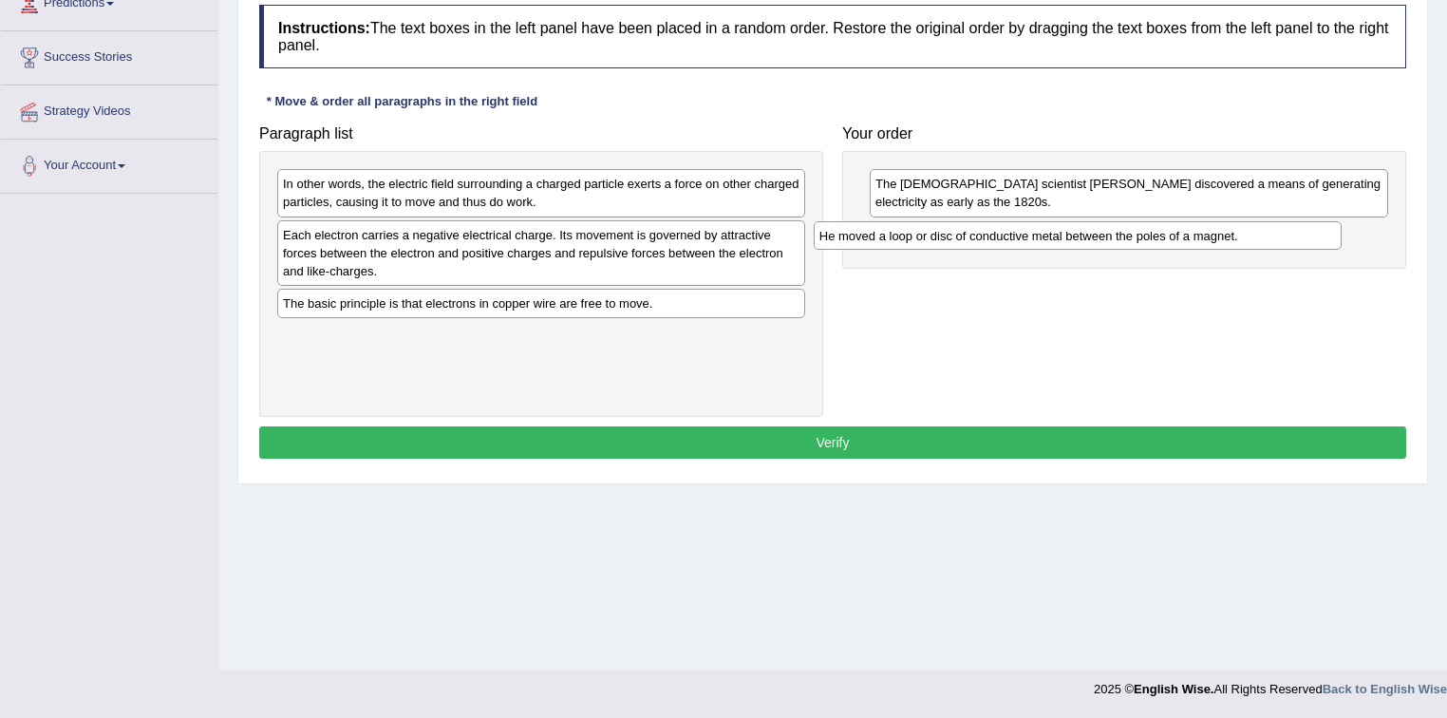
drag, startPoint x: 444, startPoint y: 343, endPoint x: 976, endPoint y: 247, distance: 540.4
click at [982, 244] on div "He moved a loop or disc of conductive metal between the poles of a magnet." at bounding box center [1078, 235] width 529 height 29
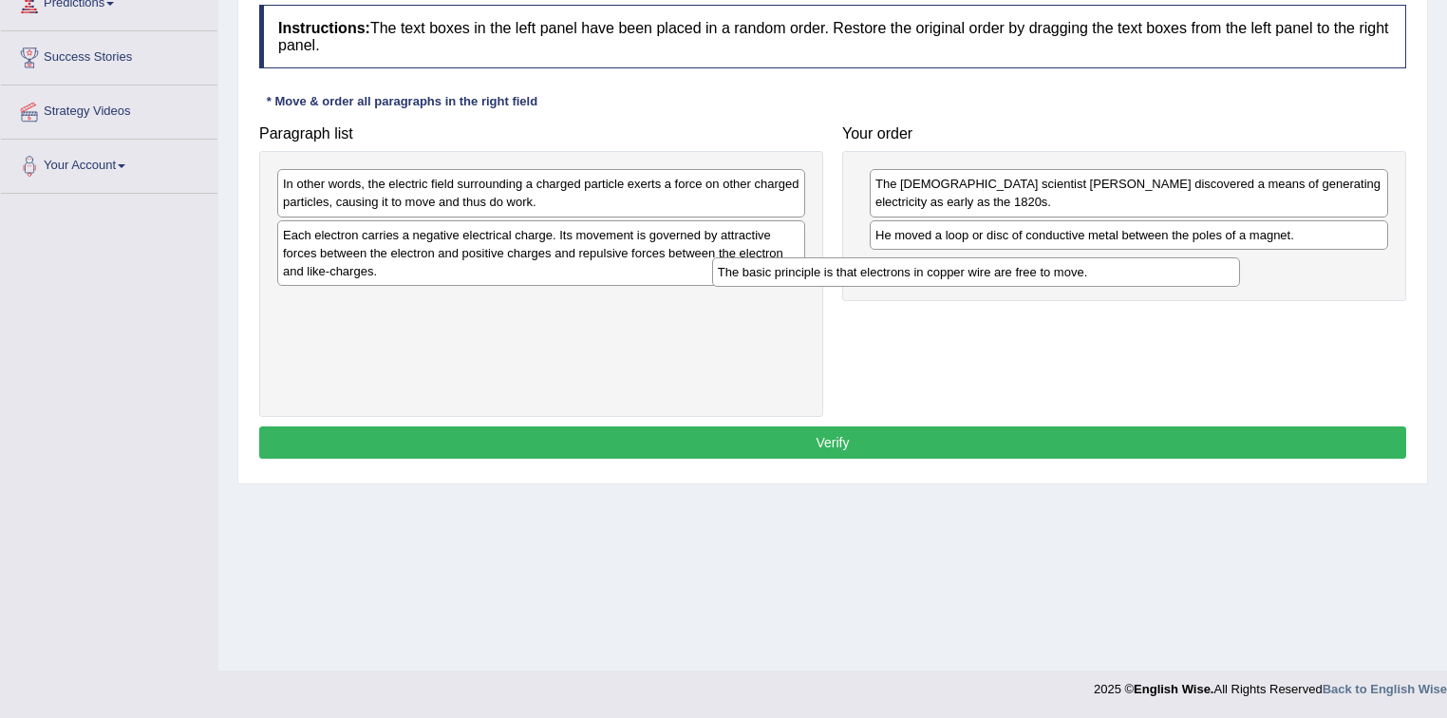
drag, startPoint x: 471, startPoint y: 301, endPoint x: 909, endPoint y: 270, distance: 438.9
click at [908, 270] on div "The basic principle is that electrons in copper wire are free to move." at bounding box center [976, 271] width 529 height 29
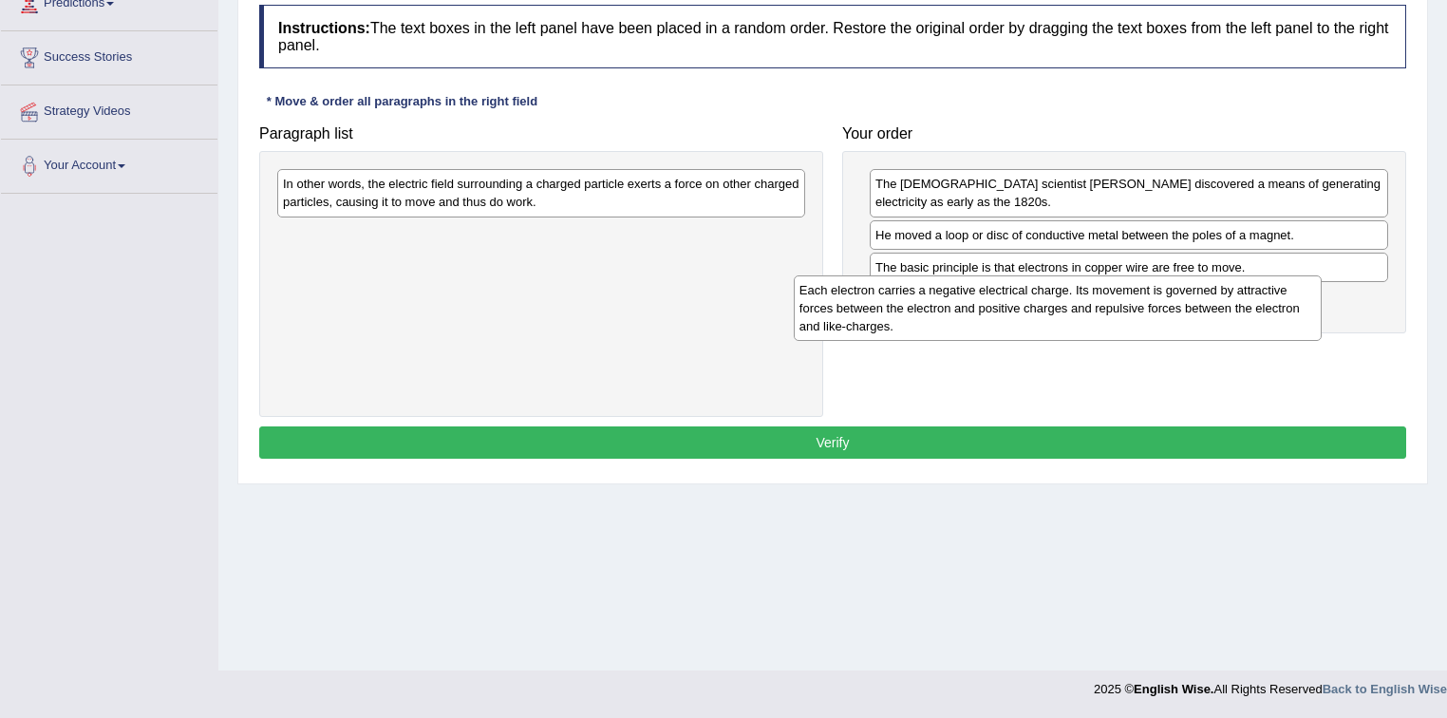
drag, startPoint x: 486, startPoint y: 254, endPoint x: 1061, endPoint y: 308, distance: 577.0
click at [1061, 308] on div "Each electron carries a negative electrical charge. Its movement is governed by…" at bounding box center [1058, 308] width 529 height 66
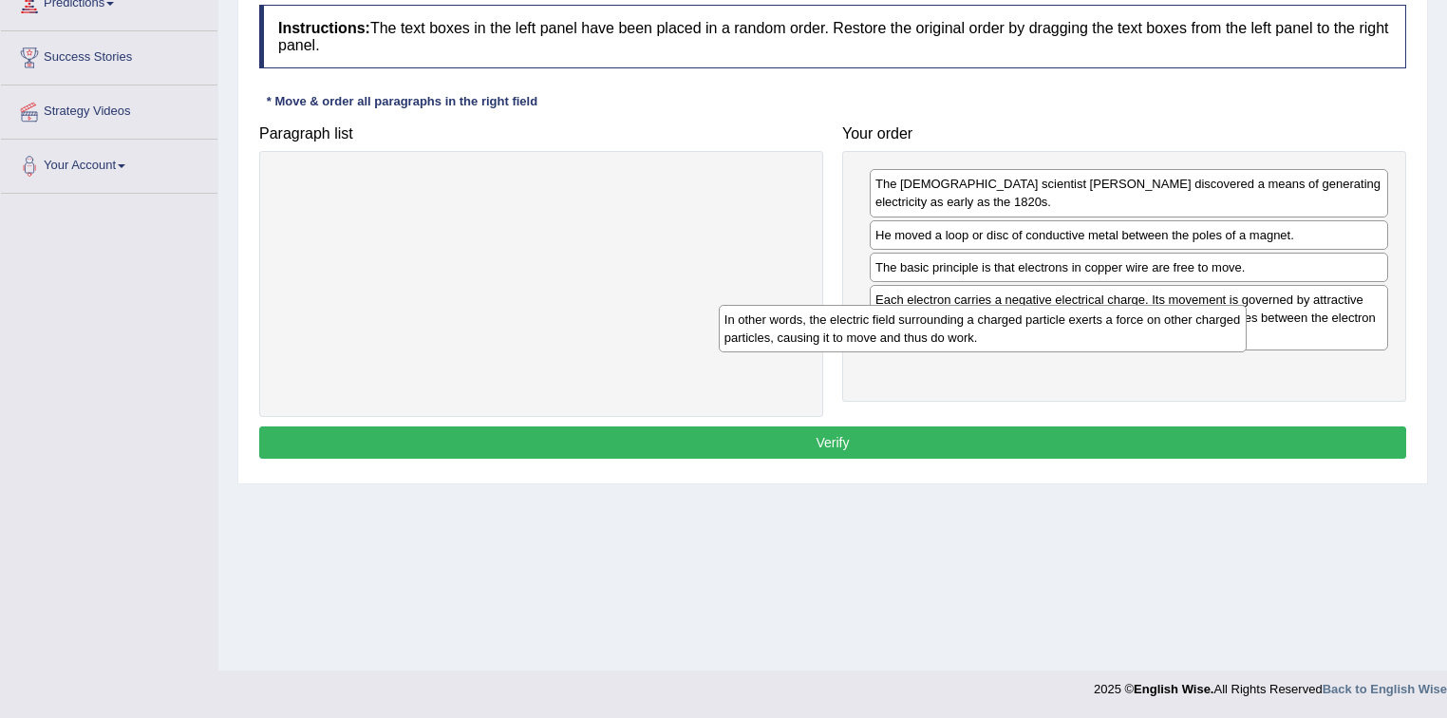
drag, startPoint x: 567, startPoint y: 200, endPoint x: 679, endPoint y: 297, distance: 148.1
click at [940, 342] on div "In other words, the electric field surrounding a charged particle exerts a forc…" at bounding box center [983, 328] width 529 height 47
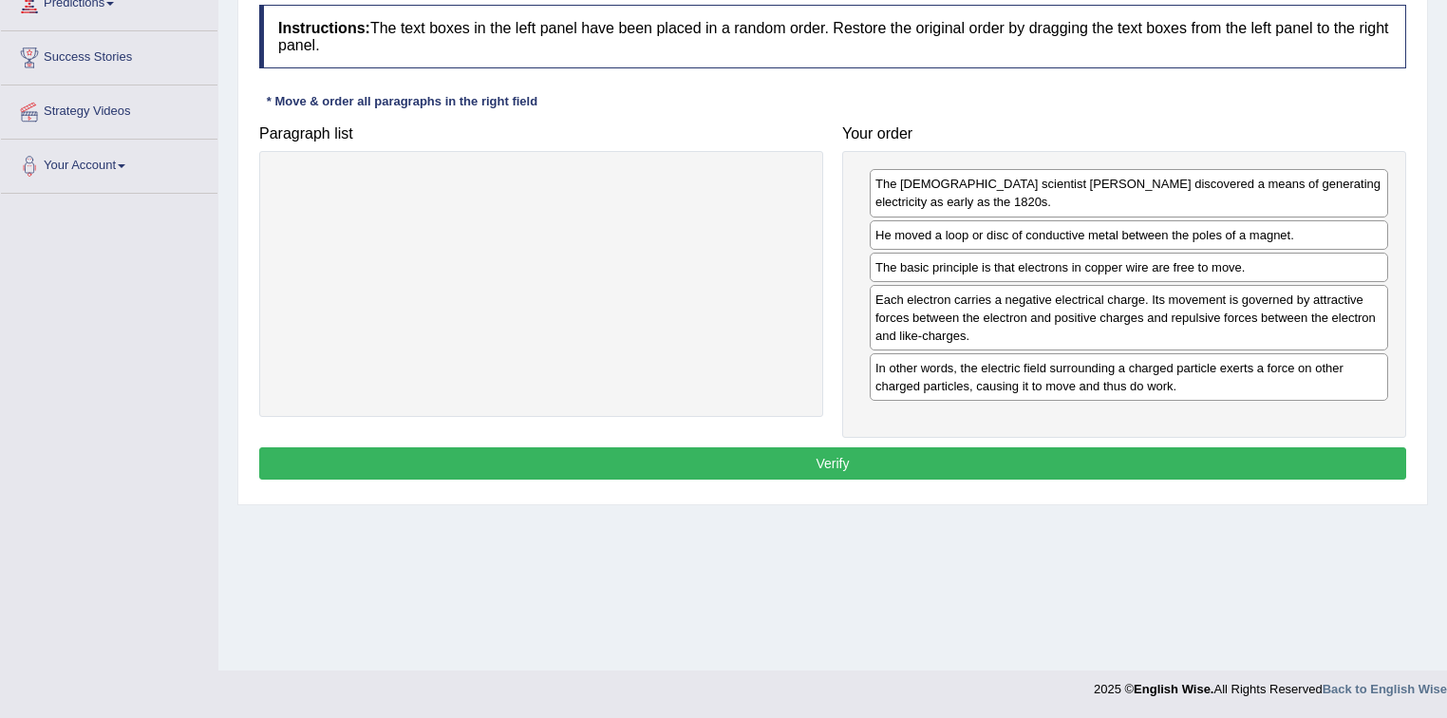
click at [742, 459] on button "Verify" at bounding box center [832, 463] width 1147 height 32
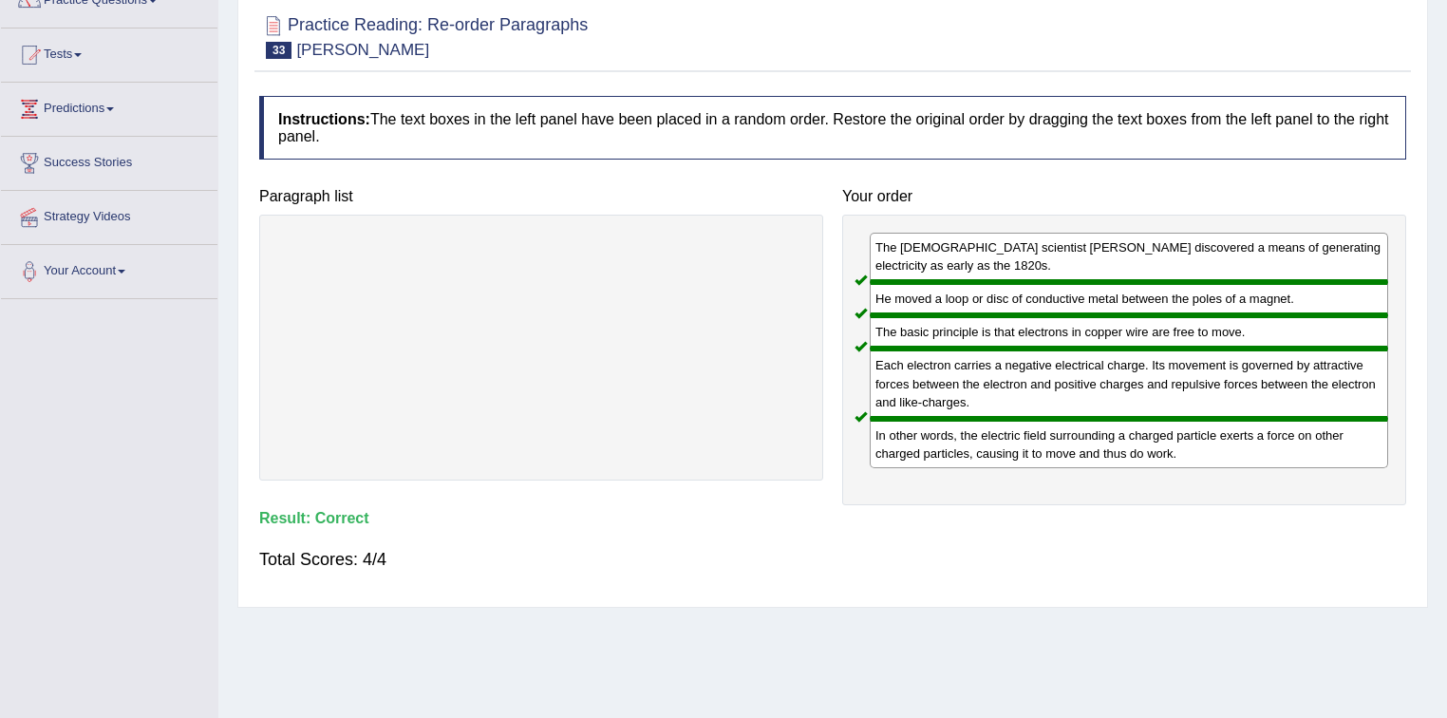
scroll to position [0, 0]
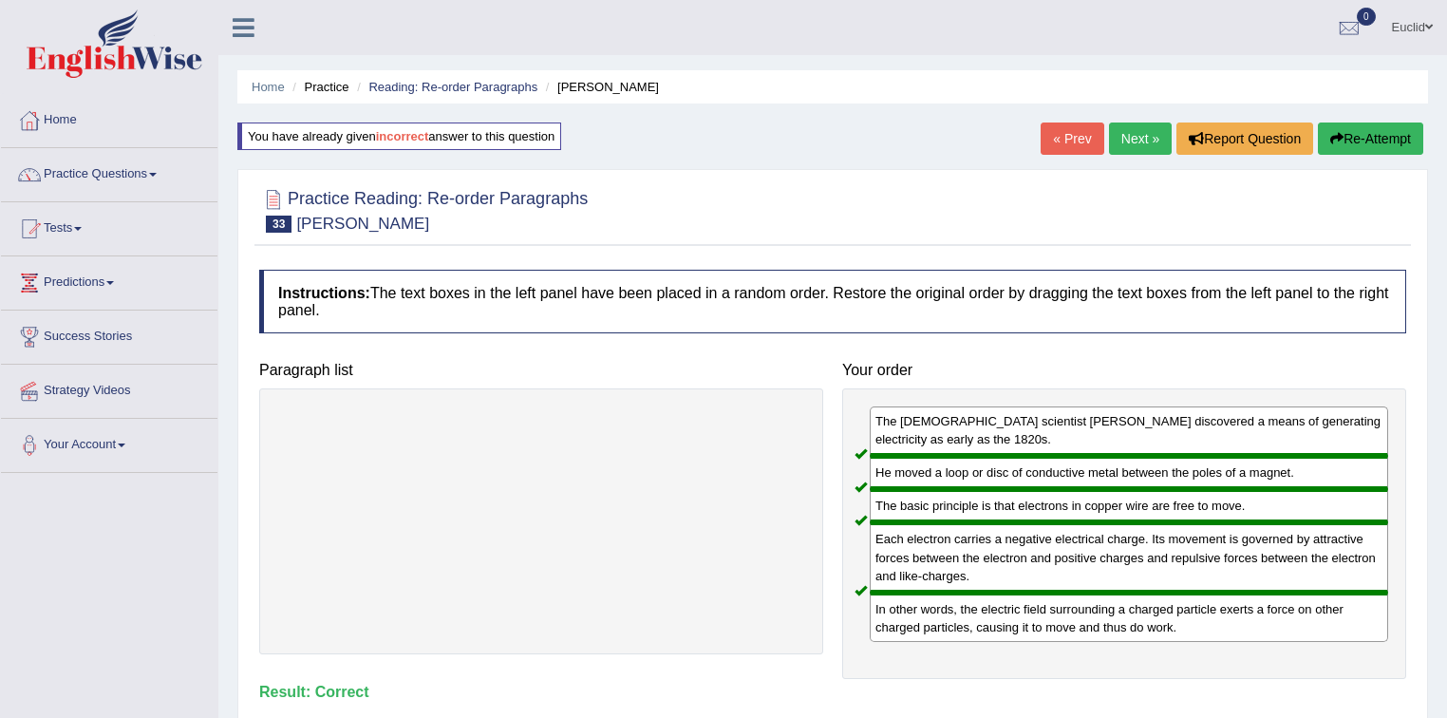
click at [1140, 144] on link "Next »" at bounding box center [1140, 139] width 63 height 32
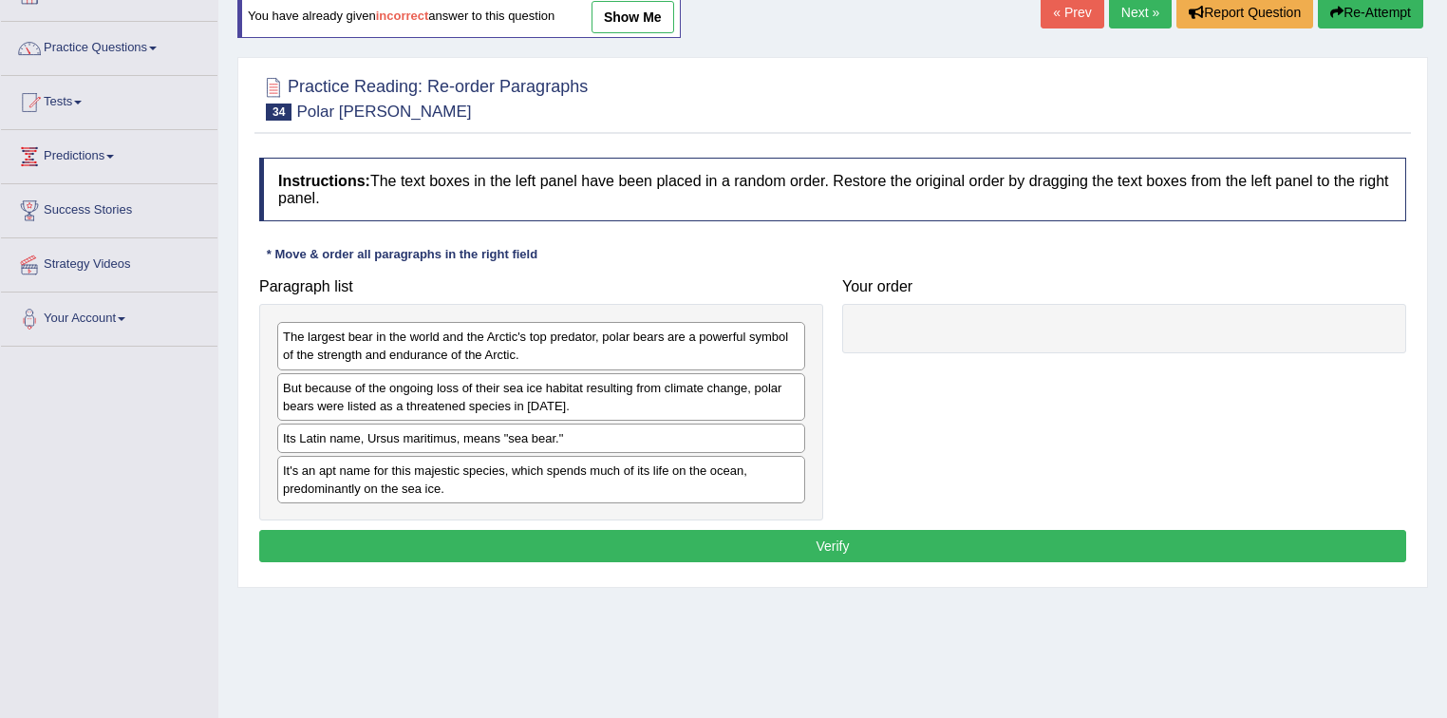
scroll to position [228, 0]
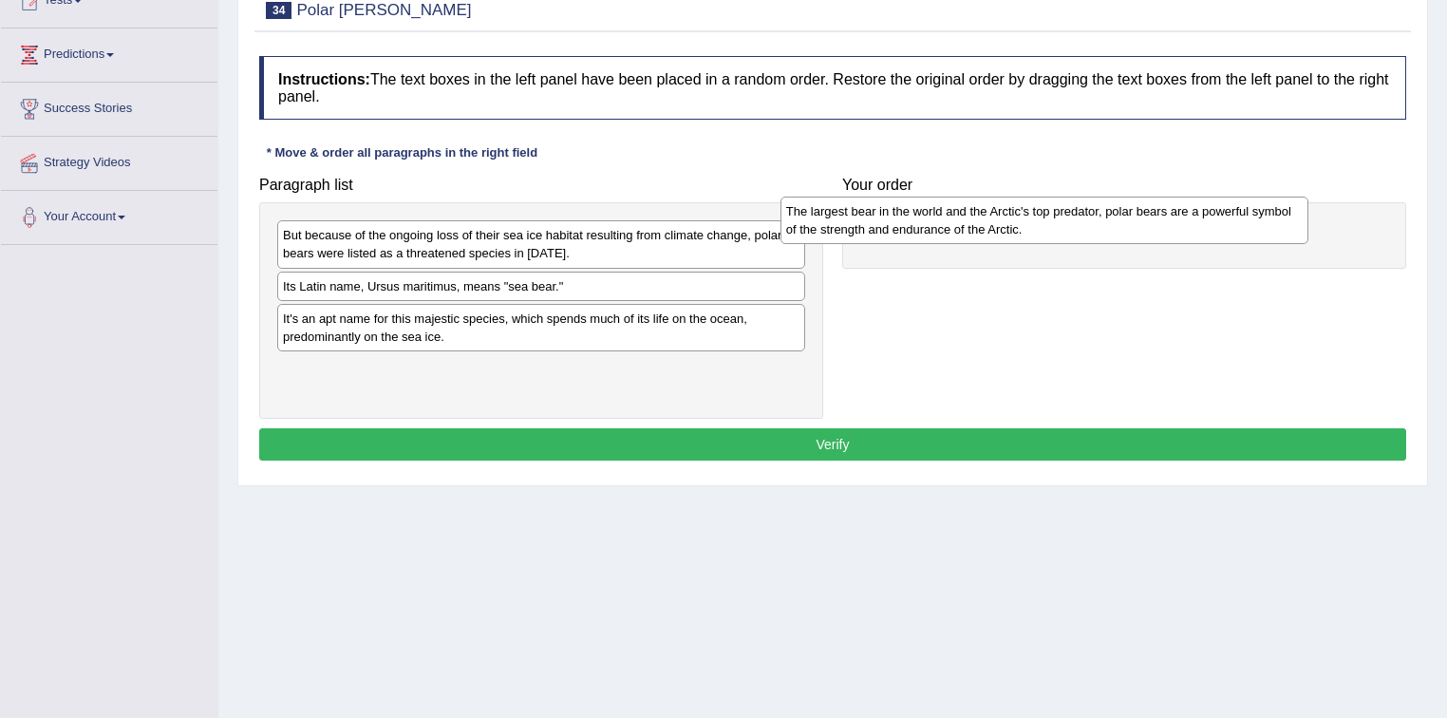
drag, startPoint x: 456, startPoint y: 260, endPoint x: 959, endPoint y: 236, distance: 503.9
click at [959, 236] on div "The largest bear in the world and the Arctic's top predator, polar bears are a …" at bounding box center [1045, 220] width 529 height 47
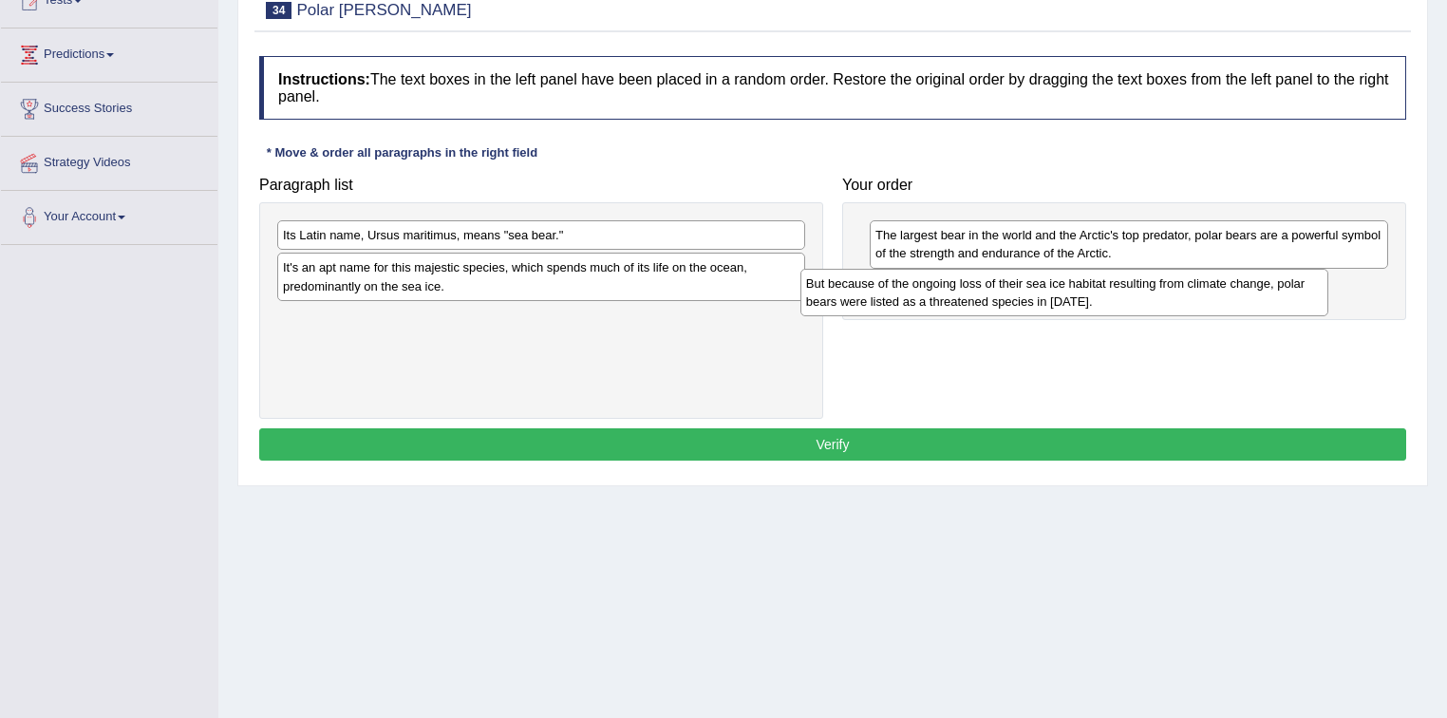
drag, startPoint x: 501, startPoint y: 247, endPoint x: 1026, endPoint y: 295, distance: 526.4
click at [1026, 295] on div "But because of the ongoing loss of their sea ice habitat resulting from climate…" at bounding box center [1065, 292] width 529 height 47
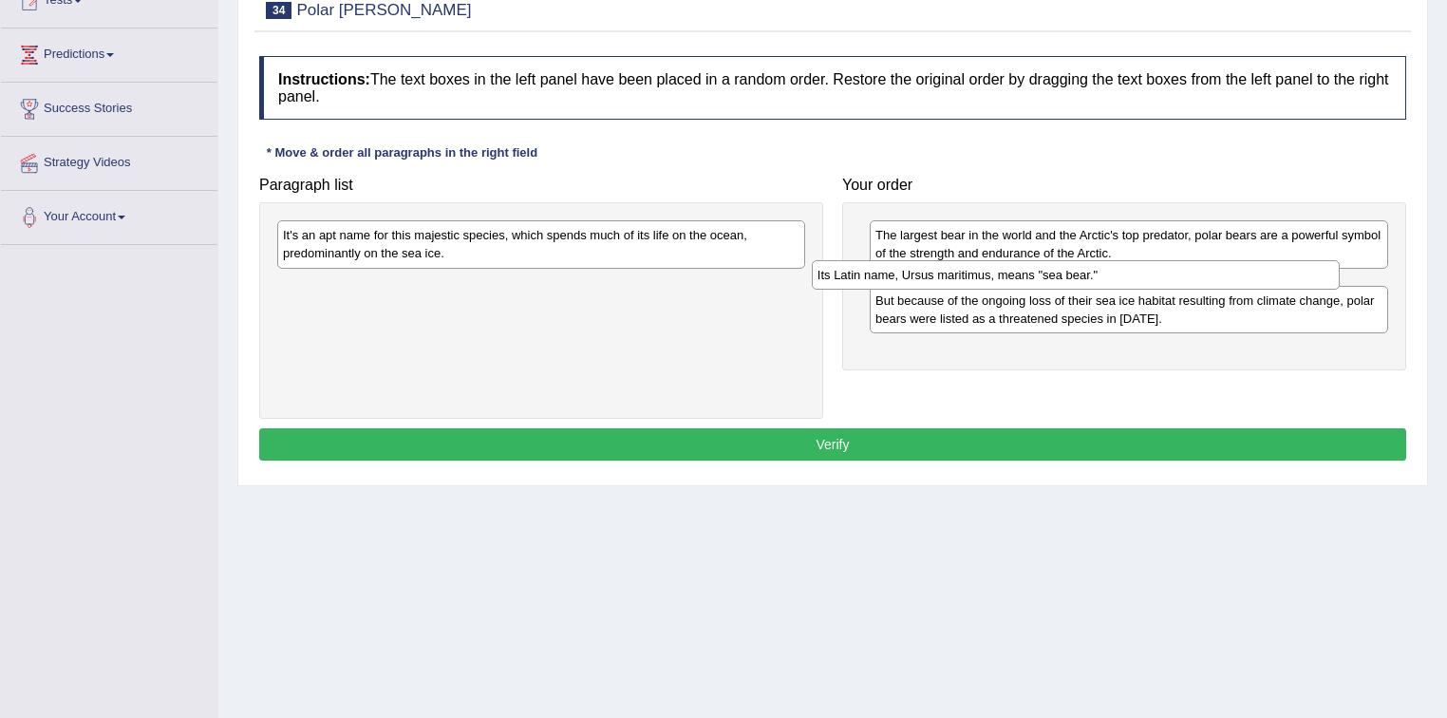
drag, startPoint x: 631, startPoint y: 243, endPoint x: 1098, endPoint y: 285, distance: 468.1
click at [1166, 283] on div "Its Latin name, Ursus maritimus, means "sea bear."" at bounding box center [1076, 274] width 529 height 29
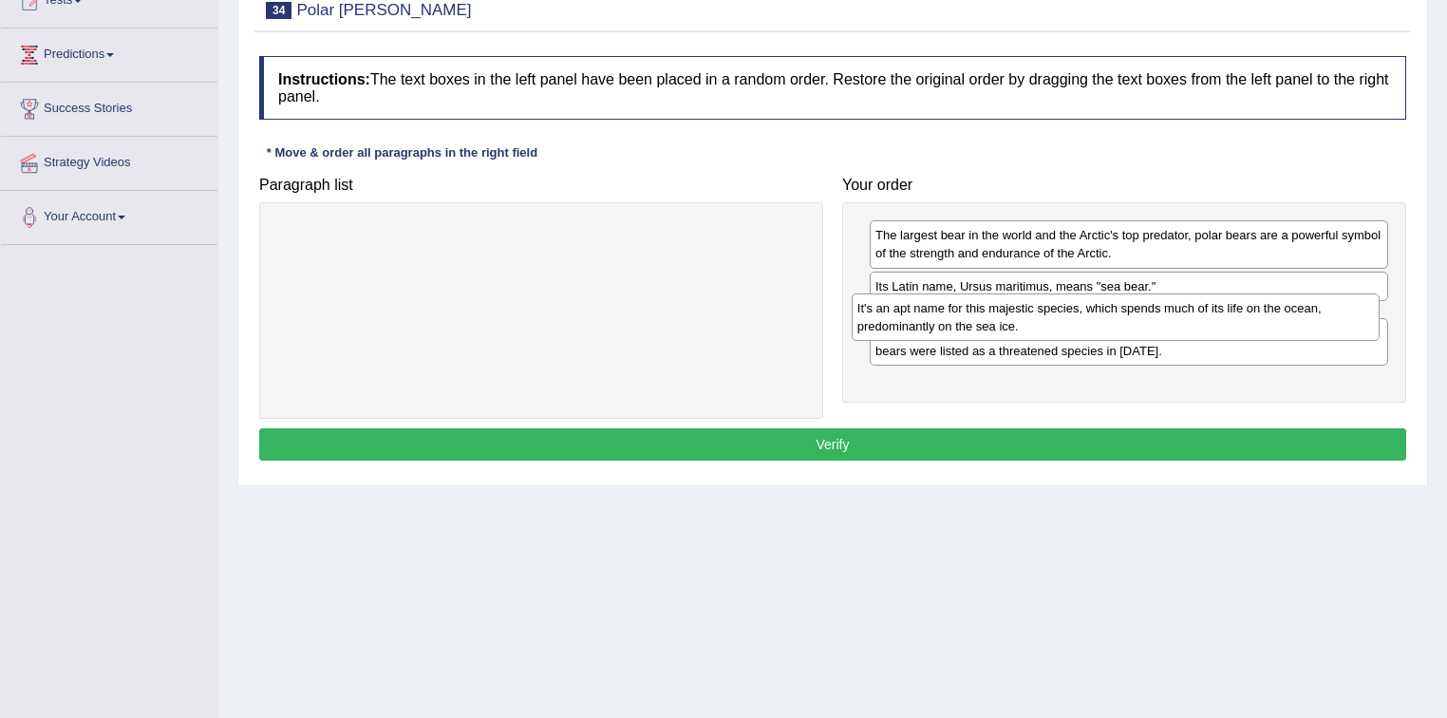
drag, startPoint x: 526, startPoint y: 246, endPoint x: 1101, endPoint y: 319, distance: 579.2
click at [1101, 319] on div "It's an apt name for this majestic species, which spends much of its life on th…" at bounding box center [1116, 316] width 529 height 47
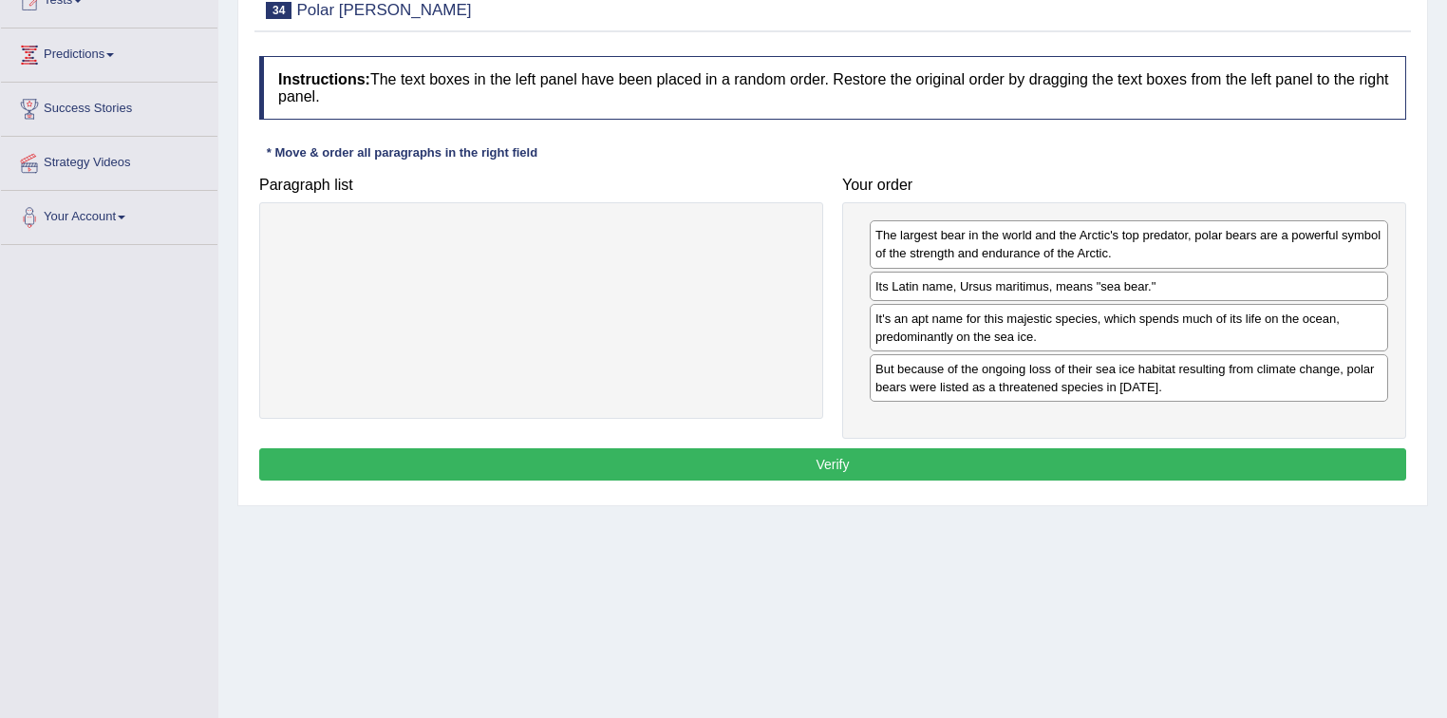
click at [776, 463] on button "Verify" at bounding box center [832, 464] width 1147 height 32
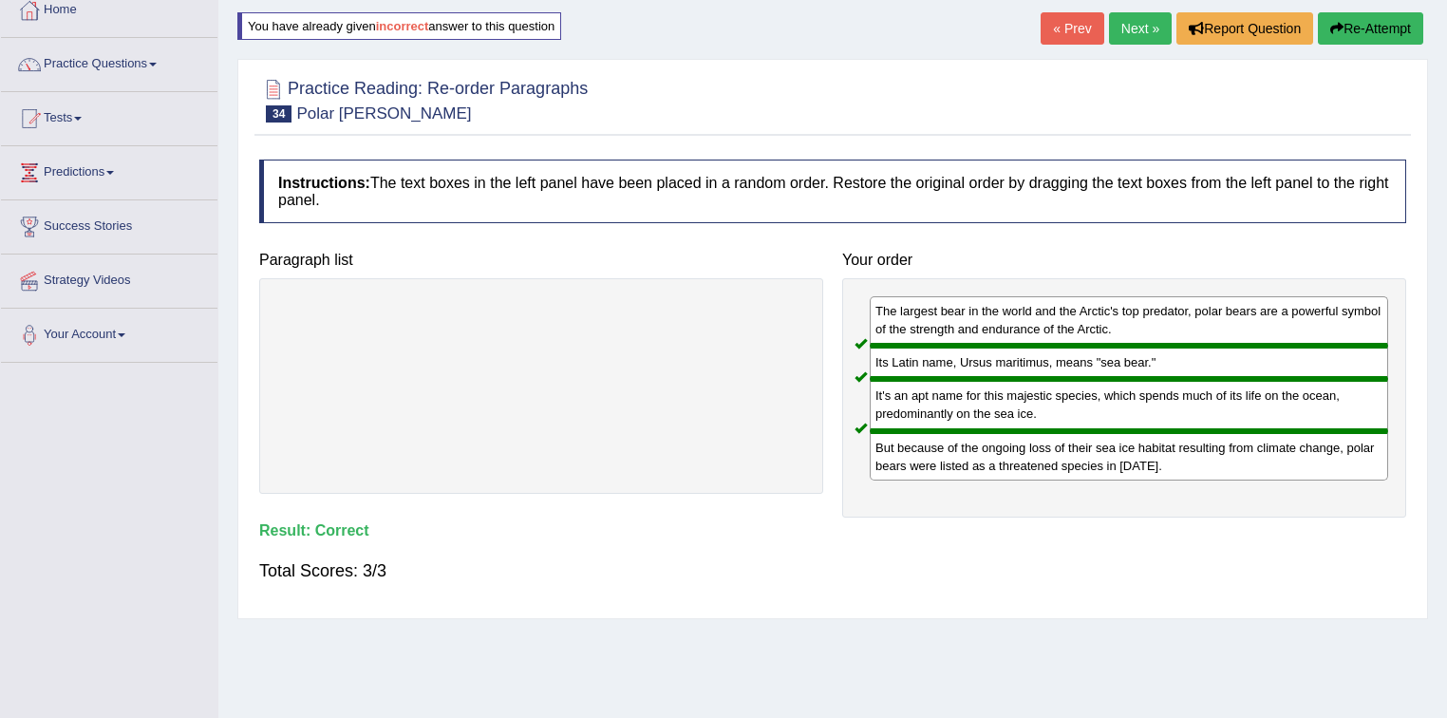
scroll to position [0, 0]
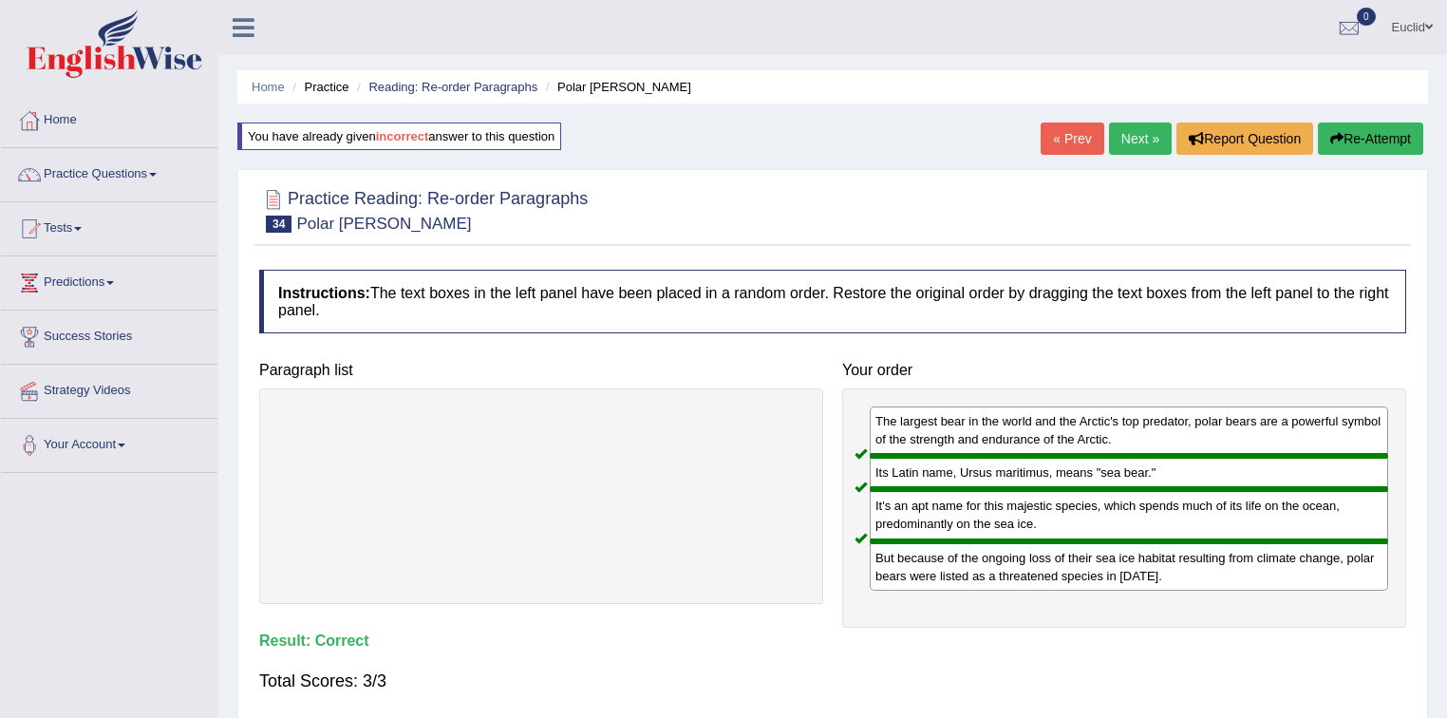
click at [1147, 141] on link "Next »" at bounding box center [1140, 139] width 63 height 32
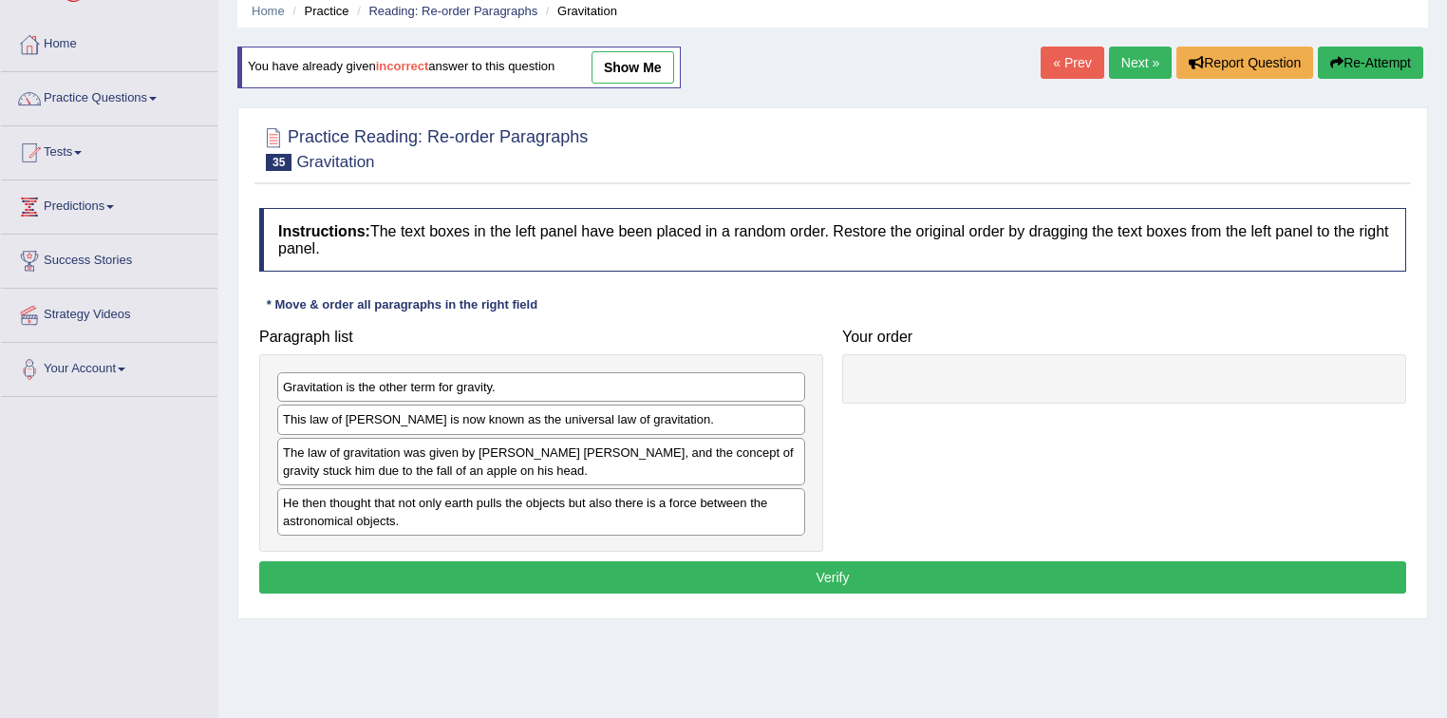
scroll to position [228, 0]
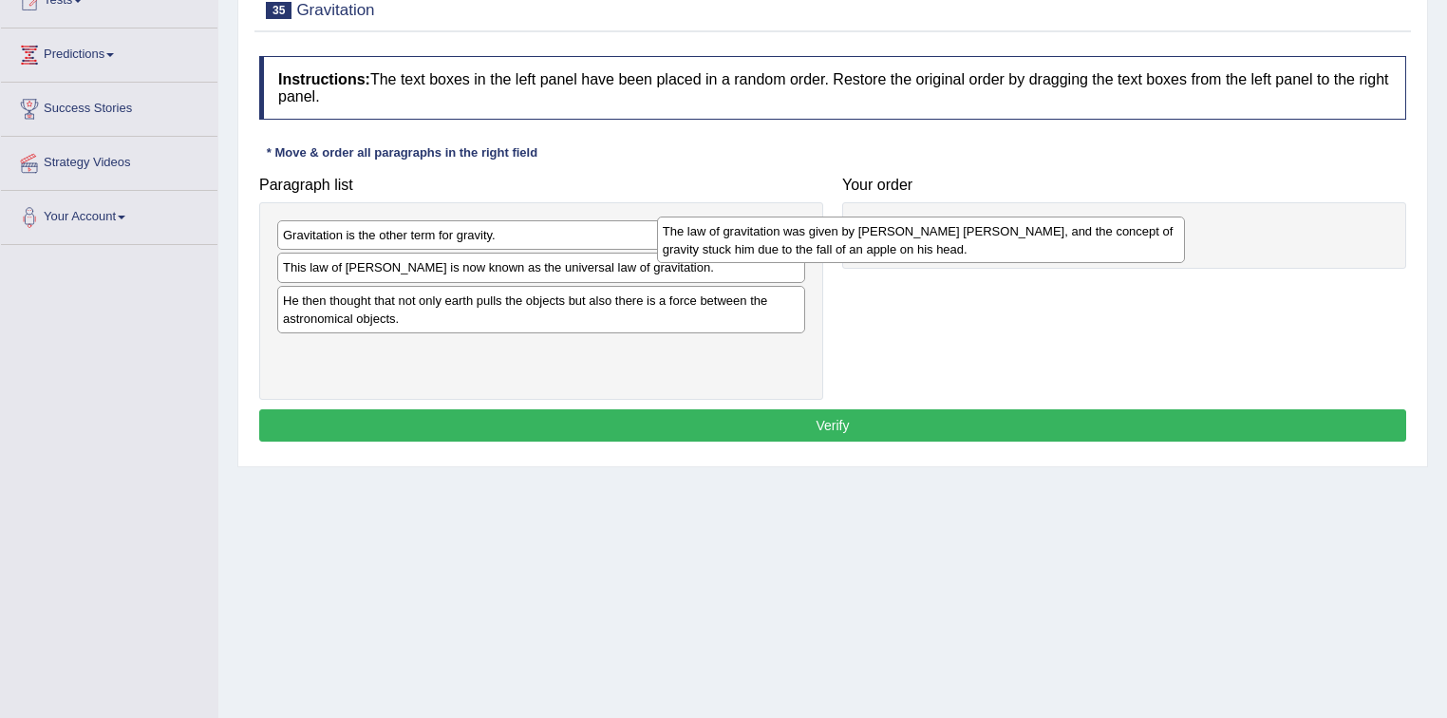
drag, startPoint x: 486, startPoint y: 311, endPoint x: 971, endPoint y: 221, distance: 493.6
click at [971, 221] on div "The law of gravitation was given by [PERSON_NAME] [PERSON_NAME], and the concep…" at bounding box center [921, 240] width 529 height 47
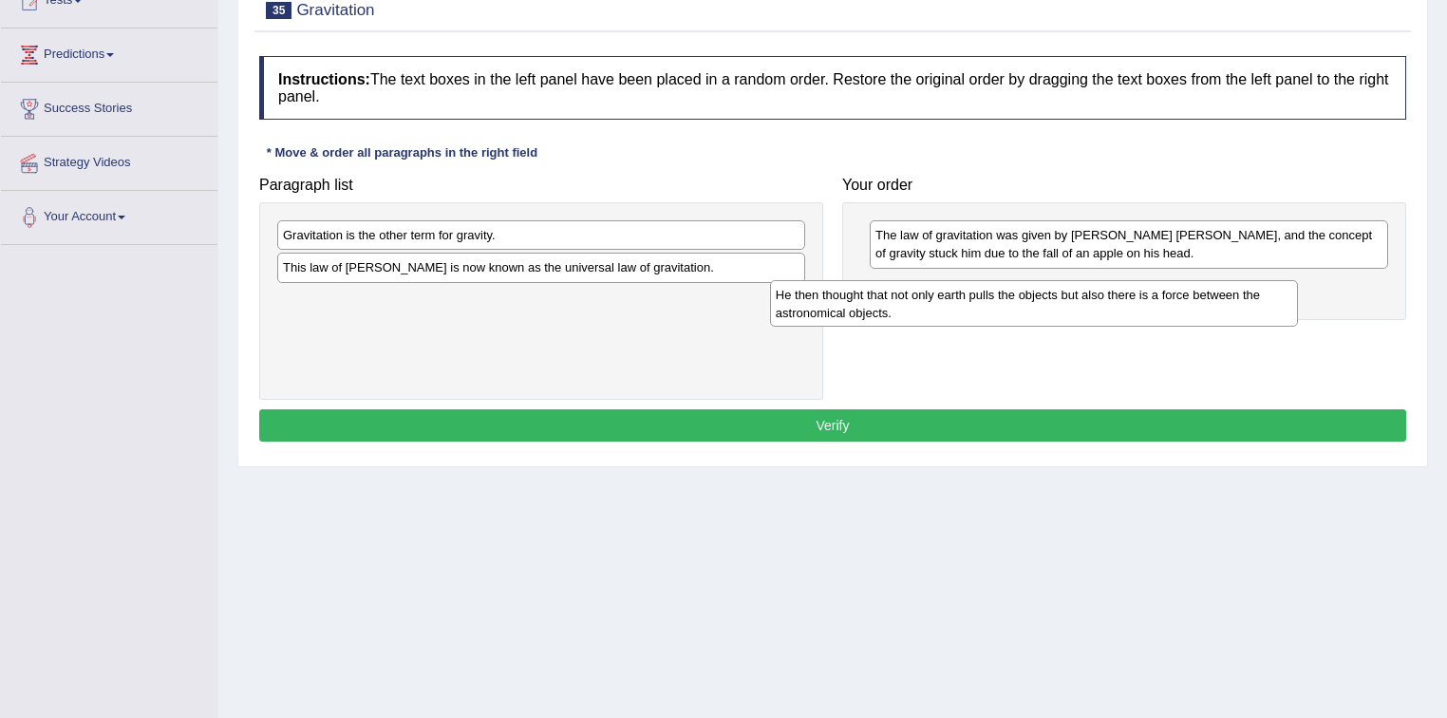
drag, startPoint x: 436, startPoint y: 319, endPoint x: 970, endPoint y: 306, distance: 533.8
click at [962, 308] on div "He then thought that not only earth pulls the objects but also there is a force…" at bounding box center [1034, 303] width 529 height 47
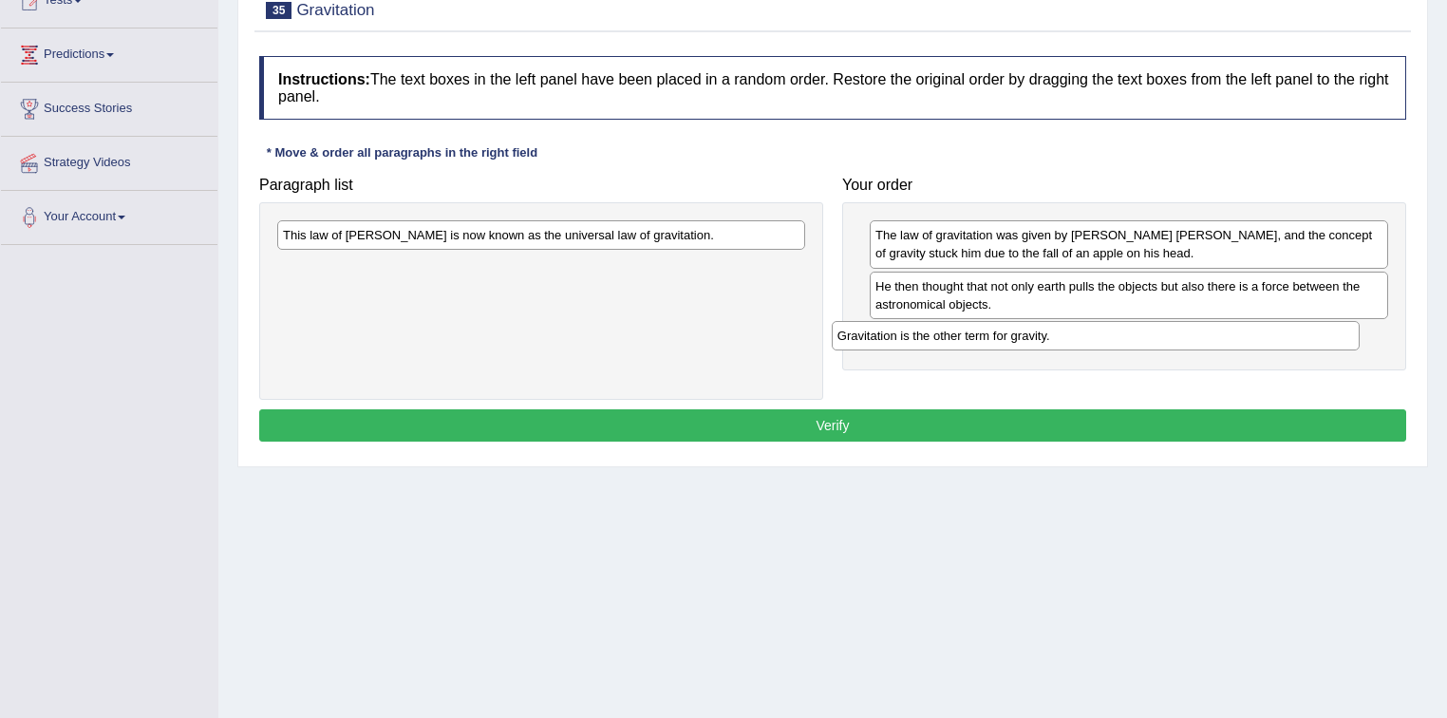
drag, startPoint x: 490, startPoint y: 237, endPoint x: 1045, endPoint y: 338, distance: 563.6
click at [1045, 338] on div "Gravitation is the other term for gravity." at bounding box center [1096, 335] width 529 height 29
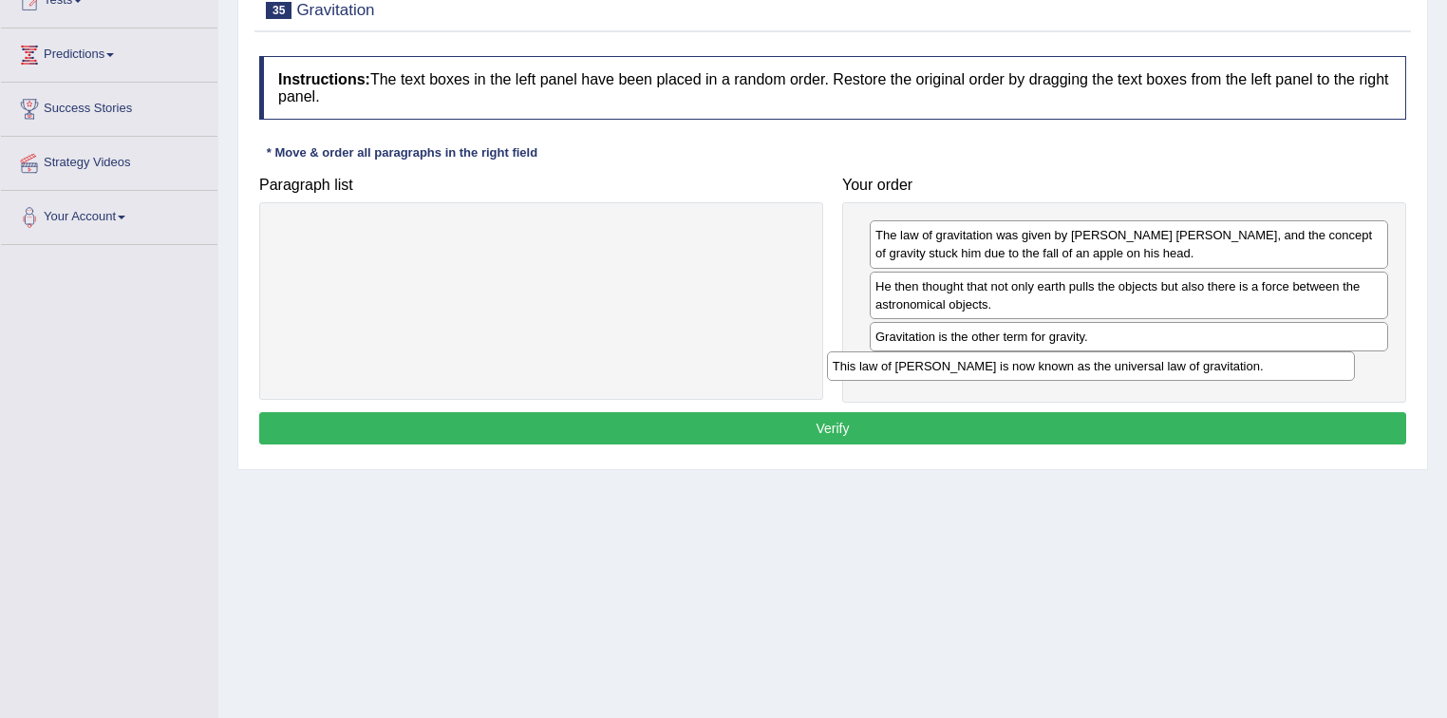
drag, startPoint x: 723, startPoint y: 236, endPoint x: 1257, endPoint y: 367, distance: 550.5
click at [1273, 367] on div "This law of Newton is now known as the universal law of gravitation." at bounding box center [1091, 365] width 529 height 29
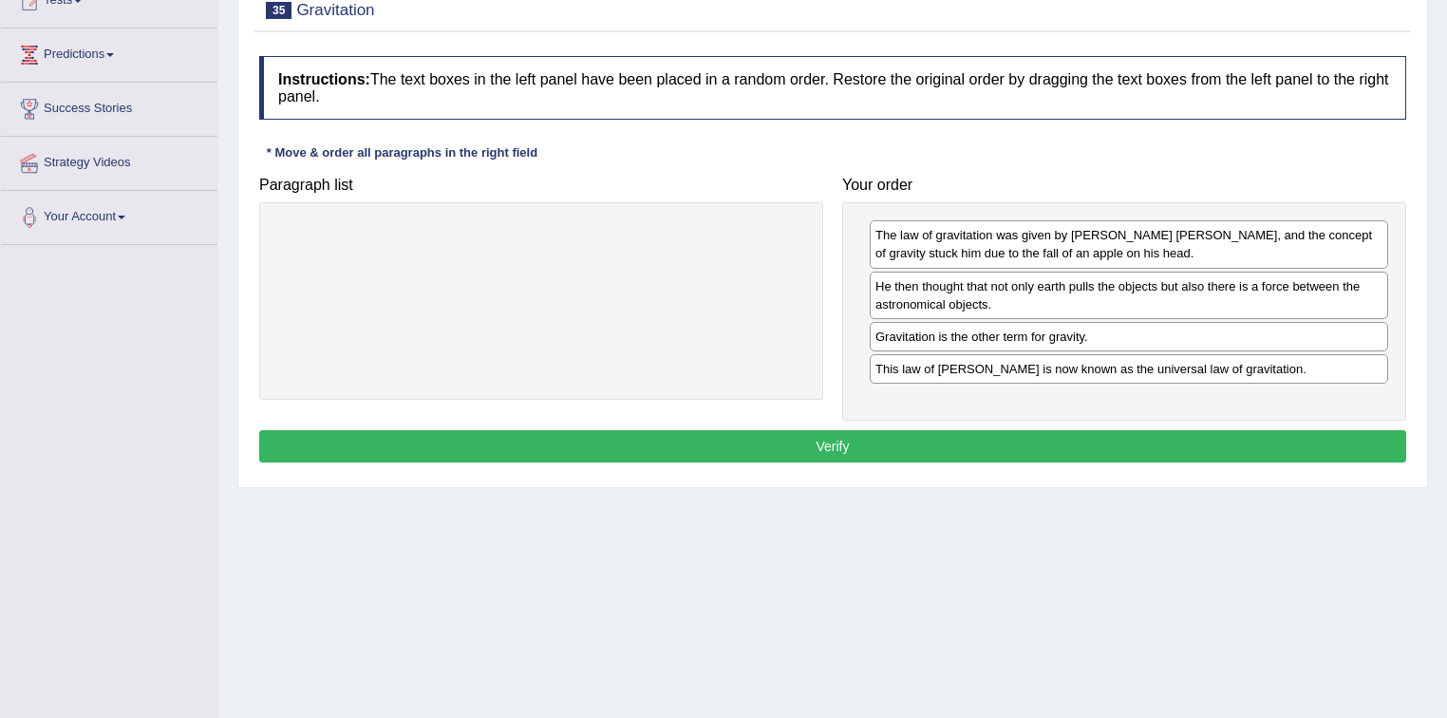
click at [848, 432] on button "Verify" at bounding box center [832, 446] width 1147 height 32
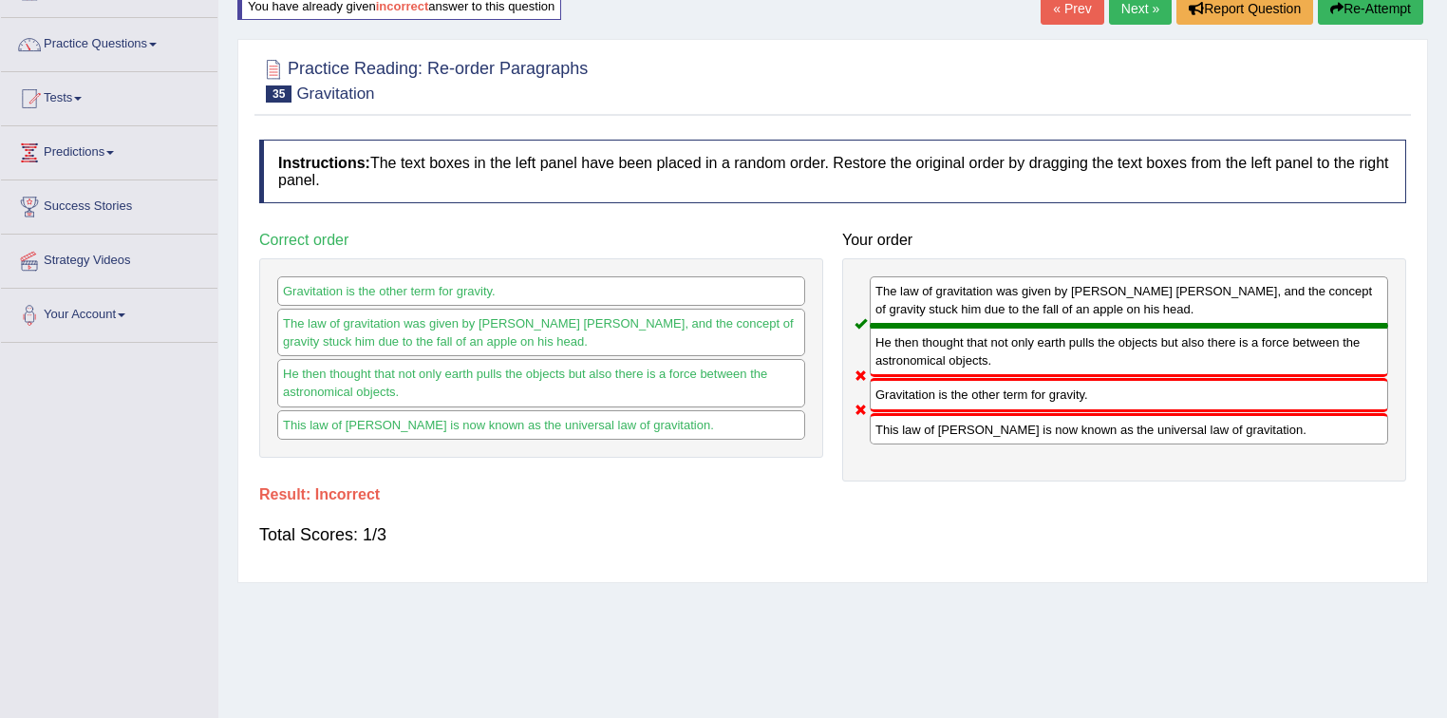
scroll to position [0, 0]
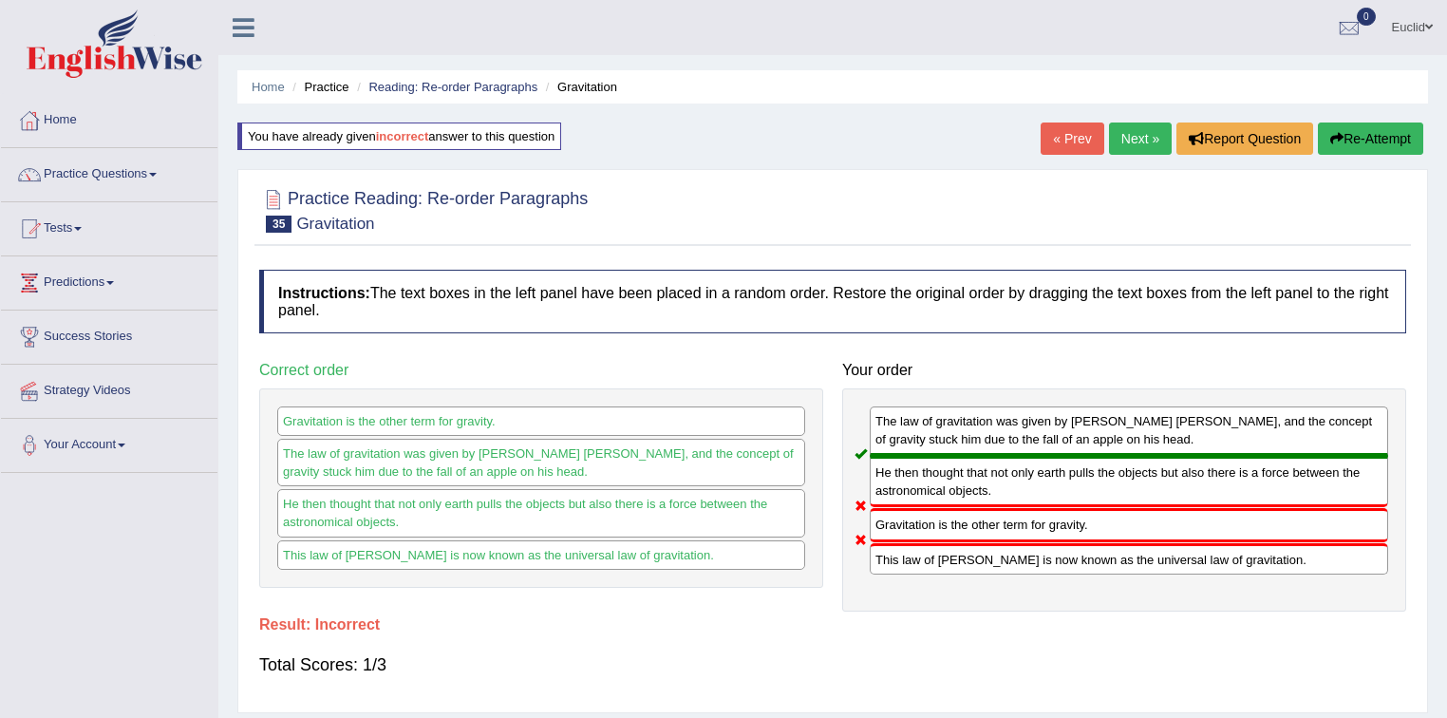
click at [1140, 136] on link "Next »" at bounding box center [1140, 139] width 63 height 32
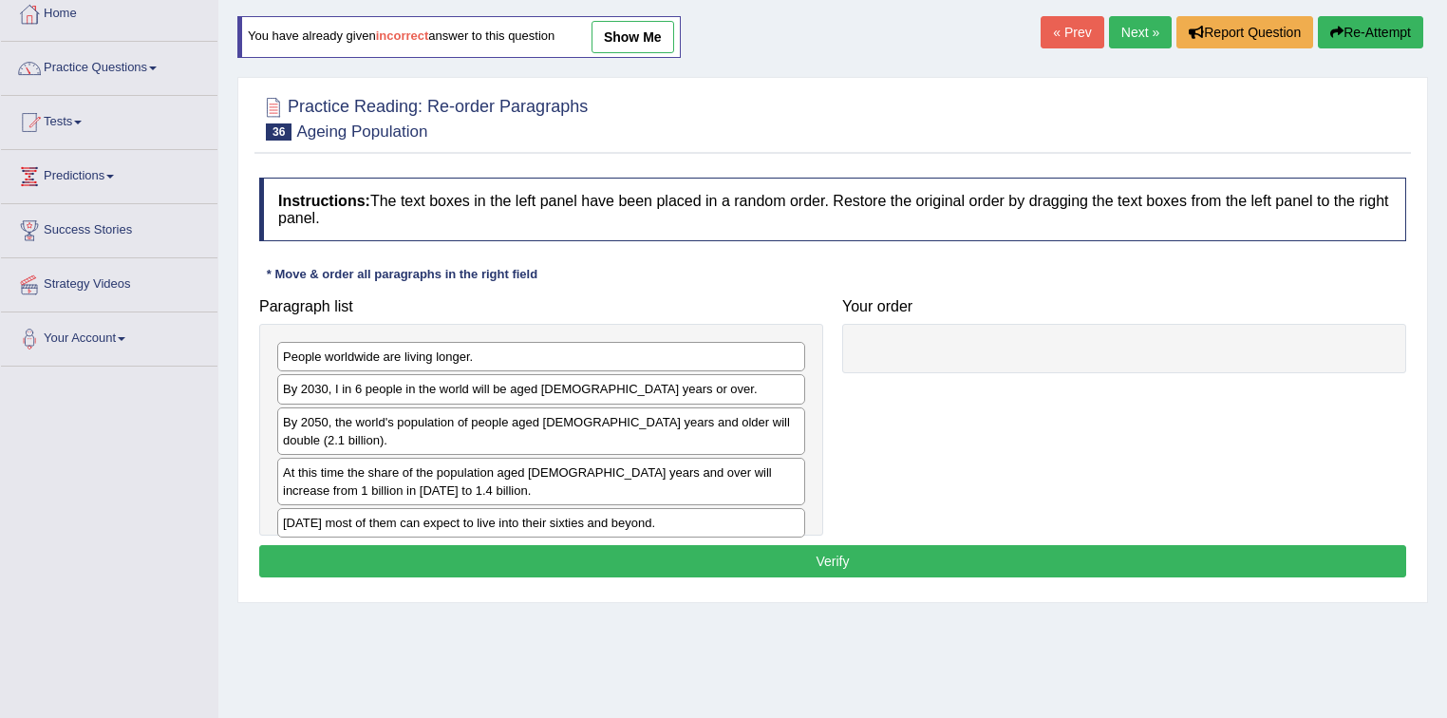
scroll to position [228, 0]
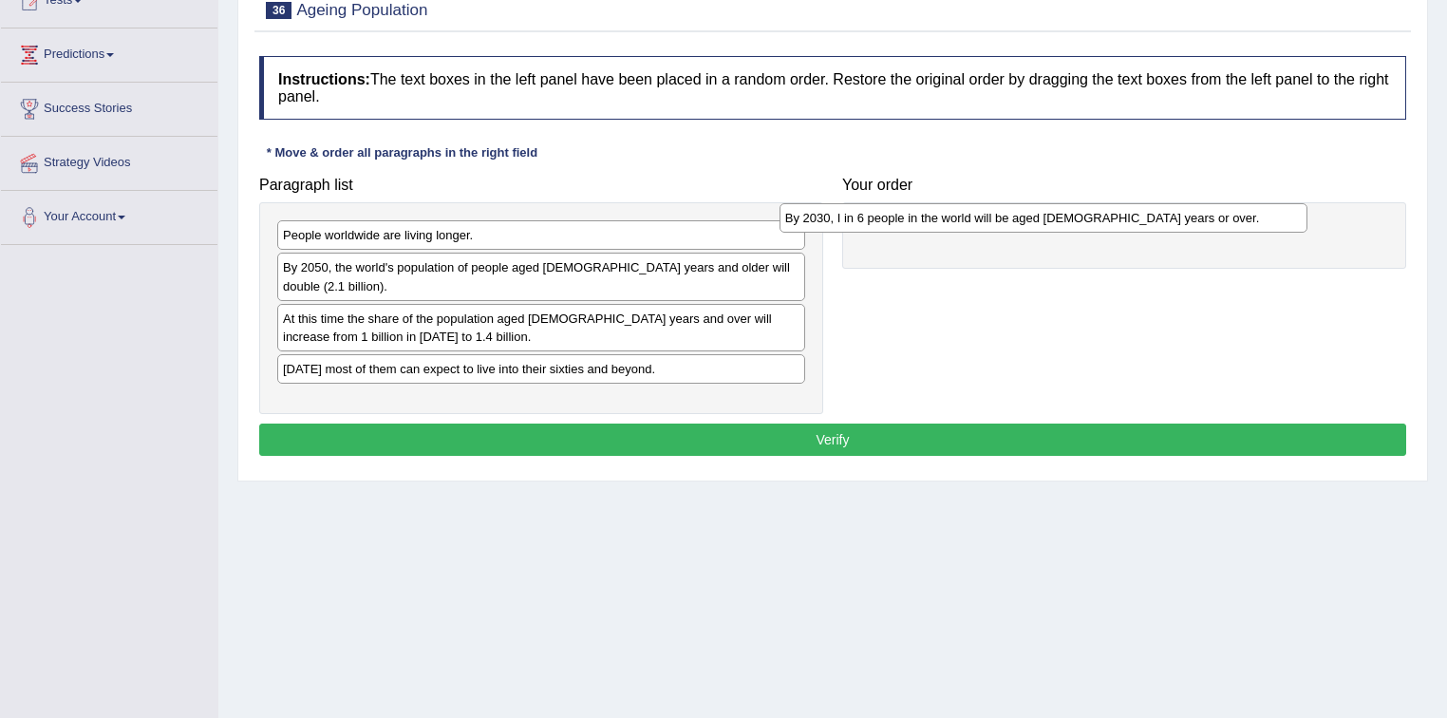
drag, startPoint x: 703, startPoint y: 270, endPoint x: 1205, endPoint y: 220, distance: 504.8
click at [1205, 220] on div "By 2030, I in 6 people in the world will be aged [DEMOGRAPHIC_DATA] years or ov…" at bounding box center [1044, 217] width 529 height 29
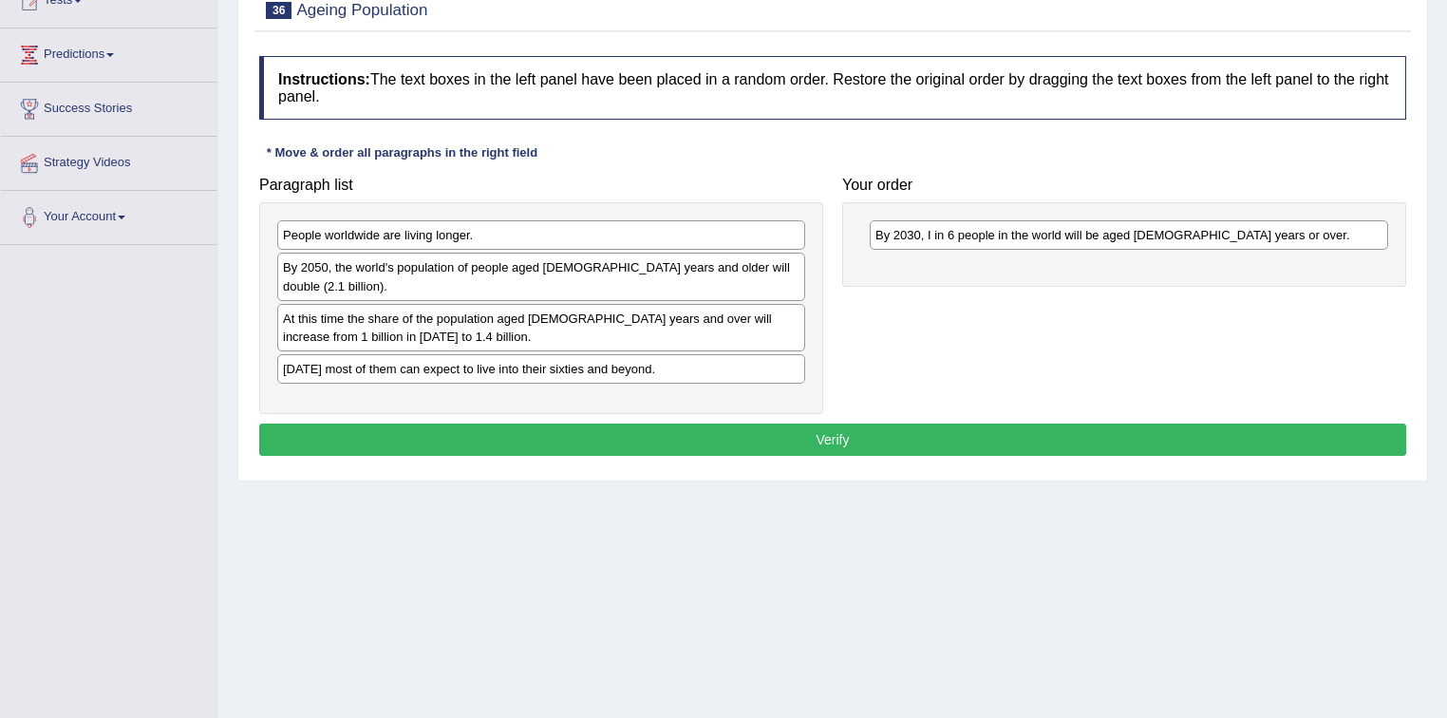
click at [597, 312] on div "At this time the share of the population aged [DEMOGRAPHIC_DATA] years and over…" at bounding box center [541, 327] width 528 height 47
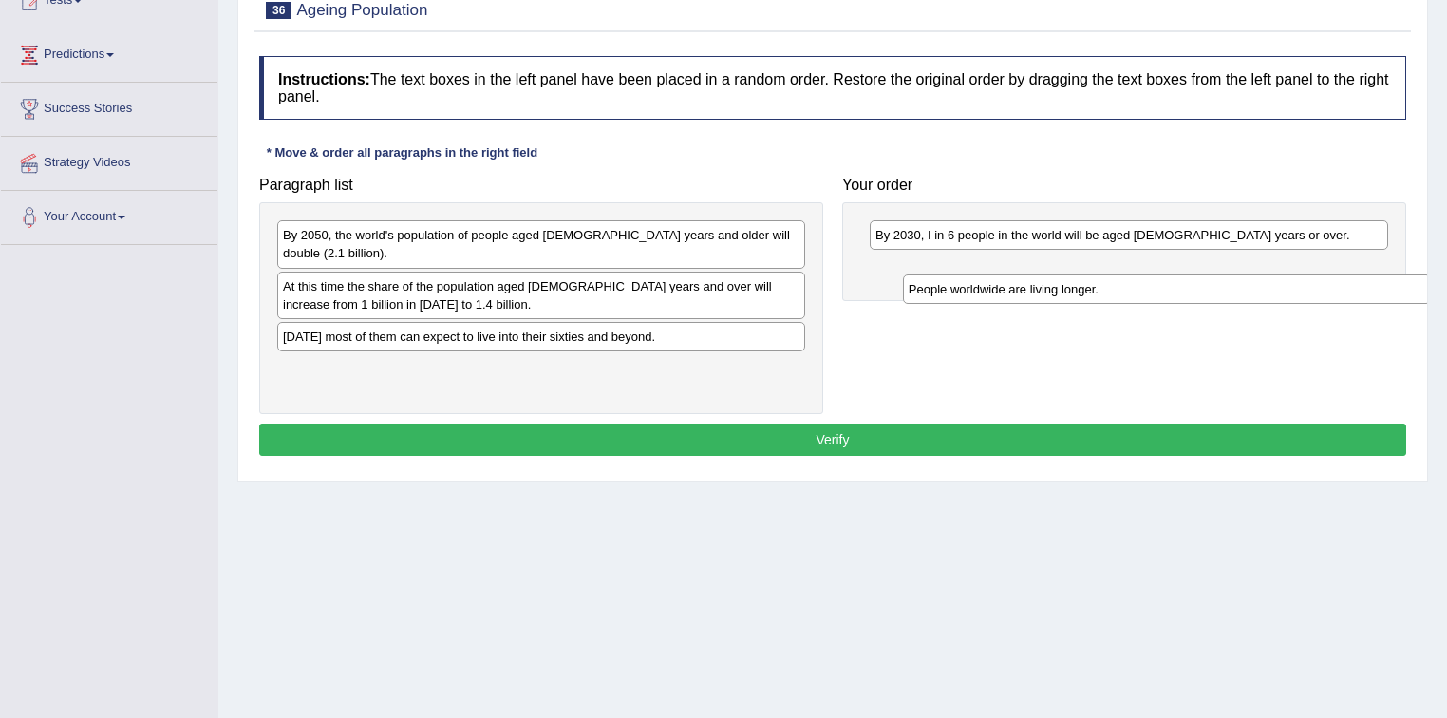
drag, startPoint x: 581, startPoint y: 236, endPoint x: 1201, endPoint y: 278, distance: 621.6
click at [1201, 278] on div "People worldwide are living longer." at bounding box center [1167, 288] width 529 height 29
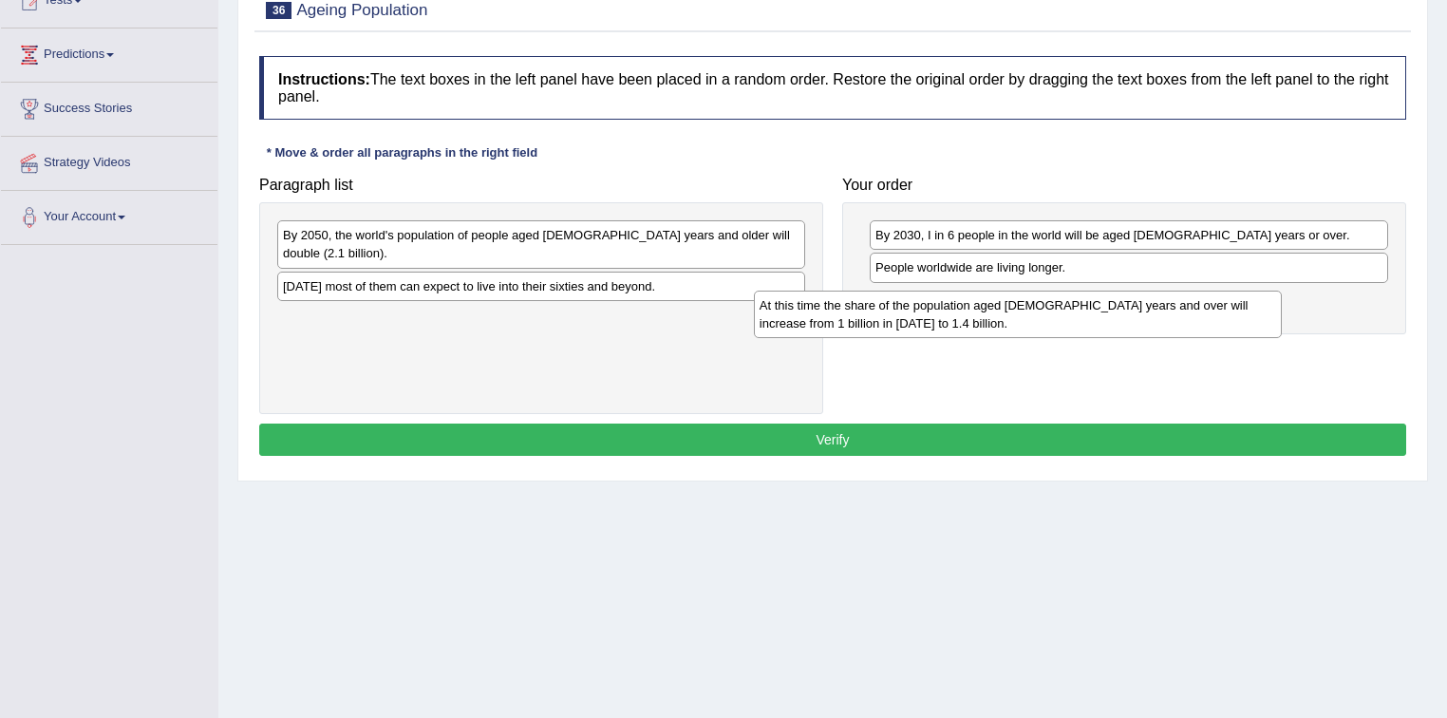
drag, startPoint x: 744, startPoint y: 296, endPoint x: 1240, endPoint y: 332, distance: 498.0
click at [1240, 332] on div "At this time the share of the population aged [DEMOGRAPHIC_DATA] years and over…" at bounding box center [1018, 314] width 529 height 47
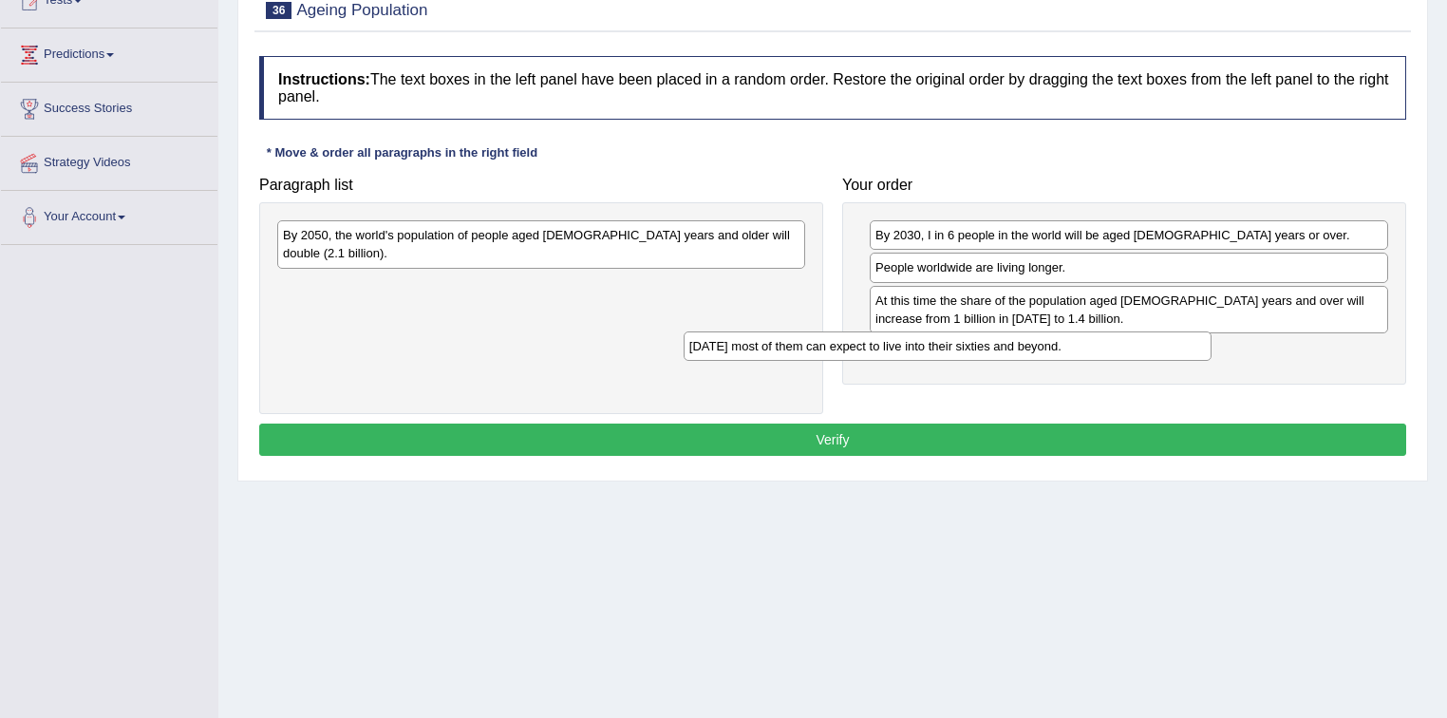
drag, startPoint x: 653, startPoint y: 273, endPoint x: 1235, endPoint y: 377, distance: 591.4
click at [1213, 361] on div "[DATE] most of them can expect to live into their sixties and beyond." at bounding box center [948, 345] width 529 height 29
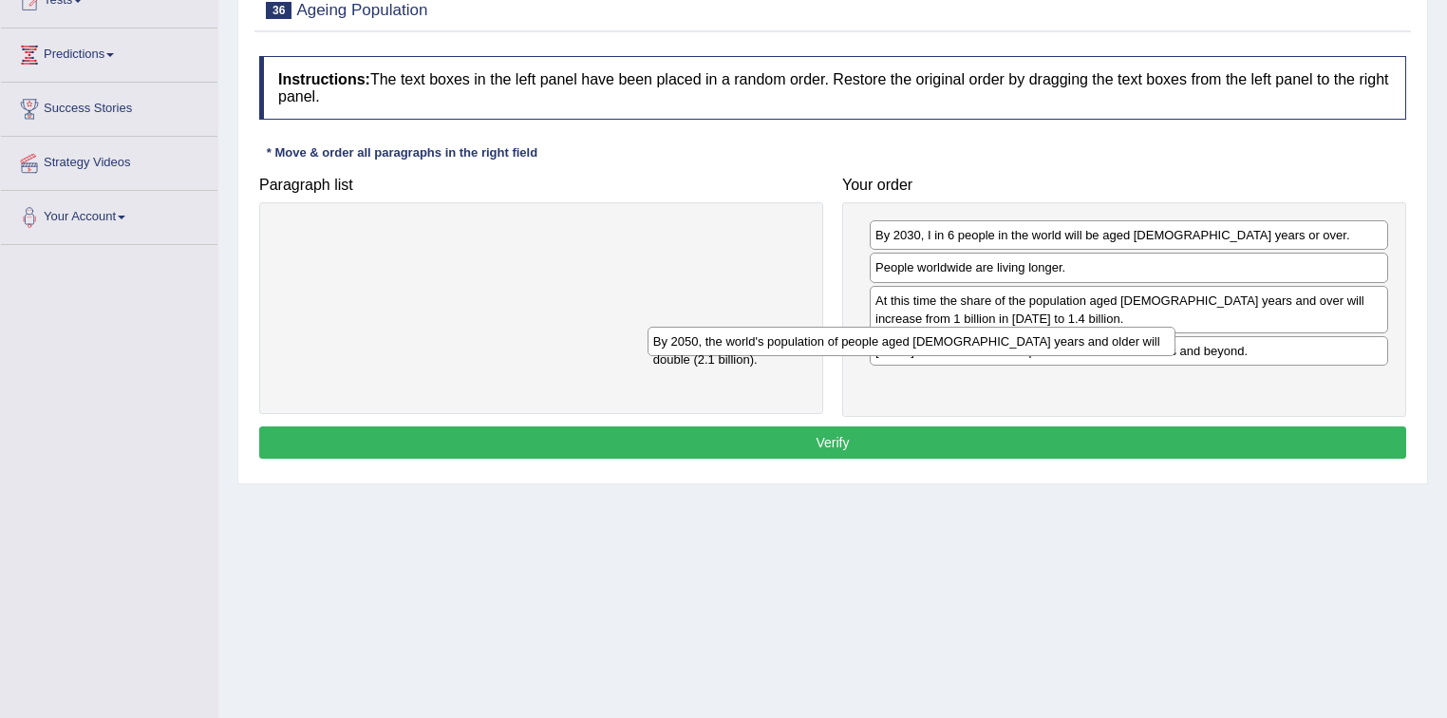
drag, startPoint x: 636, startPoint y: 236, endPoint x: 1163, endPoint y: 375, distance: 545.2
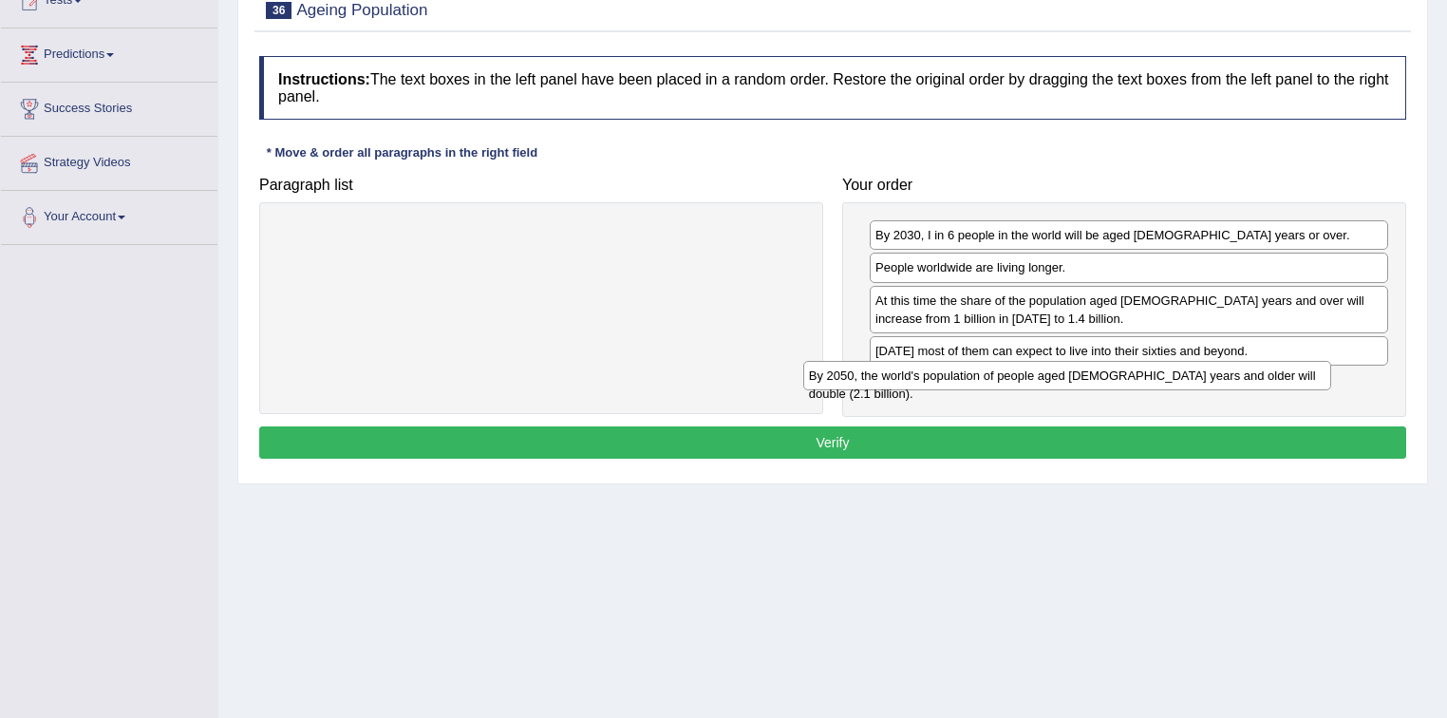
click at [1162, 376] on div "By 2050, the world's population of people aged [DEMOGRAPHIC_DATA] years and old…" at bounding box center [1067, 375] width 529 height 29
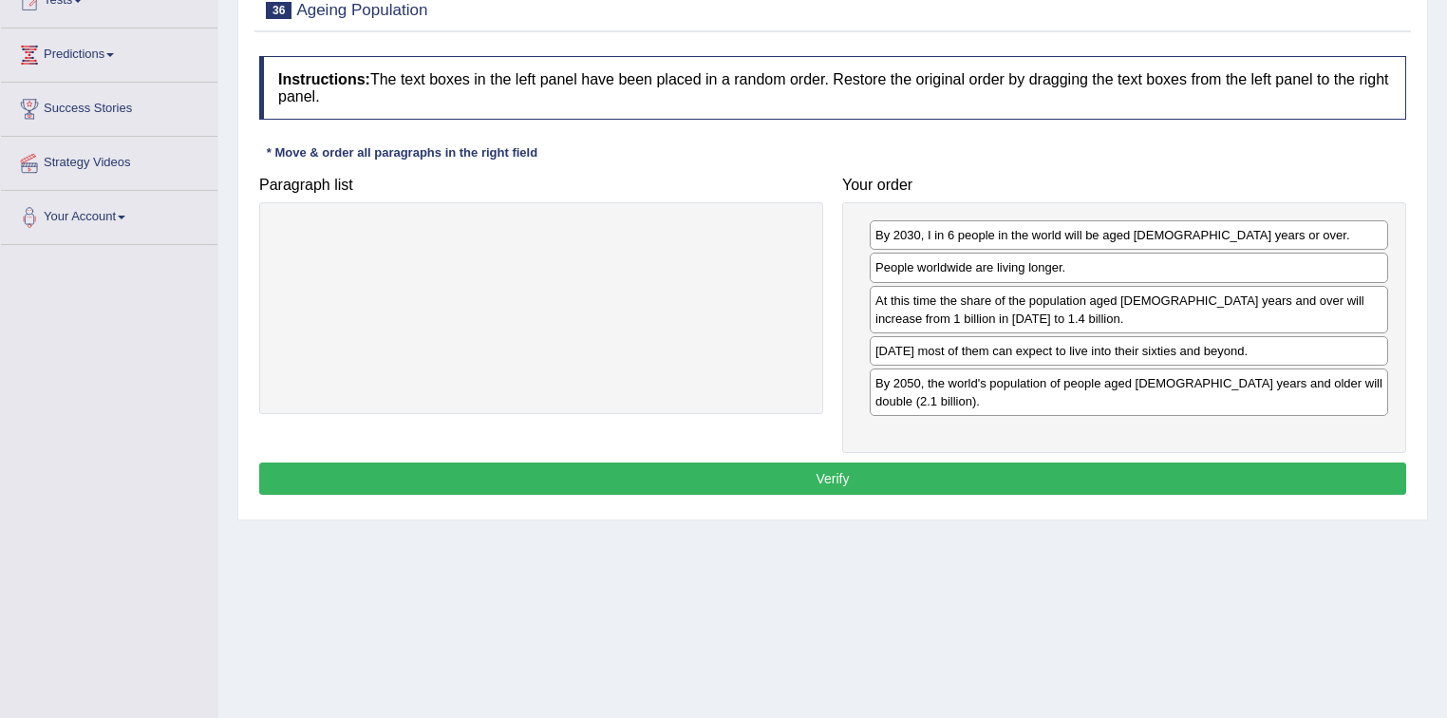
click at [846, 462] on button "Verify" at bounding box center [832, 478] width 1147 height 32
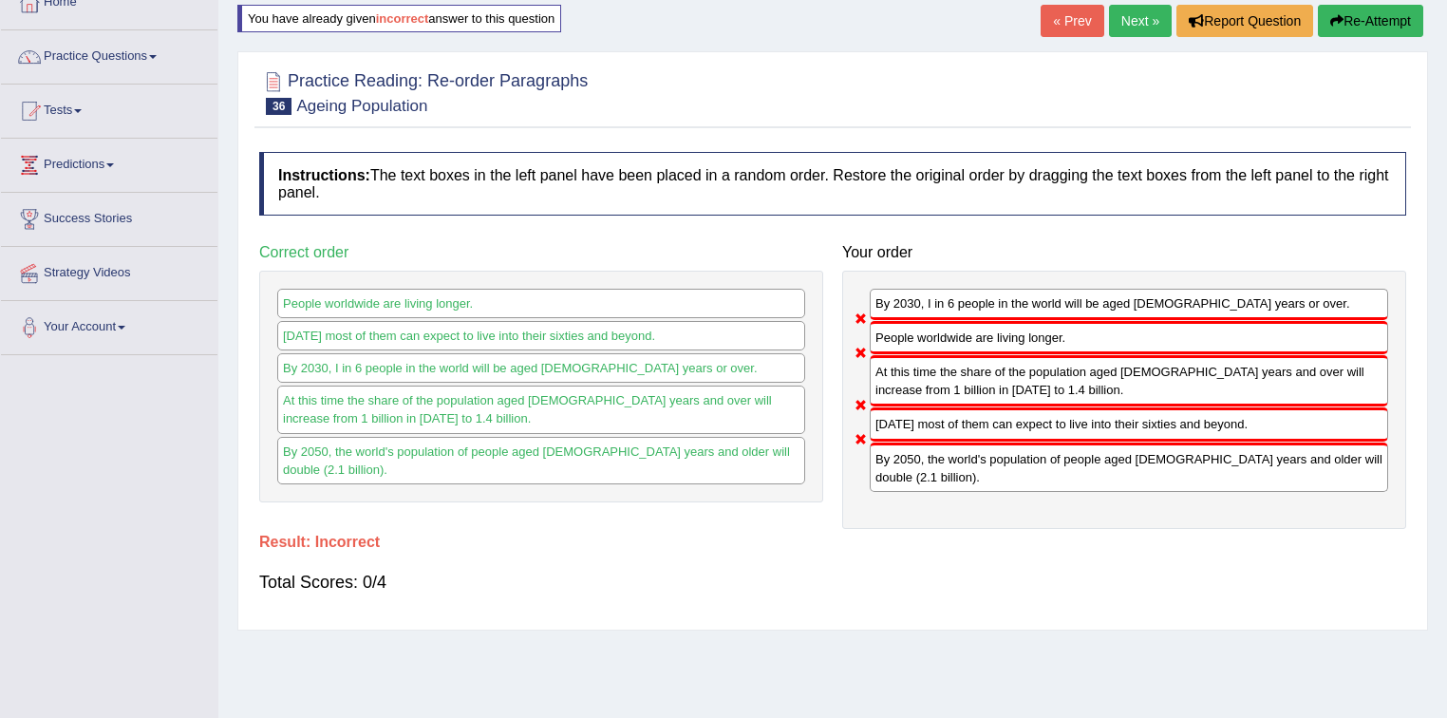
scroll to position [0, 0]
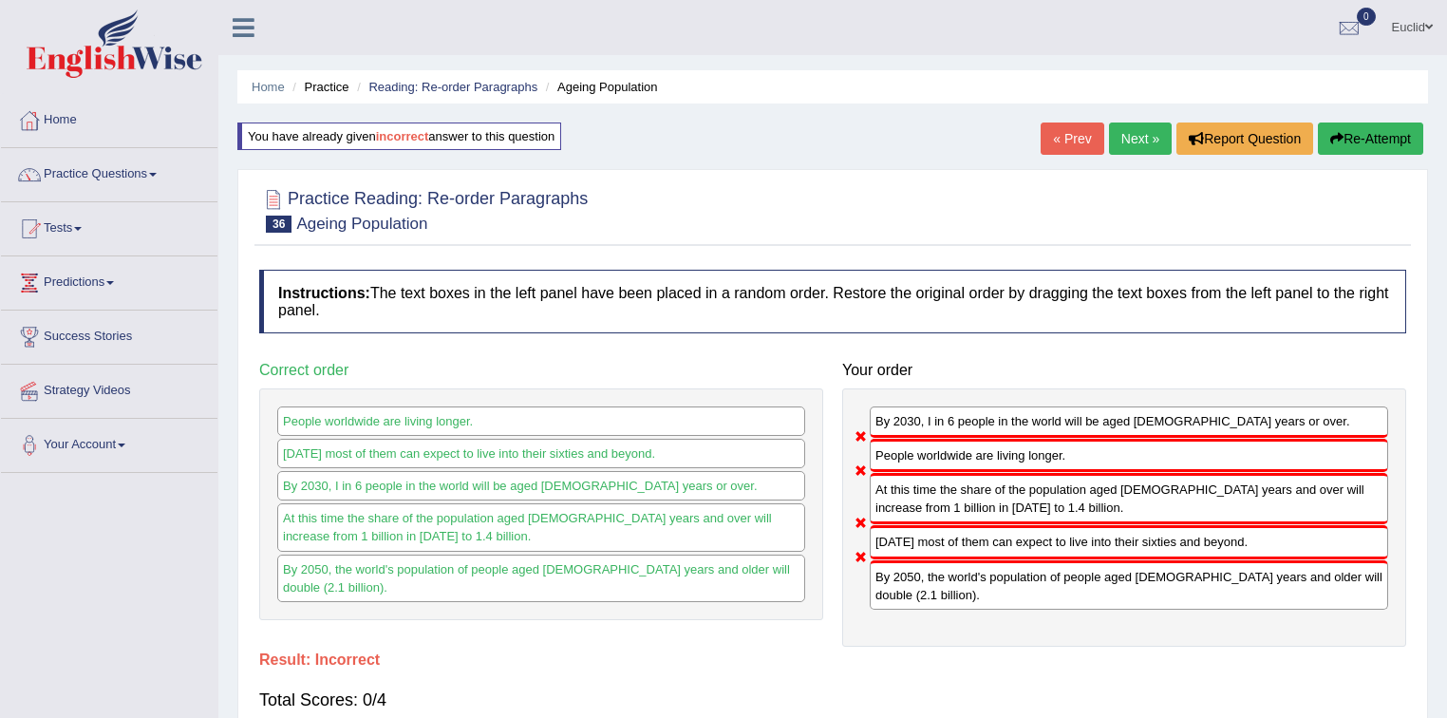
click at [1132, 137] on link "Next »" at bounding box center [1140, 139] width 63 height 32
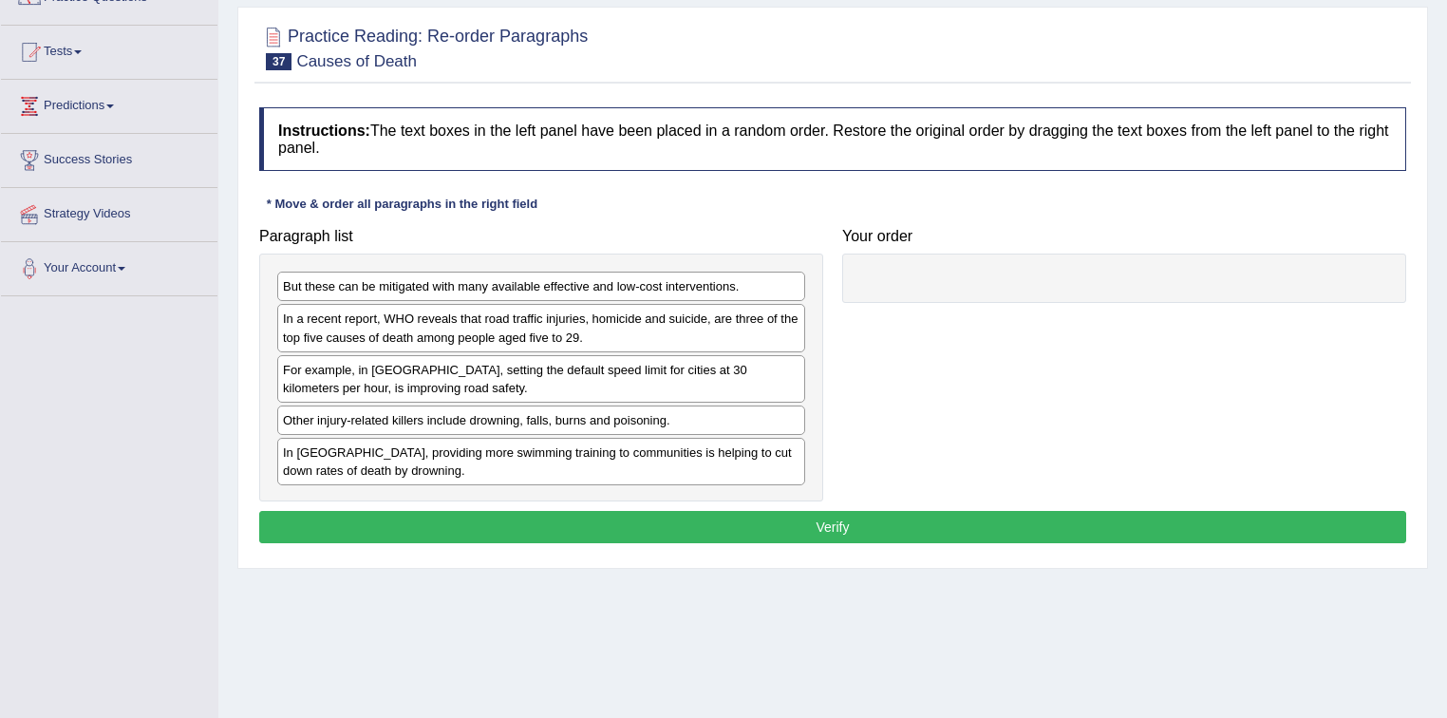
scroll to position [228, 0]
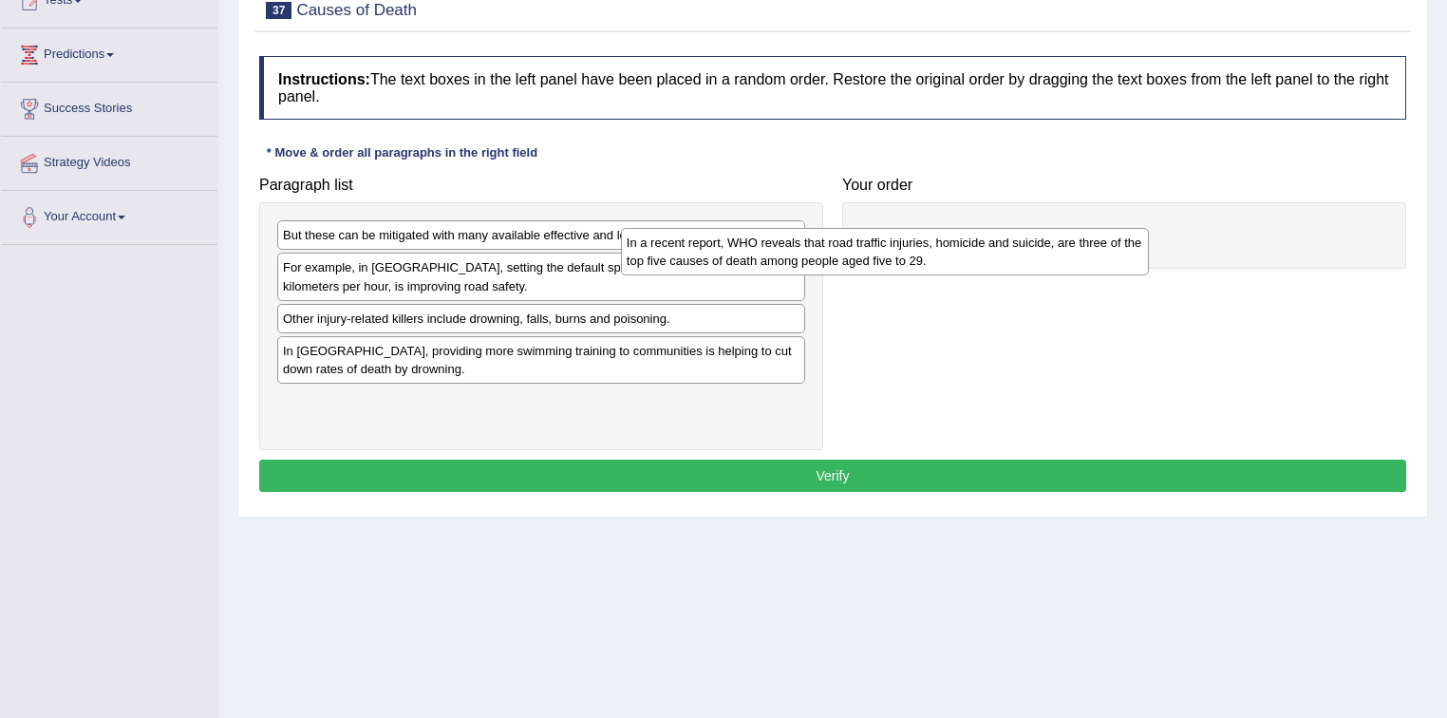
drag, startPoint x: 579, startPoint y: 285, endPoint x: 1076, endPoint y: 240, distance: 498.6
click at [1076, 240] on div "In a recent report, WHO reveals that road traffic injuries, homicide and suicid…" at bounding box center [885, 251] width 529 height 47
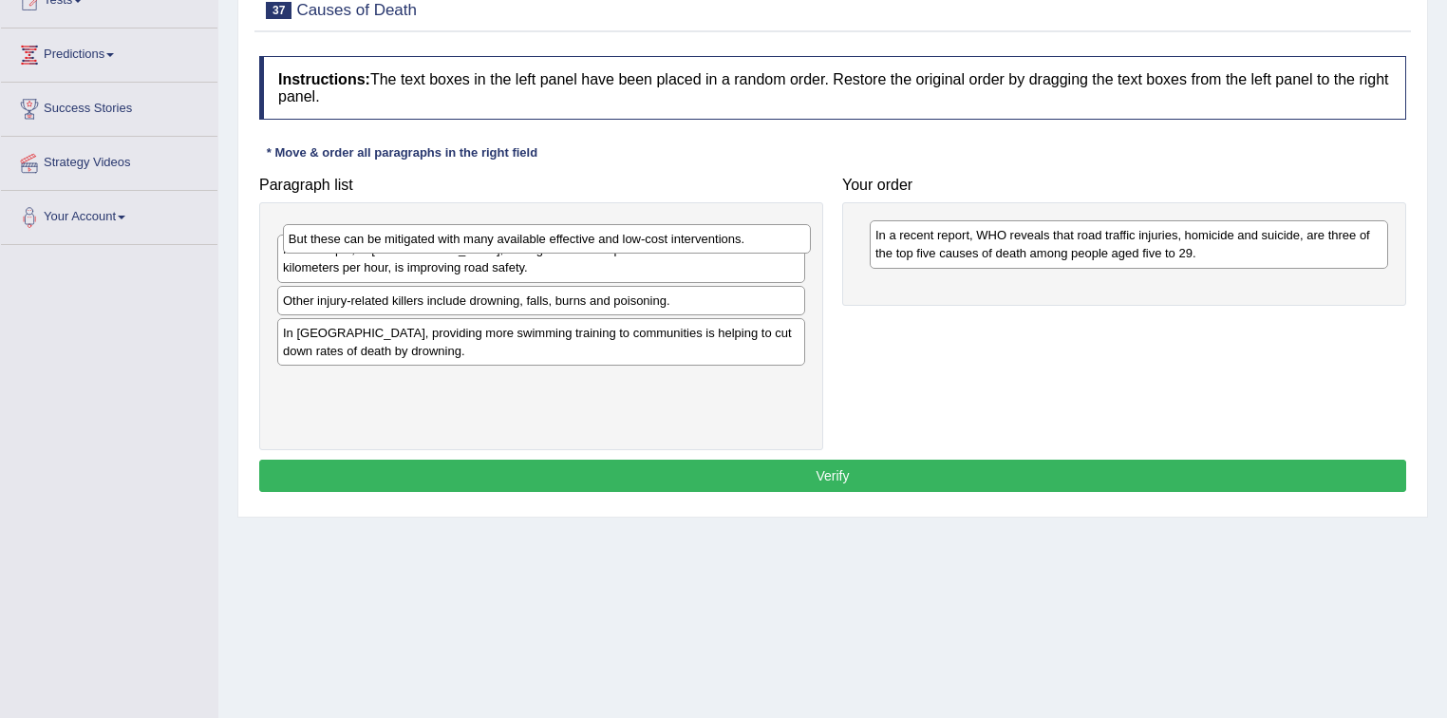
drag, startPoint x: 727, startPoint y: 229, endPoint x: 1064, endPoint y: 311, distance: 346.2
click at [812, 254] on div "But these can be mitigated with many available effective and low-cost intervent…" at bounding box center [547, 238] width 529 height 29
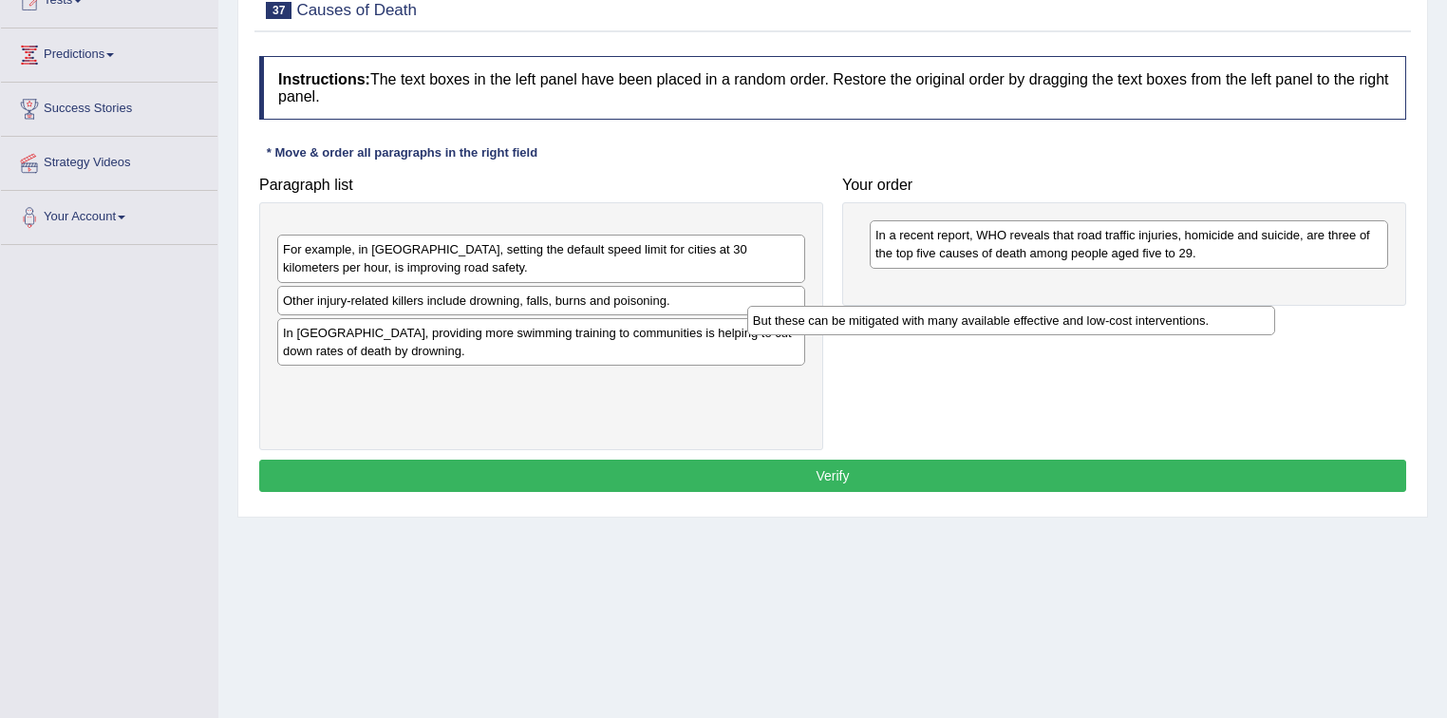
drag, startPoint x: 742, startPoint y: 237, endPoint x: 1276, endPoint y: 283, distance: 536.6
click at [1272, 306] on div "But these can be mitigated with many available effective and low-cost intervent…" at bounding box center [1011, 320] width 529 height 29
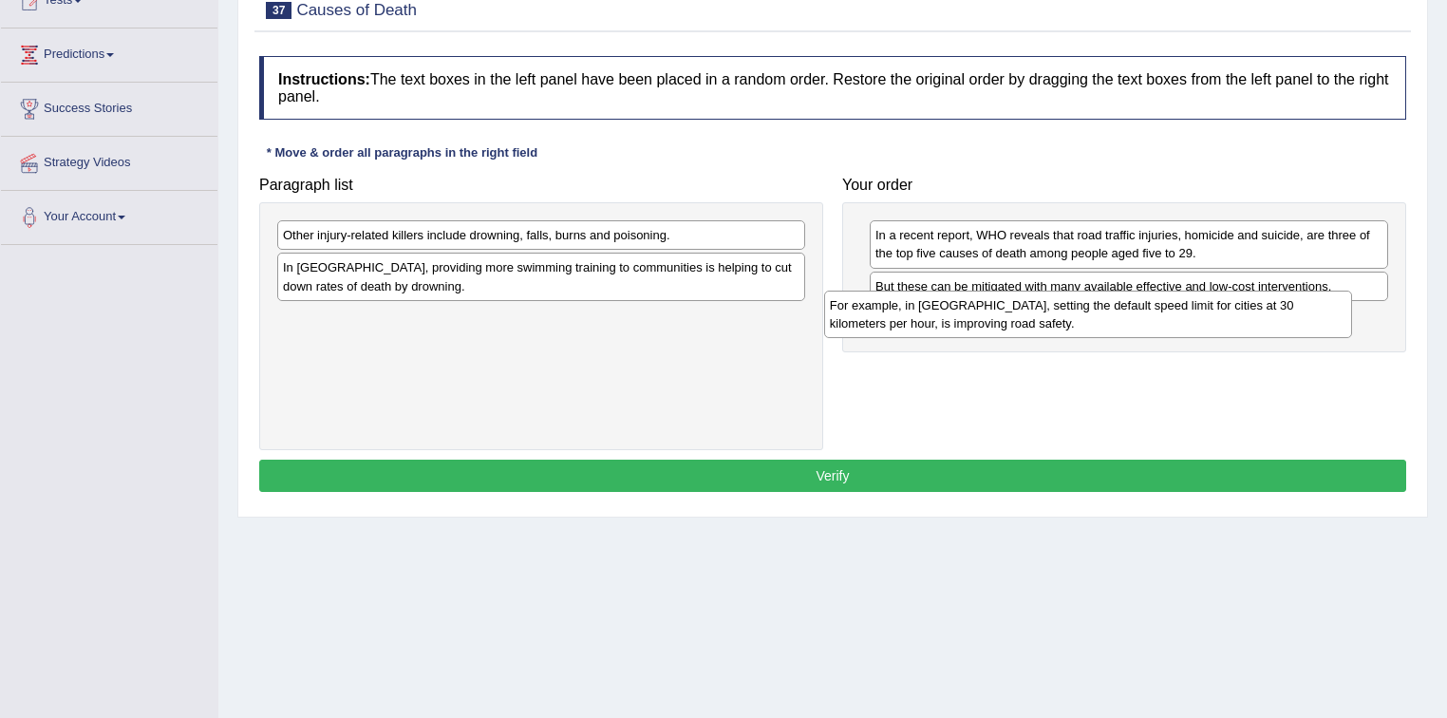
drag, startPoint x: 588, startPoint y: 246, endPoint x: 1109, endPoint y: 311, distance: 525.3
click at [1134, 314] on div "For example, in Spain, setting the default speed limit for cities at 30 kilomet…" at bounding box center [1088, 314] width 529 height 47
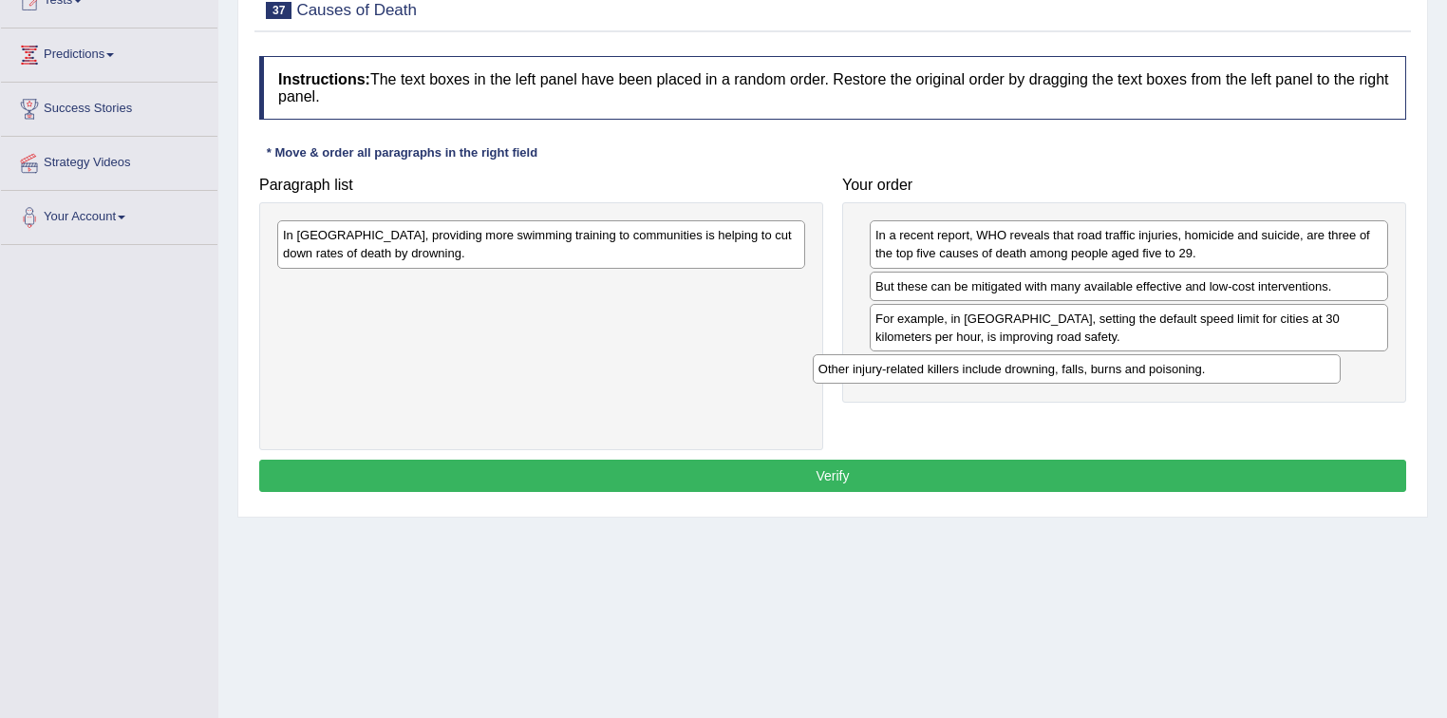
drag, startPoint x: 667, startPoint y: 258, endPoint x: 1141, endPoint y: 378, distance: 489.7
click at [1147, 378] on div "Other injury-related killers include drowning, falls, burns and poisoning." at bounding box center [1077, 368] width 529 height 29
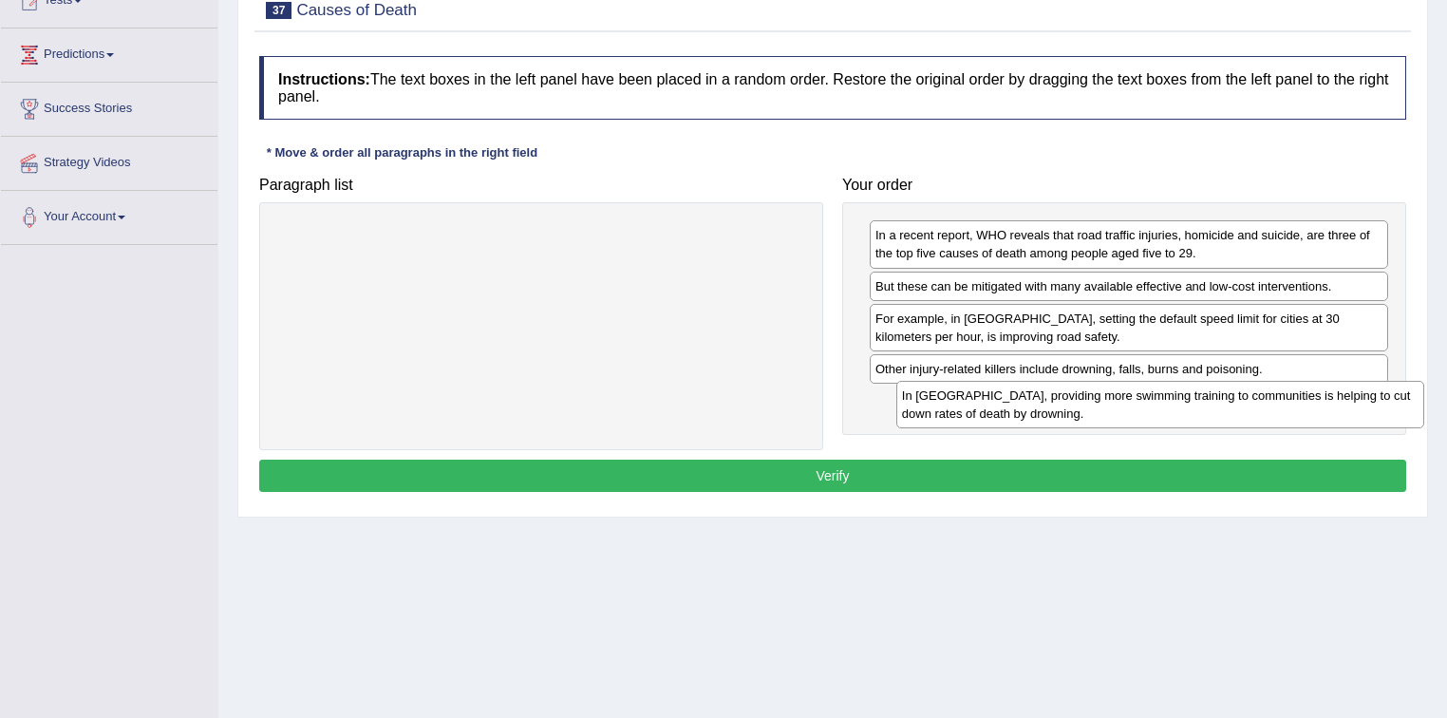
drag, startPoint x: 597, startPoint y: 247, endPoint x: 1216, endPoint y: 407, distance: 639.6
click at [1216, 407] on div "In Vietnam, providing more swimming training to communities is helping to cut d…" at bounding box center [1160, 404] width 529 height 47
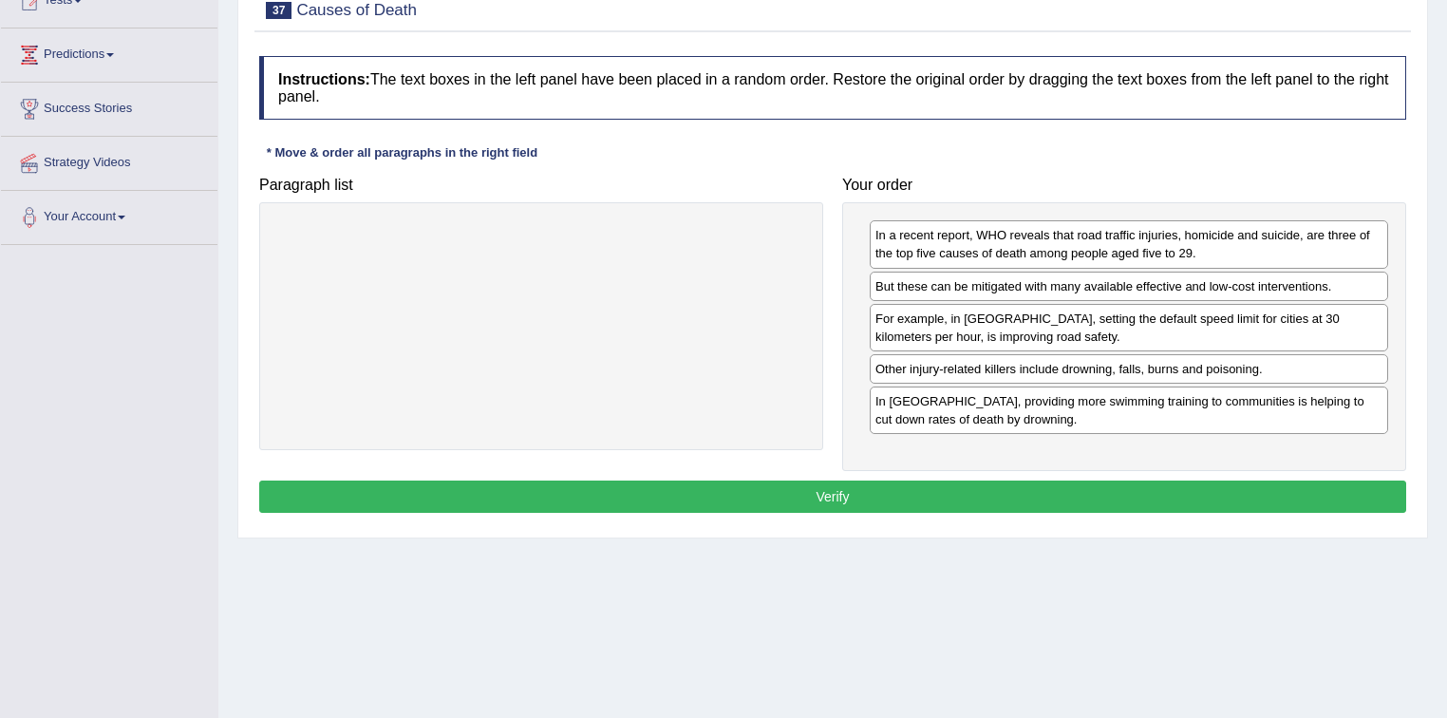
click at [930, 493] on button "Verify" at bounding box center [832, 497] width 1147 height 32
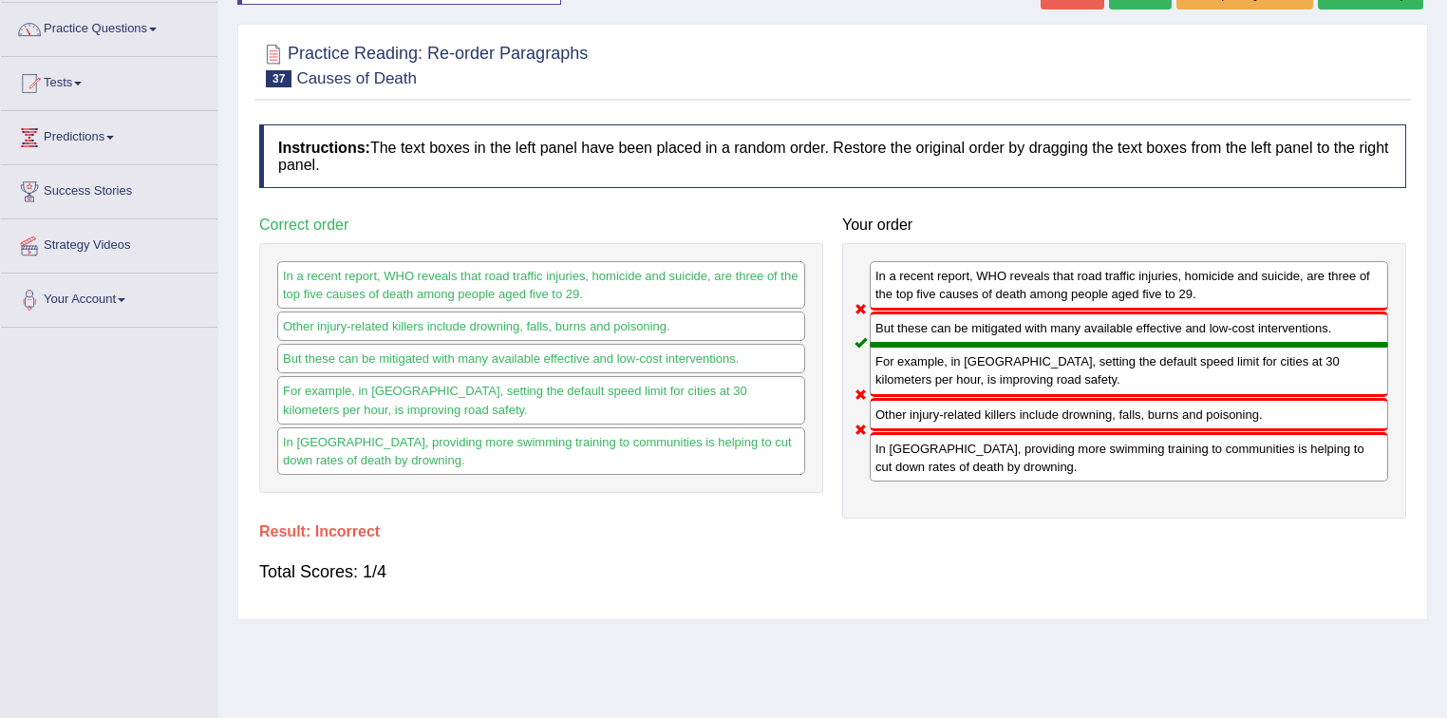
scroll to position [76, 0]
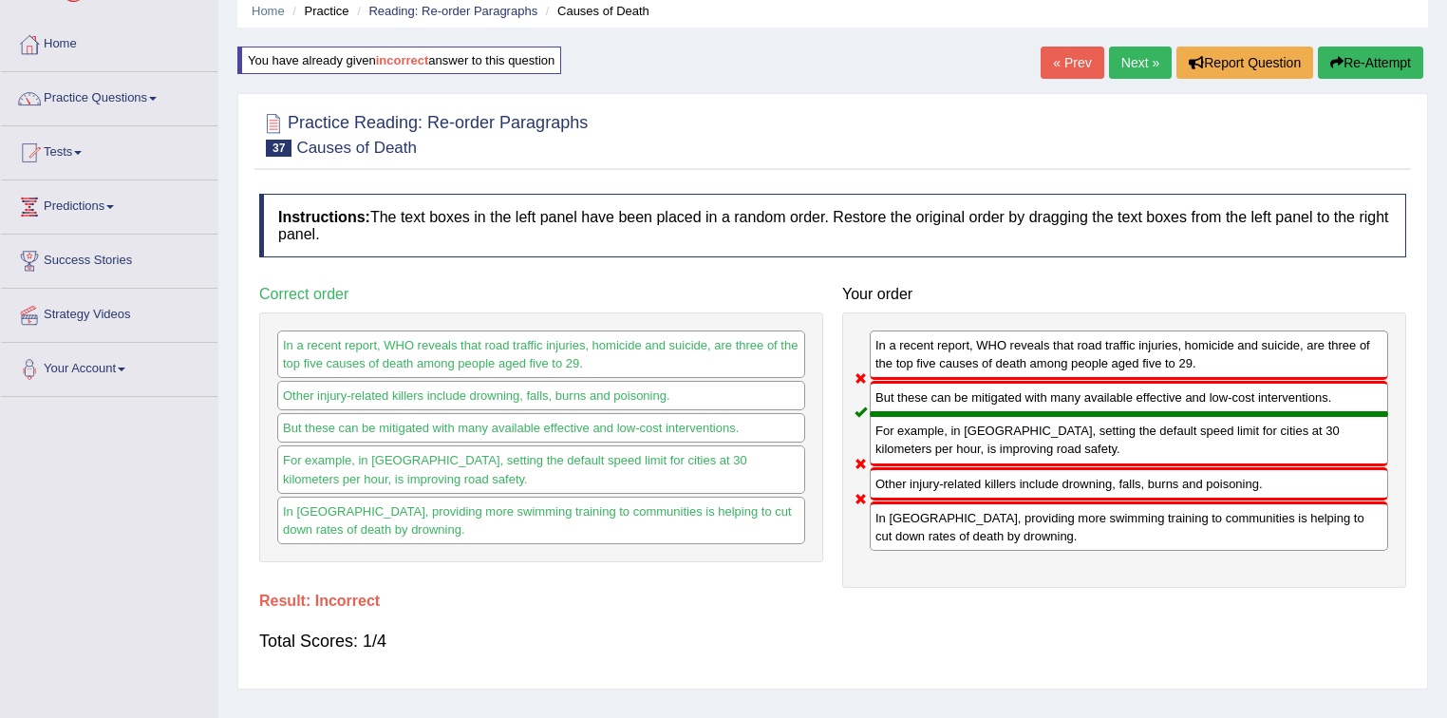
click at [1140, 65] on link "Next »" at bounding box center [1140, 63] width 63 height 32
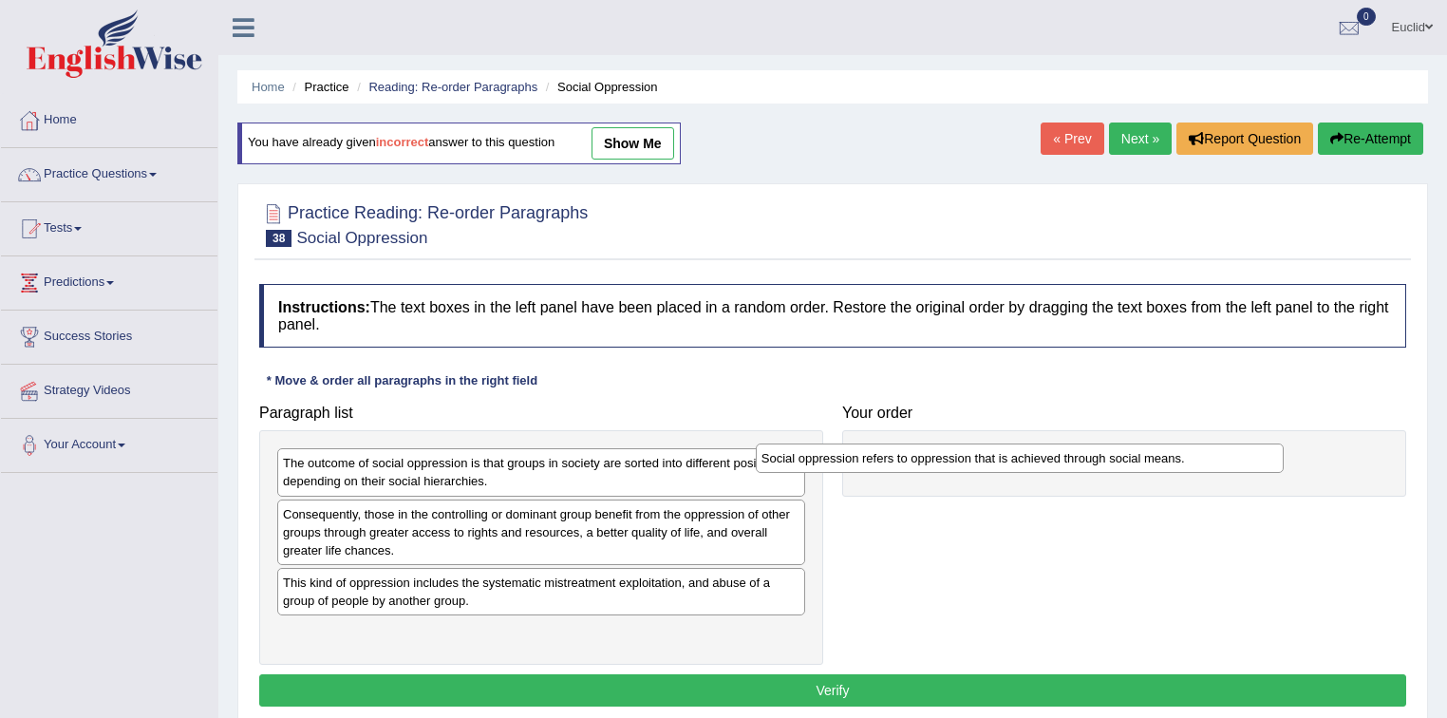
drag, startPoint x: 498, startPoint y: 515, endPoint x: 979, endPoint y: 460, distance: 484.6
click at [979, 460] on div "Social oppression refers to oppression that is achieved through social means." at bounding box center [1020, 457] width 529 height 29
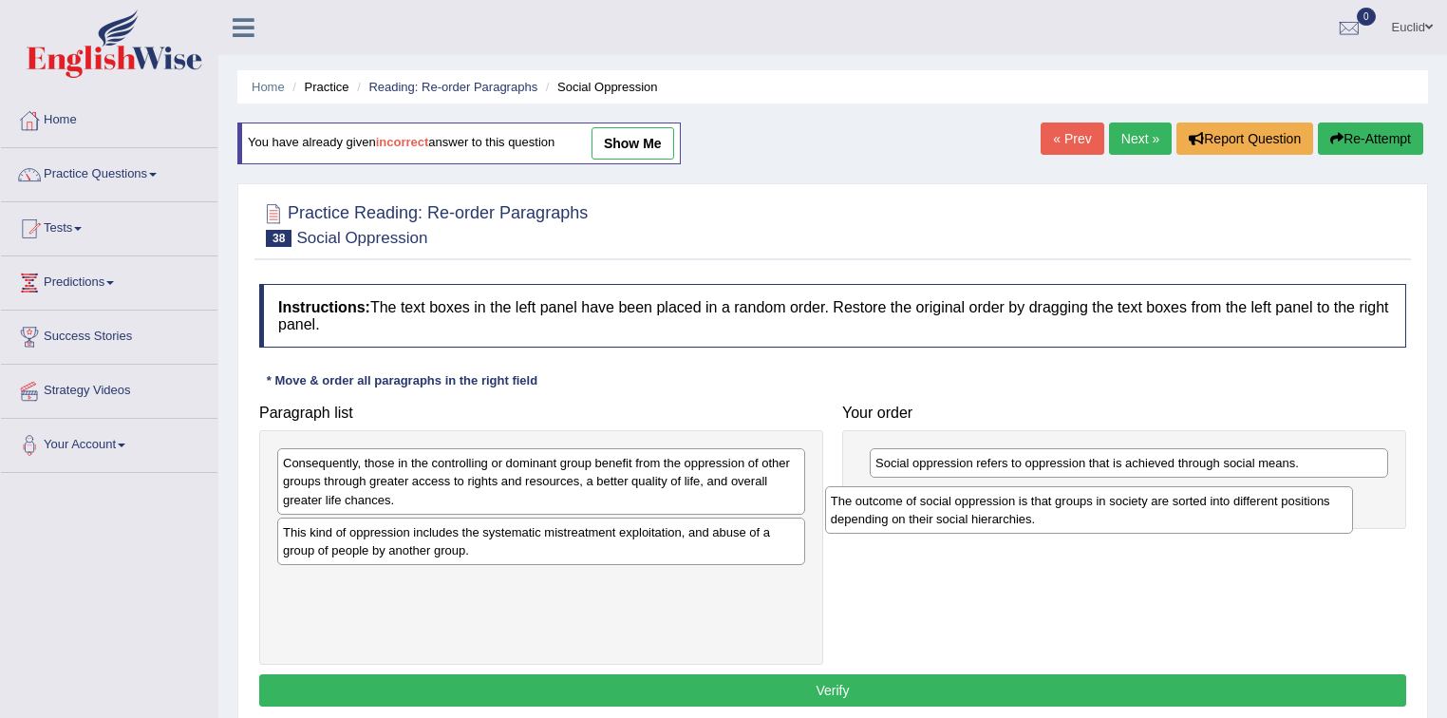
drag, startPoint x: 579, startPoint y: 479, endPoint x: 1127, endPoint y: 517, distance: 549.2
click at [1127, 517] on div "The outcome of social oppression is that groups in society are sorted into diff…" at bounding box center [1089, 509] width 529 height 47
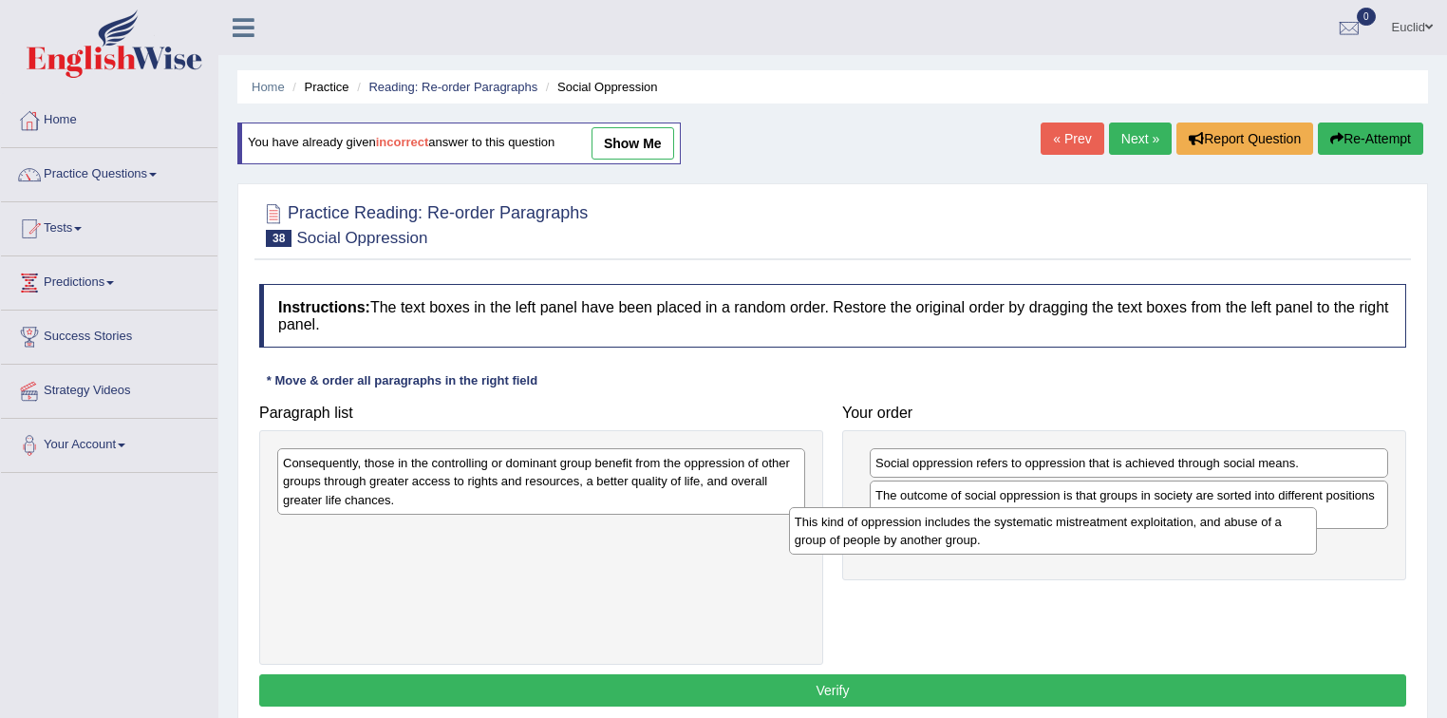
drag, startPoint x: 552, startPoint y: 539, endPoint x: 1003, endPoint y: 526, distance: 451.3
click at [1071, 528] on div "This kind of oppression includes the systematic mistreatment exploitation, and …" at bounding box center [1053, 530] width 529 height 47
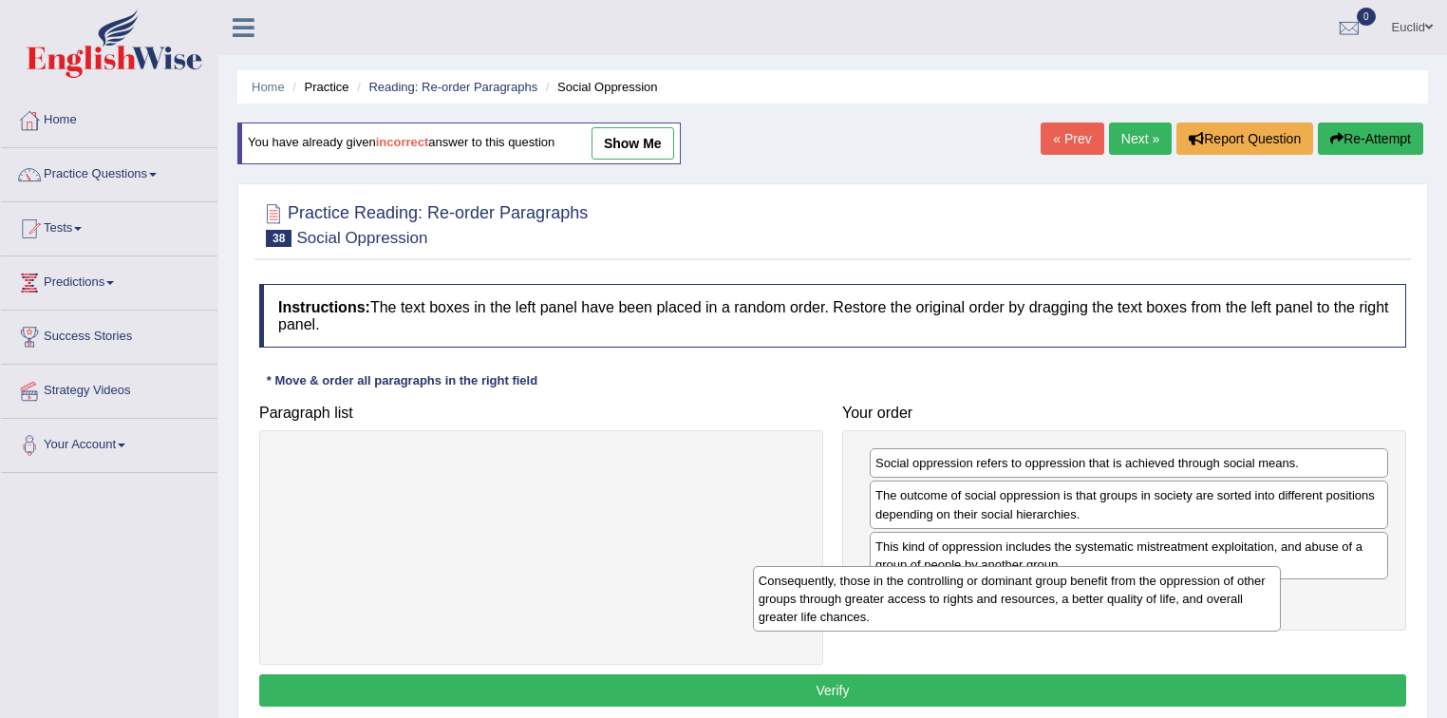
drag, startPoint x: 589, startPoint y: 456, endPoint x: 1091, endPoint y: 589, distance: 519.6
click at [1091, 582] on div "Consequently, those in the controlling or dominant group benefit from the oppre…" at bounding box center [1017, 599] width 529 height 66
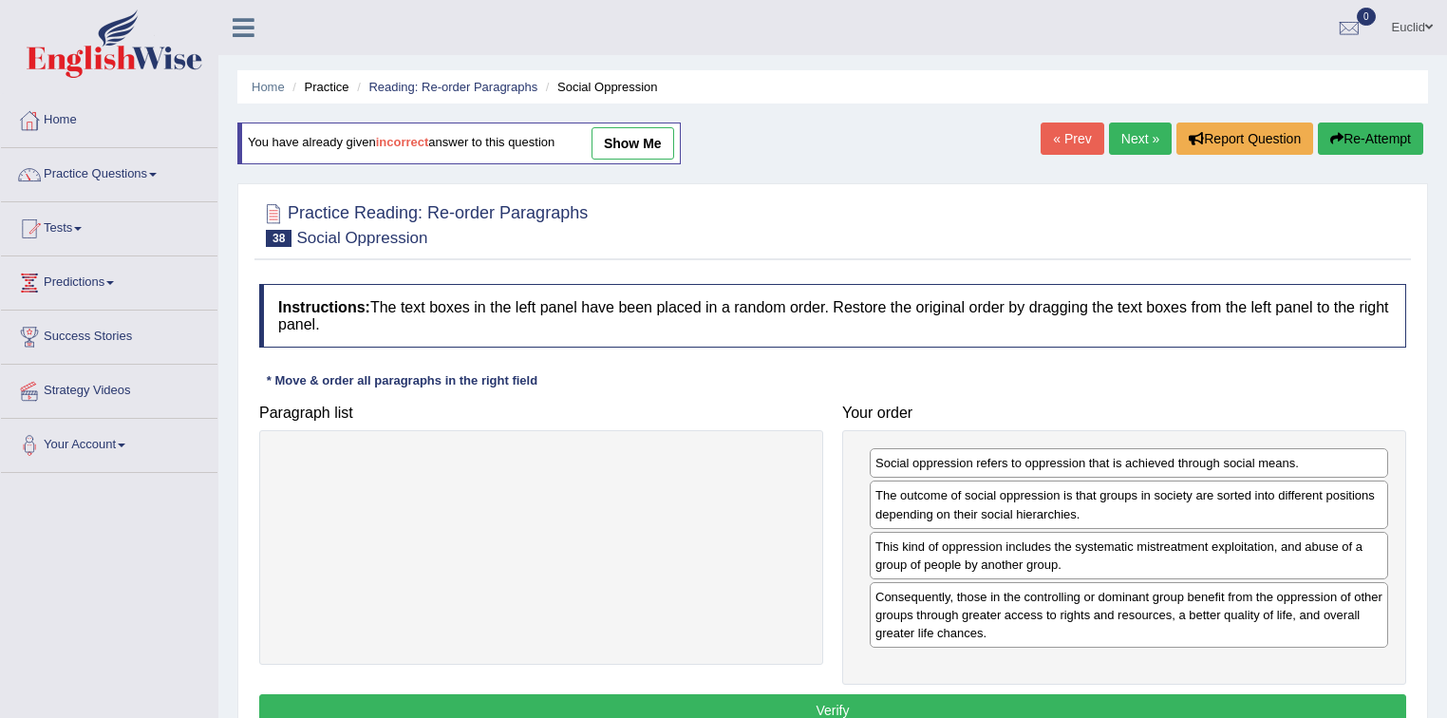
click at [695, 696] on button "Verify" at bounding box center [832, 710] width 1147 height 32
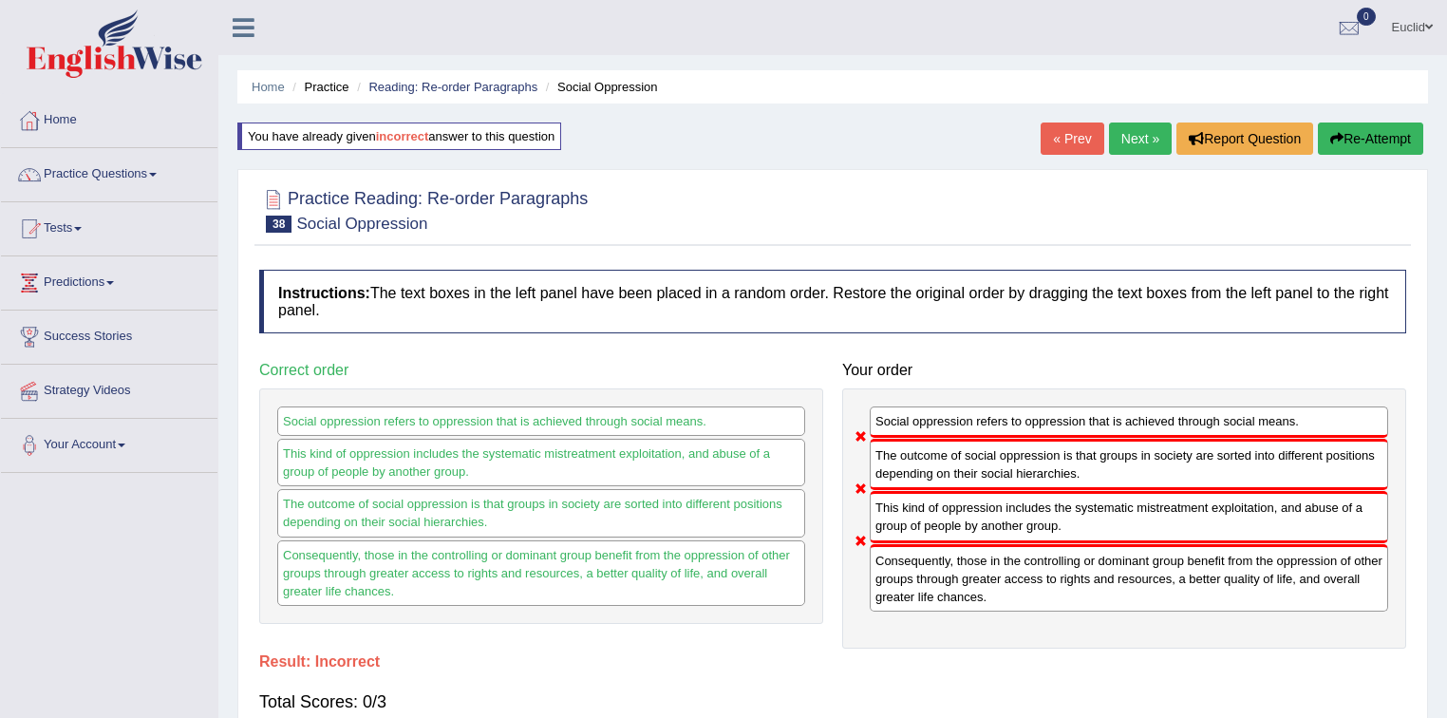
click at [1140, 137] on link "Next »" at bounding box center [1140, 139] width 63 height 32
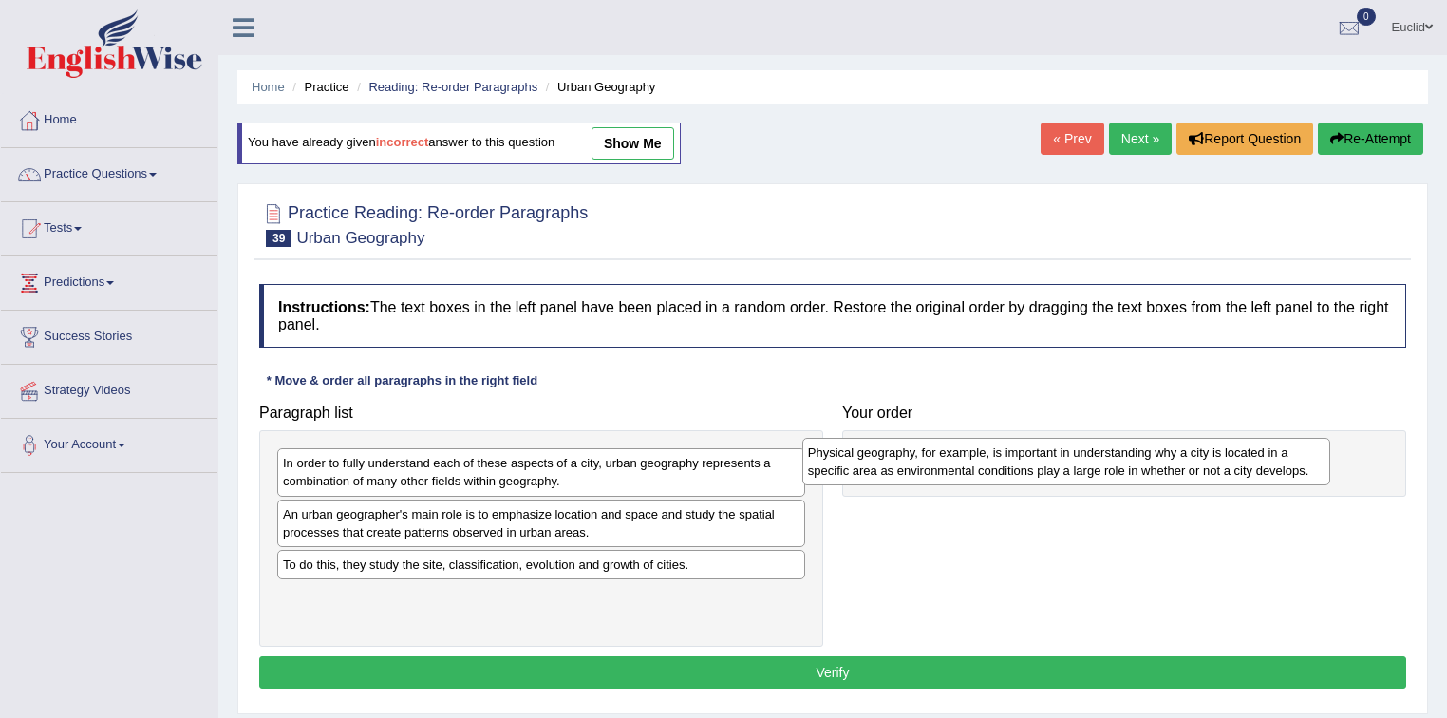
drag, startPoint x: 470, startPoint y: 575, endPoint x: 995, endPoint y: 464, distance: 536.8
click at [995, 464] on div "Physical geography, for example, is important in understanding why a city is lo…" at bounding box center [1066, 461] width 529 height 47
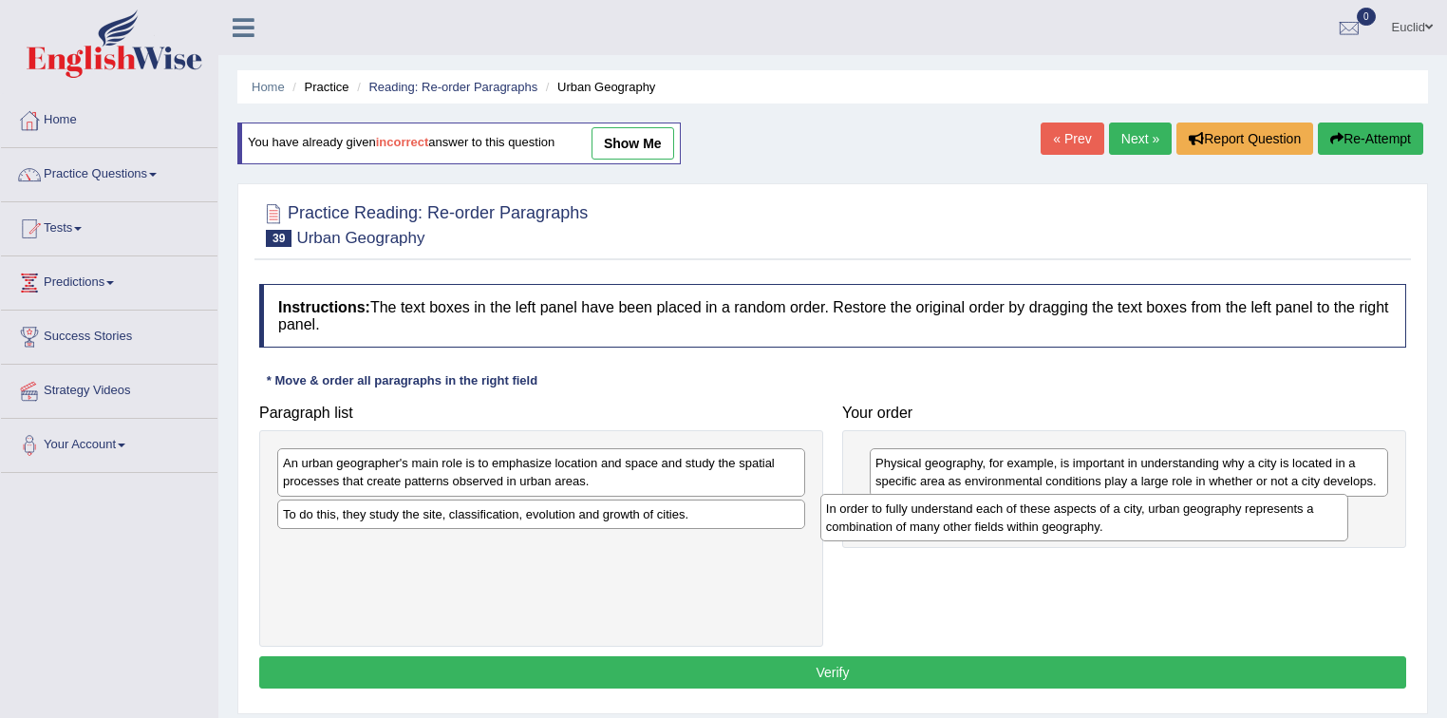
drag, startPoint x: 518, startPoint y: 475, endPoint x: 1056, endPoint y: 525, distance: 540.8
click at [1061, 521] on div "In order to fully understand each of these aspects of a city, urban geography r…" at bounding box center [1084, 517] width 529 height 47
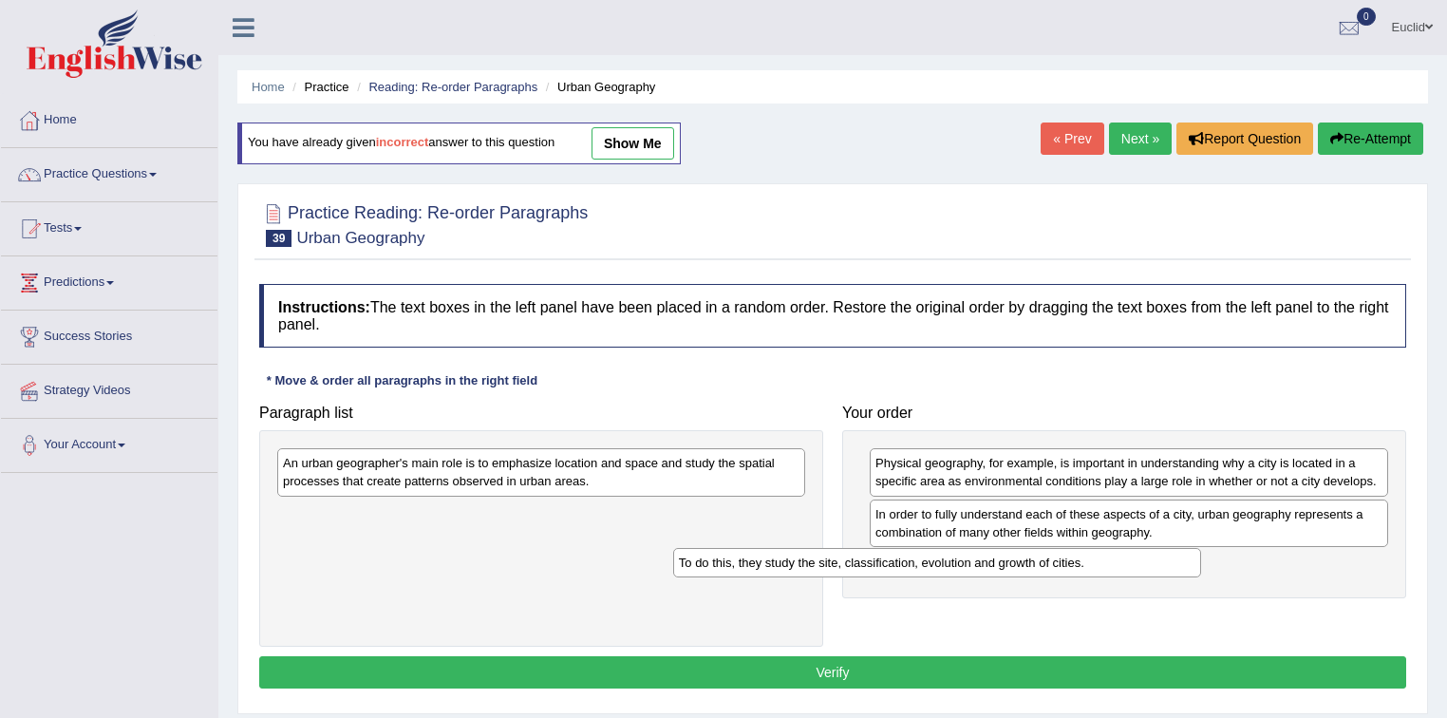
drag, startPoint x: 688, startPoint y: 514, endPoint x: 1111, endPoint y: 563, distance: 426.4
click at [1109, 563] on div "To do this, they study the site, classification, evolution and growth of cities." at bounding box center [937, 562] width 529 height 29
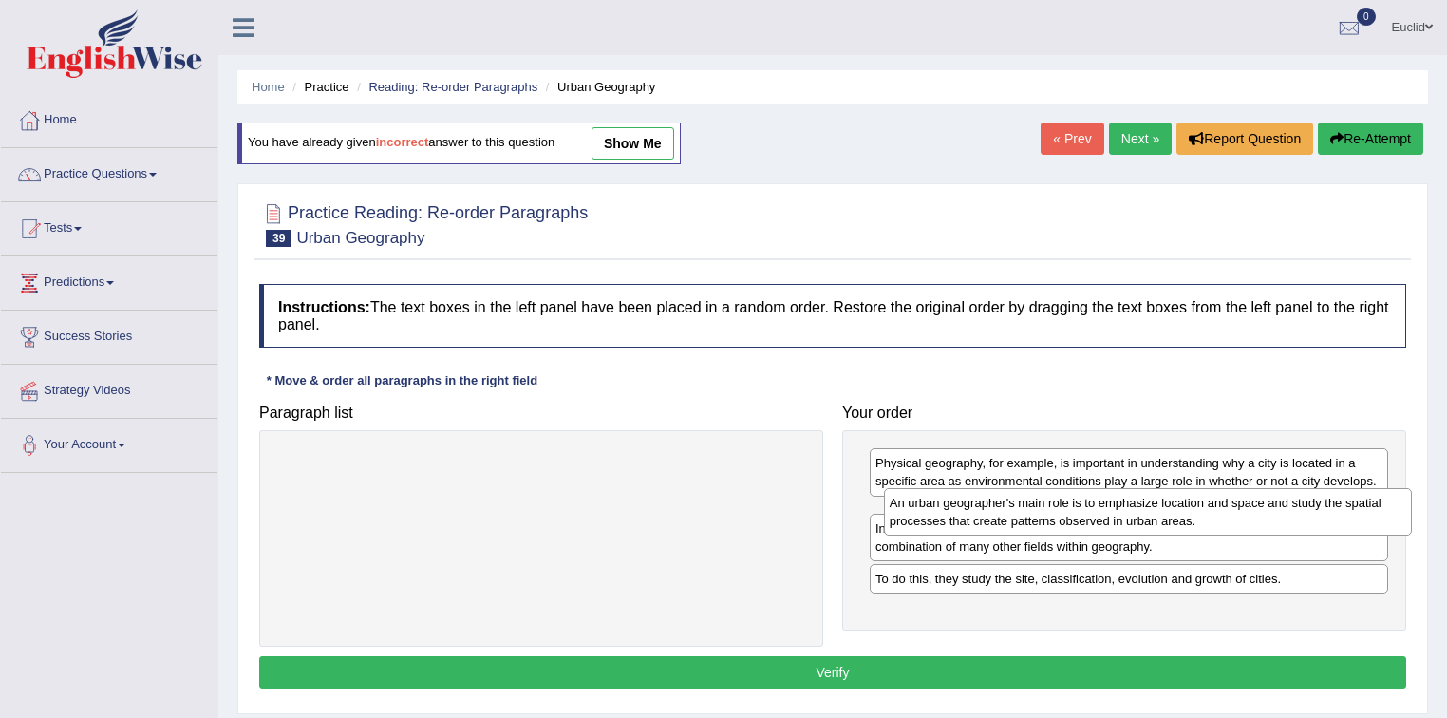
drag, startPoint x: 627, startPoint y: 473, endPoint x: 1234, endPoint y: 513, distance: 608.1
click at [1234, 513] on div "An urban geographer's main role is to emphasize location and space and study th…" at bounding box center [1148, 511] width 529 height 47
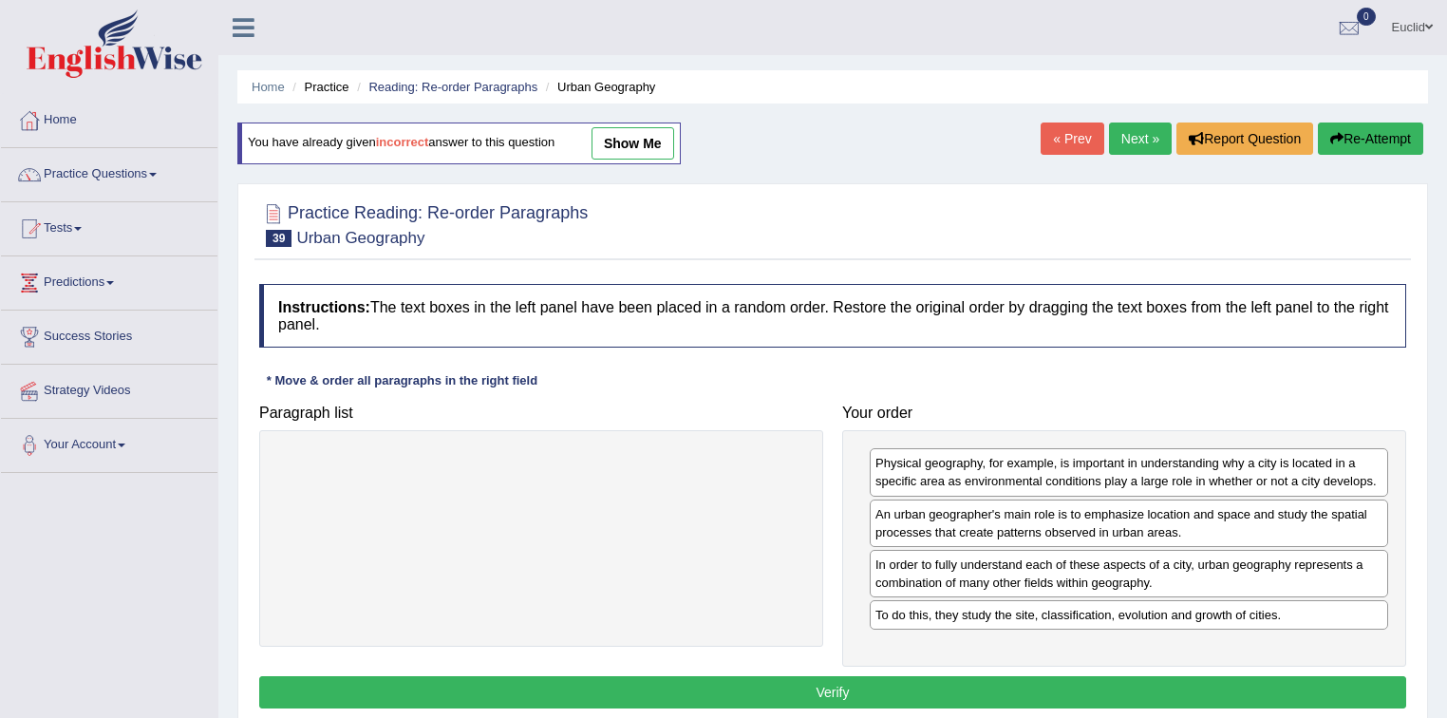
click at [817, 688] on button "Verify" at bounding box center [832, 692] width 1147 height 32
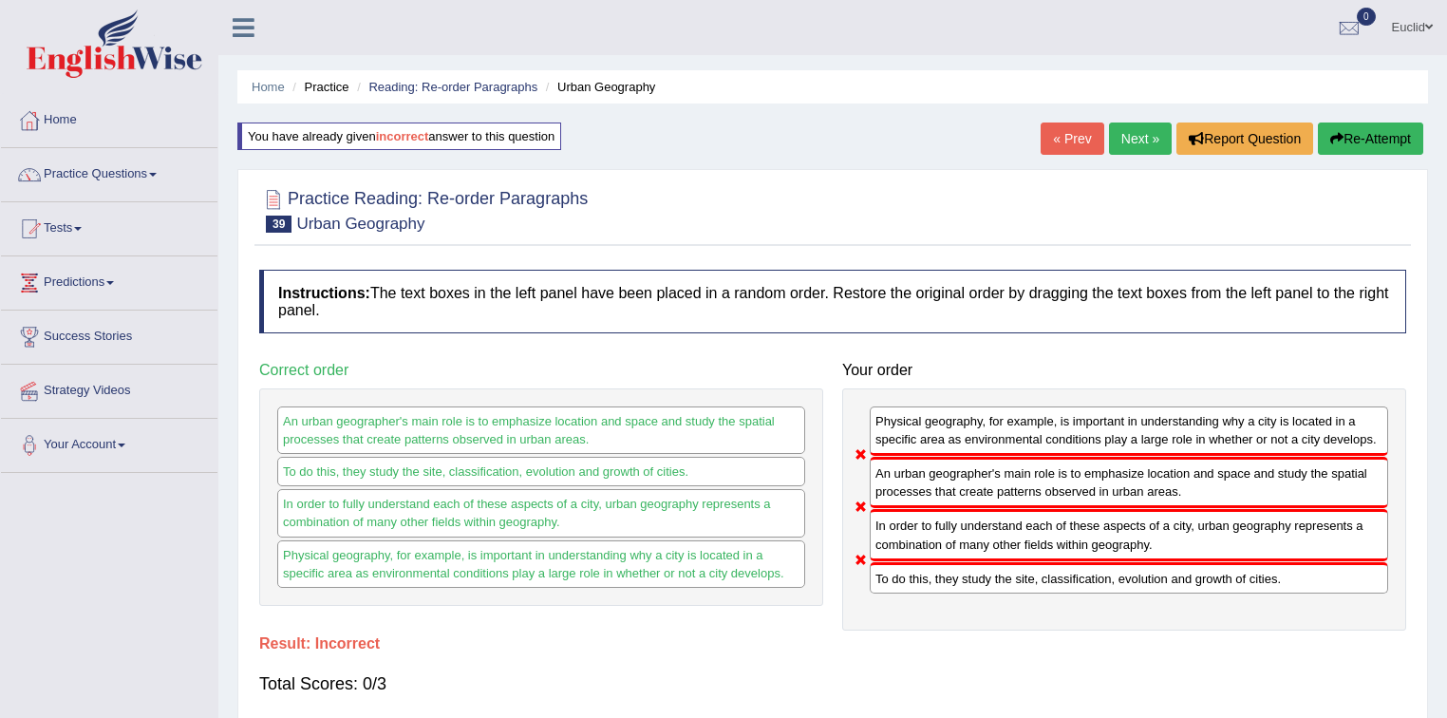
click at [1137, 139] on link "Next »" at bounding box center [1140, 139] width 63 height 32
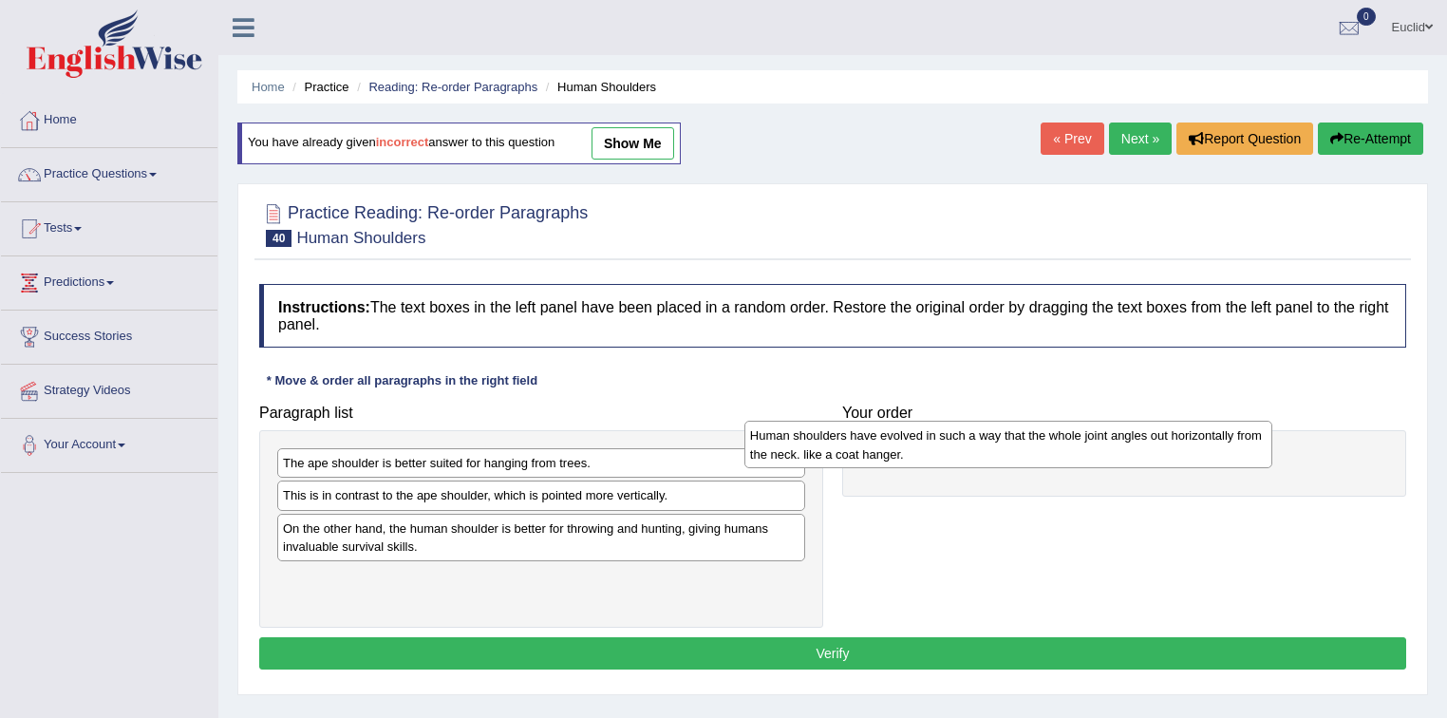
drag, startPoint x: 528, startPoint y: 594, endPoint x: 1004, endPoint y: 448, distance: 497.4
click at [1004, 448] on div "Human shoulders have evolved in such a way that the whole joint angles out hori…" at bounding box center [1008, 444] width 529 height 47
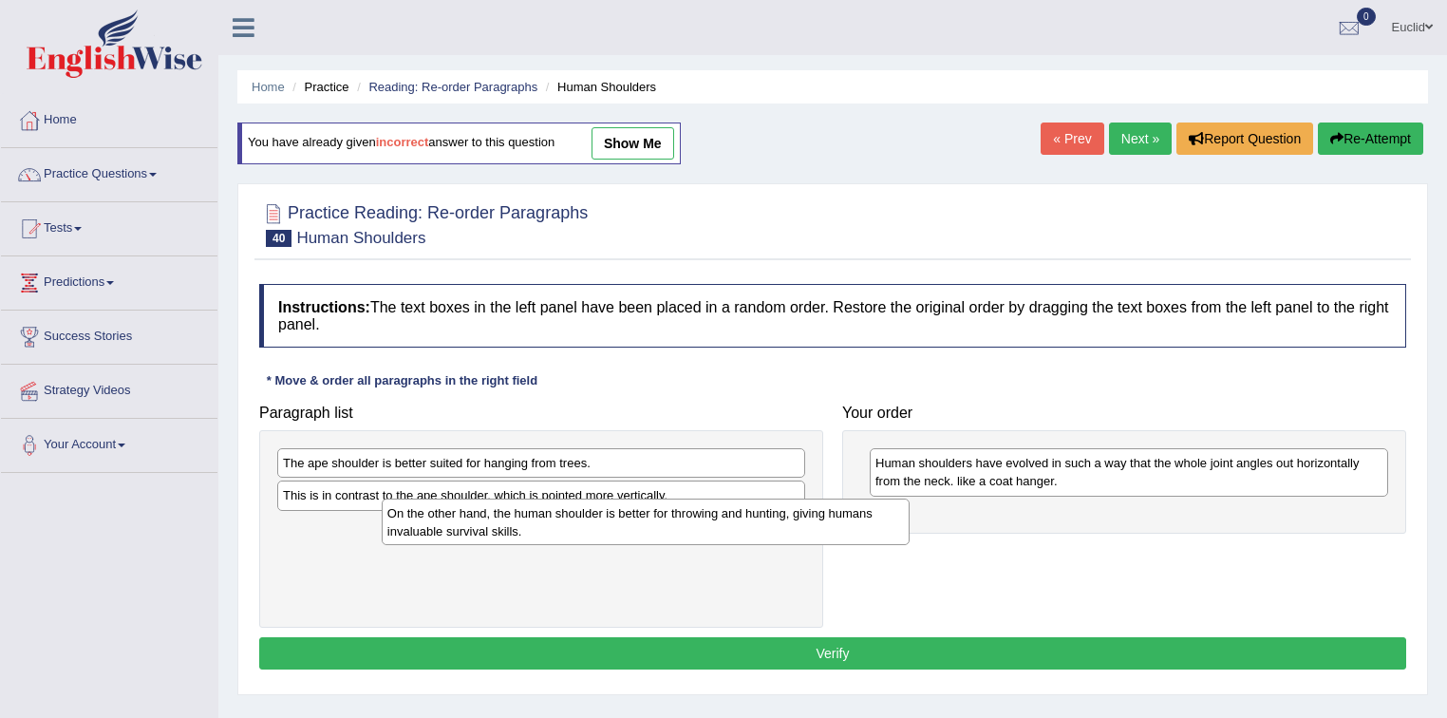
drag, startPoint x: 642, startPoint y: 541, endPoint x: 1059, endPoint y: 521, distance: 417.4
click at [911, 521] on div "On the other hand, the human shoulder is better for throwing and hunting, givin…" at bounding box center [646, 522] width 529 height 47
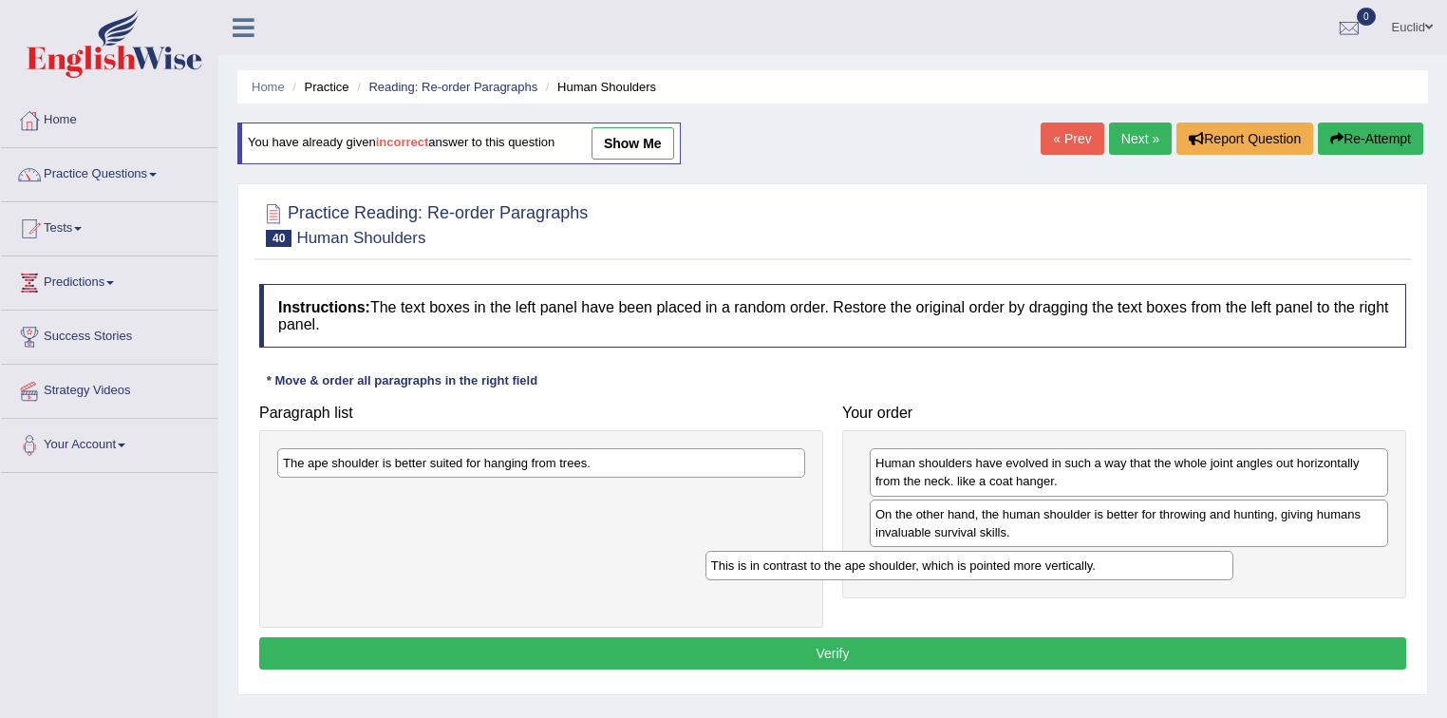
drag, startPoint x: 605, startPoint y: 486, endPoint x: 1036, endPoint y: 549, distance: 435.7
click at [1046, 551] on div "This is in contrast to the ape shoulder, which is pointed more vertically." at bounding box center [970, 565] width 529 height 29
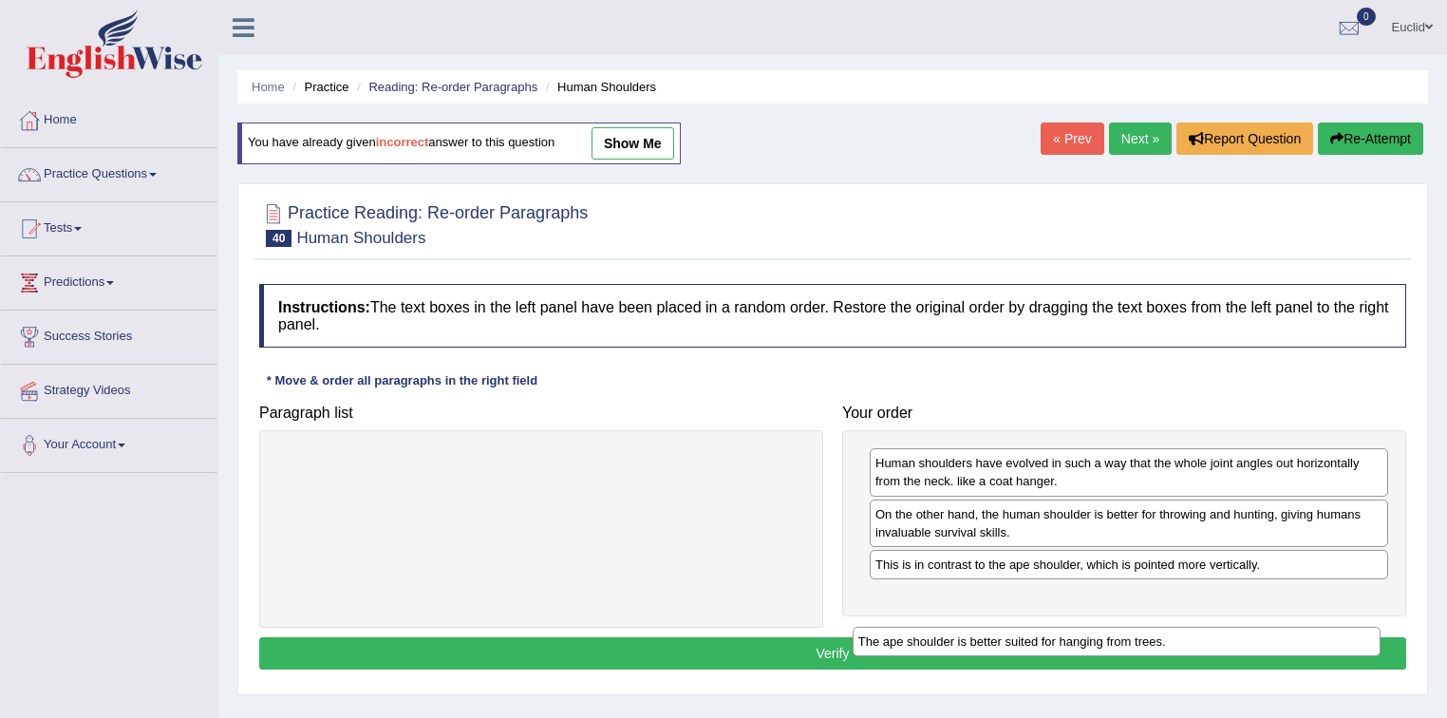
drag, startPoint x: 628, startPoint y: 466, endPoint x: 1203, endPoint y: 644, distance: 602.2
click at [1203, 644] on div "The ape shoulder is better suited for hanging from trees." at bounding box center [1117, 641] width 529 height 29
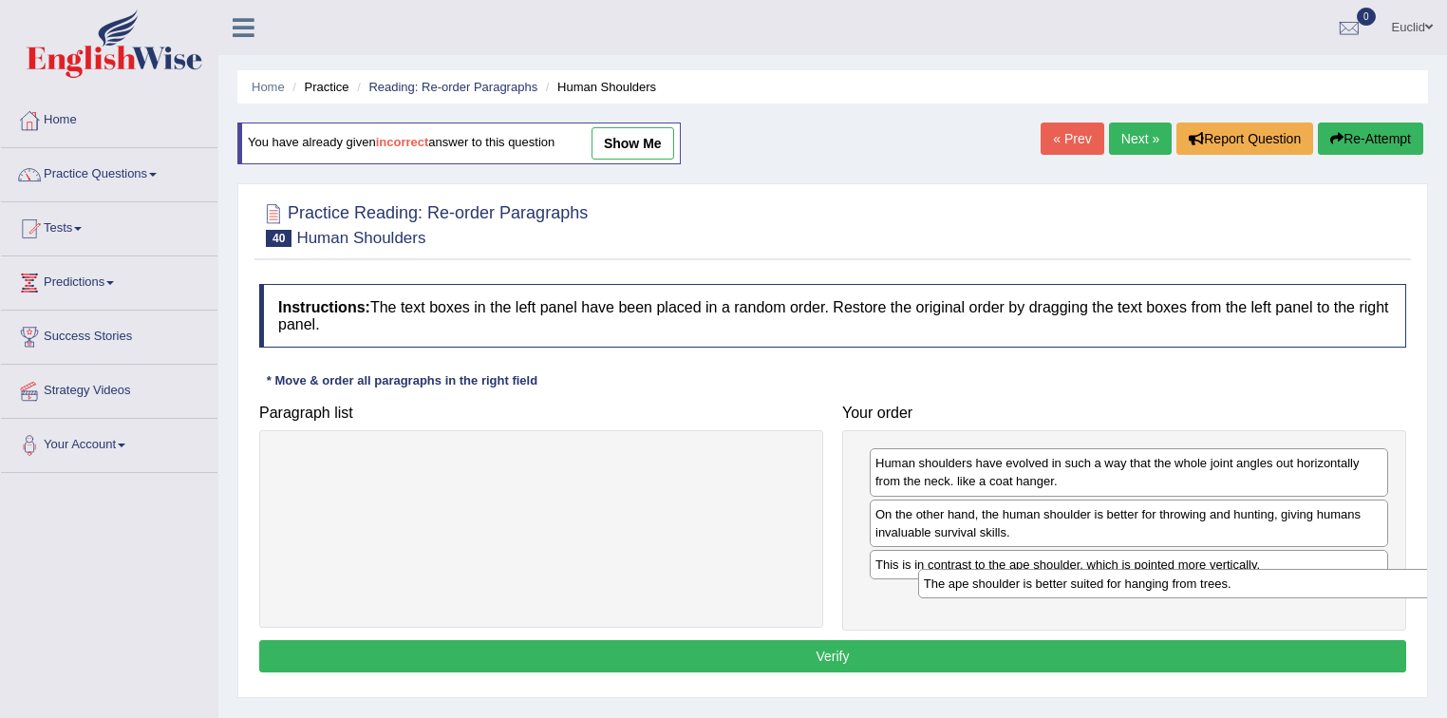
drag, startPoint x: 500, startPoint y: 468, endPoint x: 1138, endPoint y: 587, distance: 648.2
click at [1138, 587] on div "The ape shoulder is better suited for hanging from trees." at bounding box center [1182, 583] width 529 height 29
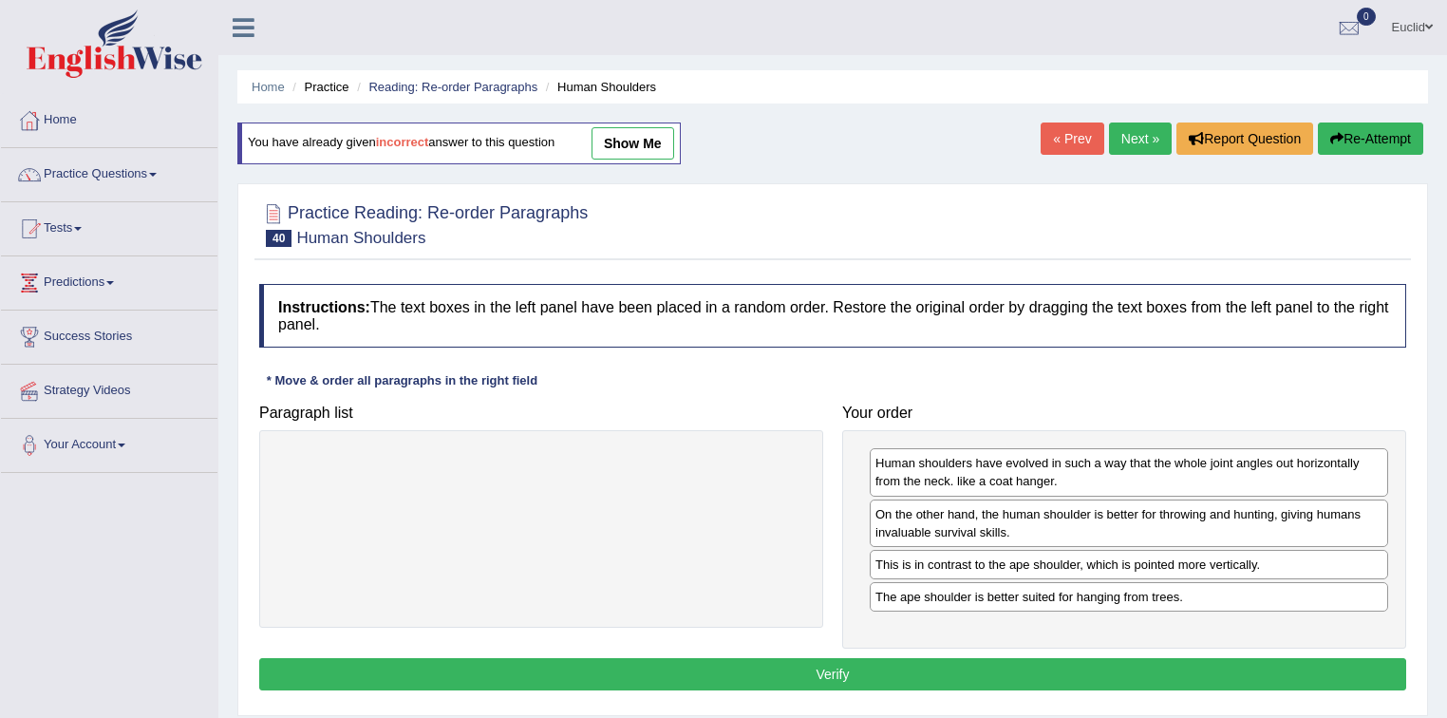
drag, startPoint x: 864, startPoint y: 668, endPoint x: 885, endPoint y: 665, distance: 21.1
click at [868, 665] on button "Verify" at bounding box center [832, 674] width 1147 height 32
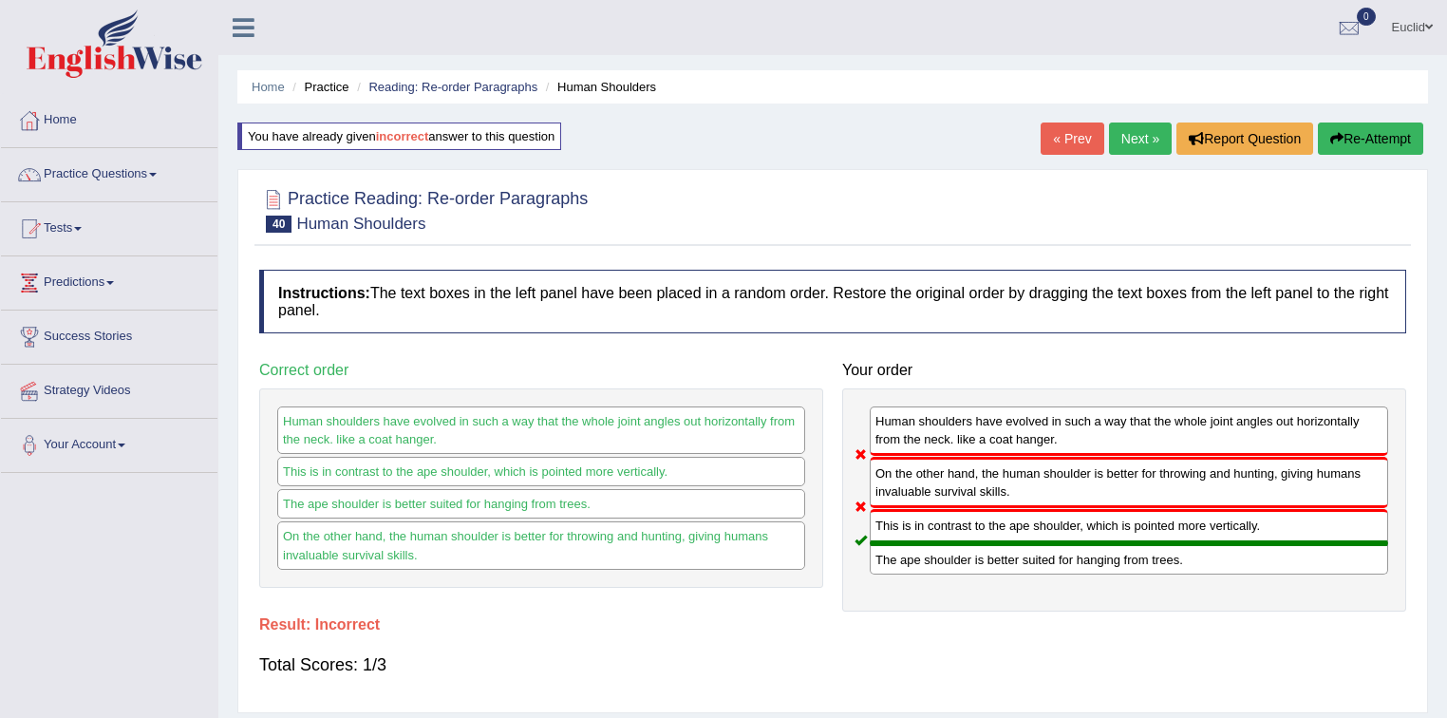
click at [1140, 139] on link "Next »" at bounding box center [1140, 139] width 63 height 32
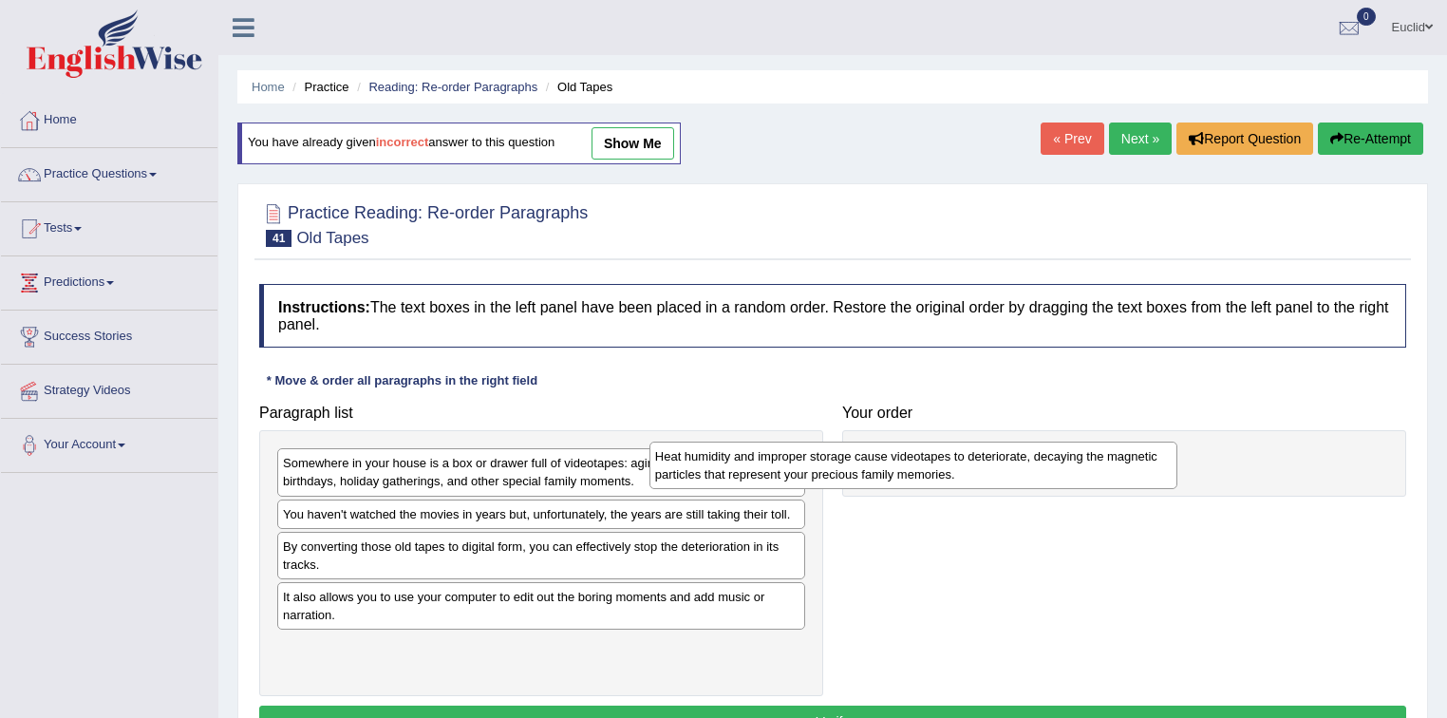
drag, startPoint x: 442, startPoint y: 559, endPoint x: 798, endPoint y: 469, distance: 367.4
click at [820, 466] on div "Heat humidity and improper storage cause videotapes to deteriorate, decaying th…" at bounding box center [914, 465] width 529 height 47
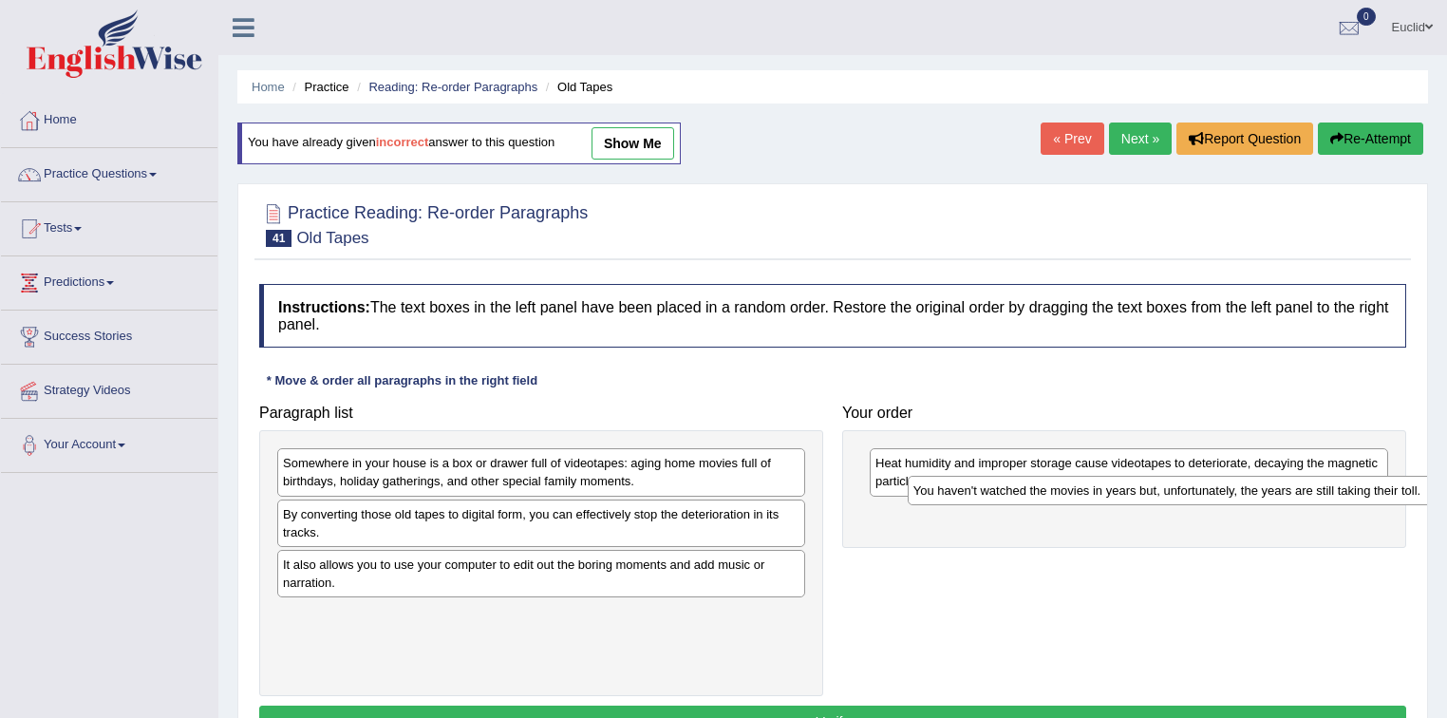
drag, startPoint x: 415, startPoint y: 519, endPoint x: 1071, endPoint y: 492, distance: 656.8
click at [1071, 492] on div "You haven't watched the movies in years but, unfortunately, the years are still…" at bounding box center [1172, 490] width 529 height 29
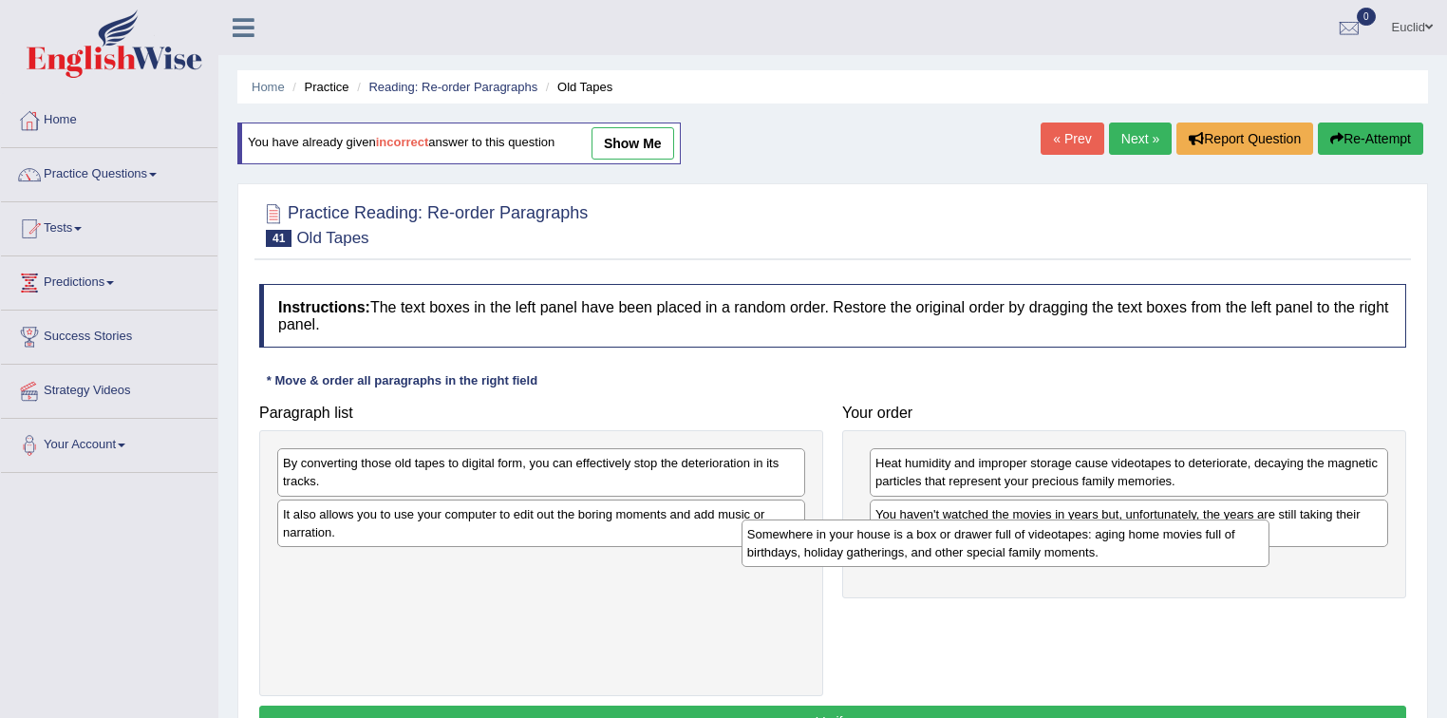
drag, startPoint x: 563, startPoint y: 477, endPoint x: 1090, endPoint y: 556, distance: 532.9
click at [1088, 556] on div "Somewhere in your house is a box or drawer full of videotapes: aging home movie…" at bounding box center [1006, 542] width 529 height 47
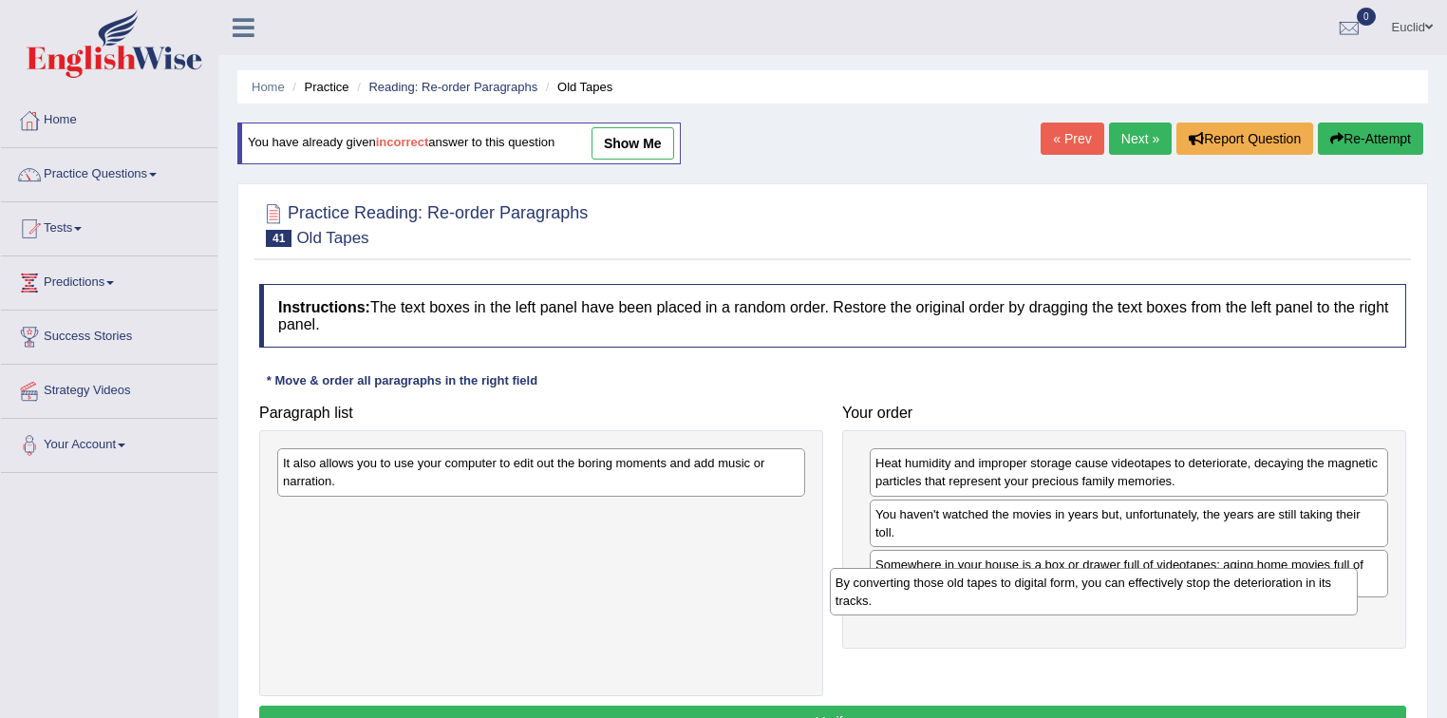
drag, startPoint x: 525, startPoint y: 473, endPoint x: 1104, endPoint y: 591, distance: 591.1
click at [1104, 591] on div "By converting those old tapes to digital form, you can effectively stop the det…" at bounding box center [1094, 591] width 529 height 47
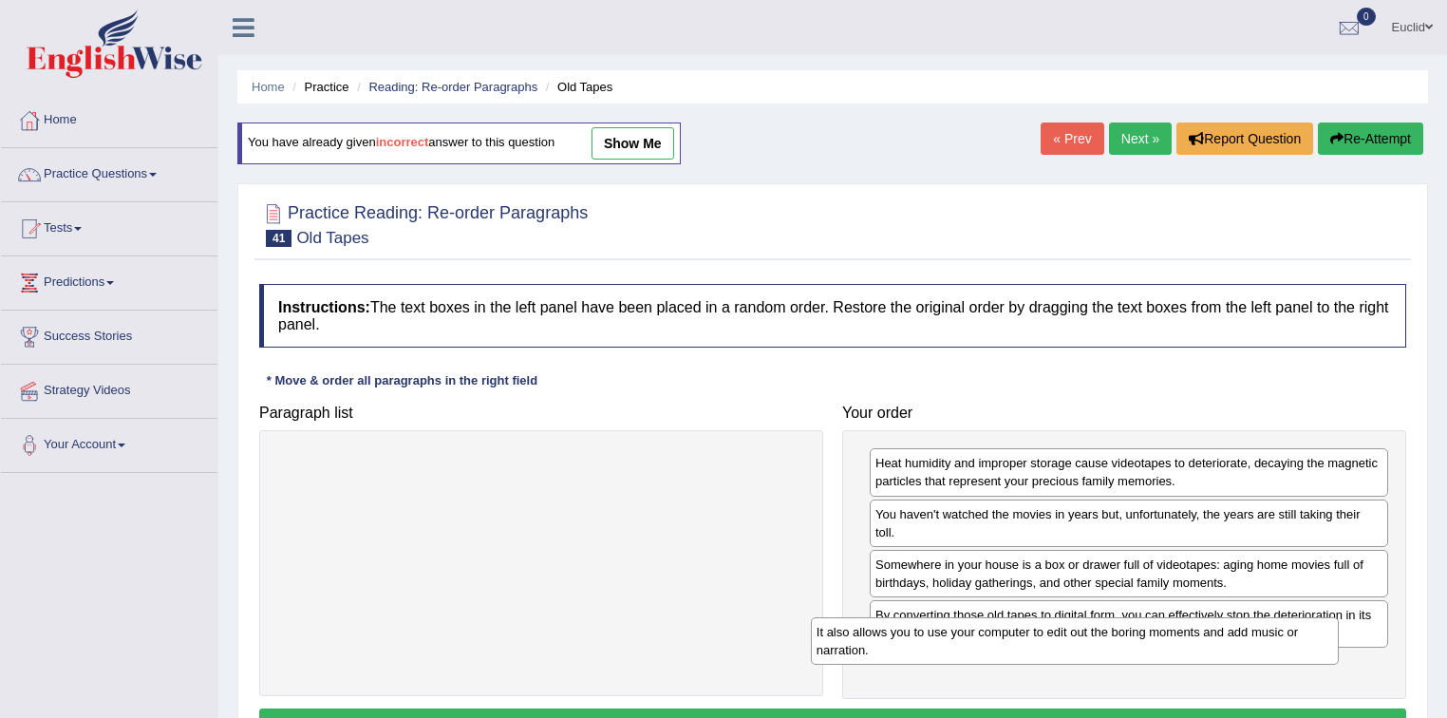
drag, startPoint x: 516, startPoint y: 465, endPoint x: 908, endPoint y: 636, distance: 427.8
click at [1050, 635] on div "It also allows you to use your computer to edit out the boring moments and add …" at bounding box center [1075, 640] width 529 height 47
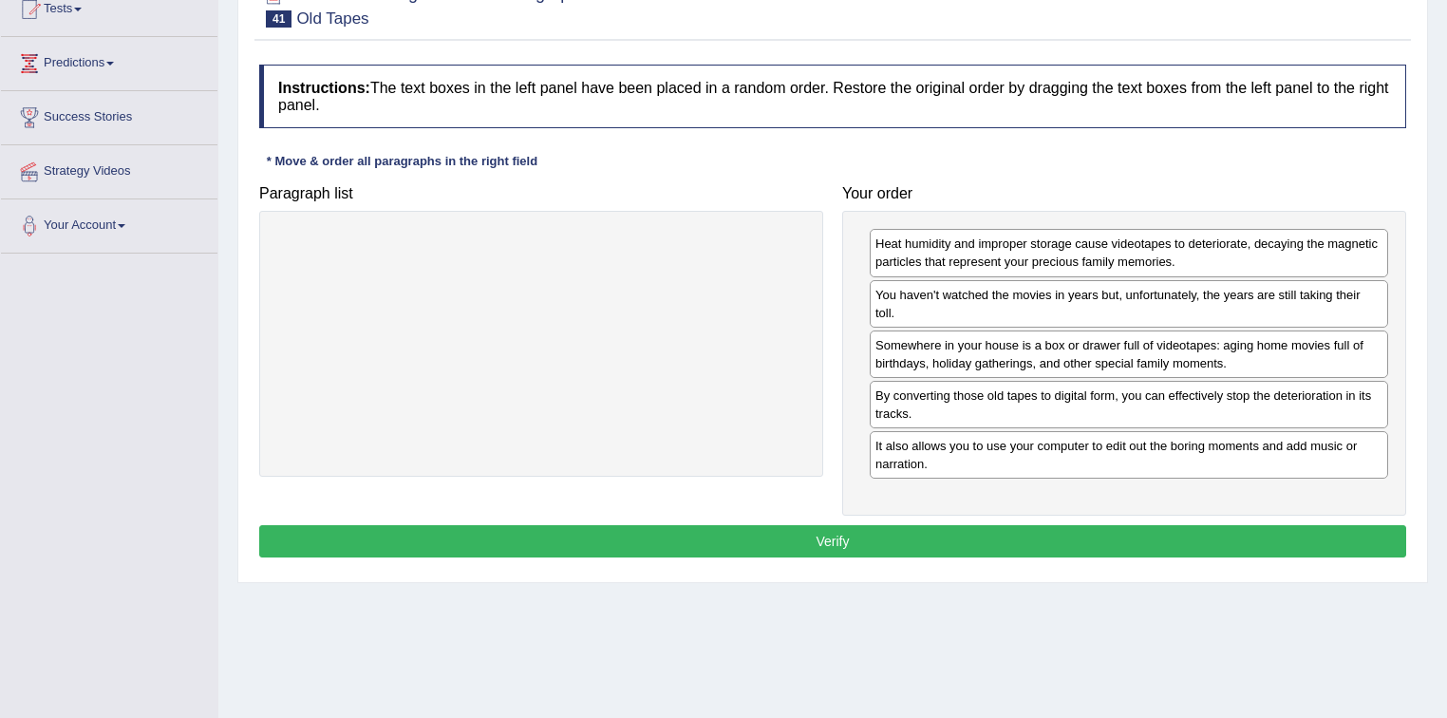
scroll to position [228, 0]
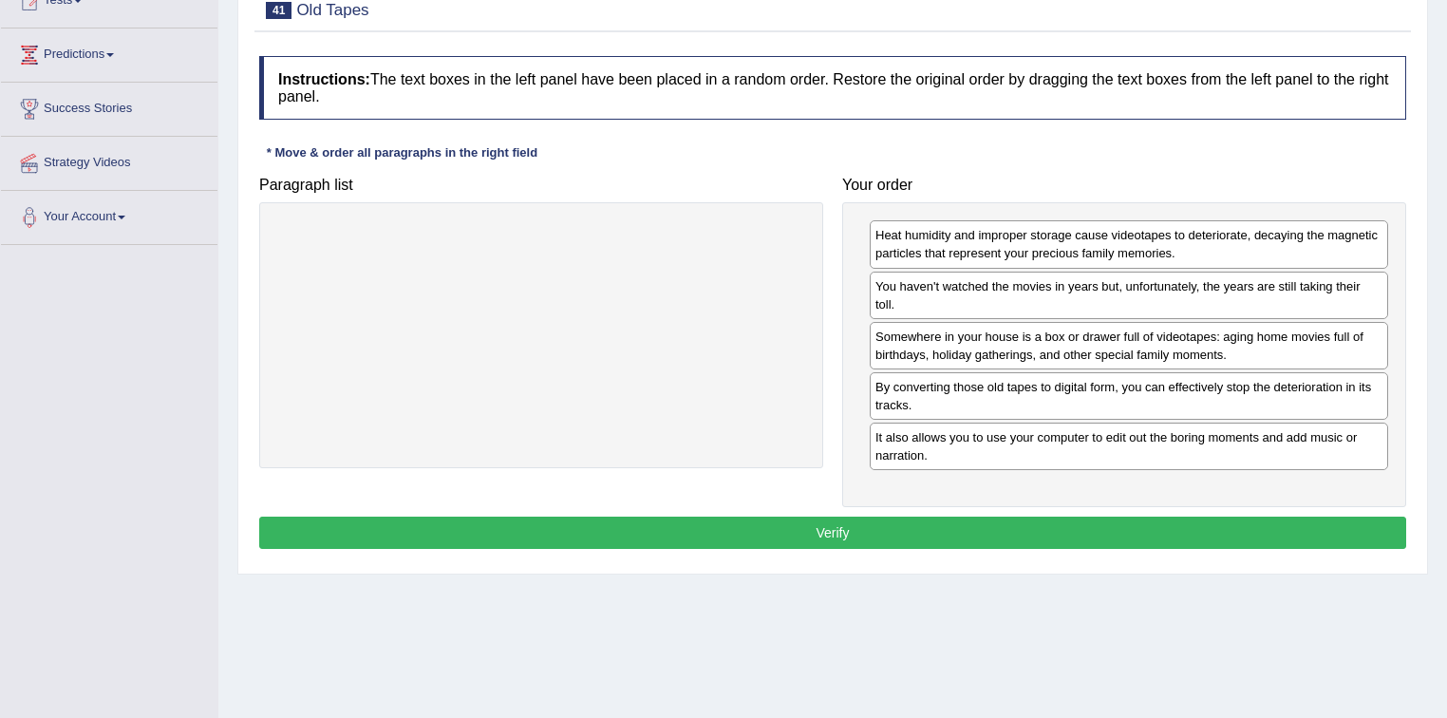
click at [710, 517] on button "Verify" at bounding box center [832, 533] width 1147 height 32
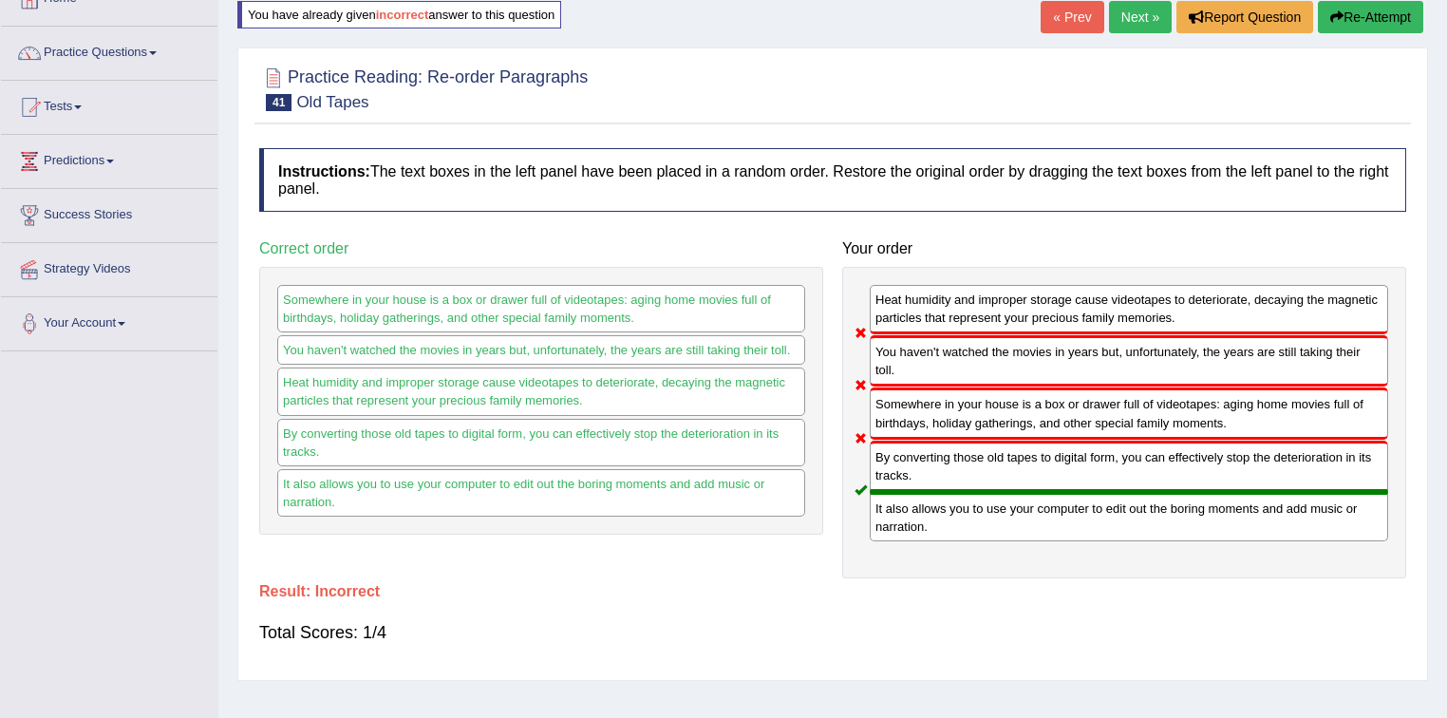
scroll to position [0, 0]
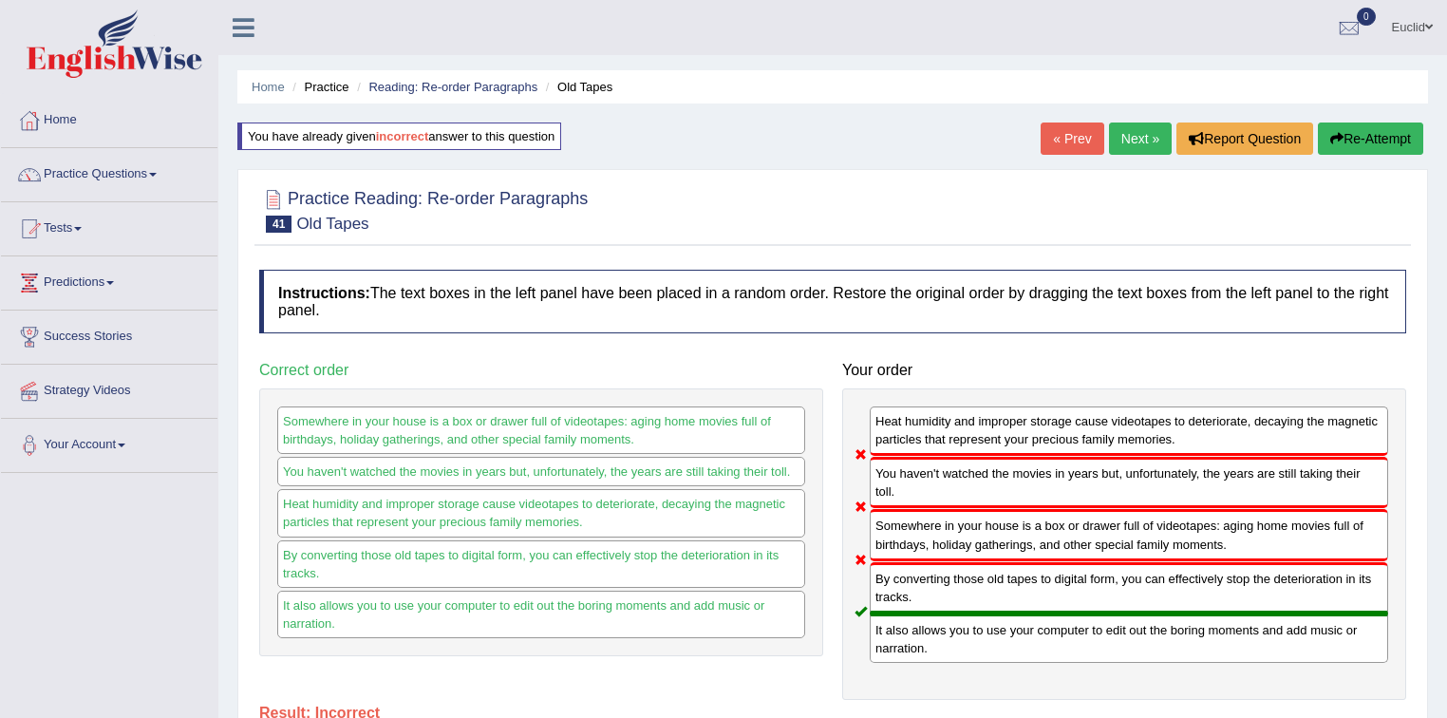
click at [1122, 141] on link "Next »" at bounding box center [1140, 139] width 63 height 32
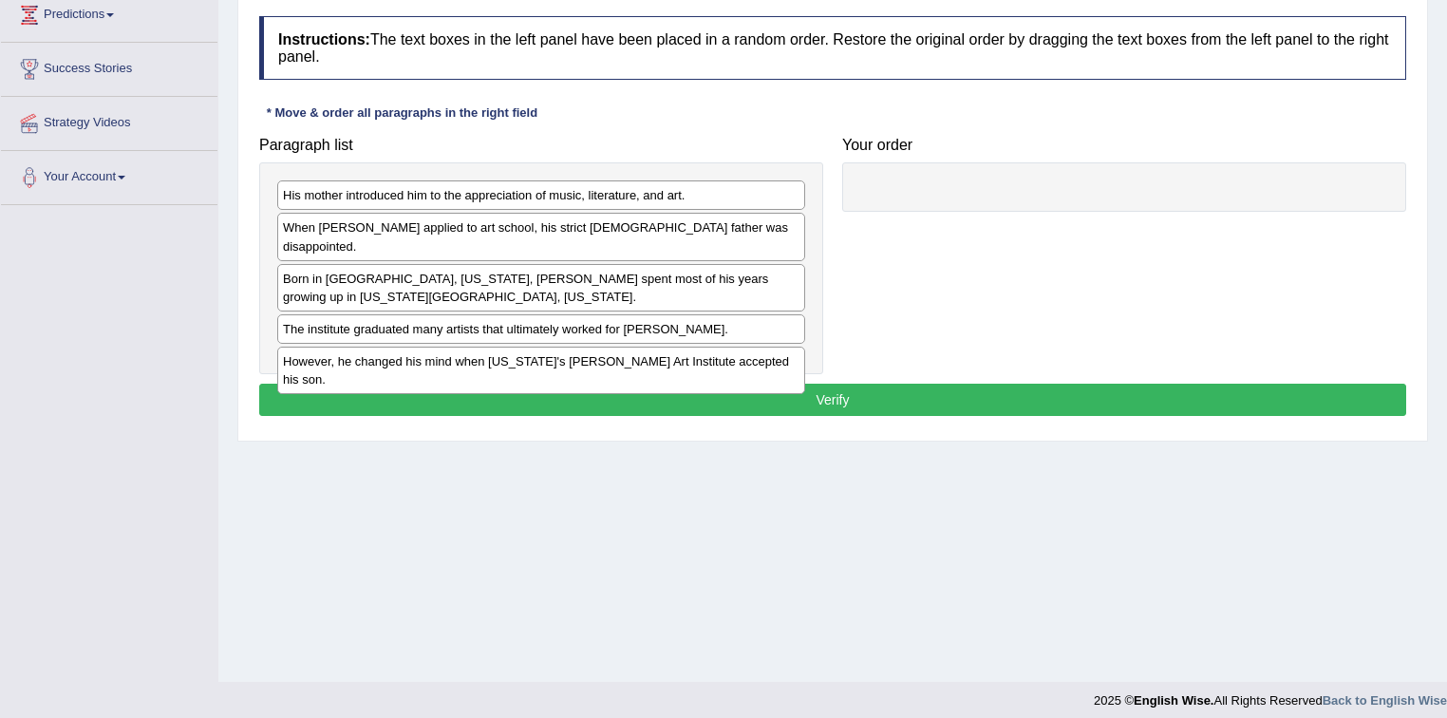
scroll to position [279, 0]
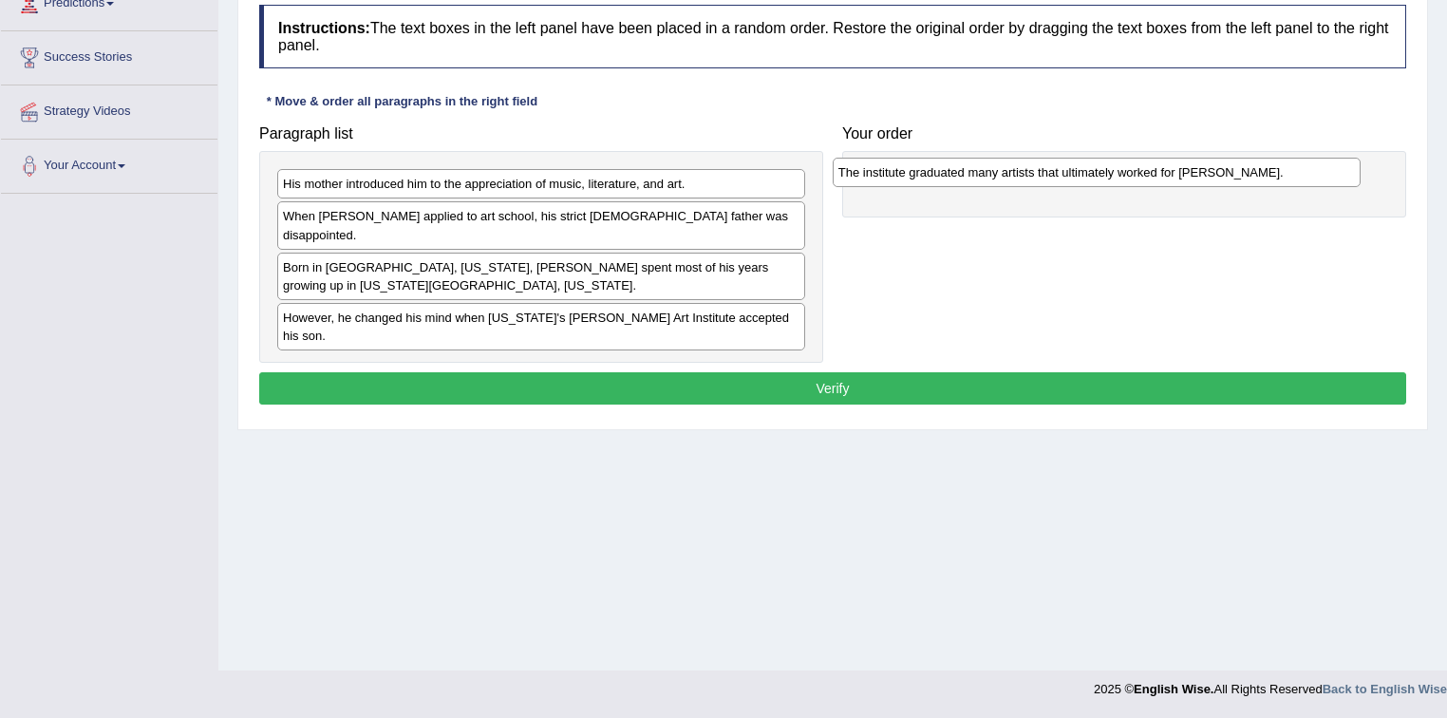
drag, startPoint x: 569, startPoint y: 298, endPoint x: 1124, endPoint y: 173, distance: 569.5
click at [1124, 173] on div "The institute graduated many artists that ultimately worked for Walt Disney." at bounding box center [1097, 172] width 529 height 29
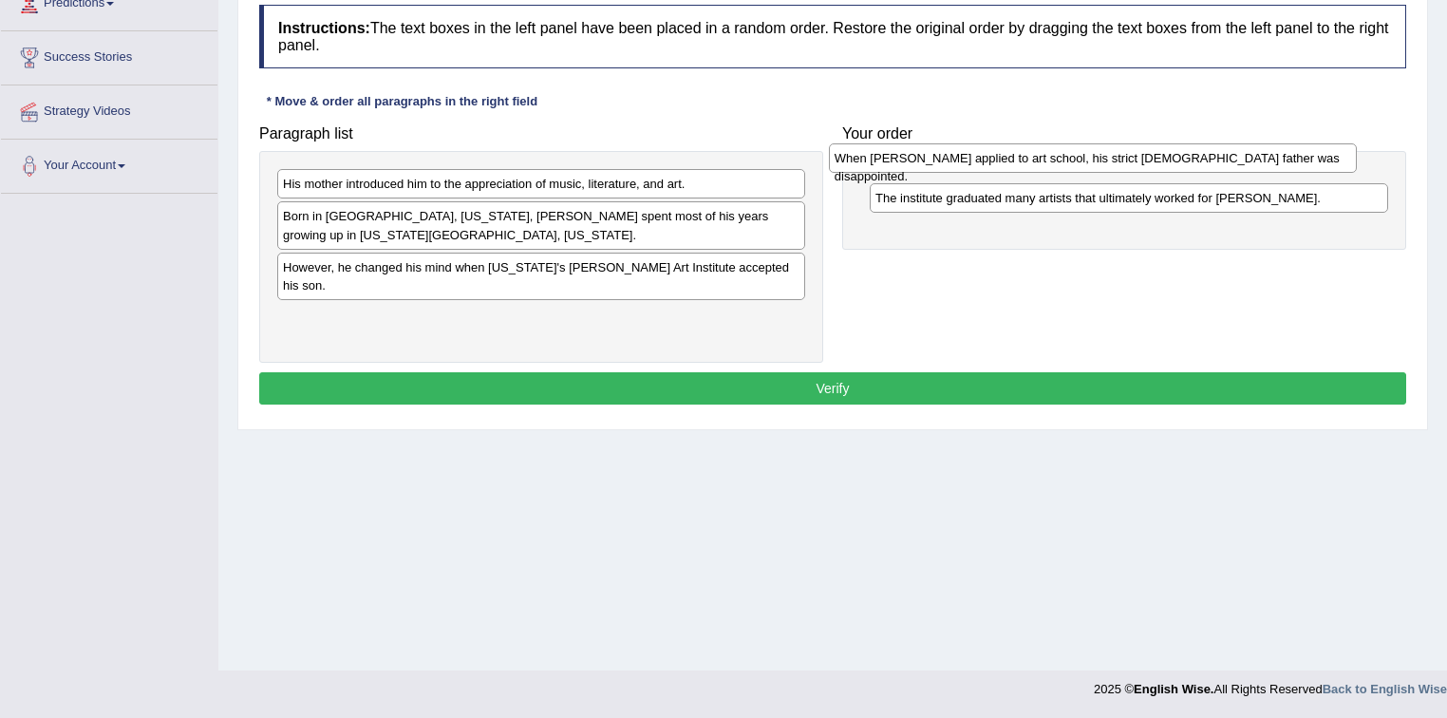
drag, startPoint x: 569, startPoint y: 203, endPoint x: 1117, endPoint y: 148, distance: 550.7
click at [1117, 148] on div "When Ed Ruscha applied to art school, his strict Roman Catholic father was disa…" at bounding box center [1093, 157] width 529 height 29
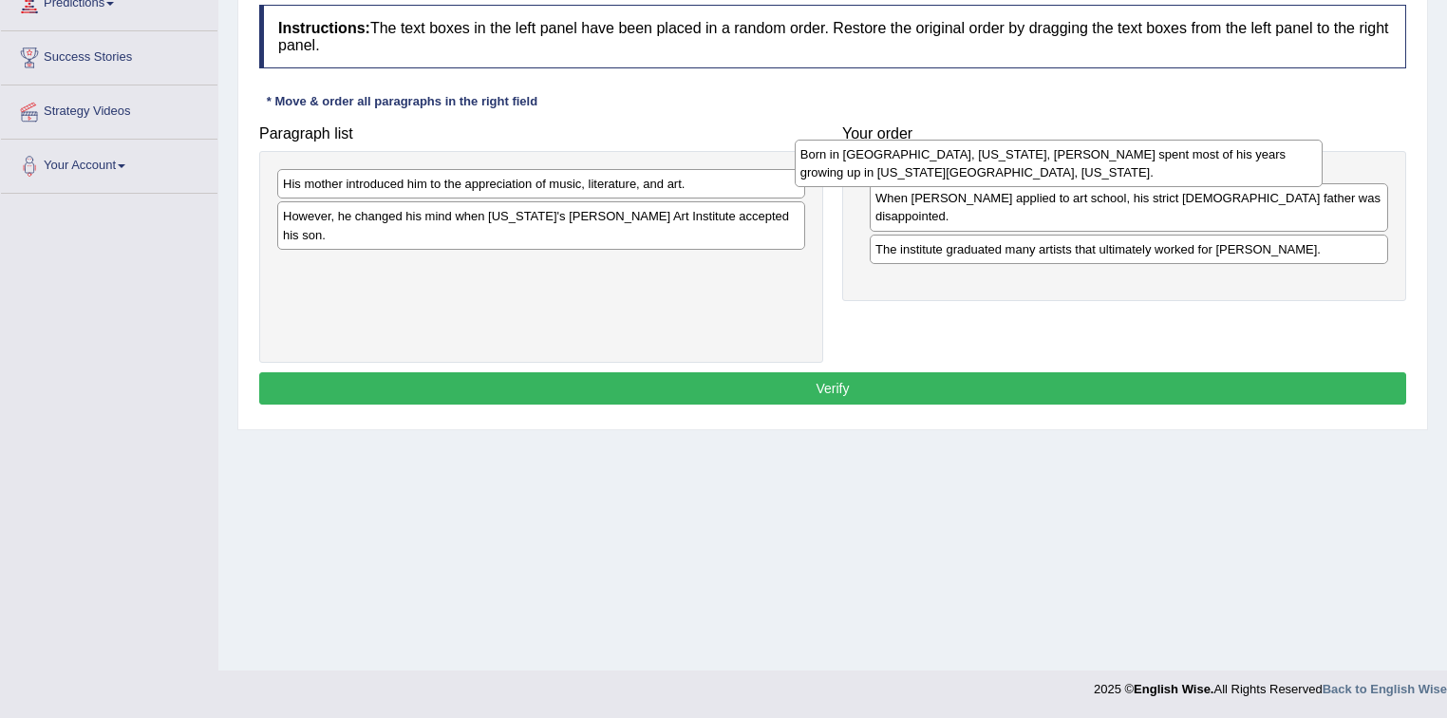
drag, startPoint x: 625, startPoint y: 236, endPoint x: 1142, endPoint y: 175, distance: 521.2
click at [1142, 175] on div "Born in Omaha, Nebraska, Ed Ruscha spent most of his years growing up in Oklaho…" at bounding box center [1059, 163] width 529 height 47
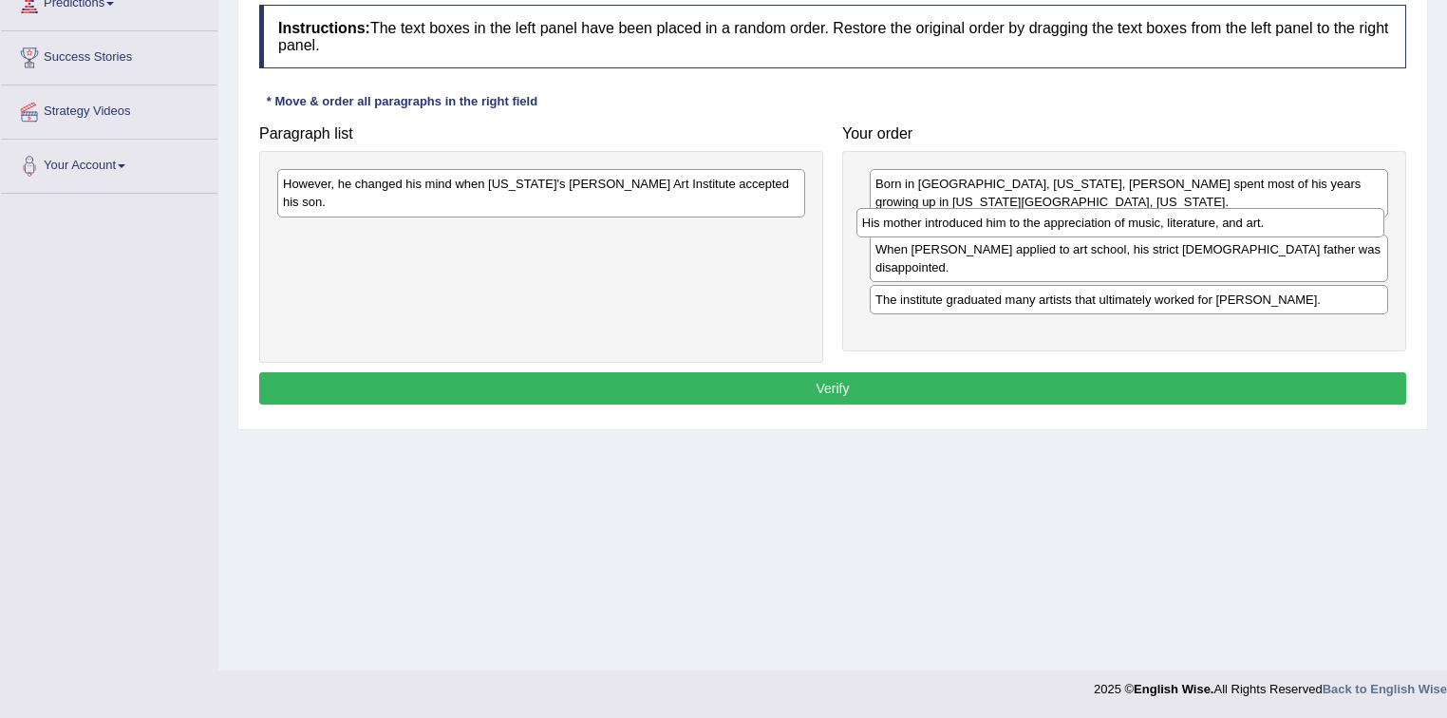
drag, startPoint x: 567, startPoint y: 185, endPoint x: 1146, endPoint y: 224, distance: 580.6
click at [1146, 224] on div "His mother introduced him to the appreciation of music, literature, and art." at bounding box center [1121, 222] width 529 height 29
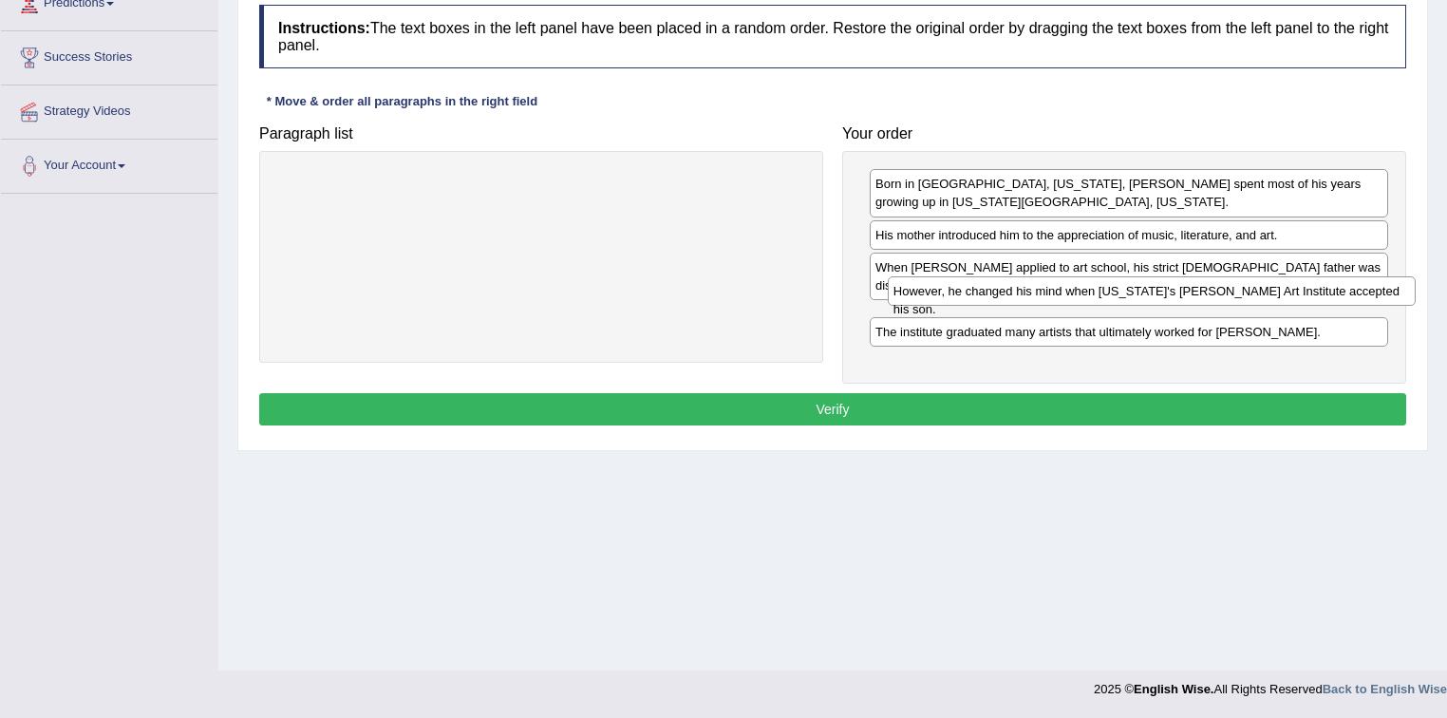
drag, startPoint x: 660, startPoint y: 182, endPoint x: 1268, endPoint y: 289, distance: 617.0
click at [1268, 289] on div "However, he changed his mind when California's Chouinard Art Institute accepted…" at bounding box center [1152, 290] width 529 height 29
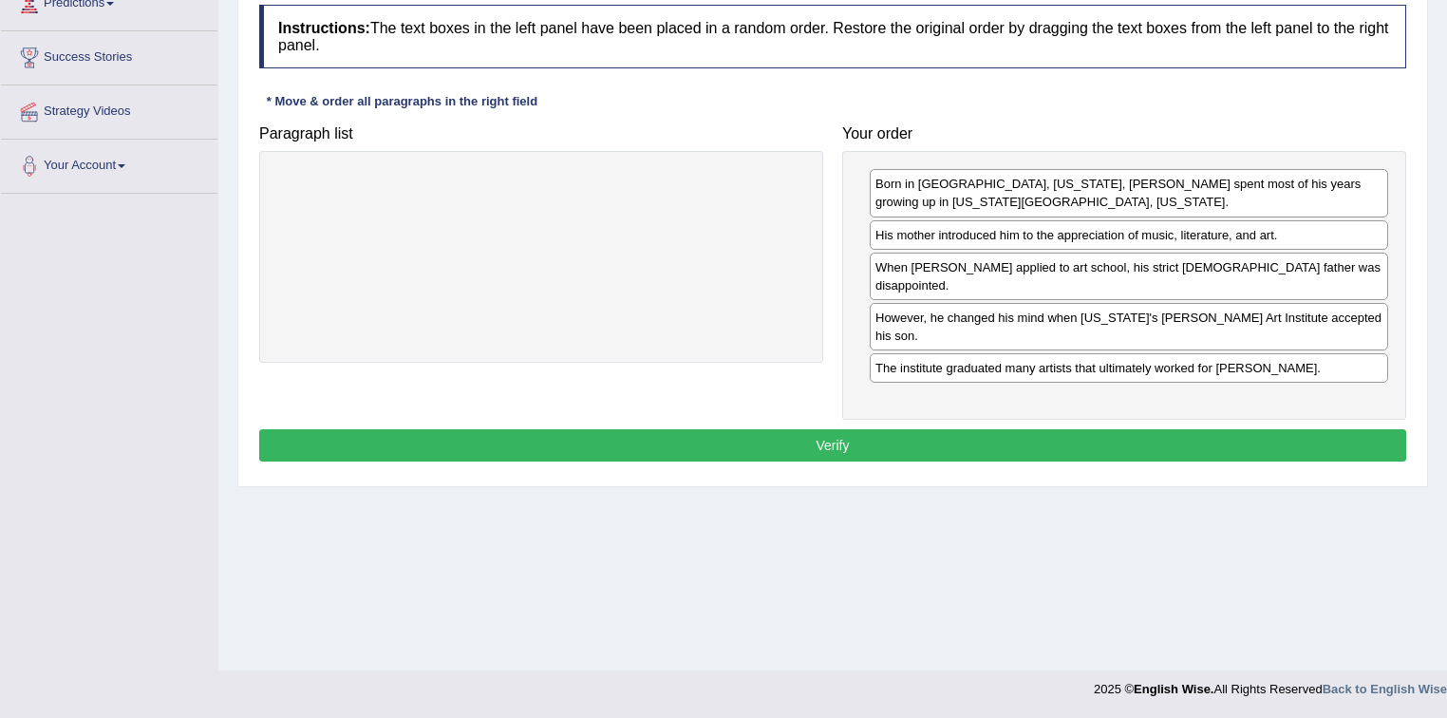
click at [894, 429] on button "Verify" at bounding box center [832, 445] width 1147 height 32
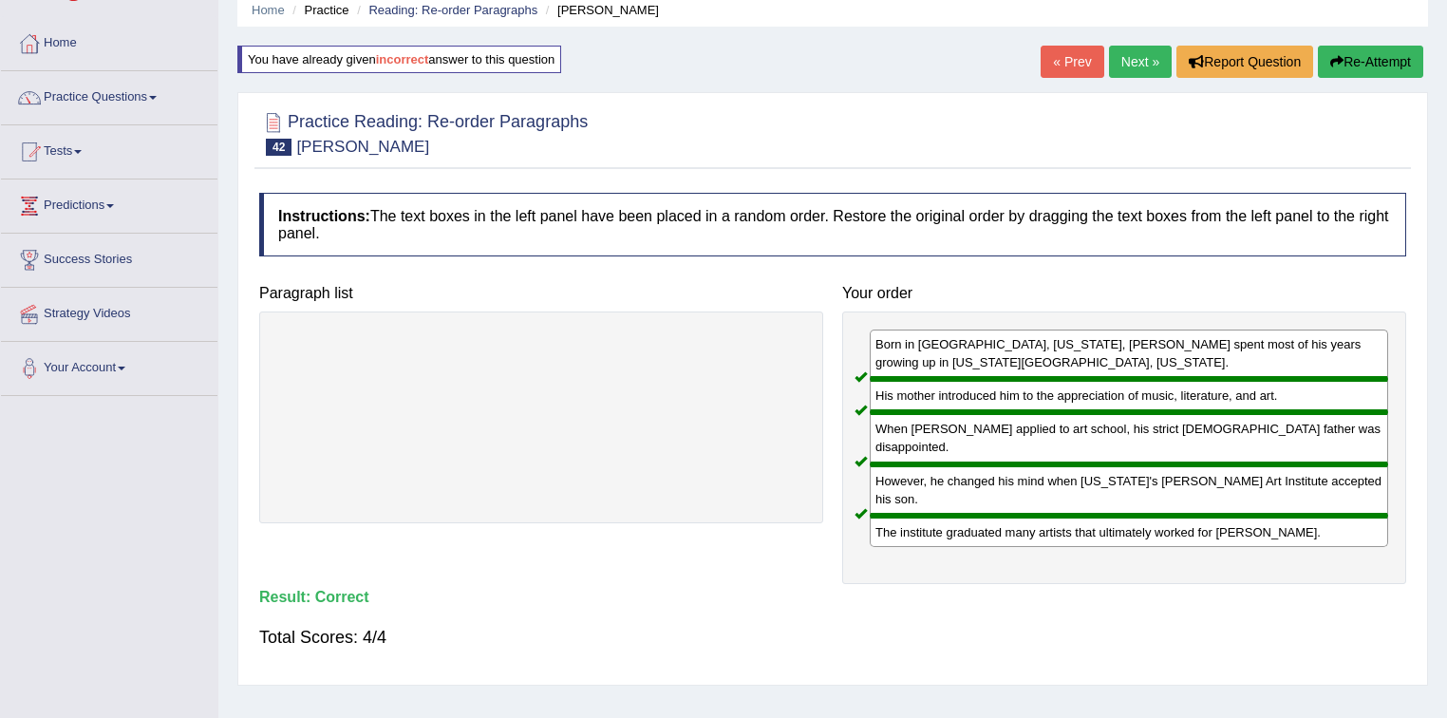
scroll to position [0, 0]
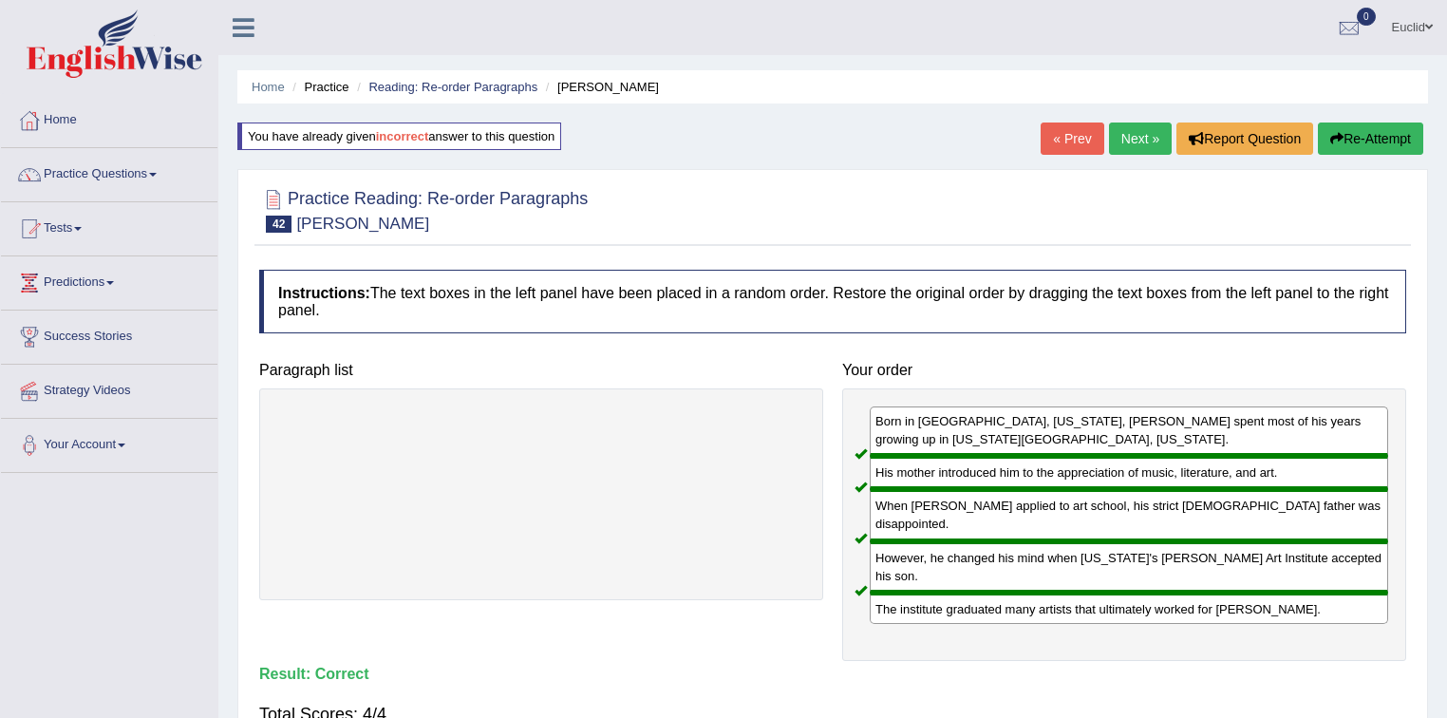
click at [1143, 149] on link "Next »" at bounding box center [1140, 139] width 63 height 32
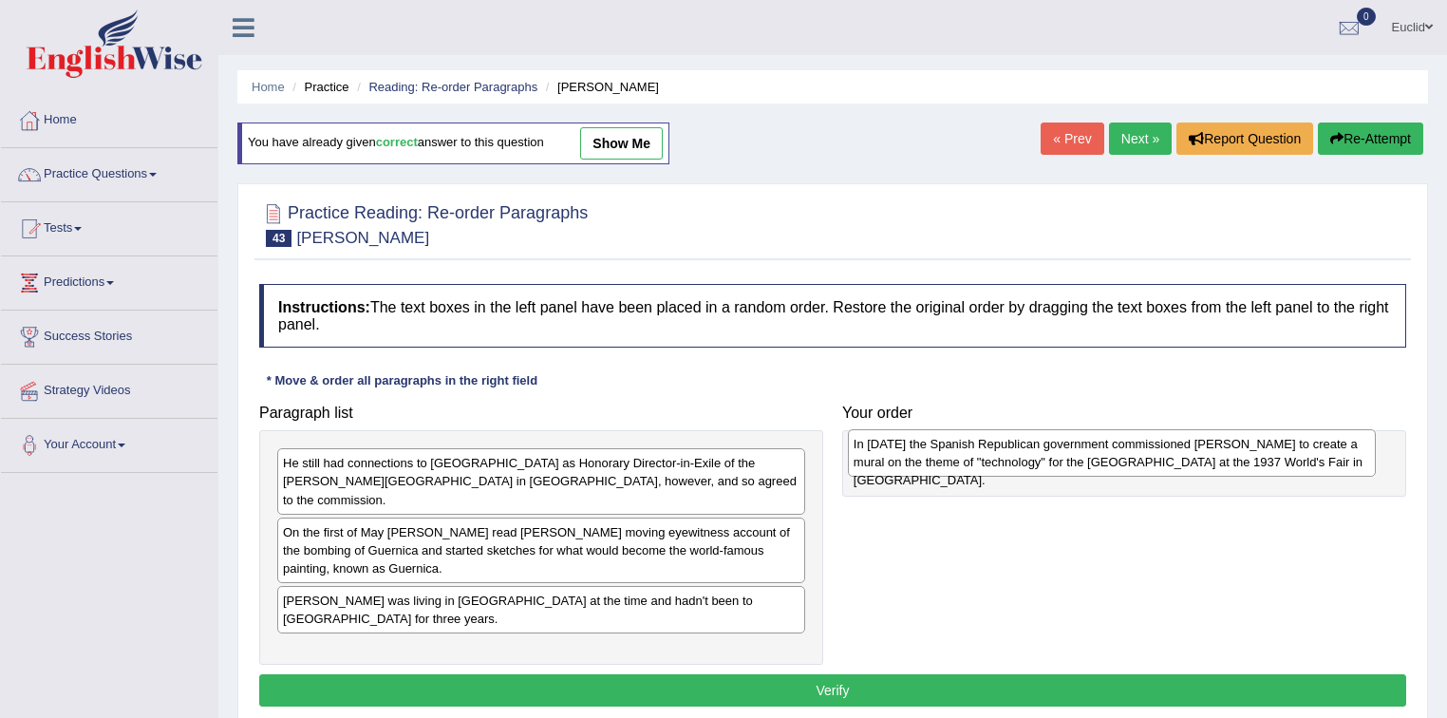
drag, startPoint x: 402, startPoint y: 471, endPoint x: 972, endPoint y: 452, distance: 571.0
click at [972, 452] on div "In [DATE] the Spanish Republican government commissioned [PERSON_NAME] to creat…" at bounding box center [1112, 452] width 529 height 47
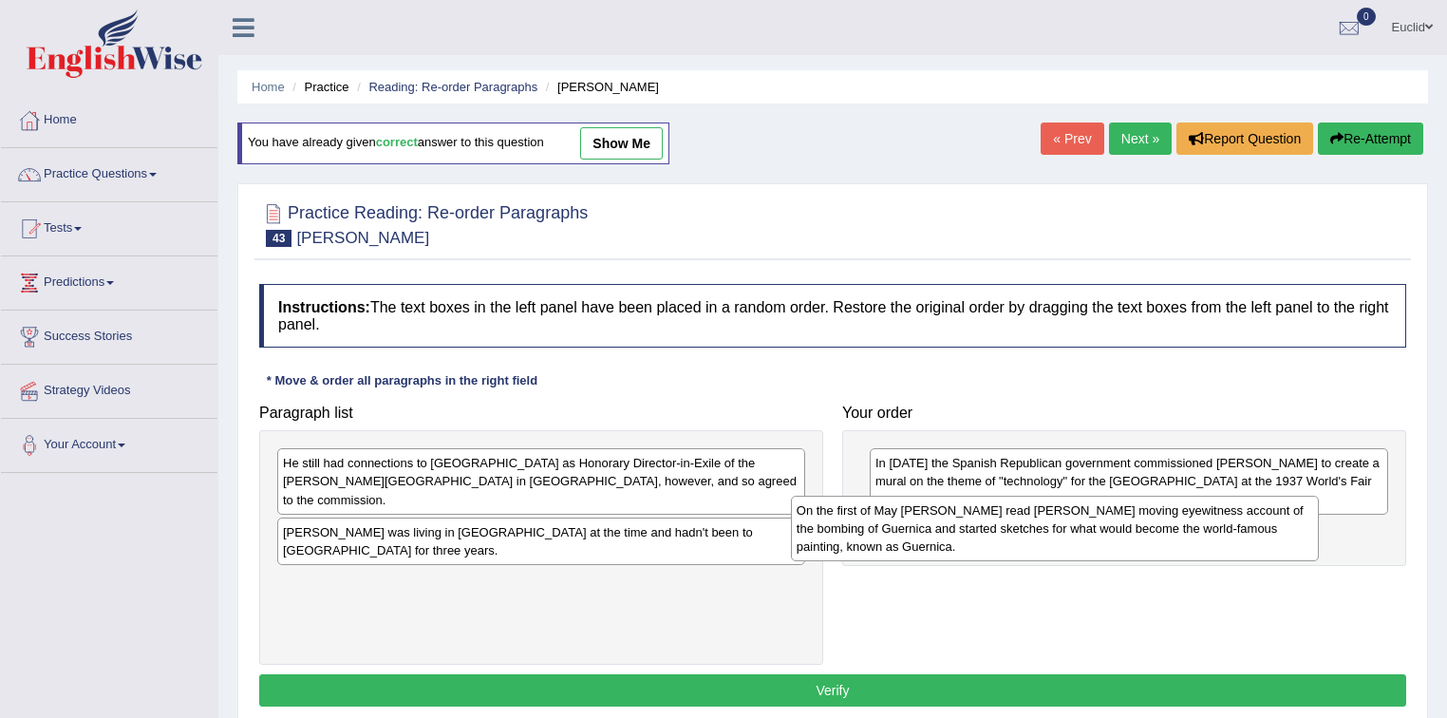
drag, startPoint x: 596, startPoint y: 550, endPoint x: 1118, endPoint y: 547, distance: 521.3
click at [1118, 547] on div "On the first of May [PERSON_NAME] read [PERSON_NAME] moving eyewitness account …" at bounding box center [1055, 529] width 529 height 66
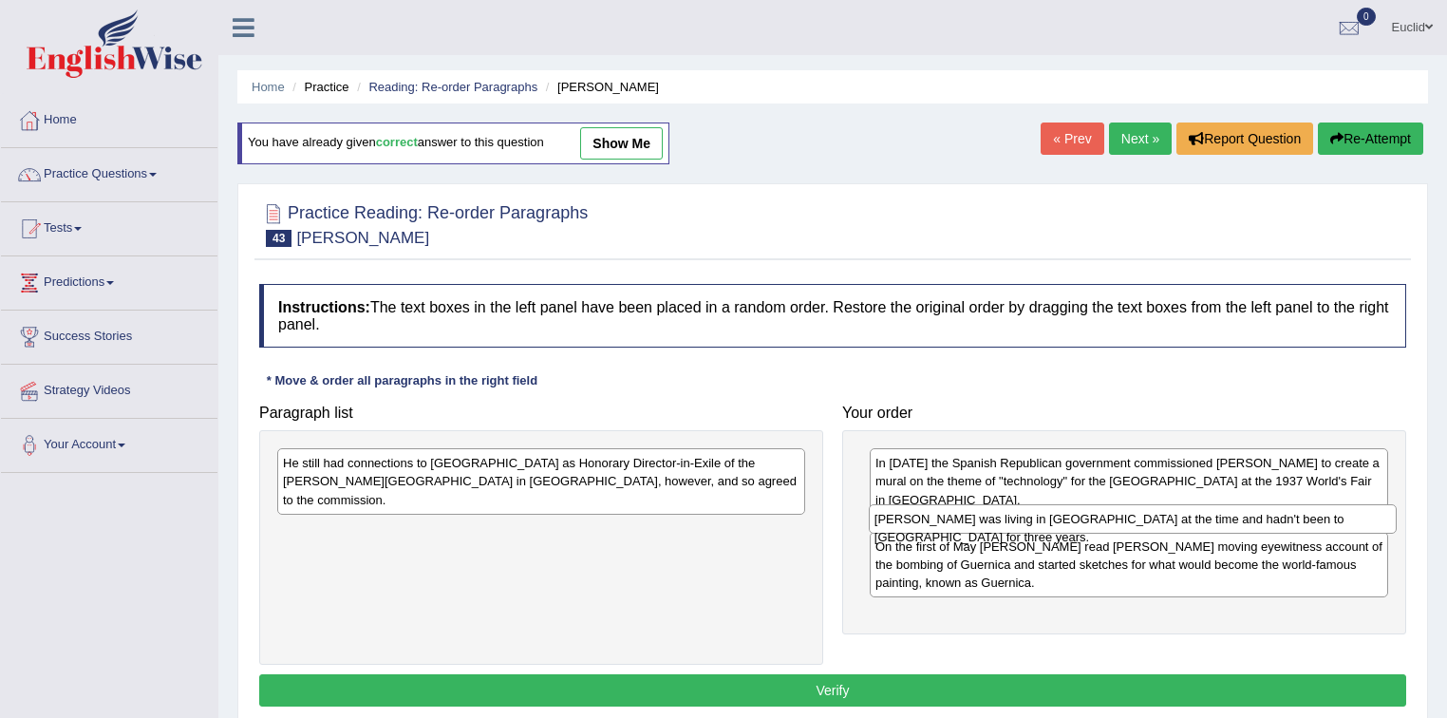
drag, startPoint x: 462, startPoint y: 513, endPoint x: 1051, endPoint y: 520, distance: 589.8
click at [1052, 519] on div "[PERSON_NAME] was living in [GEOGRAPHIC_DATA] at the time and hadn't been to [G…" at bounding box center [1133, 518] width 529 height 29
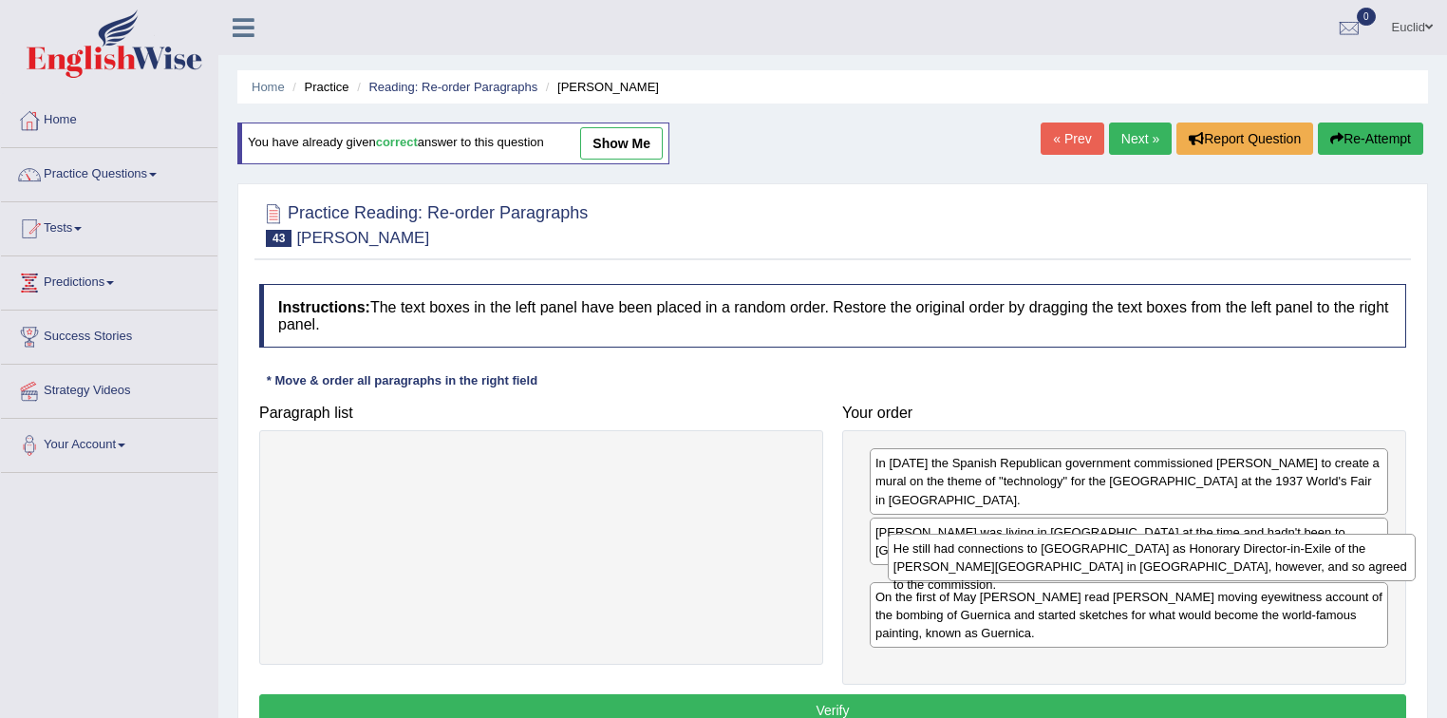
drag, startPoint x: 556, startPoint y: 465, endPoint x: 1166, endPoint y: 551, distance: 616.6
click at [1166, 551] on div "He still had connections to [GEOGRAPHIC_DATA] as Honorary Director-in-Exile of …" at bounding box center [1152, 557] width 529 height 47
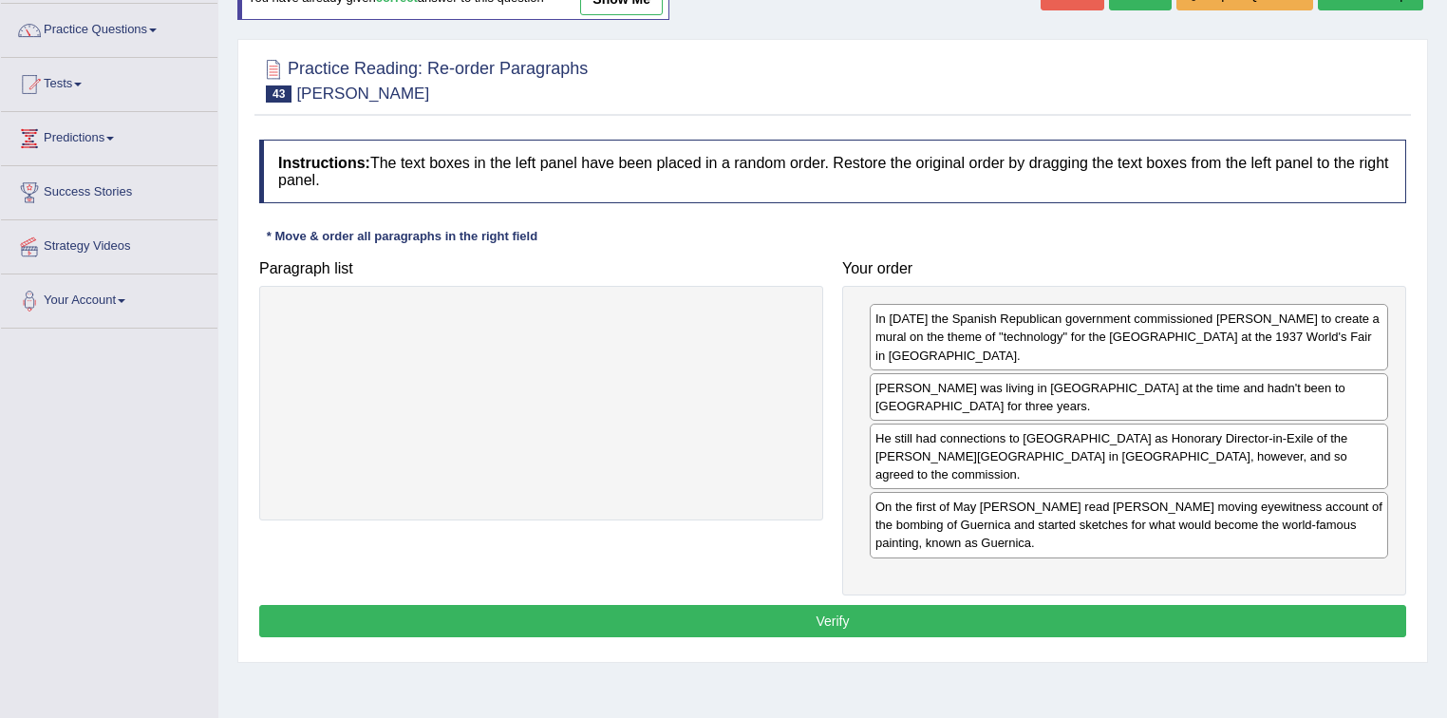
scroll to position [152, 0]
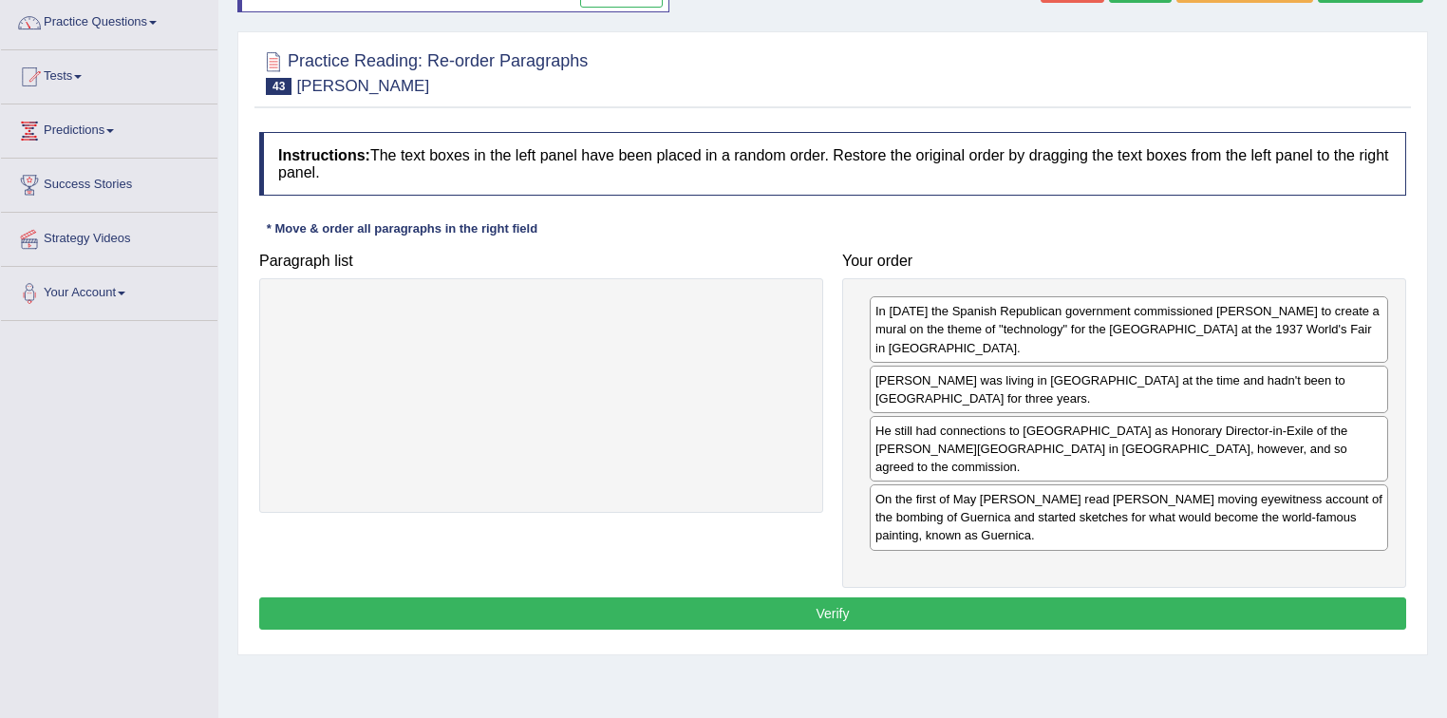
click at [801, 597] on button "Verify" at bounding box center [832, 613] width 1147 height 32
